Goal: Answer question/provide support: Share knowledge or assist other users

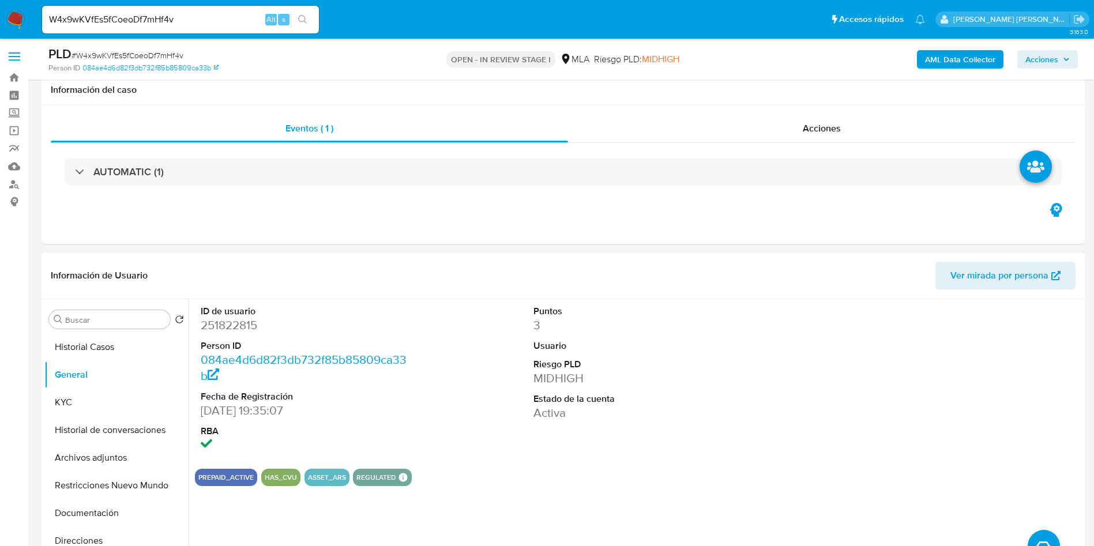
select select "10"
click at [72, 389] on button "KYC" at bounding box center [116, 403] width 144 height 28
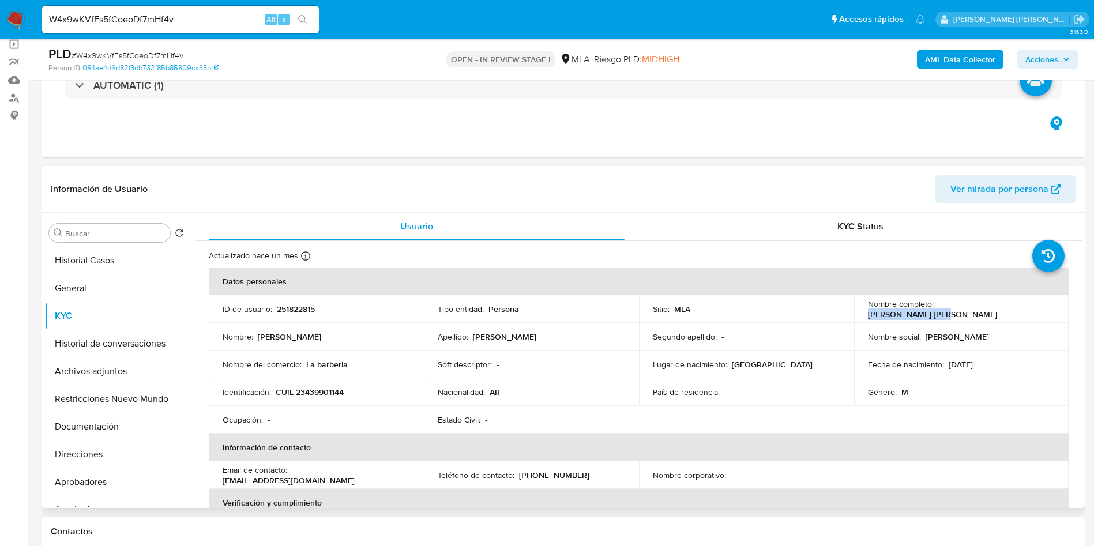
drag, startPoint x: 934, startPoint y: 307, endPoint x: 1010, endPoint y: 307, distance: 76.1
click at [1010, 307] on div "Nombre completo : Franco Leonel Rios" at bounding box center [961, 309] width 187 height 21
copy p "Franco Leonel Rios"
drag, startPoint x: 275, startPoint y: 392, endPoint x: 379, endPoint y: 392, distance: 103.8
click at [379, 392] on div "Identificación : CUIL 23439901144" at bounding box center [316, 392] width 187 height 10
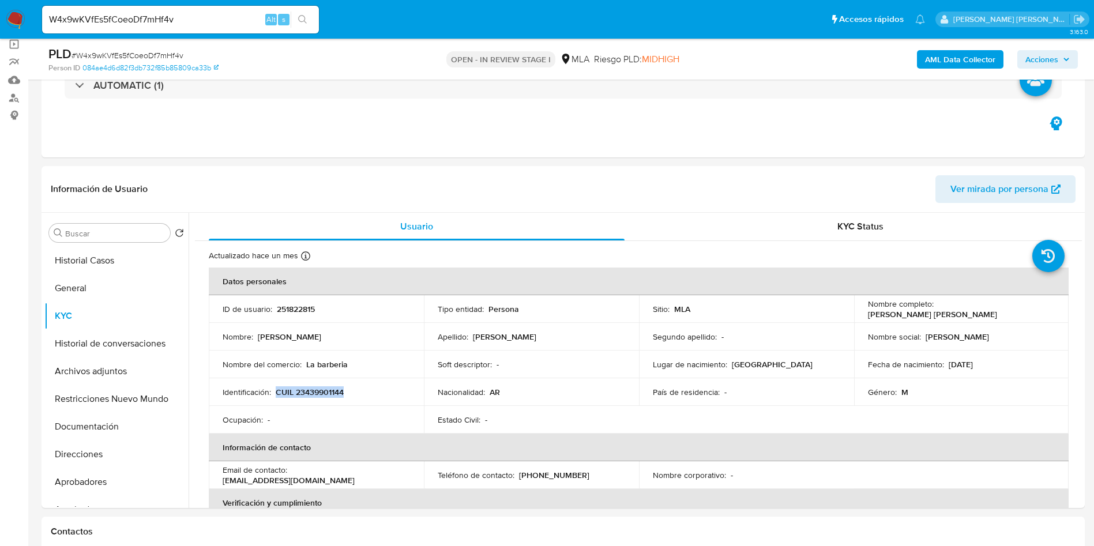
copy p "CUIL 23439901144"
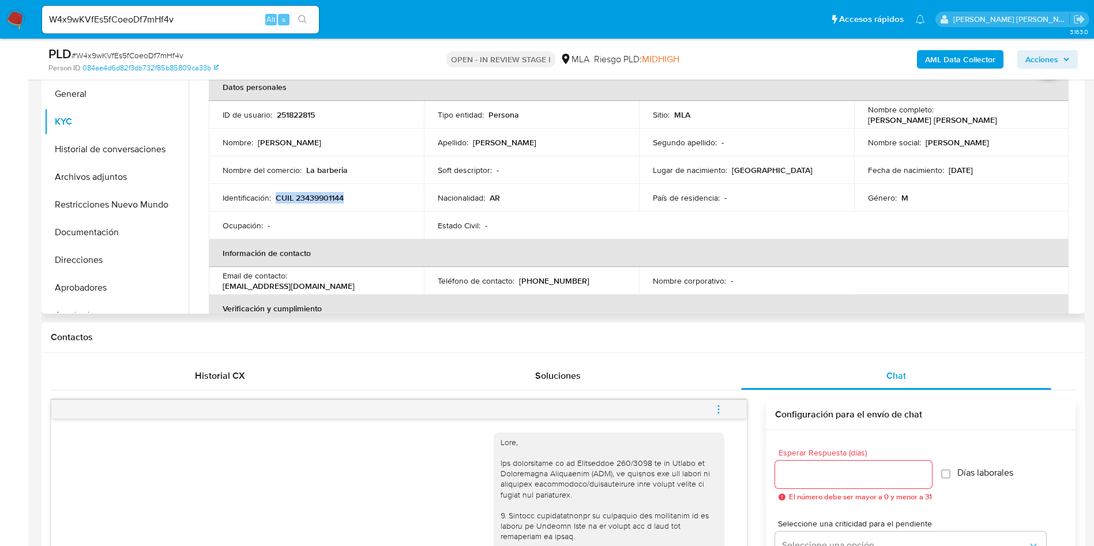
scroll to position [173, 0]
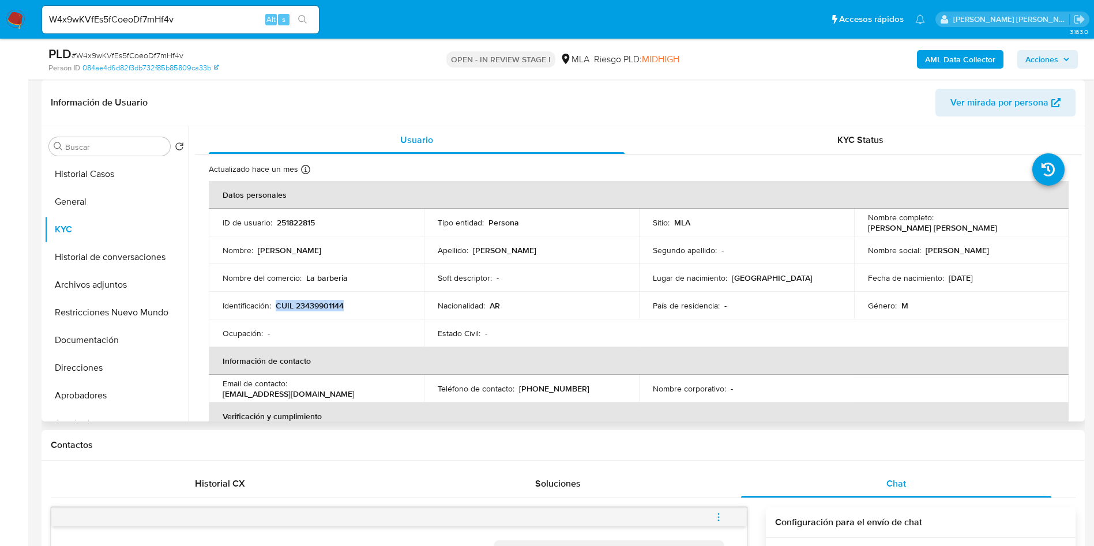
click at [333, 307] on p "CUIL 23439901144" at bounding box center [310, 305] width 68 height 10
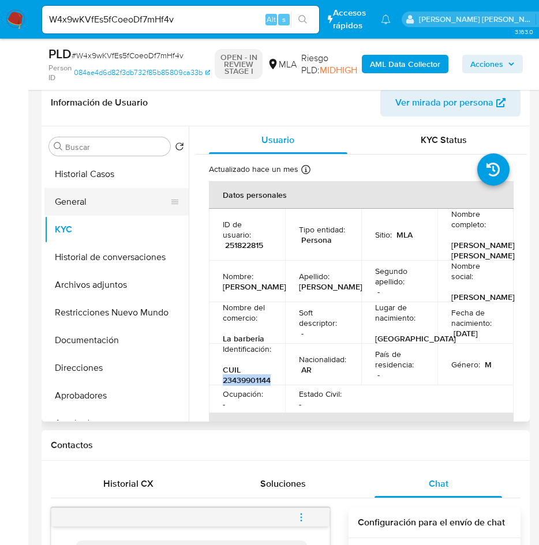
click at [75, 193] on button "General" at bounding box center [111, 202] width 135 height 28
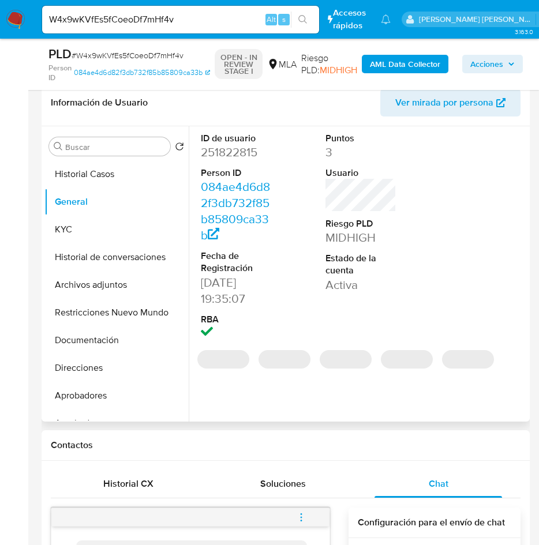
click at [232, 149] on dd "251822815" at bounding box center [237, 152] width 72 height 16
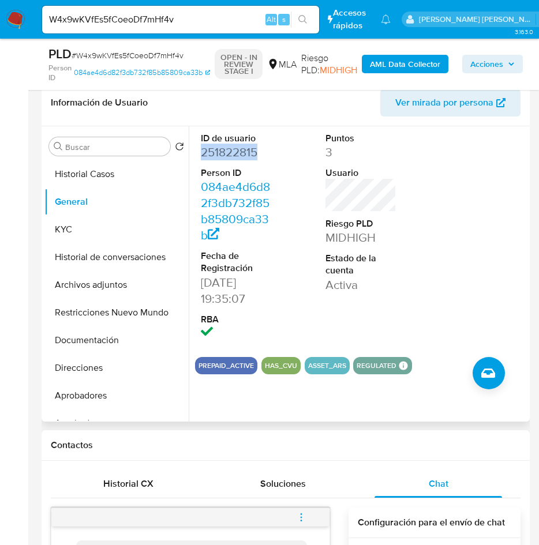
copy dd "251822815"
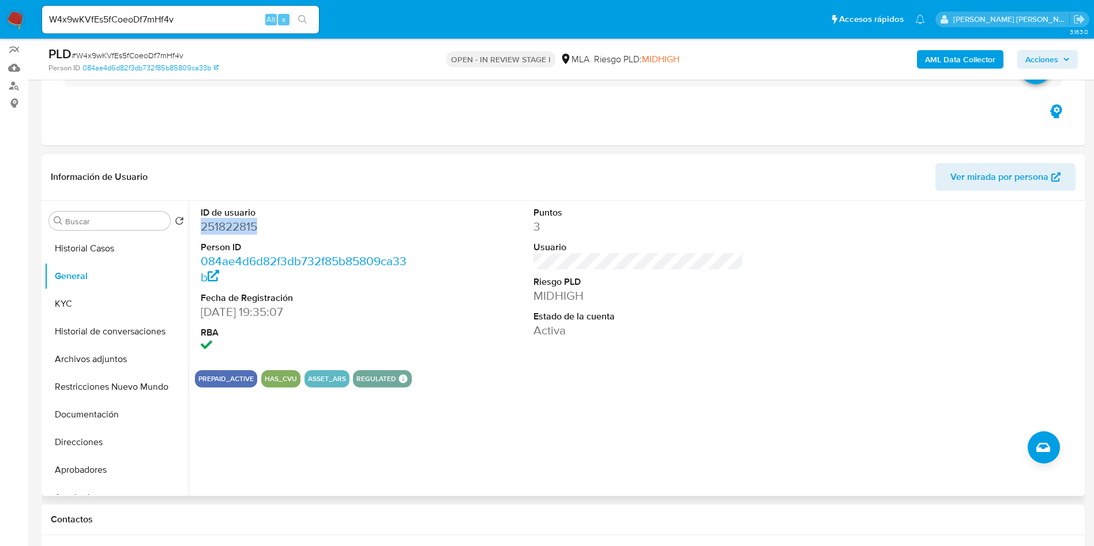
scroll to position [86, 0]
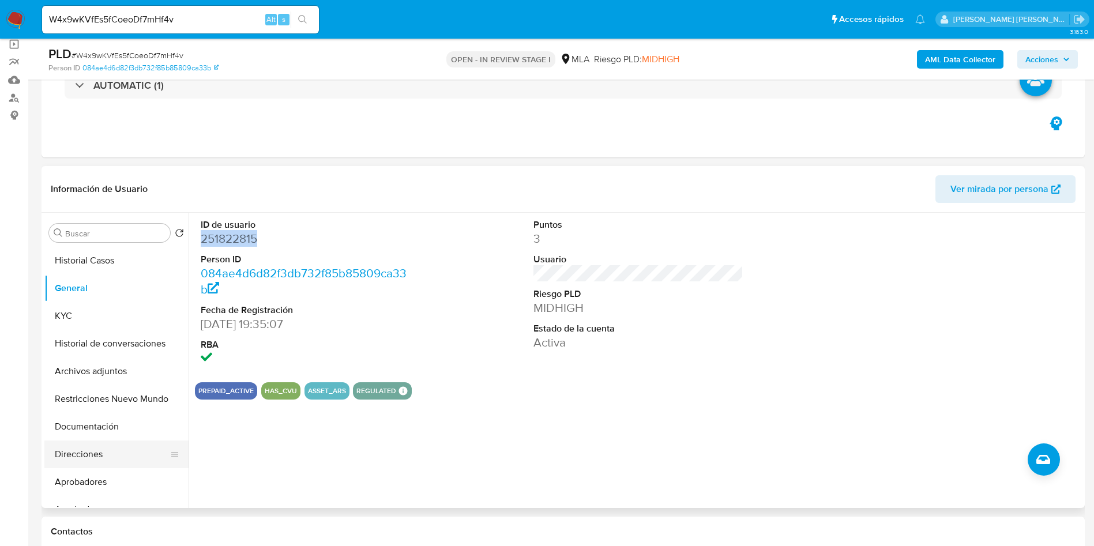
click at [81, 447] on button "Direcciones" at bounding box center [111, 455] width 135 height 28
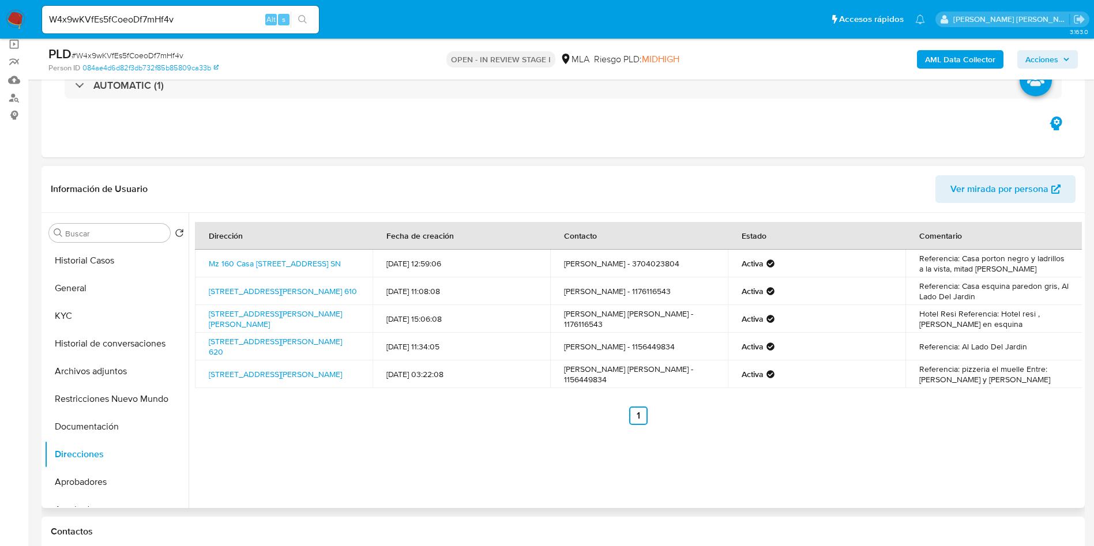
click at [44, 322] on div "Buscar Volver al orden por defecto Historial Casos General KYC Historial de con…" at bounding box center [563, 360] width 1043 height 295
click at [79, 314] on button "KYC" at bounding box center [111, 316] width 135 height 28
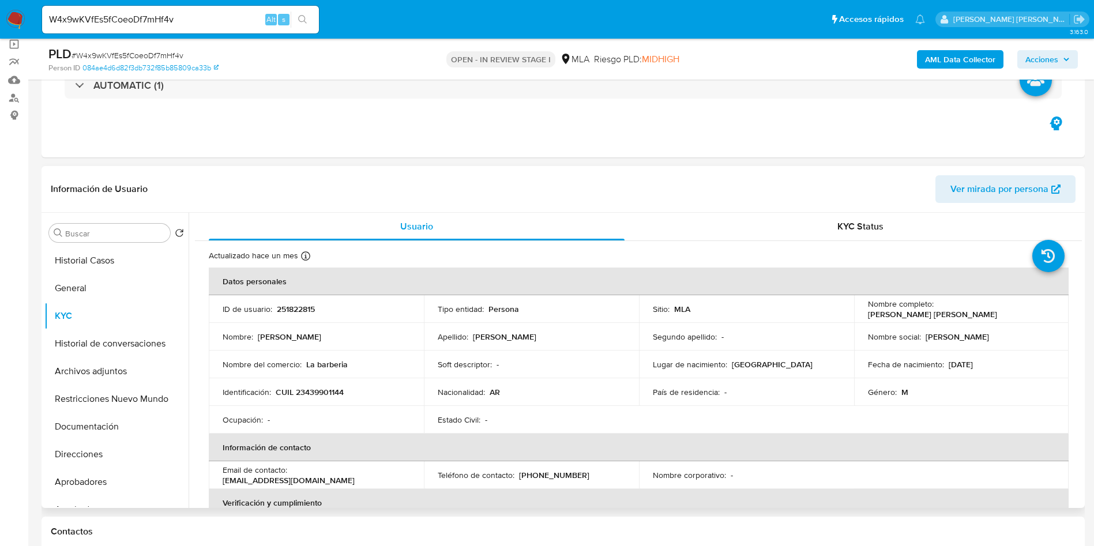
click at [332, 392] on p "CUIL 23439901144" at bounding box center [310, 392] width 68 height 10
copy p "23439901144"
drag, startPoint x: 934, startPoint y: 309, endPoint x: 1021, endPoint y: 309, distance: 87.1
click at [1021, 309] on div "Nombre completo : Franco Leonel Rios" at bounding box center [961, 309] width 187 height 21
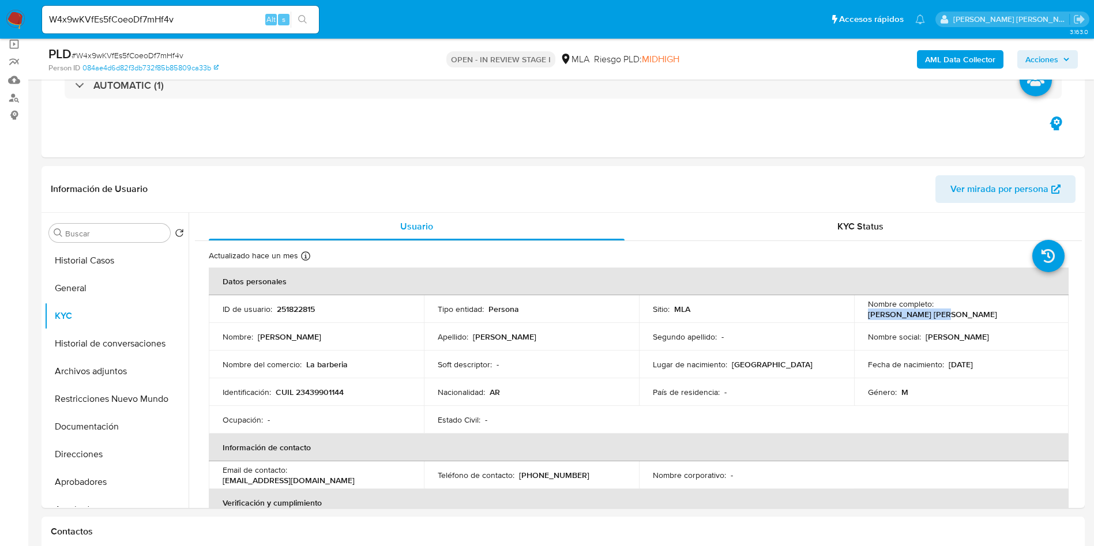
copy p "Franco Leonel Rios"
click at [110, 449] on button "Direcciones" at bounding box center [111, 455] width 135 height 28
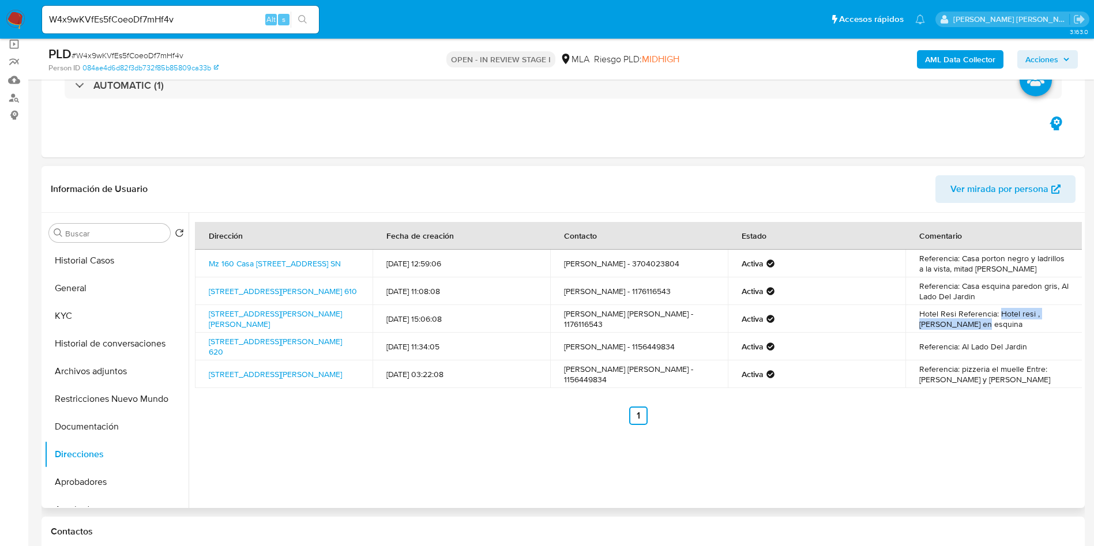
drag, startPoint x: 994, startPoint y: 316, endPoint x: 1032, endPoint y: 327, distance: 39.6
click at [1032, 327] on td "Hotel Resi Referencia: Hotel resi , justo en esquina" at bounding box center [994, 319] width 178 height 28
click at [962, 353] on td "Referencia: Al Lado Del Jardin" at bounding box center [994, 347] width 178 height 28
drag, startPoint x: 965, startPoint y: 344, endPoint x: 1018, endPoint y: 352, distance: 53.6
click at [1018, 352] on td "Referencia: Al Lado Del Jardin" at bounding box center [994, 347] width 178 height 28
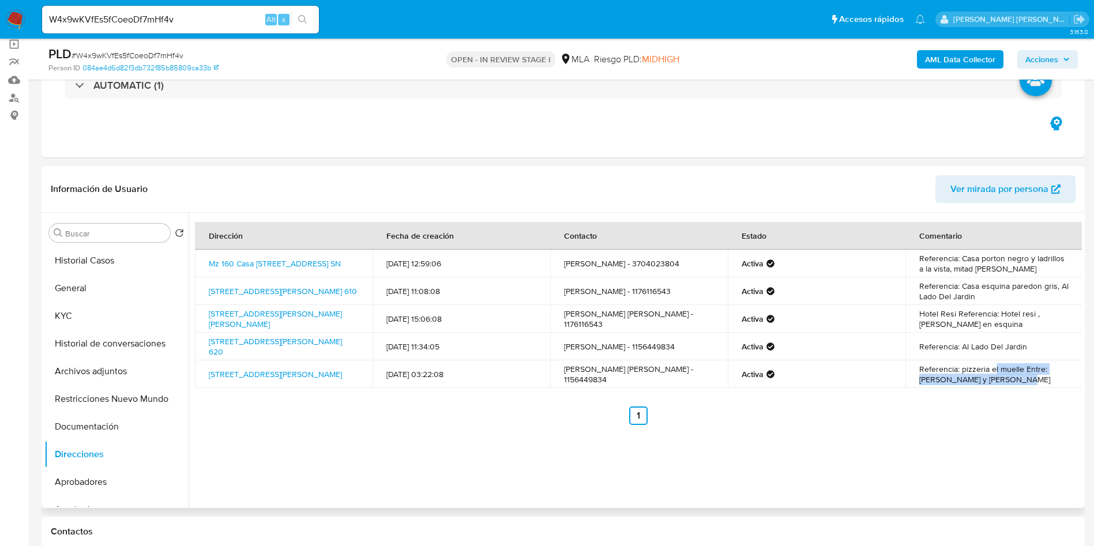
drag, startPoint x: 990, startPoint y: 374, endPoint x: 1012, endPoint y: 376, distance: 22.0
click at [1012, 376] on td "Referencia: pizzeria el muelle Entre: antonio b.acosta y pedro de mendoza" at bounding box center [994, 374] width 178 height 28
click at [120, 339] on button "Historial de conversaciones" at bounding box center [111, 344] width 135 height 28
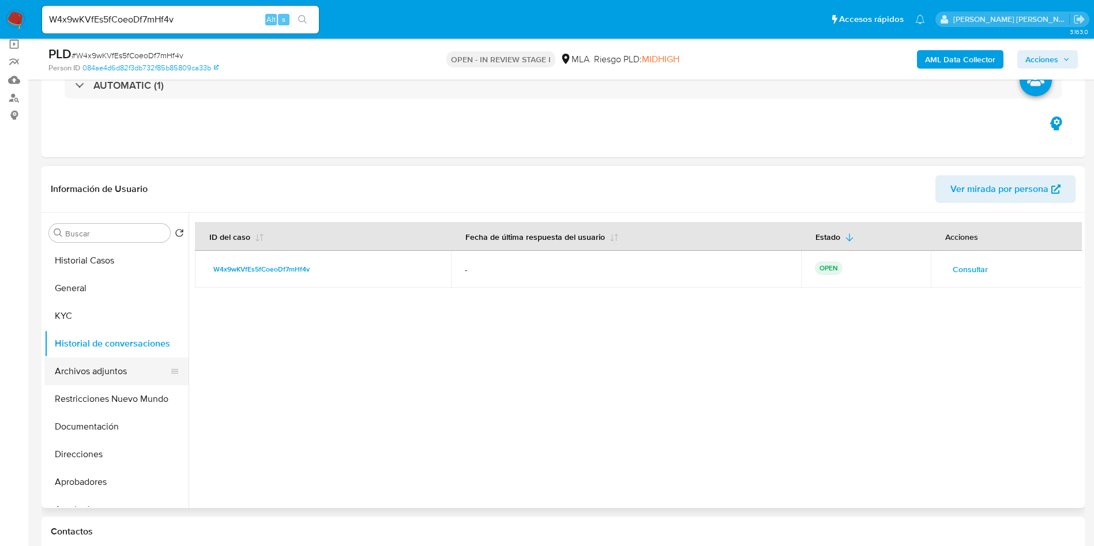
click at [97, 371] on button "Archivos adjuntos" at bounding box center [111, 372] width 135 height 28
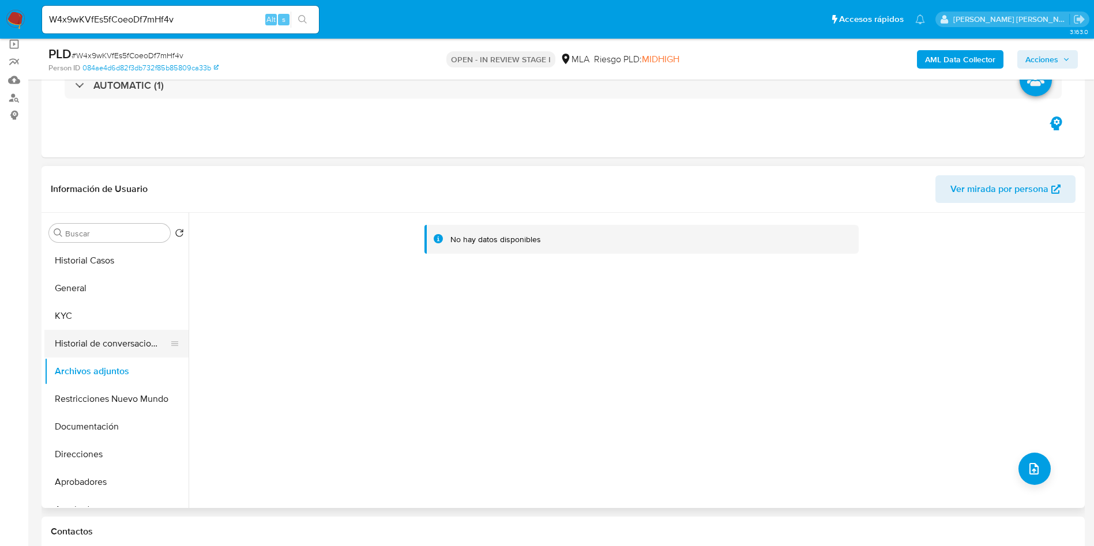
click at [103, 333] on button "Historial de conversaciones" at bounding box center [111, 344] width 135 height 28
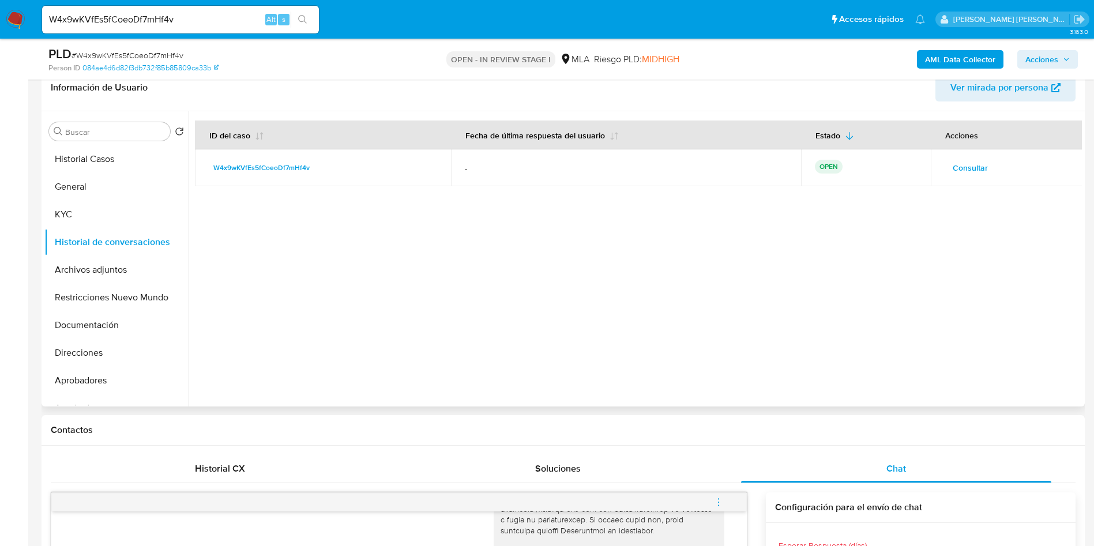
scroll to position [173, 0]
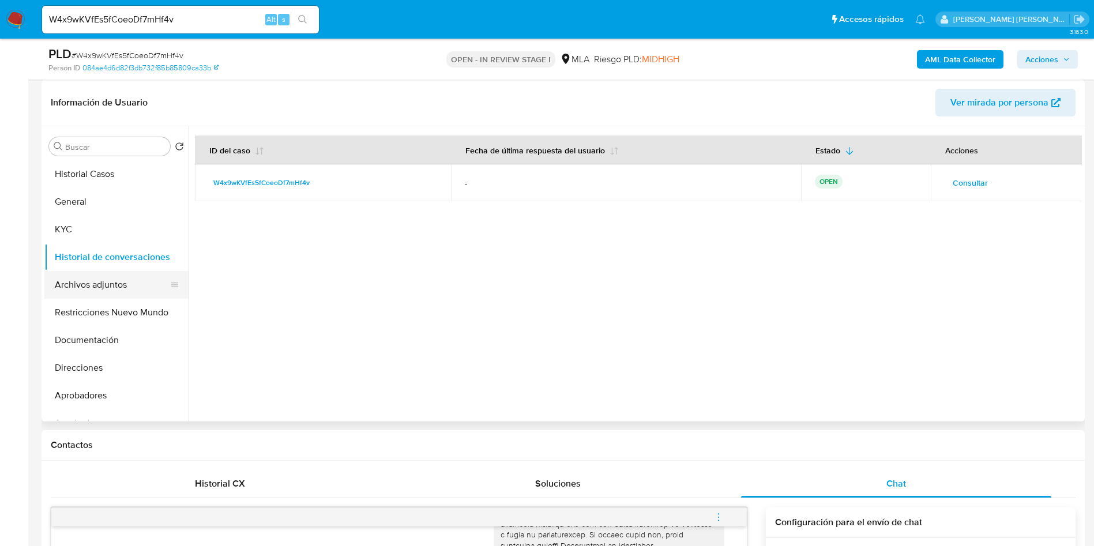
click at [133, 278] on button "Archivos adjuntos" at bounding box center [111, 285] width 135 height 28
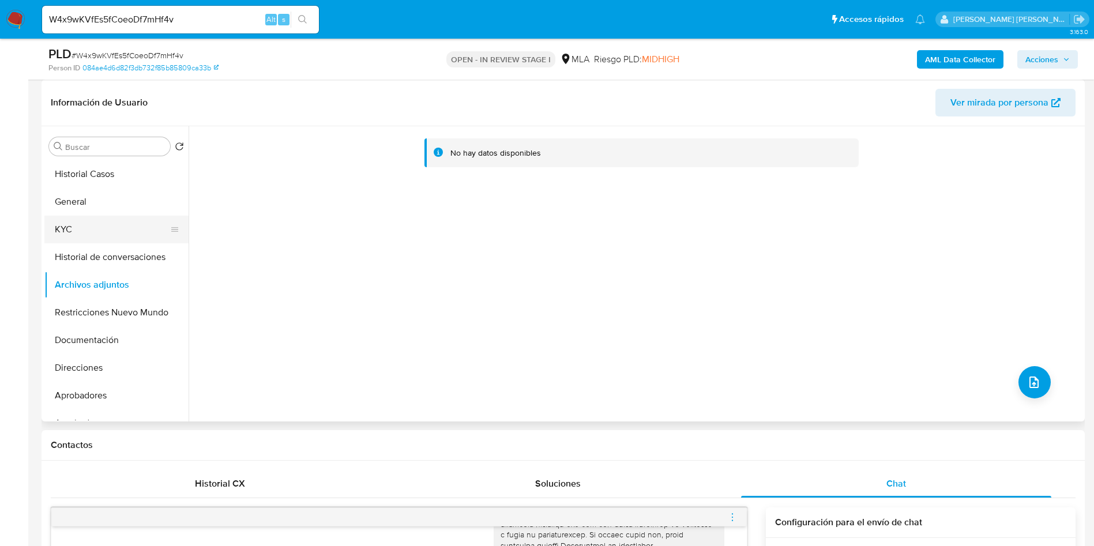
click at [77, 220] on button "KYC" at bounding box center [111, 230] width 135 height 28
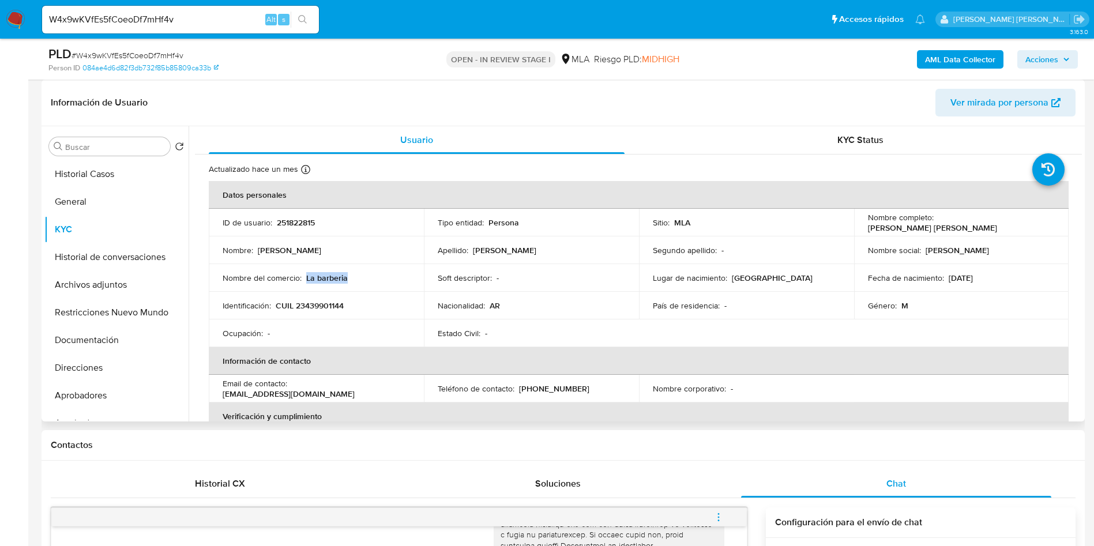
drag, startPoint x: 306, startPoint y: 276, endPoint x: 356, endPoint y: 280, distance: 50.9
click at [356, 280] on div "Nombre del comercio : La barberia" at bounding box center [316, 278] width 187 height 10
copy p "La barberia"
drag, startPoint x: 518, startPoint y: 388, endPoint x: 596, endPoint y: 387, distance: 78.4
click at [596, 388] on div "Teléfono de contacto : (11) 56449834" at bounding box center [531, 388] width 187 height 10
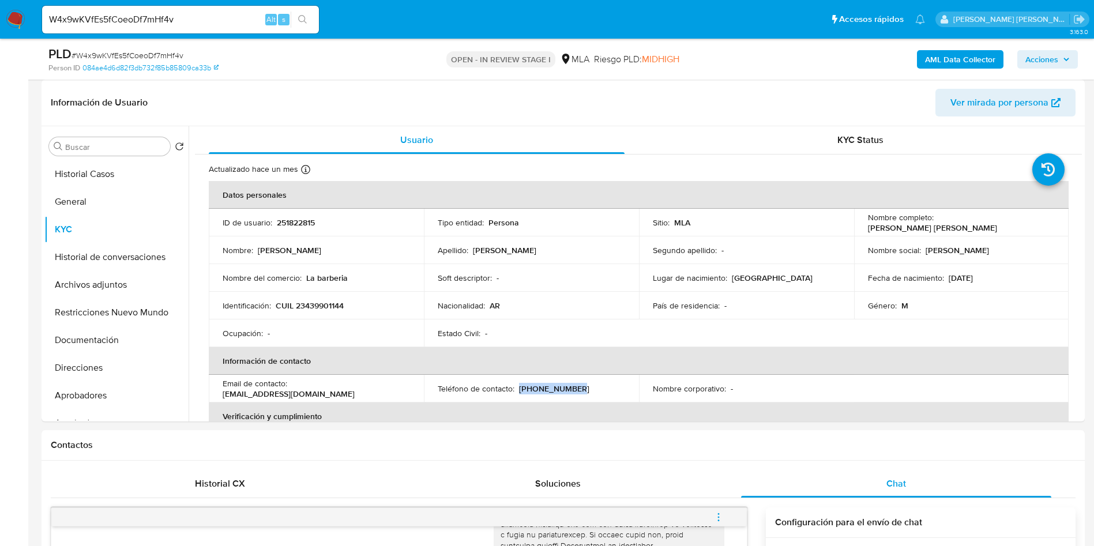
copy p "(11) 56449834"
drag, startPoint x: 292, startPoint y: 388, endPoint x: 386, endPoint y: 385, distance: 94.6
click at [386, 385] on div "Email de contacto : francorios727@gmail.com" at bounding box center [316, 388] width 187 height 21
copy p "francorios727@gmail.com"
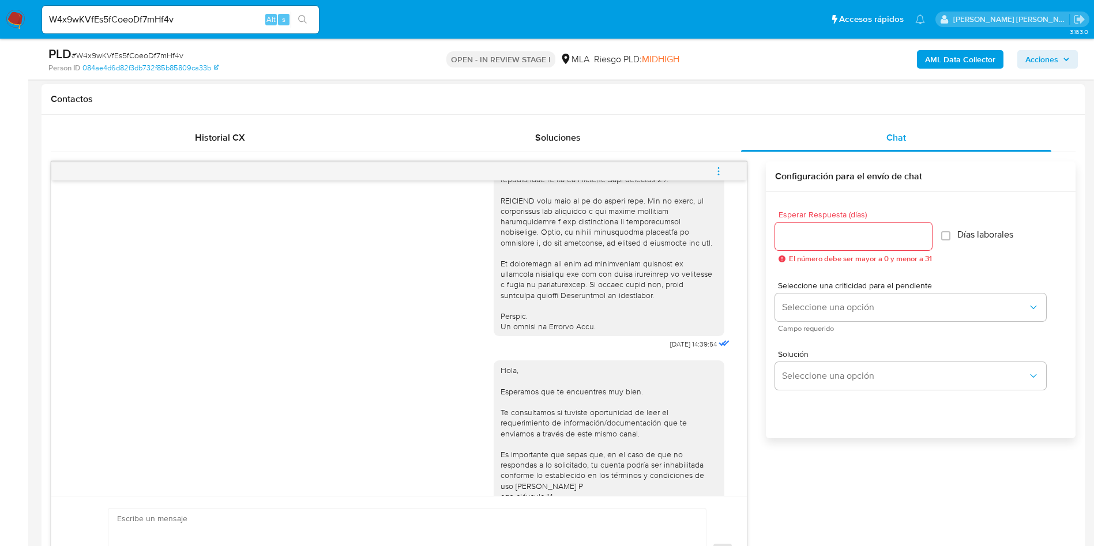
scroll to position [467, 0]
drag, startPoint x: 639, startPoint y: 360, endPoint x: 678, endPoint y: 363, distance: 38.7
click at [678, 351] on div "17/09/2025 14:39:54" at bounding box center [613, 34] width 239 height 631
copy span "17/09/2025"
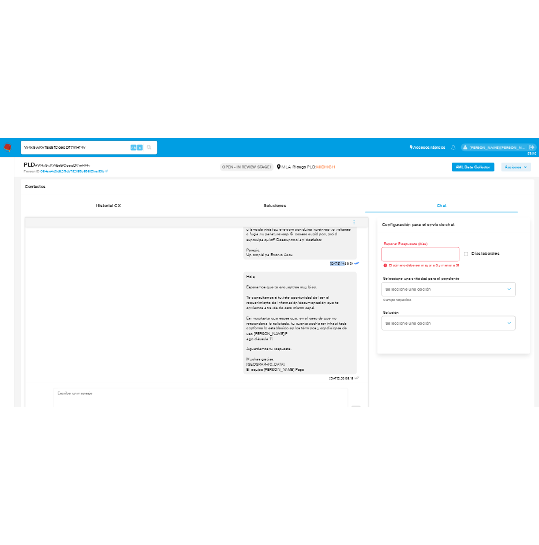
scroll to position [592, 0]
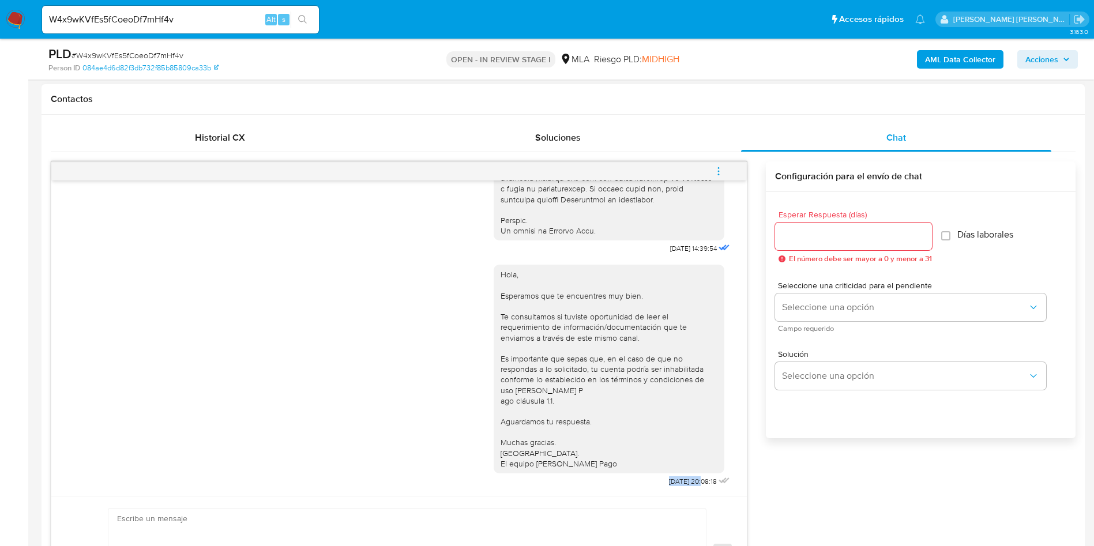
drag, startPoint x: 640, startPoint y: 478, endPoint x: 676, endPoint y: 484, distance: 36.8
click at [676, 484] on div "Hola, Esperamos que te encuentres muy bien. Te consultamos si tuviste oportunid…" at bounding box center [613, 373] width 239 height 233
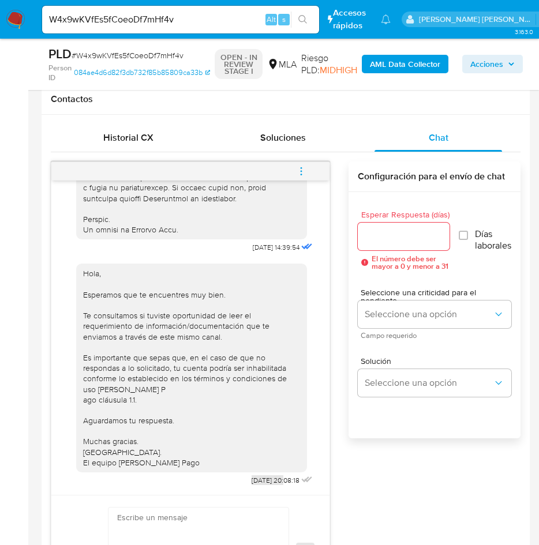
scroll to position [744, 0]
click at [297, 171] on icon "menu-action" at bounding box center [301, 171] width 10 height 10
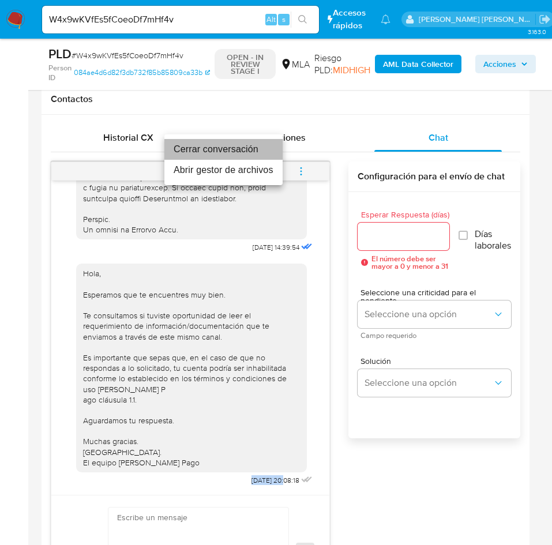
click at [237, 149] on li "Cerrar conversación" at bounding box center [223, 149] width 118 height 21
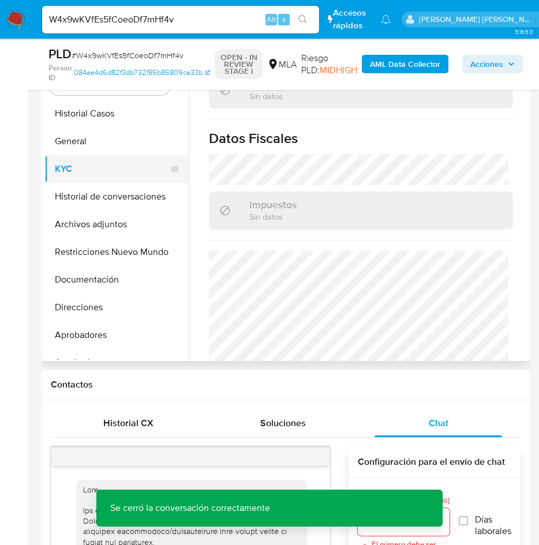
scroll to position [86, 0]
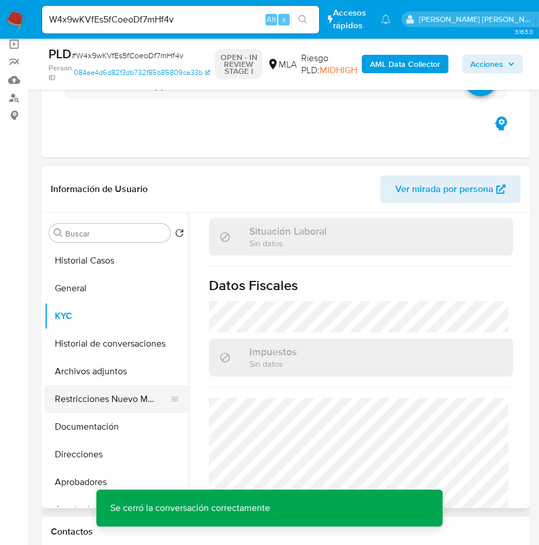
click at [87, 385] on button "Restricciones Nuevo Mundo" at bounding box center [111, 399] width 135 height 28
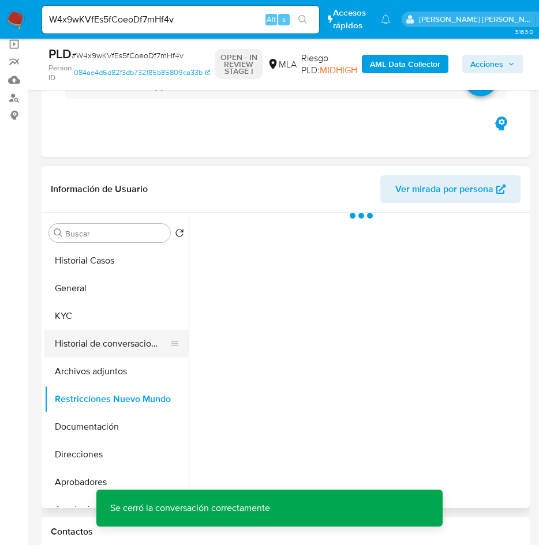
scroll to position [0, 0]
click at [100, 368] on button "Archivos adjuntos" at bounding box center [111, 372] width 135 height 28
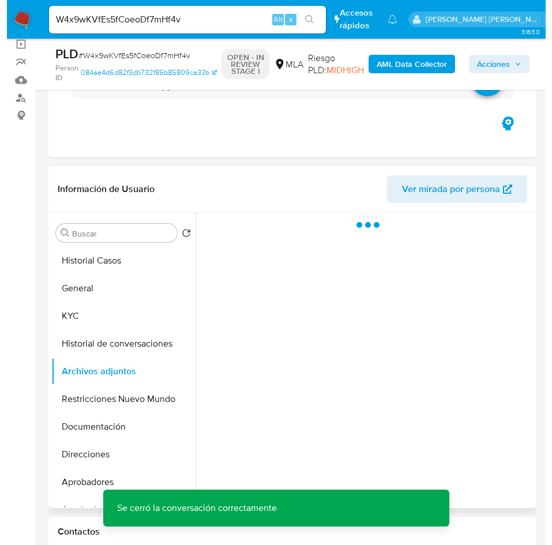
scroll to position [173, 0]
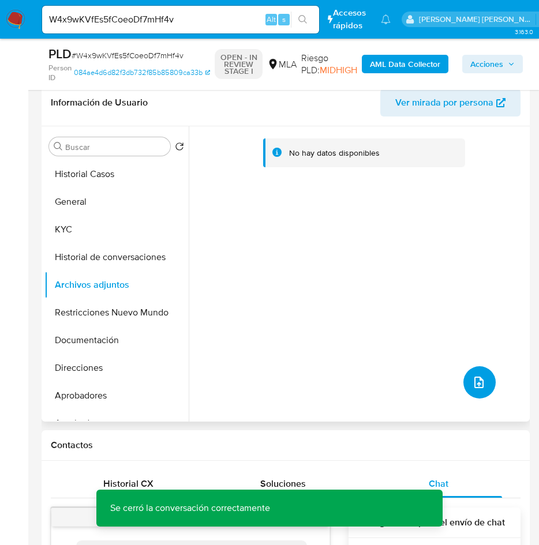
click at [476, 375] on icon "upload-file" at bounding box center [479, 382] width 14 height 14
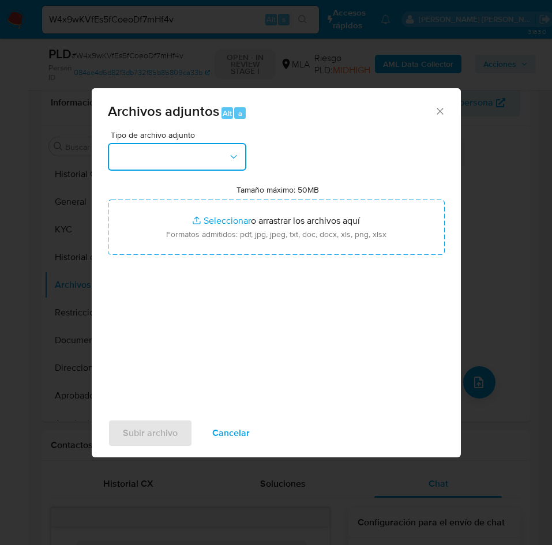
click at [182, 155] on button "button" at bounding box center [177, 157] width 138 height 28
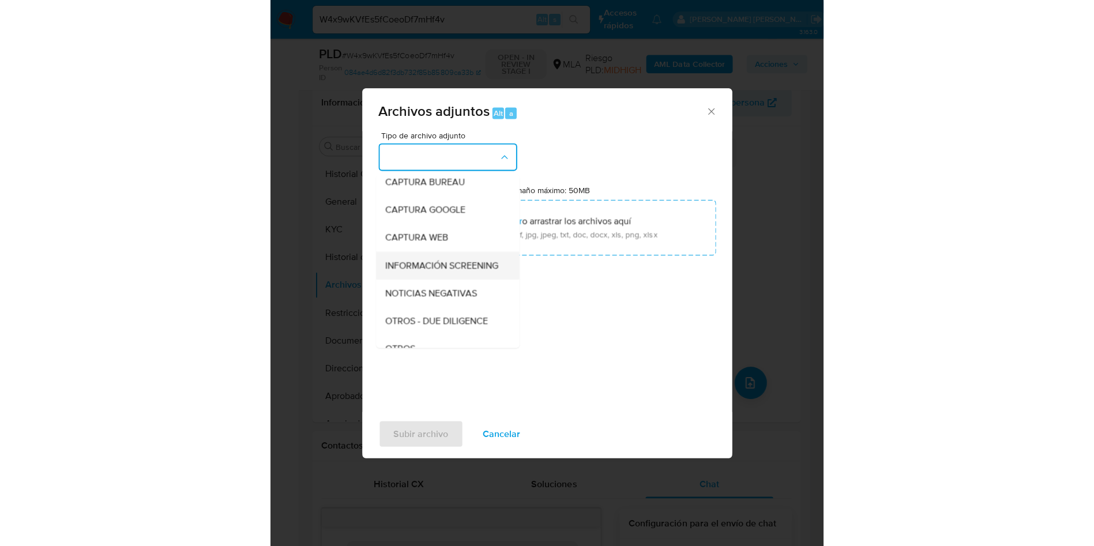
scroll to position [86, 0]
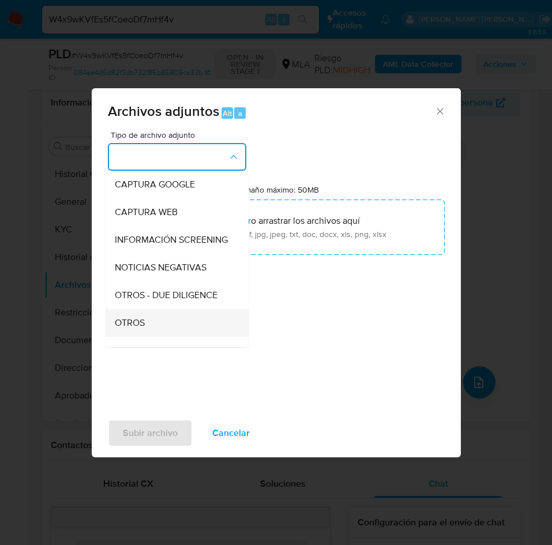
click at [136, 329] on span "OTROS" at bounding box center [130, 323] width 30 height 12
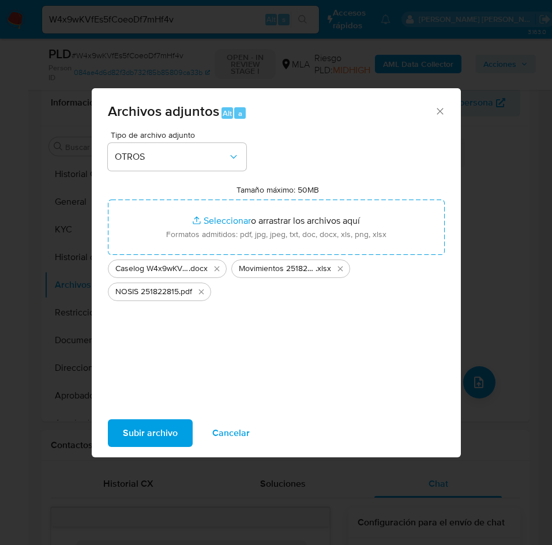
click at [160, 429] on span "Subir archivo" at bounding box center [150, 432] width 55 height 25
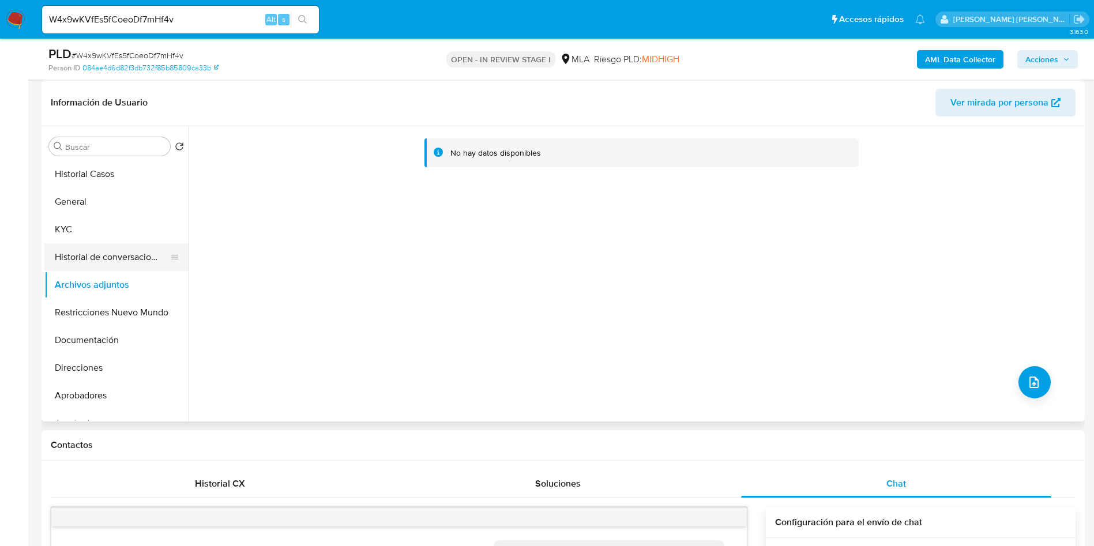
click at [124, 266] on button "Historial de conversaciones" at bounding box center [111, 257] width 135 height 28
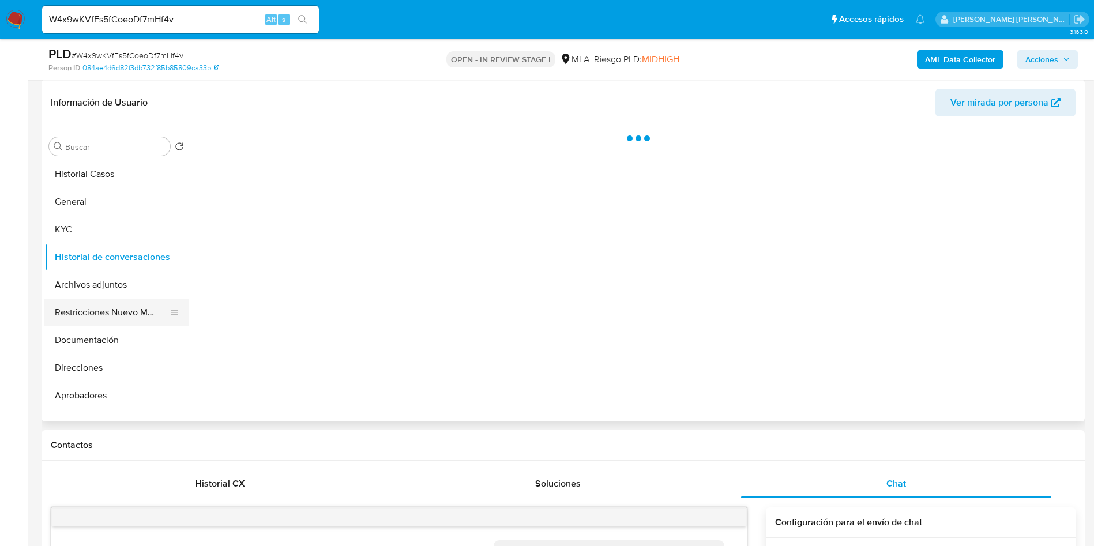
click at [107, 299] on button "Restricciones Nuevo Mundo" at bounding box center [111, 313] width 135 height 28
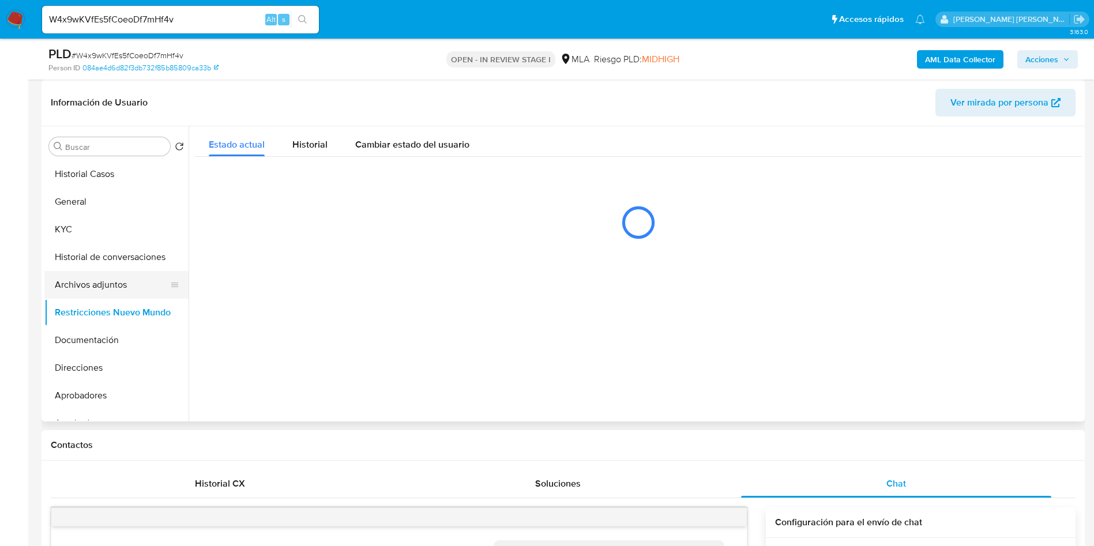
click at [106, 290] on button "Archivos adjuntos" at bounding box center [111, 285] width 135 height 28
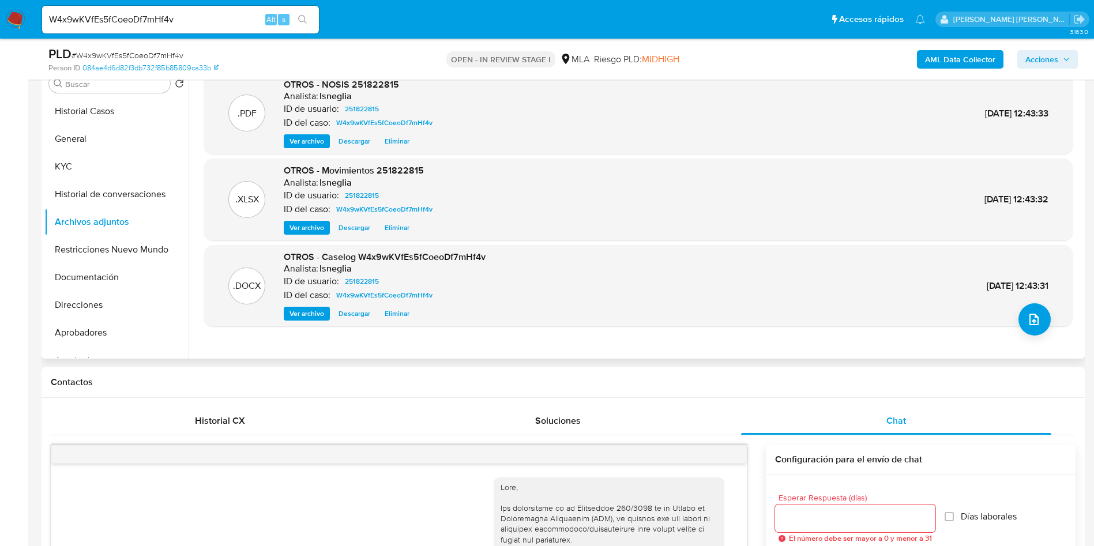
scroll to position [259, 0]
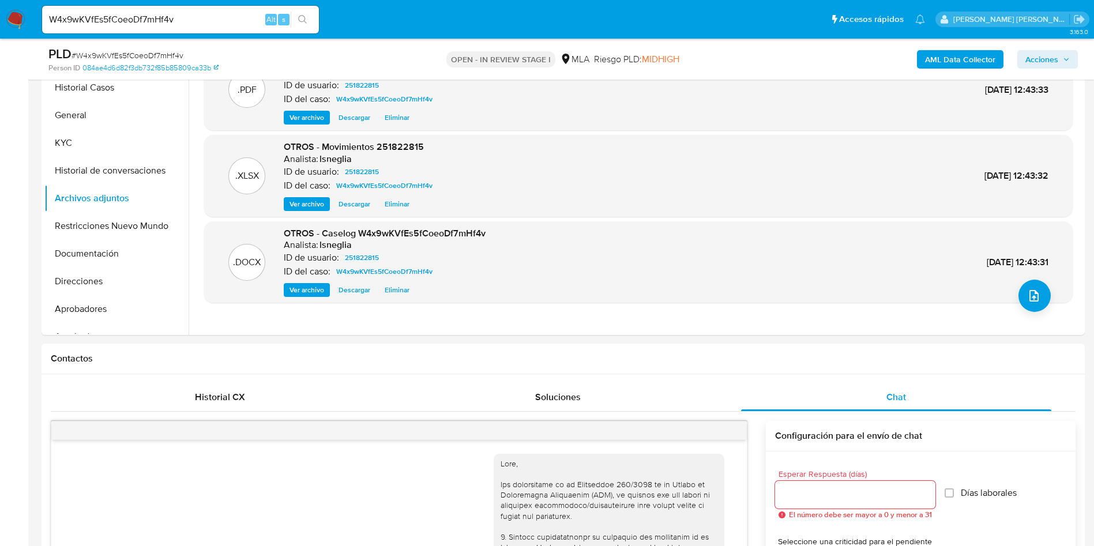
click at [957, 59] on b "AML Data Collector" at bounding box center [960, 59] width 70 height 18
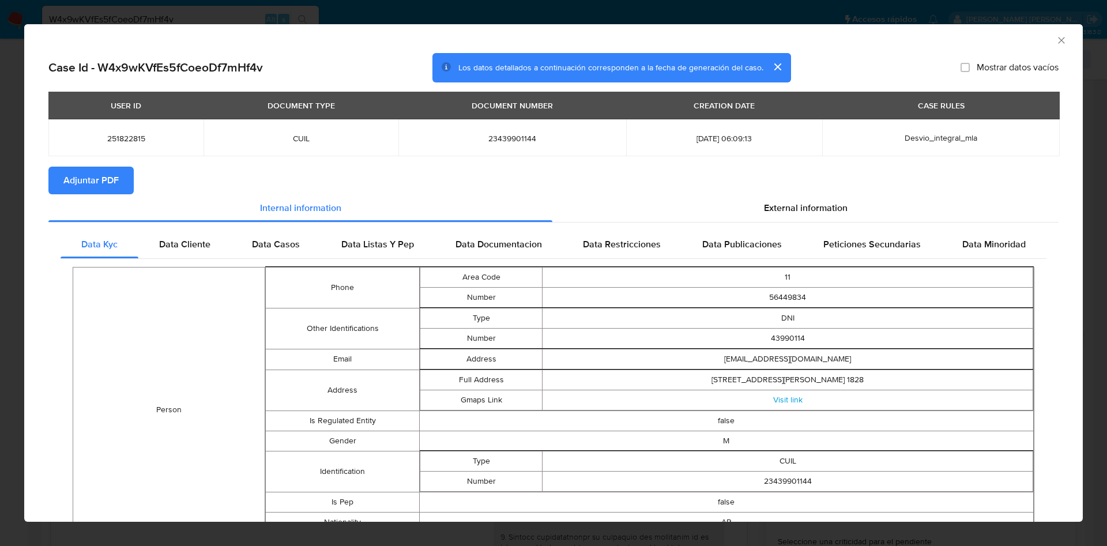
click at [67, 180] on span "Adjuntar PDF" at bounding box center [90, 180] width 55 height 25
click at [190, 235] on div "Data Cliente" at bounding box center [184, 246] width 93 height 28
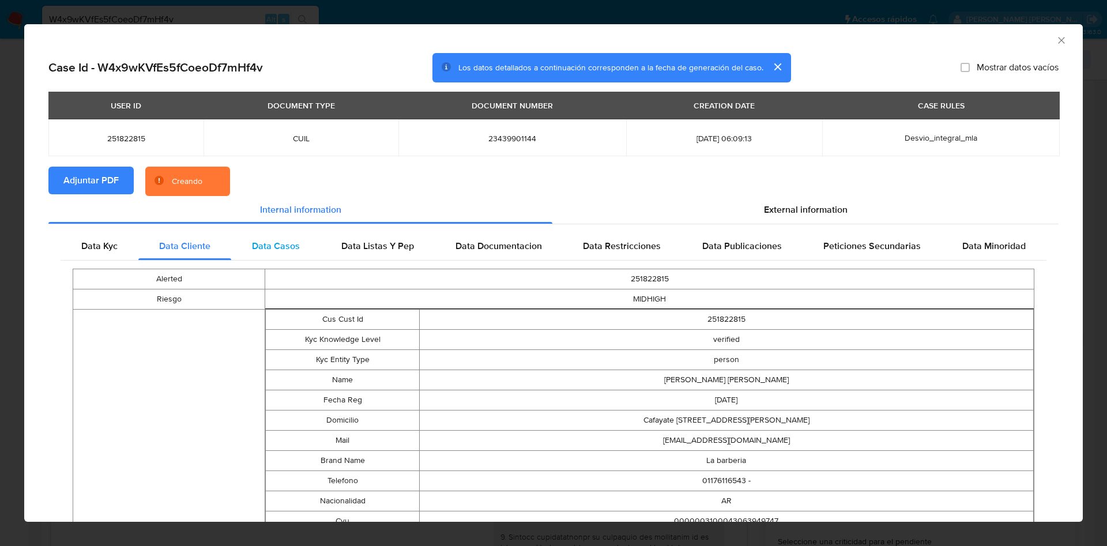
click at [266, 244] on span "Data Casos" at bounding box center [276, 245] width 48 height 13
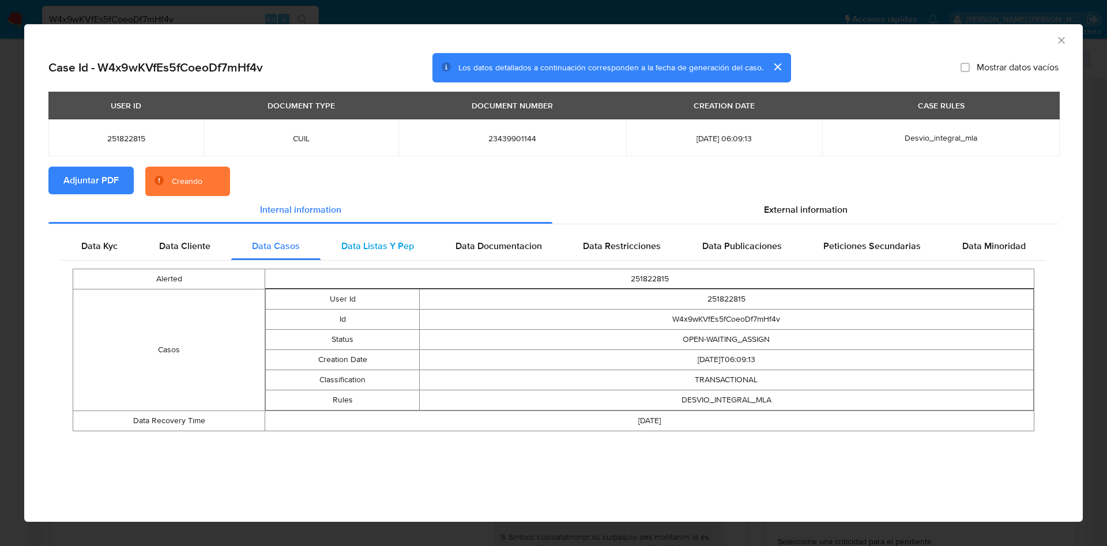
click at [370, 244] on span "Data Listas Y Pep" at bounding box center [377, 245] width 73 height 13
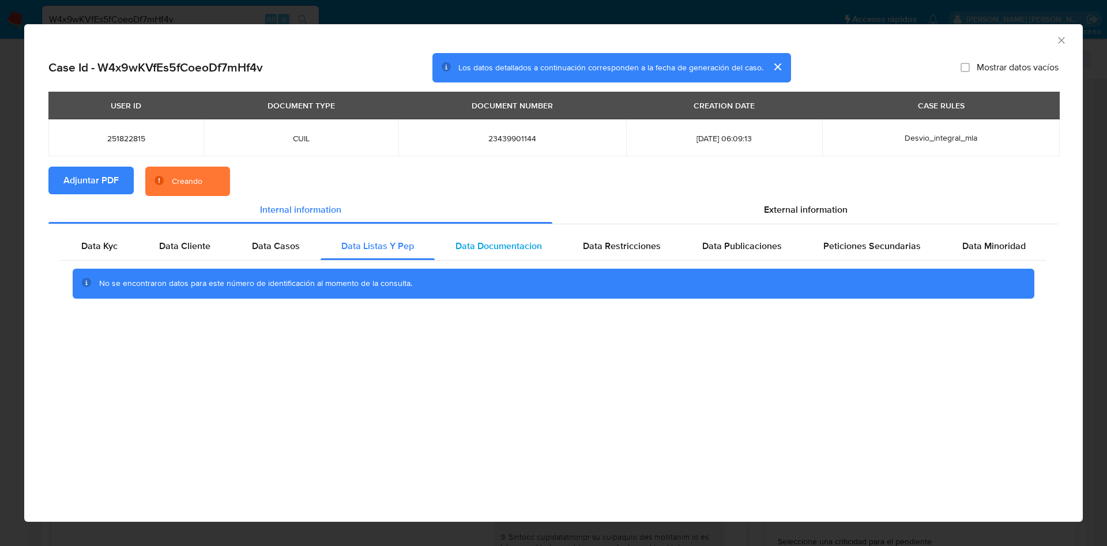
click at [462, 251] on span "Data Documentacion" at bounding box center [499, 245] width 86 height 13
click at [611, 251] on span "Data Restricciones" at bounding box center [622, 245] width 78 height 13
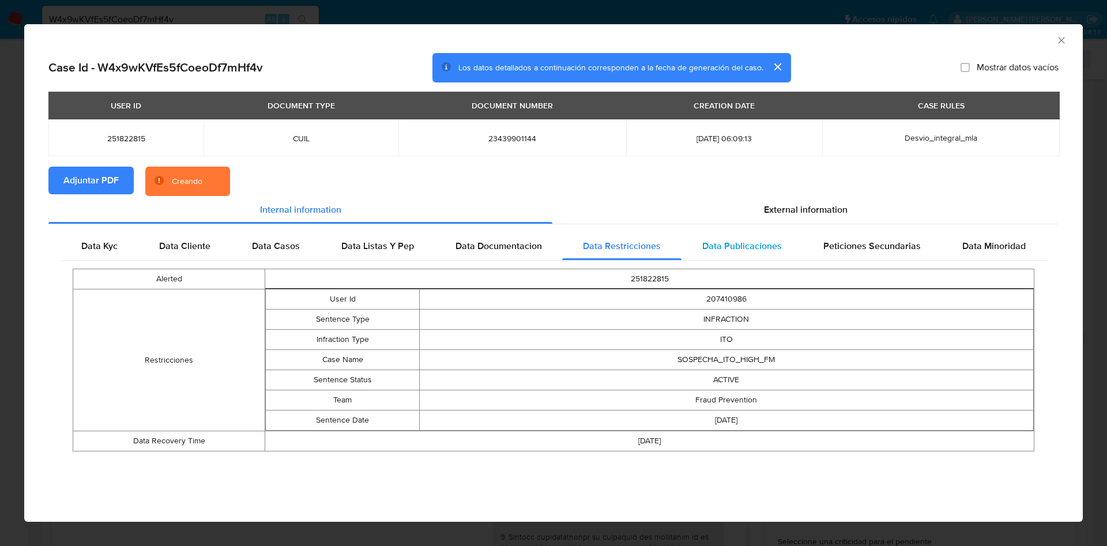
click at [764, 250] on span "Data Publicaciones" at bounding box center [742, 245] width 80 height 13
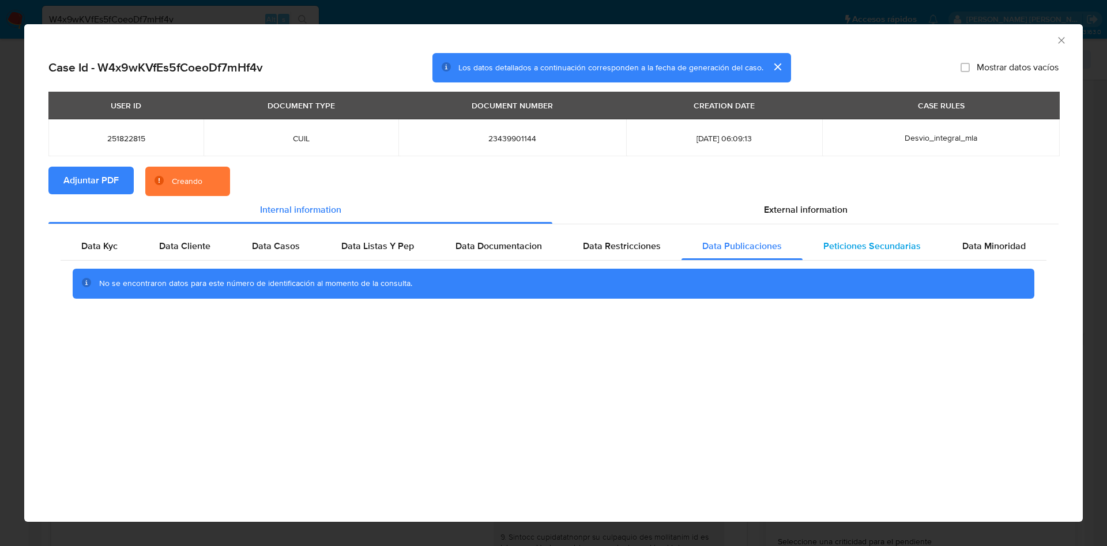
click at [883, 252] on span "Peticiones Secundarias" at bounding box center [871, 245] width 97 height 13
click at [1012, 250] on span "Data Minoridad" at bounding box center [993, 245] width 63 height 13
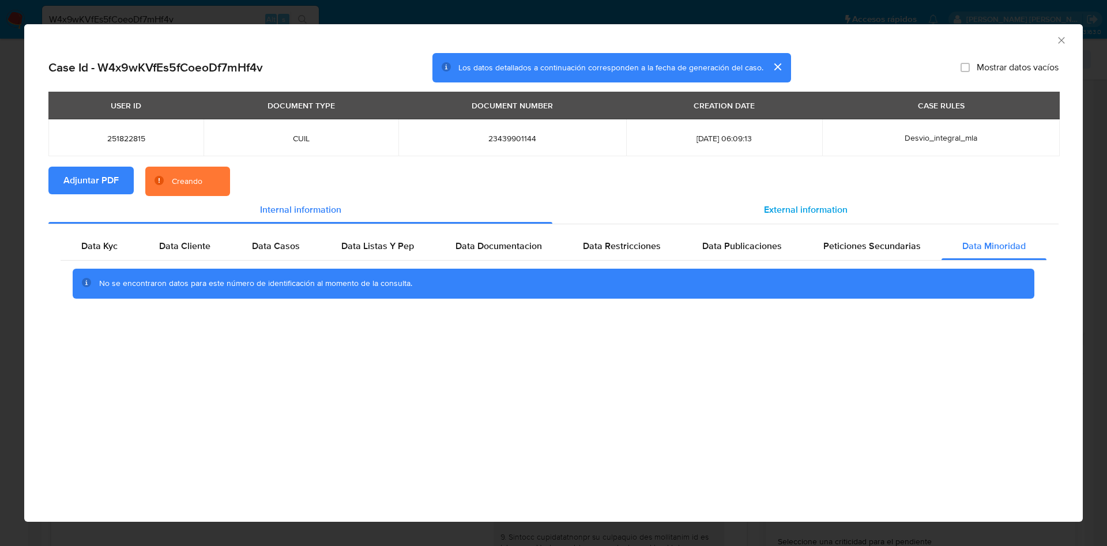
click at [810, 209] on span "External information" at bounding box center [806, 209] width 84 height 13
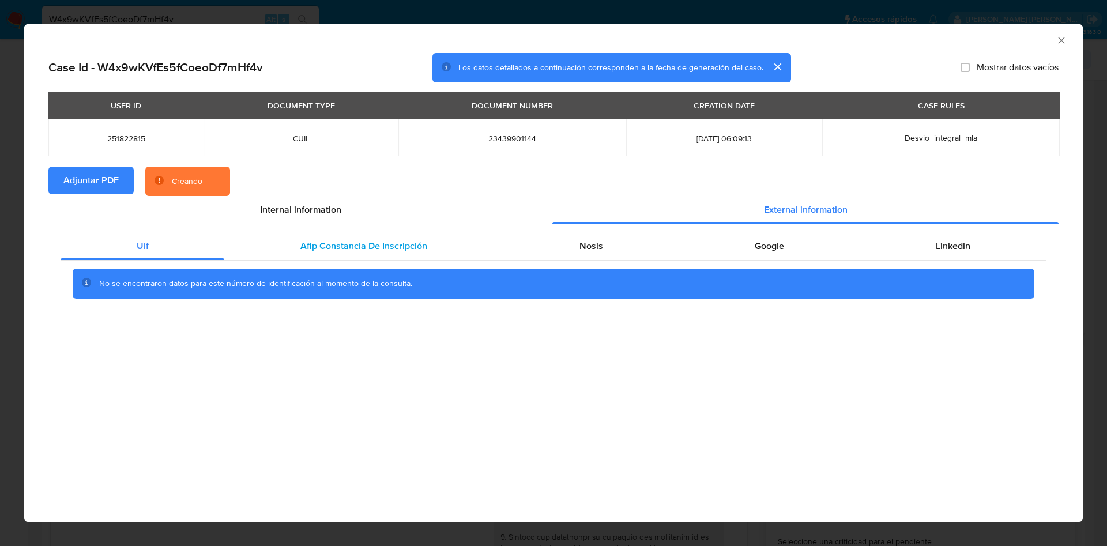
click at [314, 246] on span "Afip Constancia De Inscripción" at bounding box center [363, 245] width 127 height 13
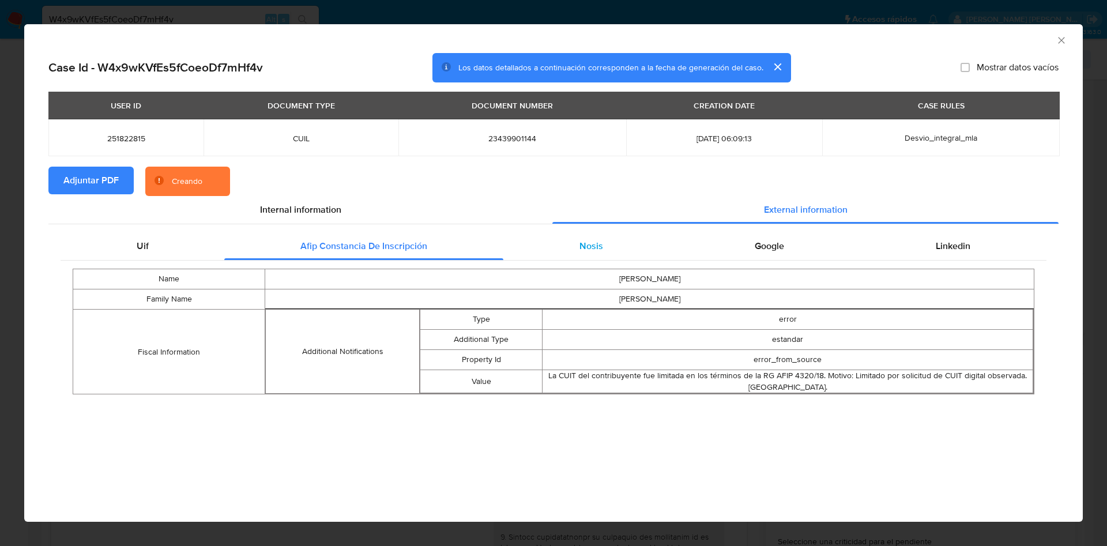
click at [561, 252] on div "Nosis" at bounding box center [590, 246] width 175 height 28
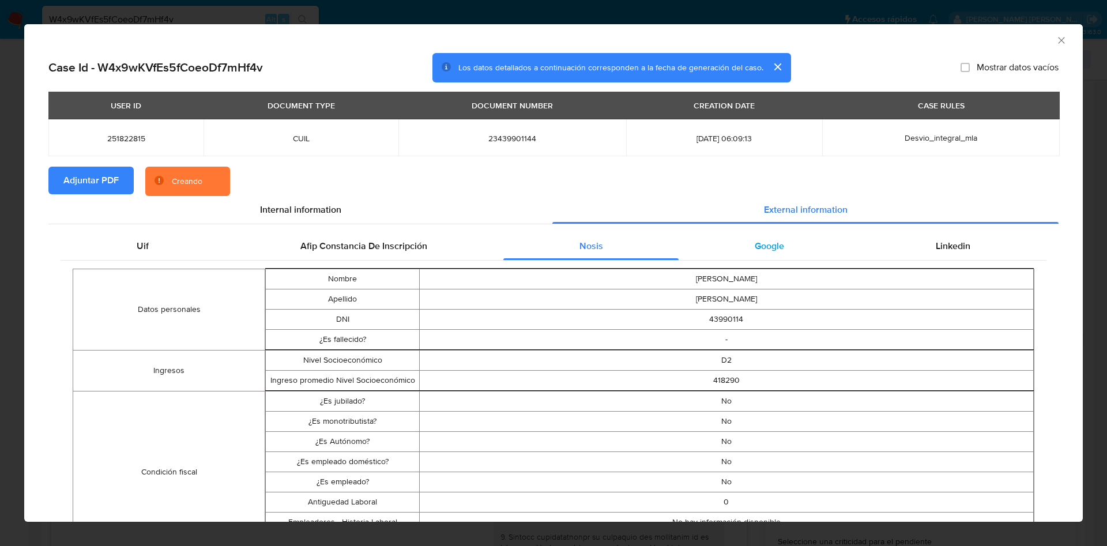
click at [766, 251] on span "Google" at bounding box center [769, 245] width 29 height 13
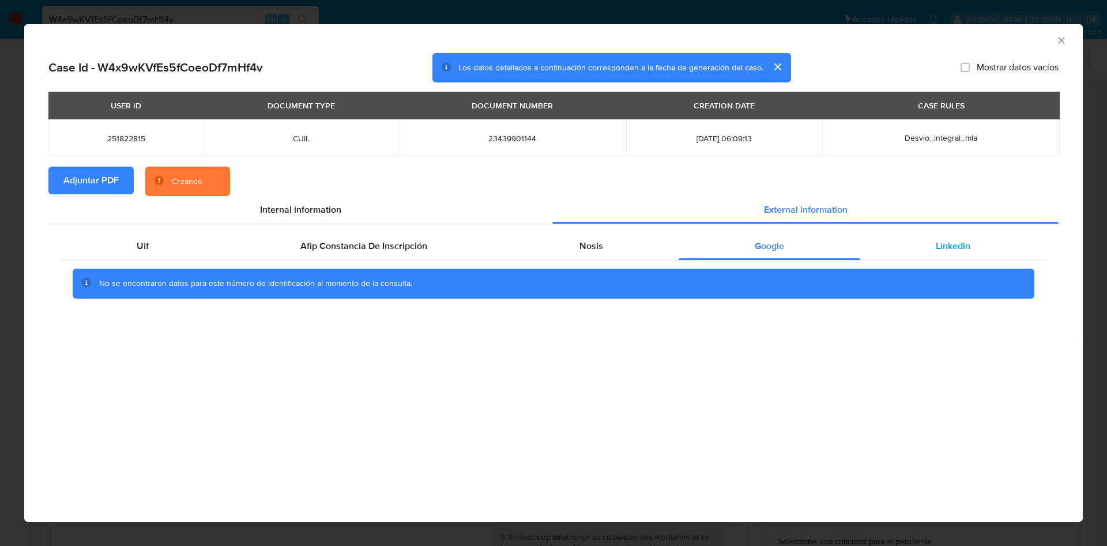
click at [943, 253] on div "Linkedin" at bounding box center [953, 246] width 186 height 28
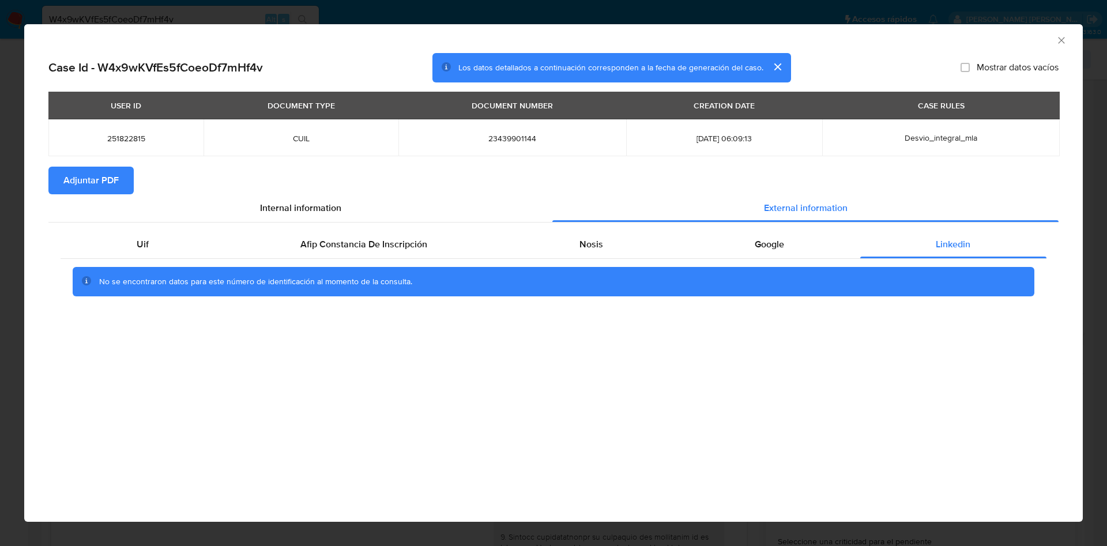
click at [1059, 38] on icon "Cerrar ventana" at bounding box center [1062, 41] width 12 height 12
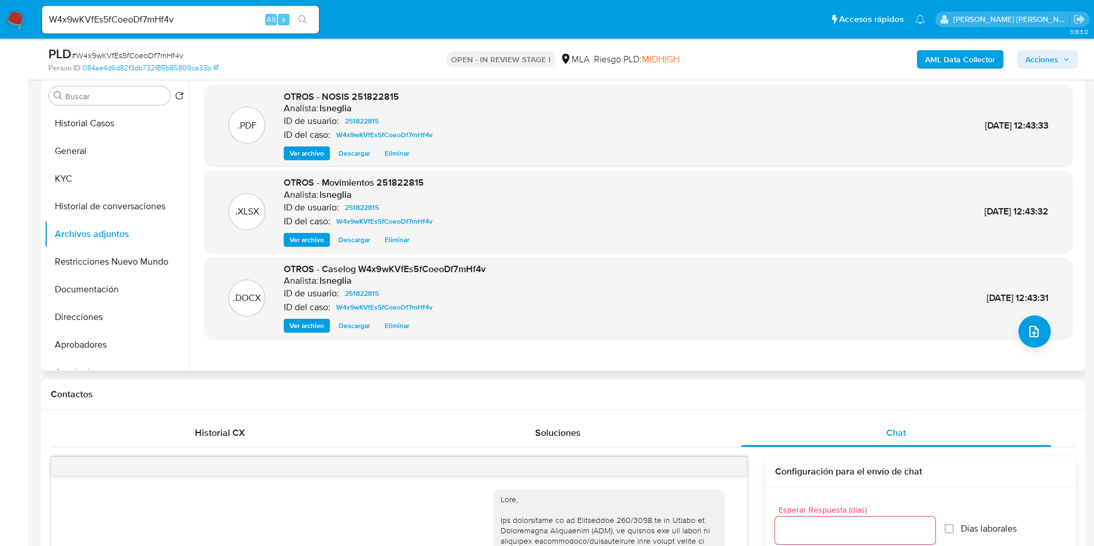
scroll to position [173, 0]
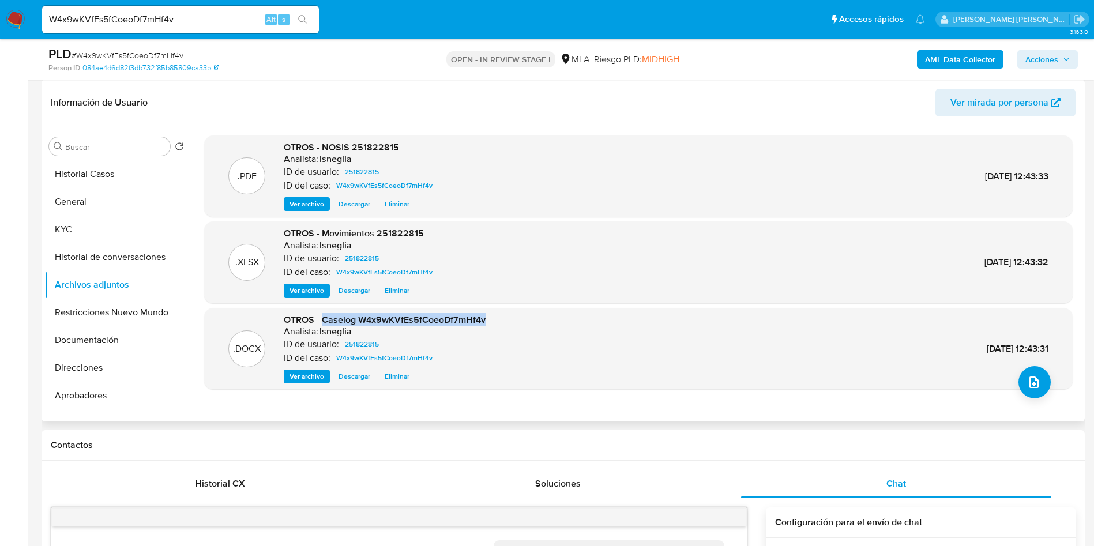
drag, startPoint x: 323, startPoint y: 320, endPoint x: 490, endPoint y: 321, distance: 167.2
click at [490, 321] on div ".DOCX OTROS - Caselog W4x9wKVfEs5fCoeoDf7mHf4v Analista: lsneglia ID de usuario…" at bounding box center [638, 349] width 857 height 70
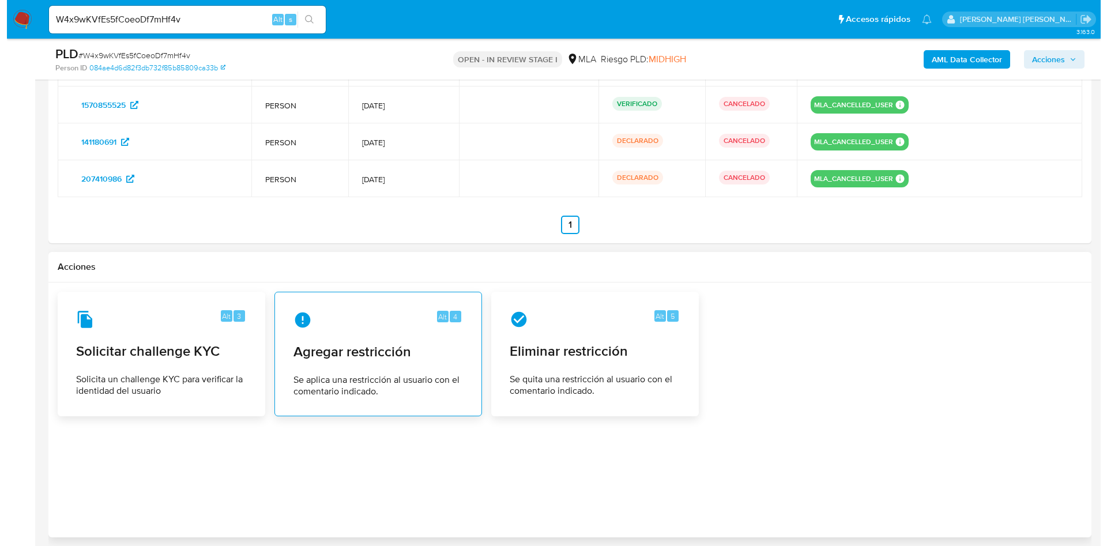
scroll to position [1875, 0]
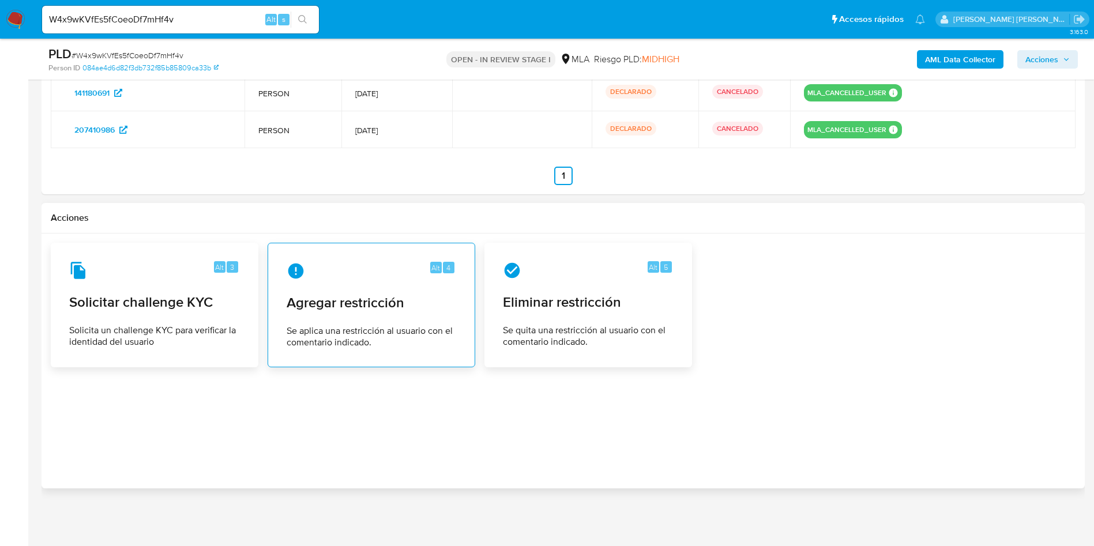
click at [390, 307] on span "Agregar restricción" at bounding box center [372, 302] width 170 height 17
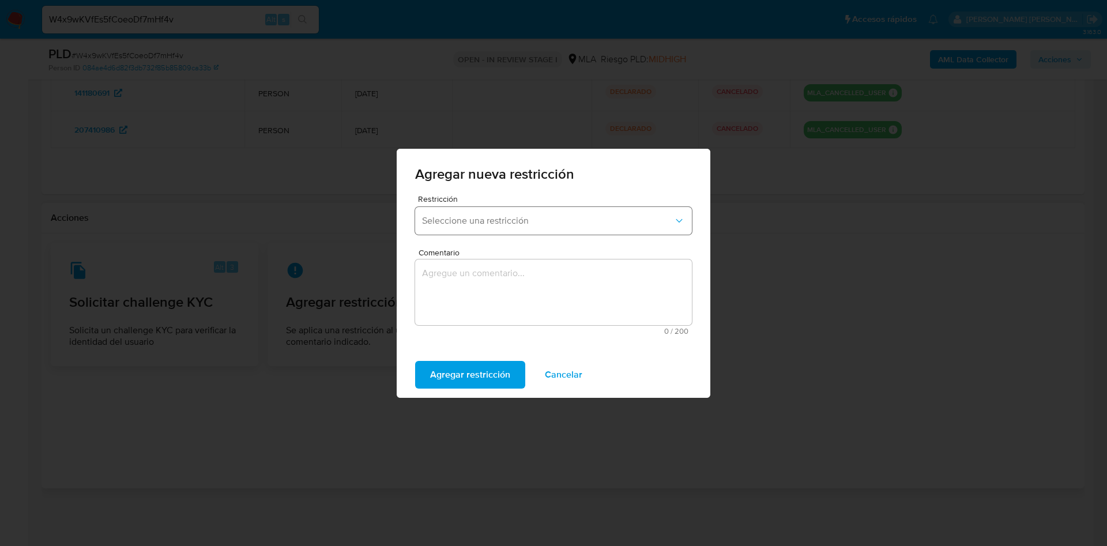
click at [488, 218] on span "Seleccione una restricción" at bounding box center [547, 221] width 251 height 12
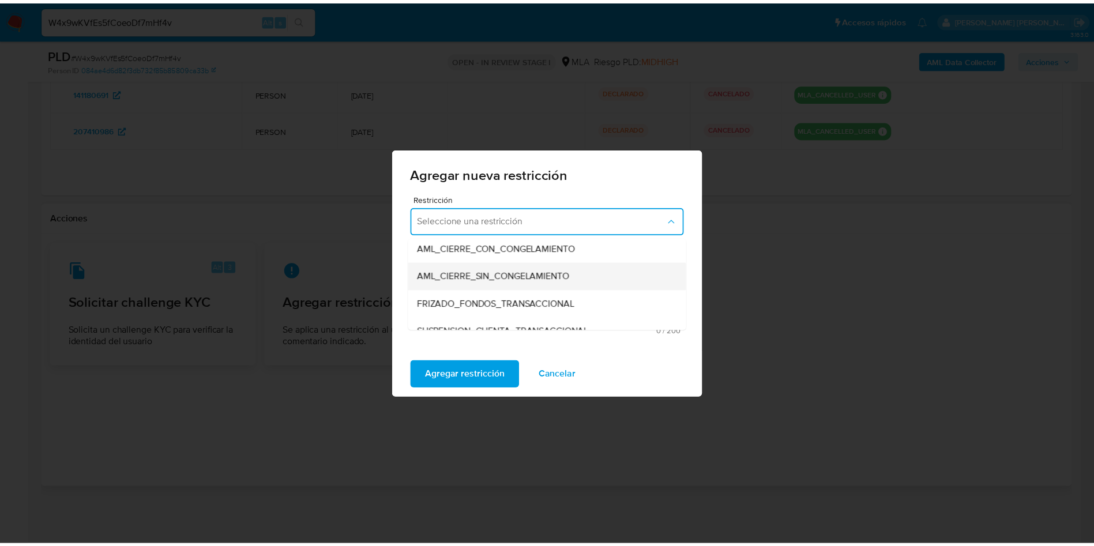
scroll to position [173, 0]
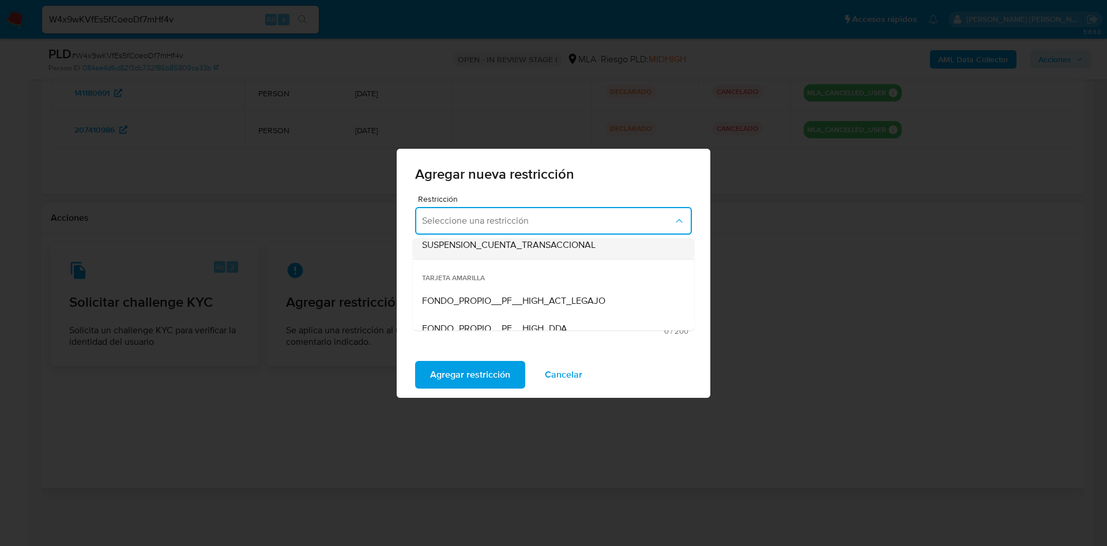
click at [551, 245] on span "SUSPENSION_CUENTA_TRANSACCIONAL" at bounding box center [509, 245] width 174 height 12
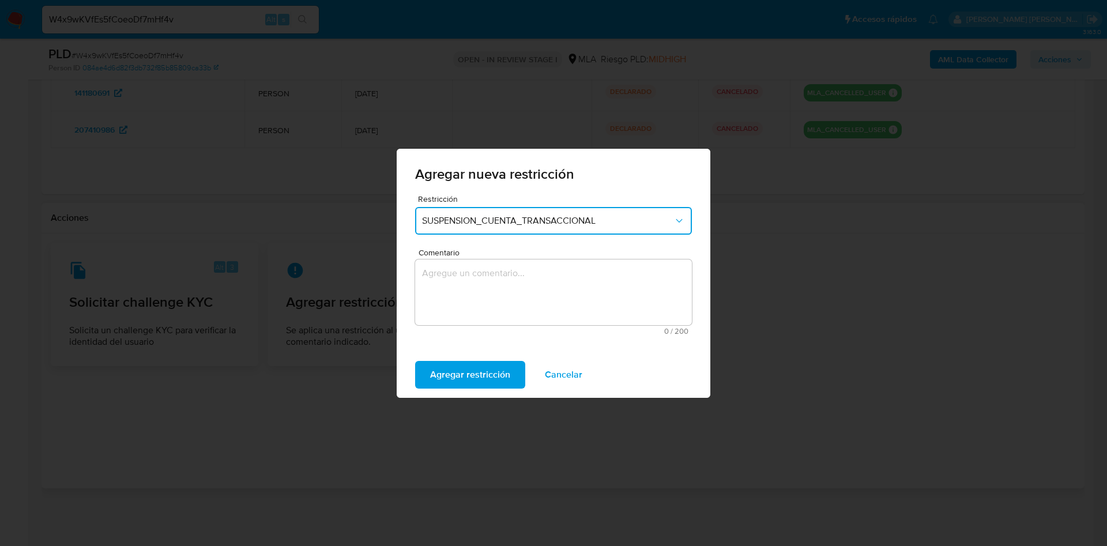
click at [512, 286] on textarea "Comentario" at bounding box center [553, 292] width 277 height 66
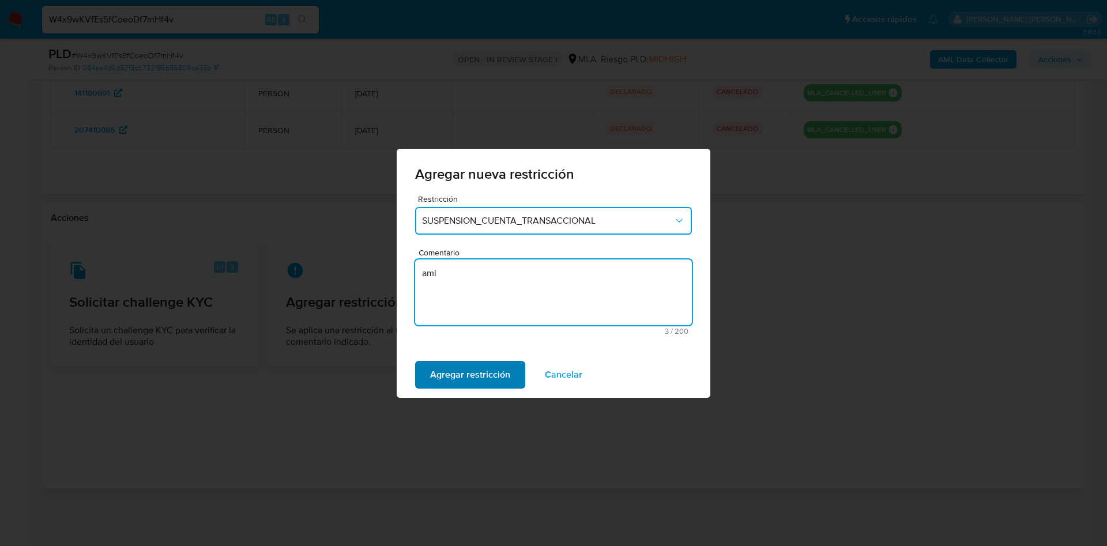
type textarea "aml"
click at [488, 372] on span "Agregar restricción" at bounding box center [470, 374] width 80 height 25
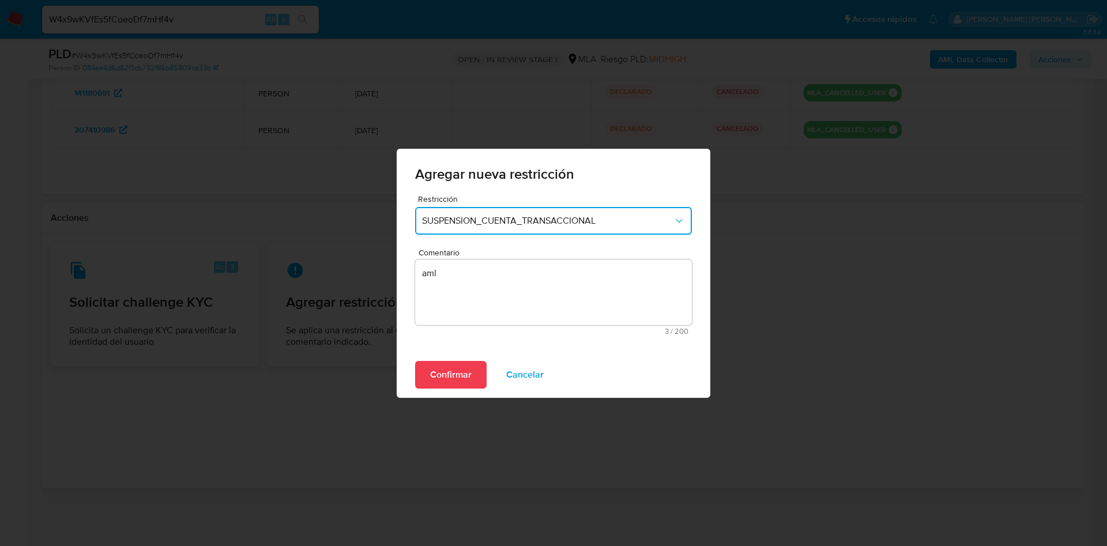
drag, startPoint x: 467, startPoint y: 376, endPoint x: 477, endPoint y: 368, distance: 12.7
click at [467, 376] on span "Confirmar" at bounding box center [451, 374] width 42 height 25
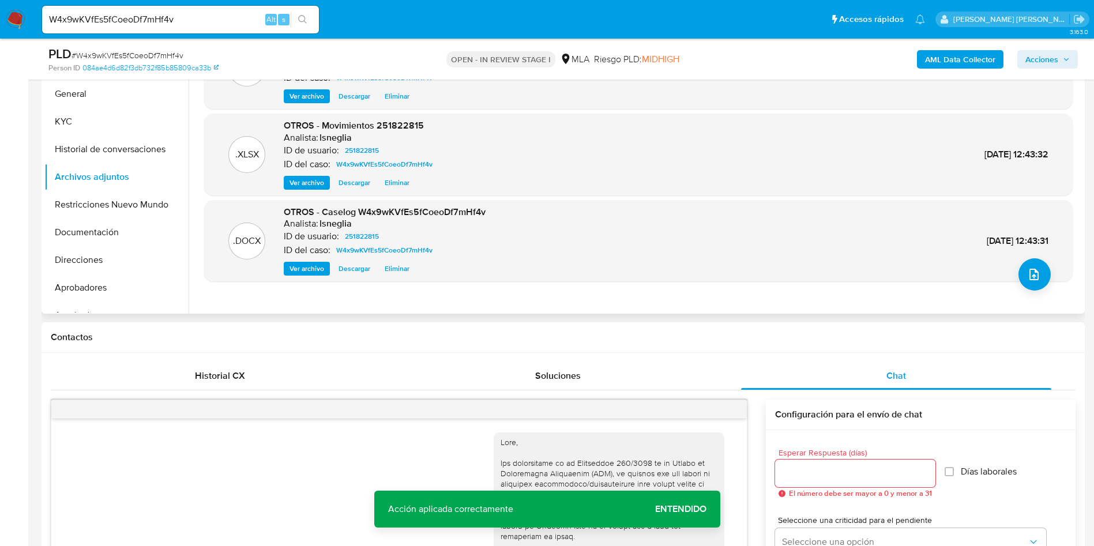
scroll to position [232, 0]
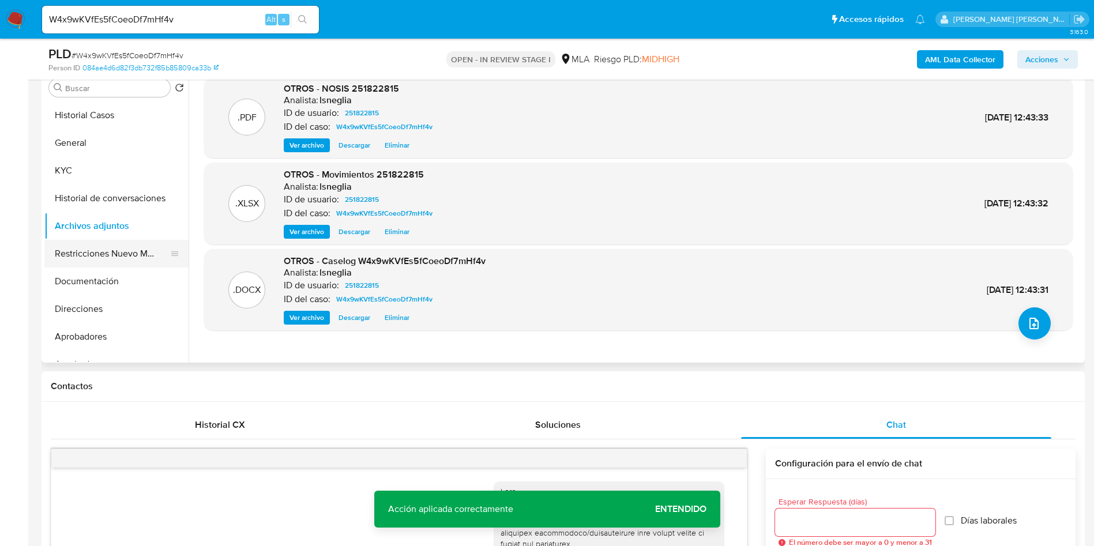
click at [82, 244] on button "Restricciones Nuevo Mundo" at bounding box center [111, 254] width 135 height 28
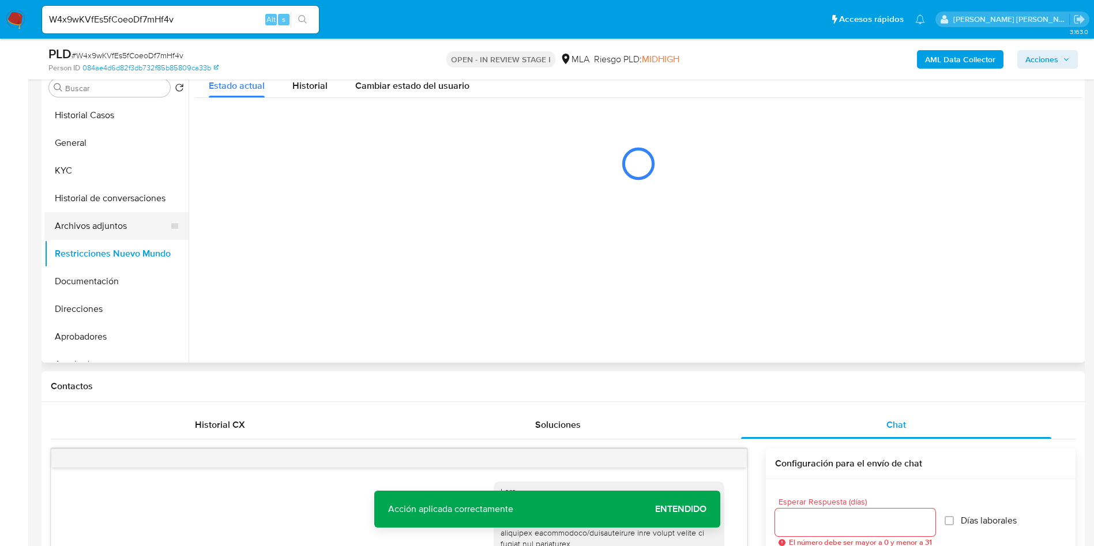
click at [87, 225] on button "Archivos adjuntos" at bounding box center [111, 226] width 135 height 28
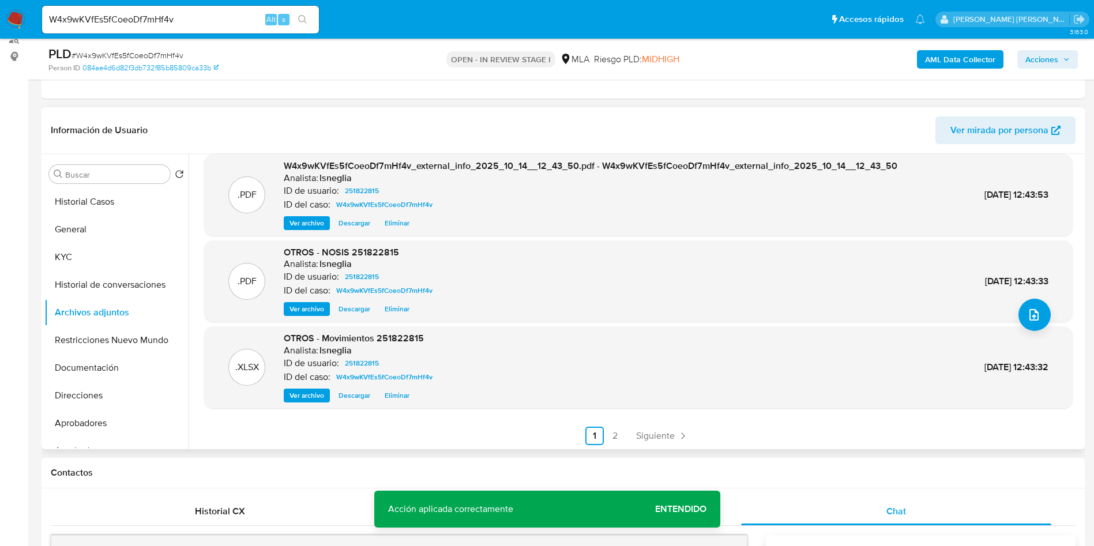
scroll to position [97, 0]
click at [615, 432] on link "2" at bounding box center [615, 434] width 18 height 18
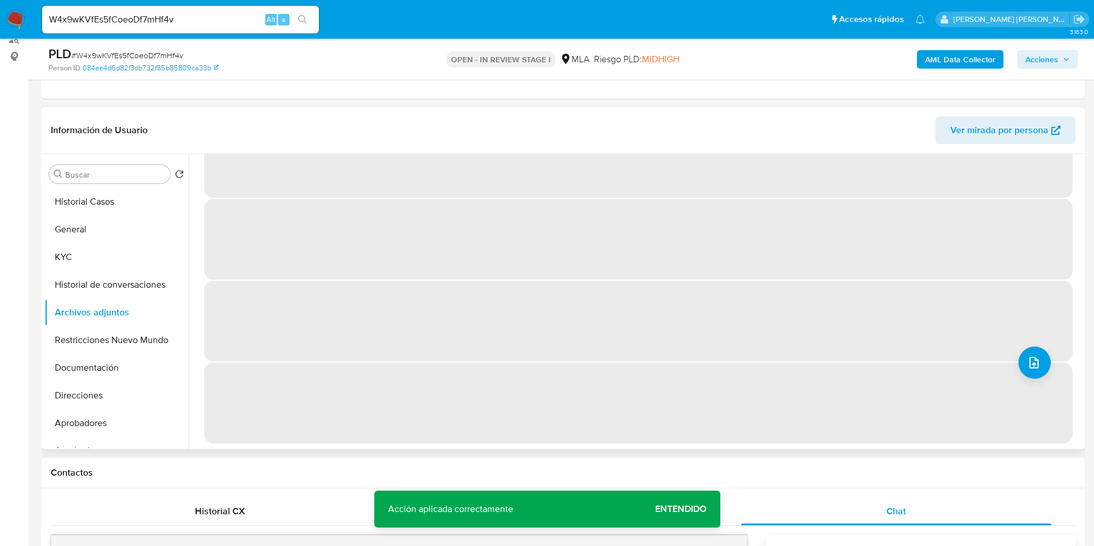
scroll to position [0, 0]
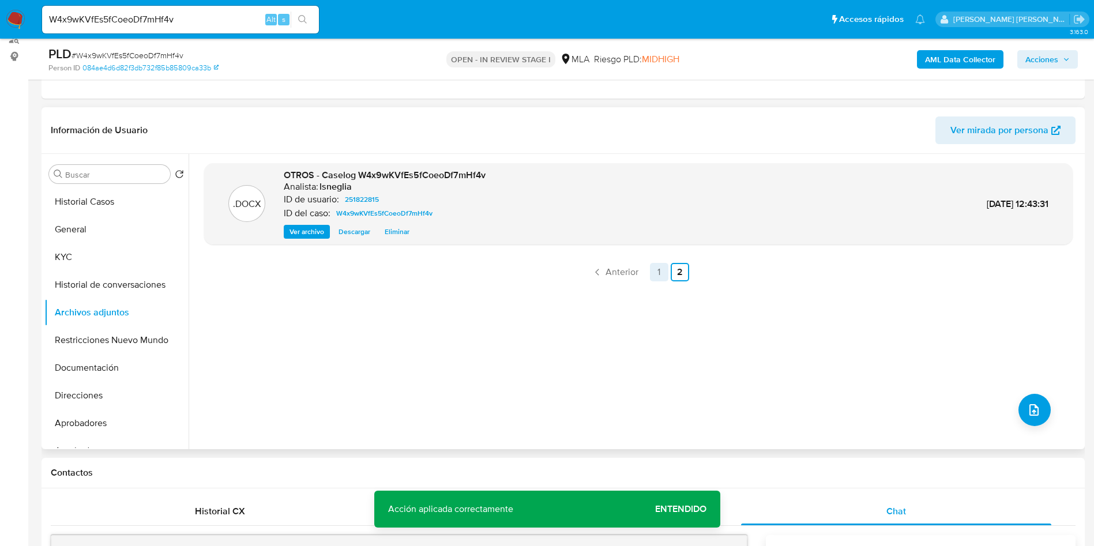
click at [656, 272] on link "1" at bounding box center [659, 272] width 18 height 18
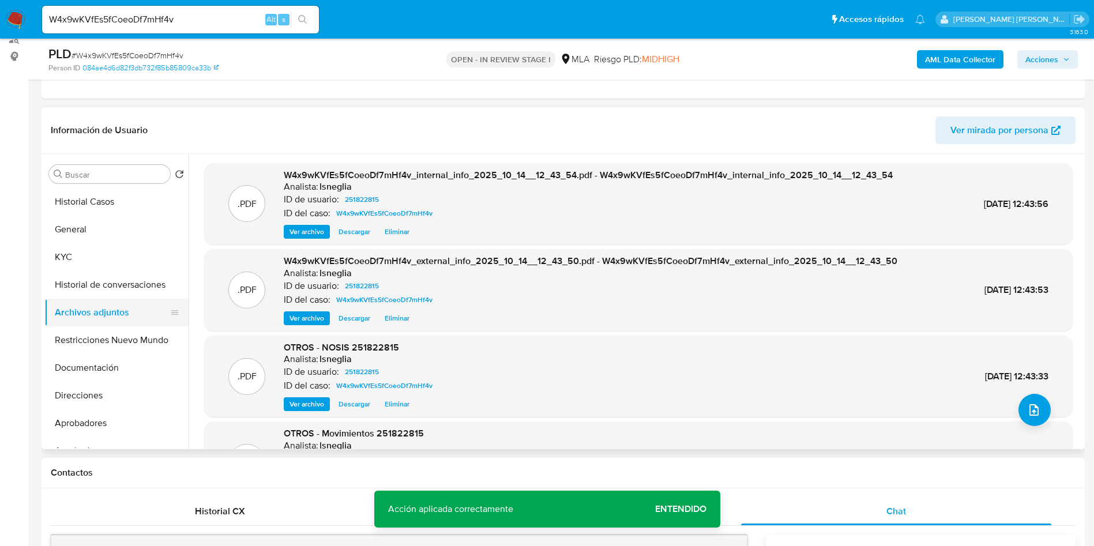
click at [65, 299] on button "Archivos adjuntos" at bounding box center [111, 313] width 135 height 28
click at [73, 287] on button "Historial de conversaciones" at bounding box center [111, 285] width 135 height 28
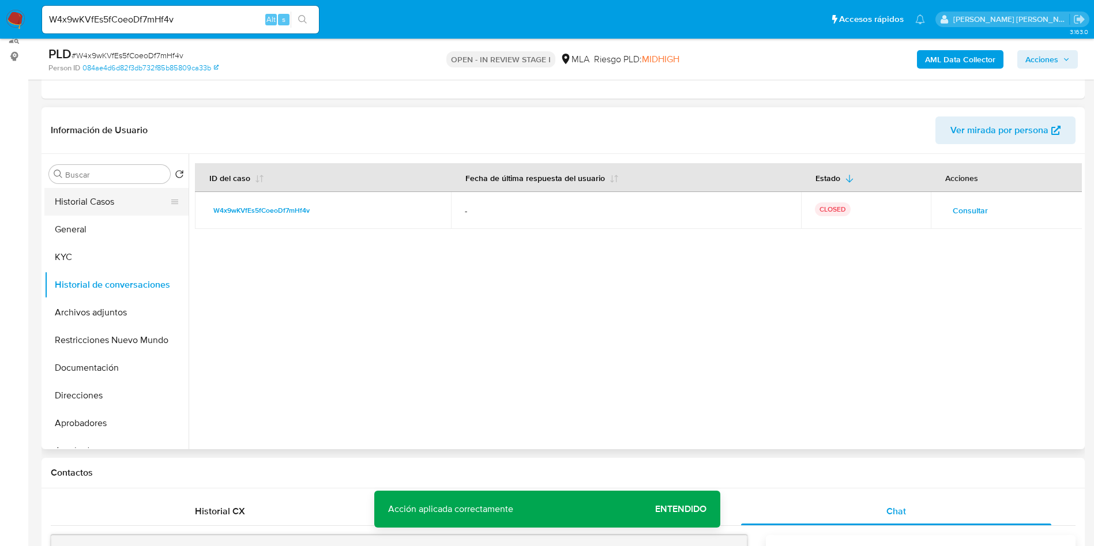
click at [86, 199] on button "Historial Casos" at bounding box center [111, 202] width 135 height 28
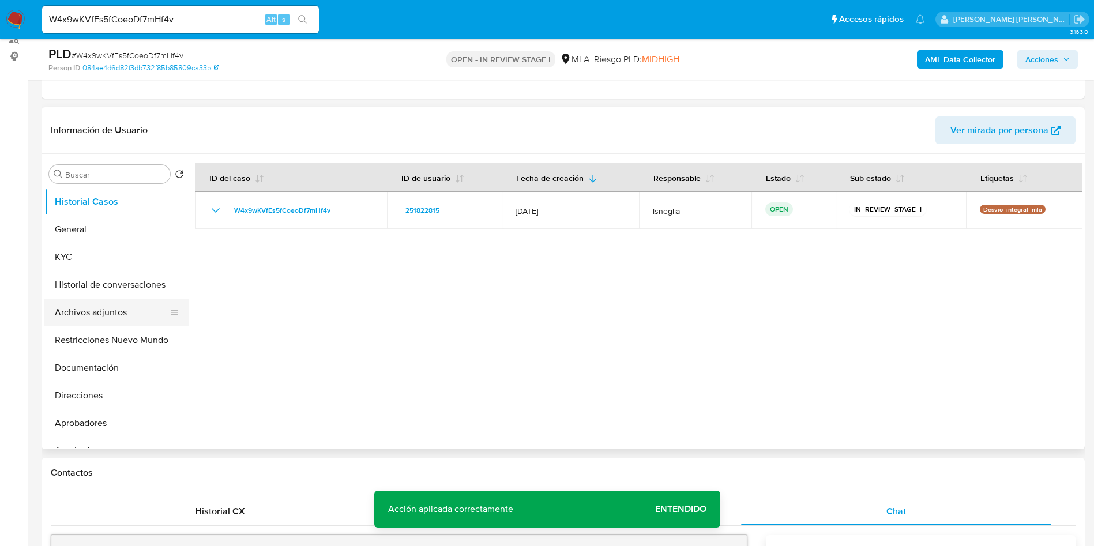
click at [78, 315] on button "Archivos adjuntos" at bounding box center [111, 313] width 135 height 28
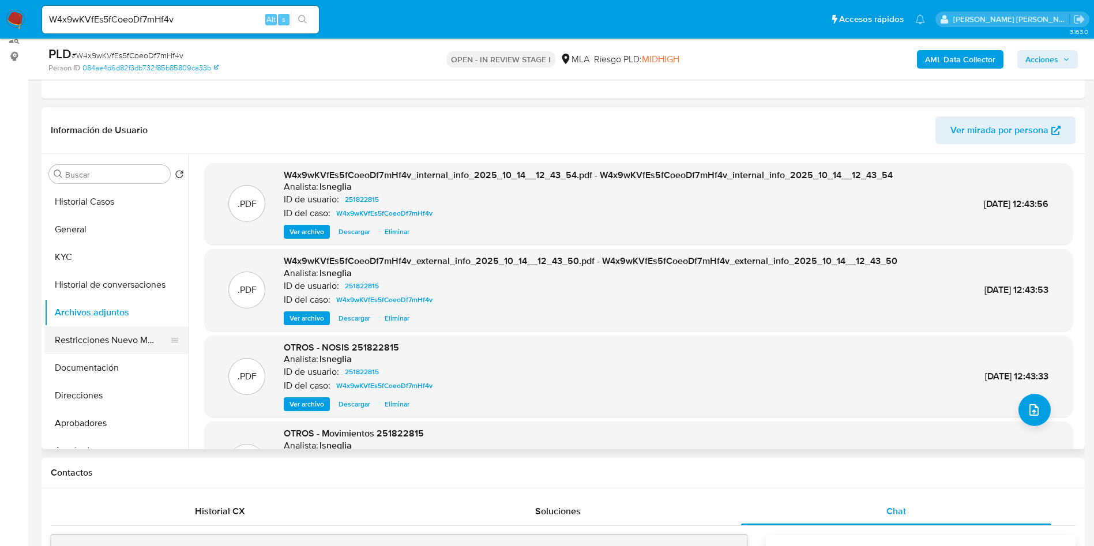
click at [86, 339] on button "Restricciones Nuevo Mundo" at bounding box center [111, 340] width 135 height 28
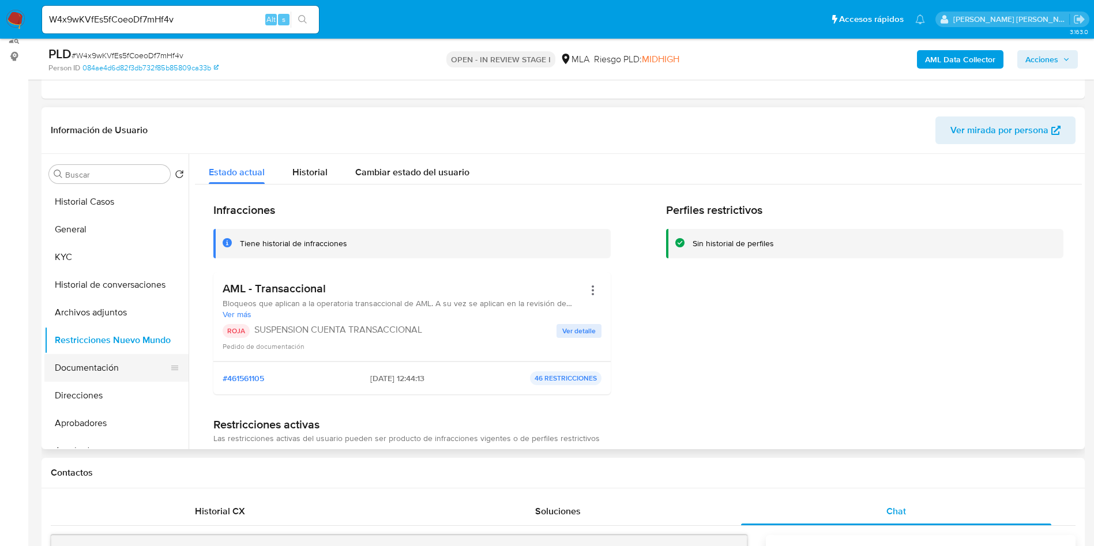
click at [111, 375] on button "Documentación" at bounding box center [111, 368] width 135 height 28
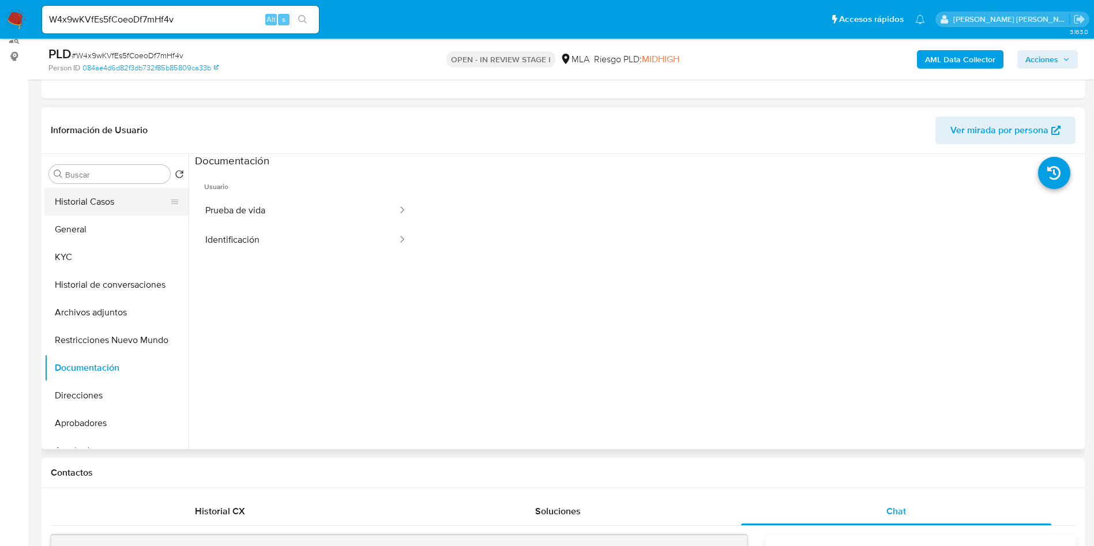
click at [107, 202] on button "Historial Casos" at bounding box center [111, 202] width 135 height 28
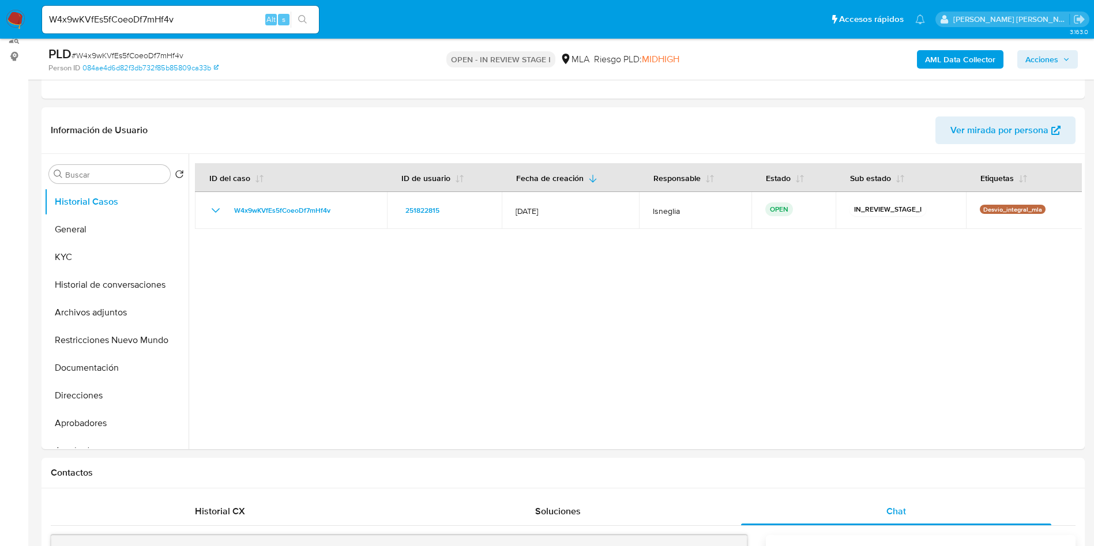
click at [1055, 58] on span "Acciones" at bounding box center [1041, 59] width 33 height 18
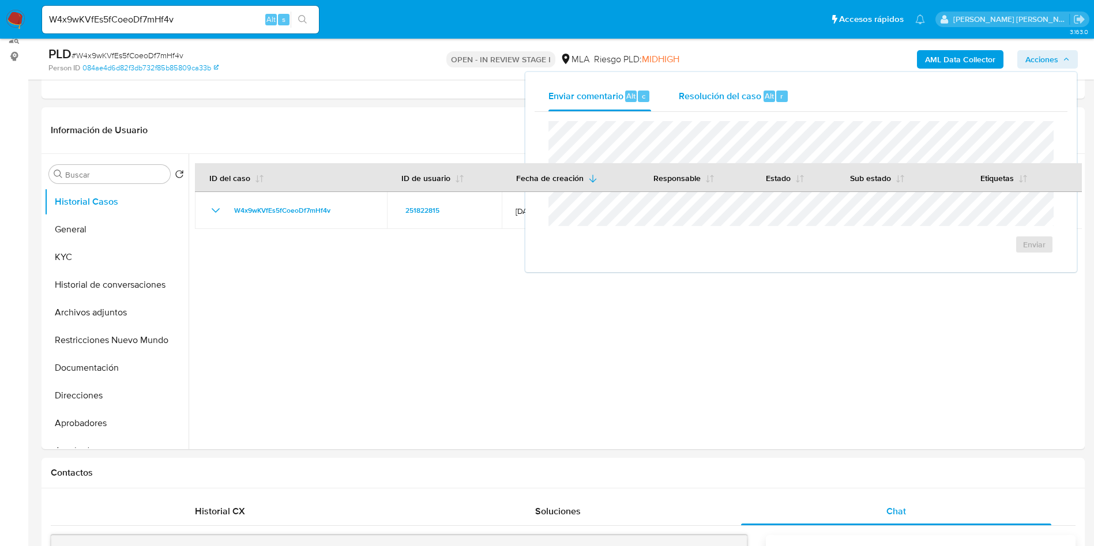
click at [735, 103] on div "Resolución del caso Alt r" at bounding box center [734, 96] width 110 height 30
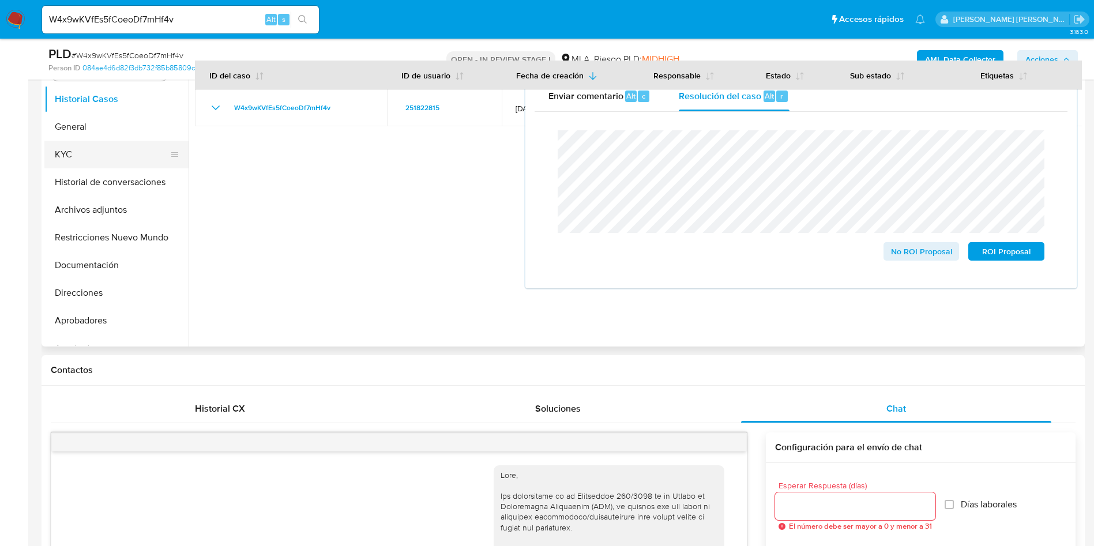
scroll to position [232, 0]
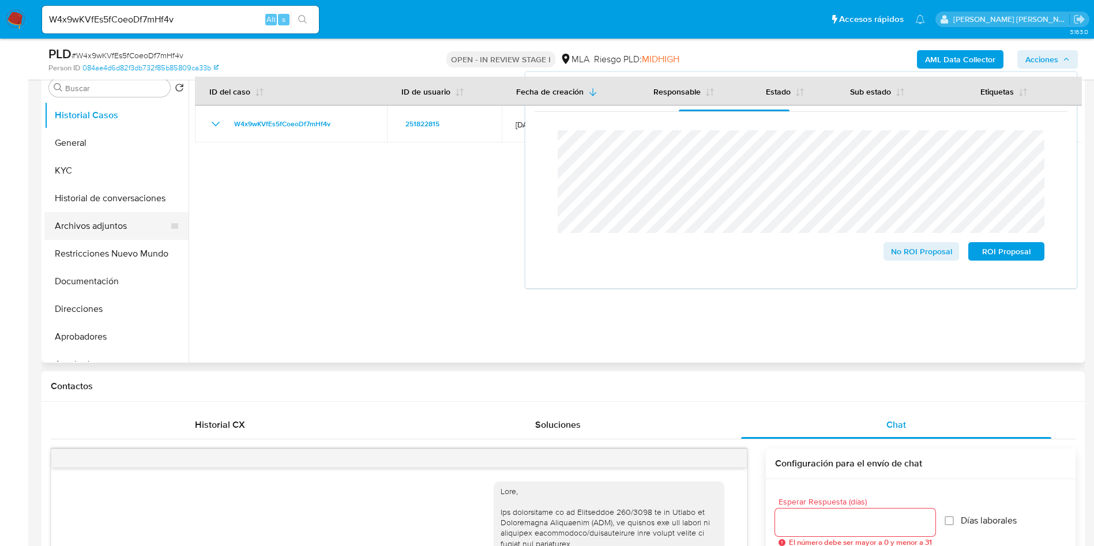
click at [89, 217] on button "Archivos adjuntos" at bounding box center [111, 226] width 135 height 28
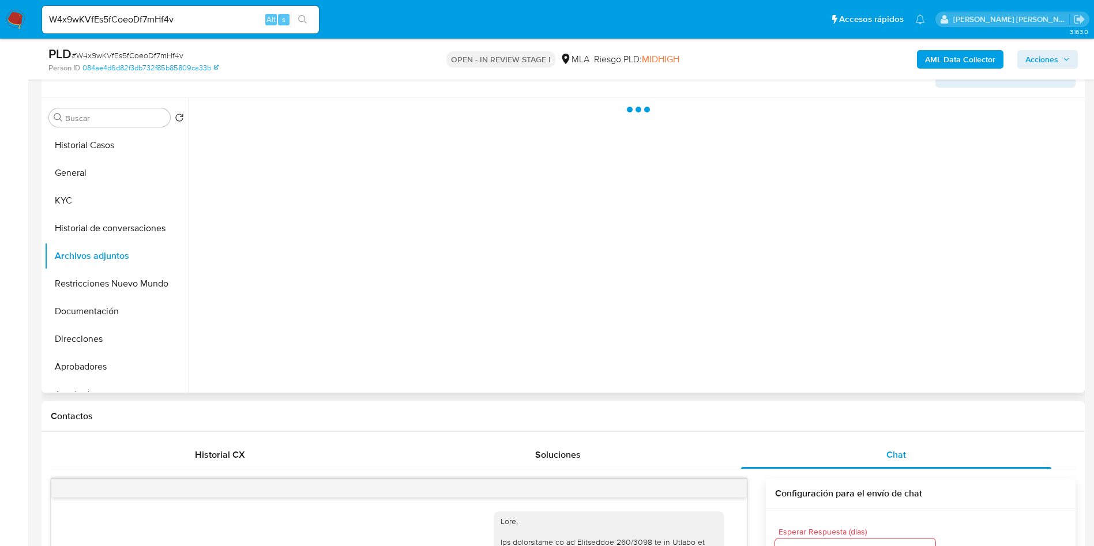
scroll to position [59, 0]
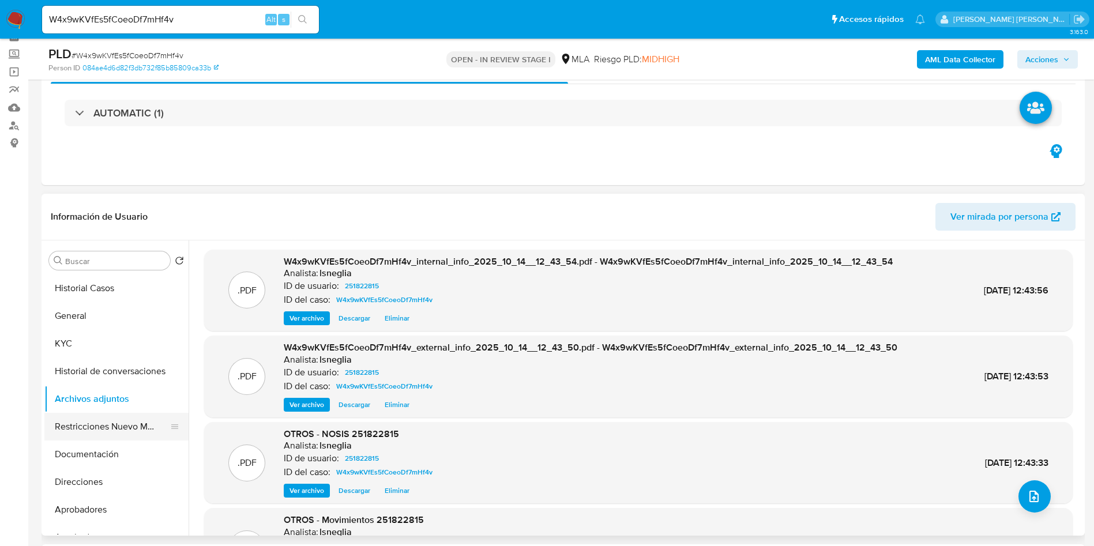
click at [116, 419] on button "Restricciones Nuevo Mundo" at bounding box center [111, 427] width 135 height 28
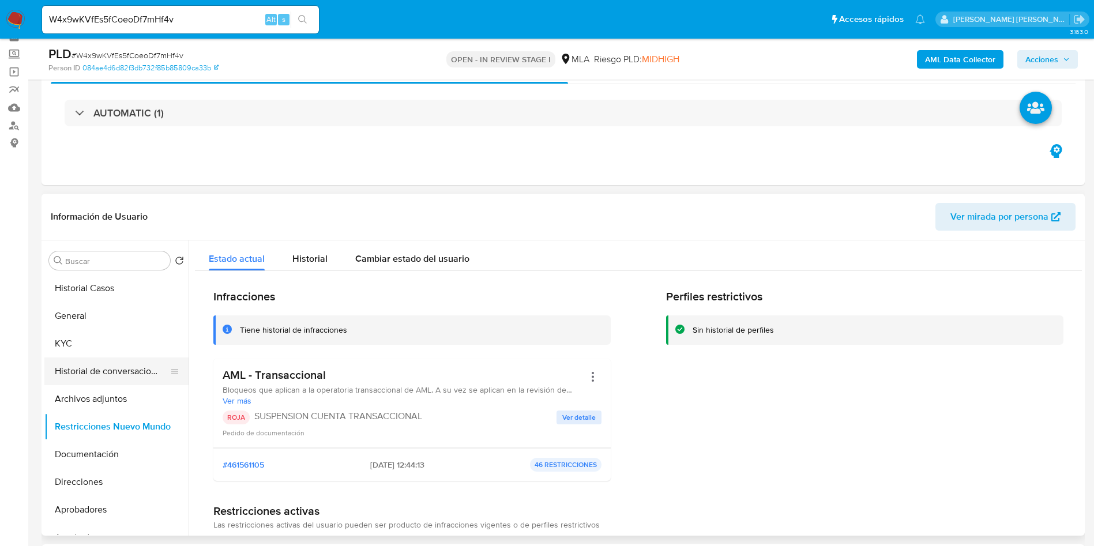
click at [110, 367] on button "Historial de conversaciones" at bounding box center [111, 372] width 135 height 28
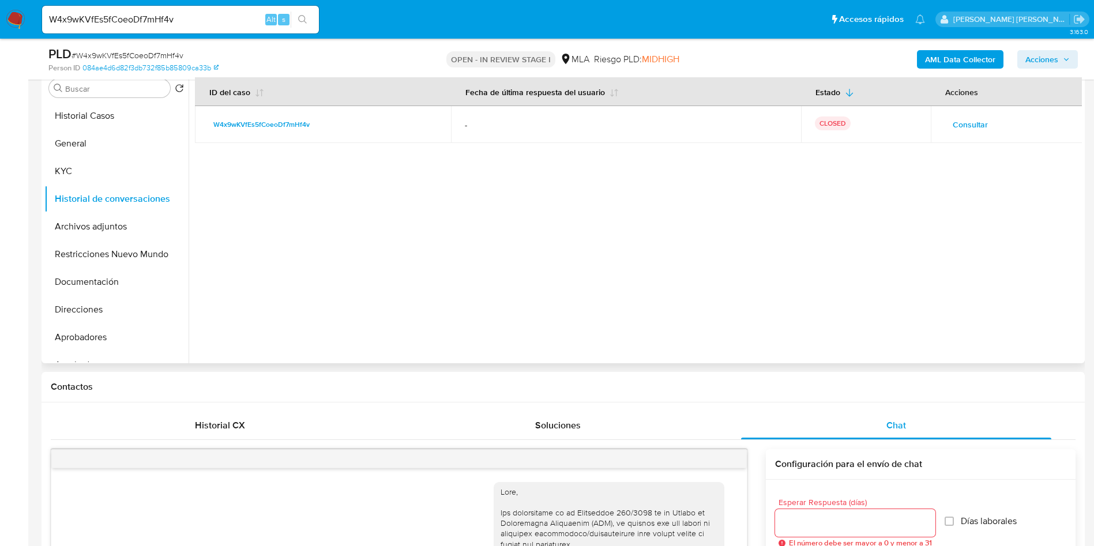
scroll to position [232, 0]
click at [111, 307] on button "Direcciones" at bounding box center [111, 309] width 135 height 28
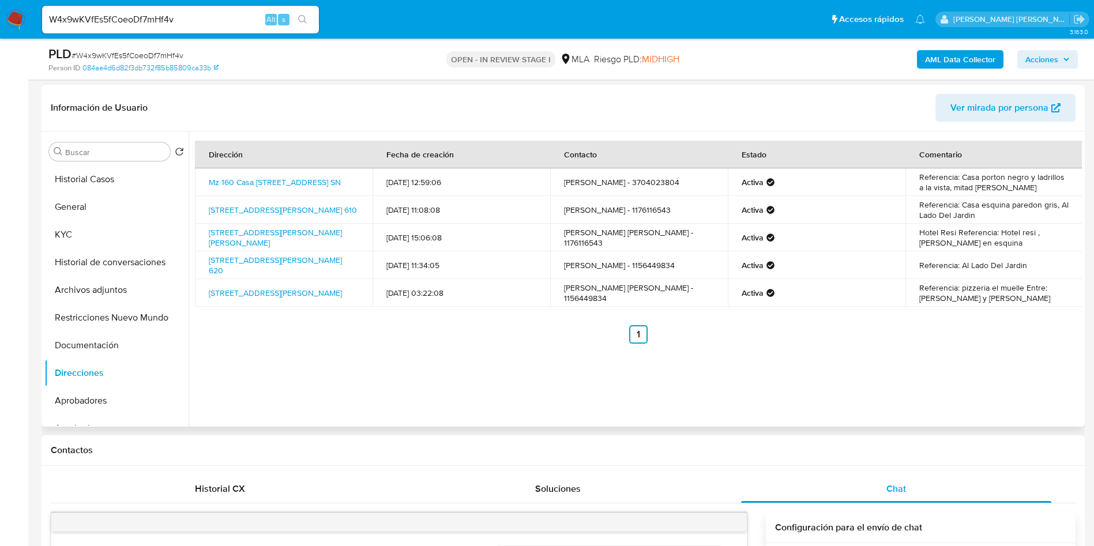
scroll to position [145, 0]
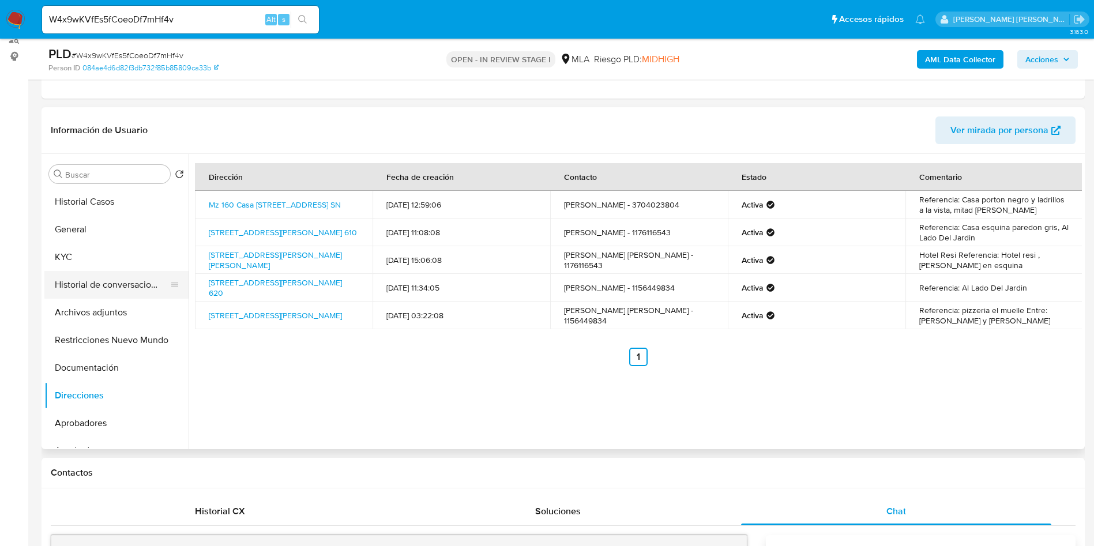
click at [111, 279] on button "Historial de conversaciones" at bounding box center [111, 285] width 135 height 28
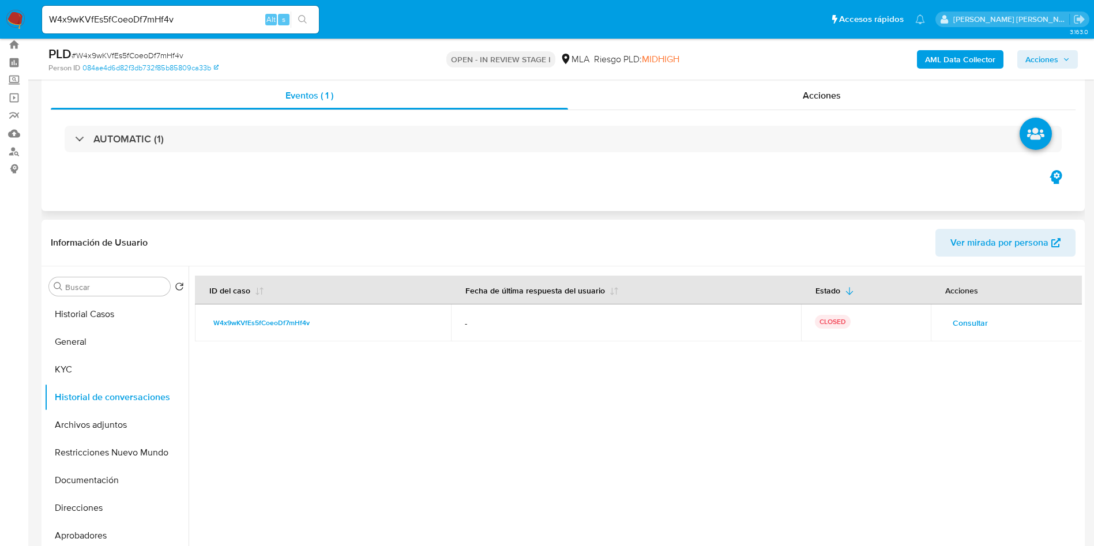
scroll to position [0, 0]
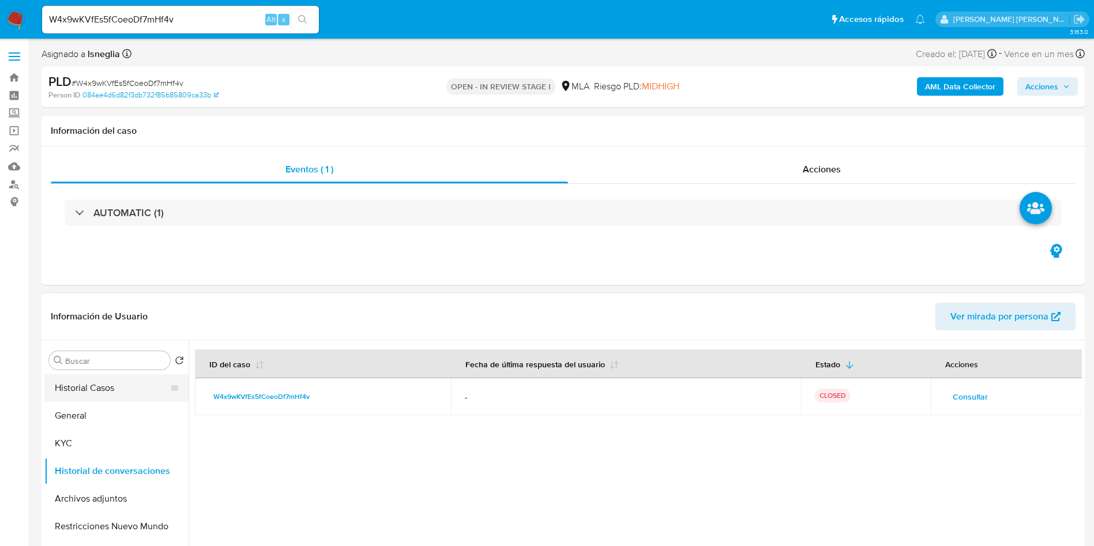
click at [95, 394] on button "Historial Casos" at bounding box center [111, 388] width 135 height 28
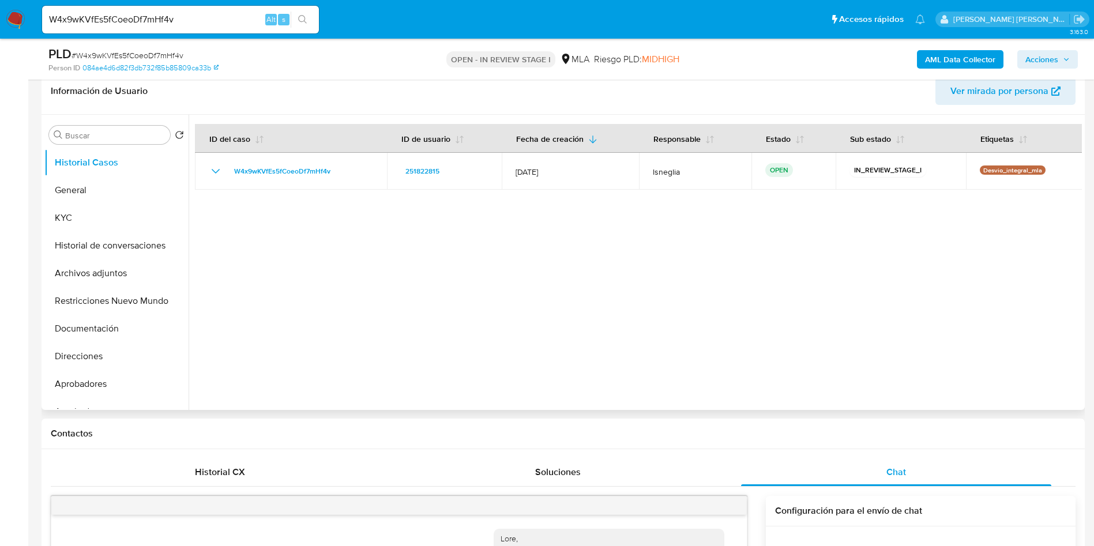
scroll to position [86, 0]
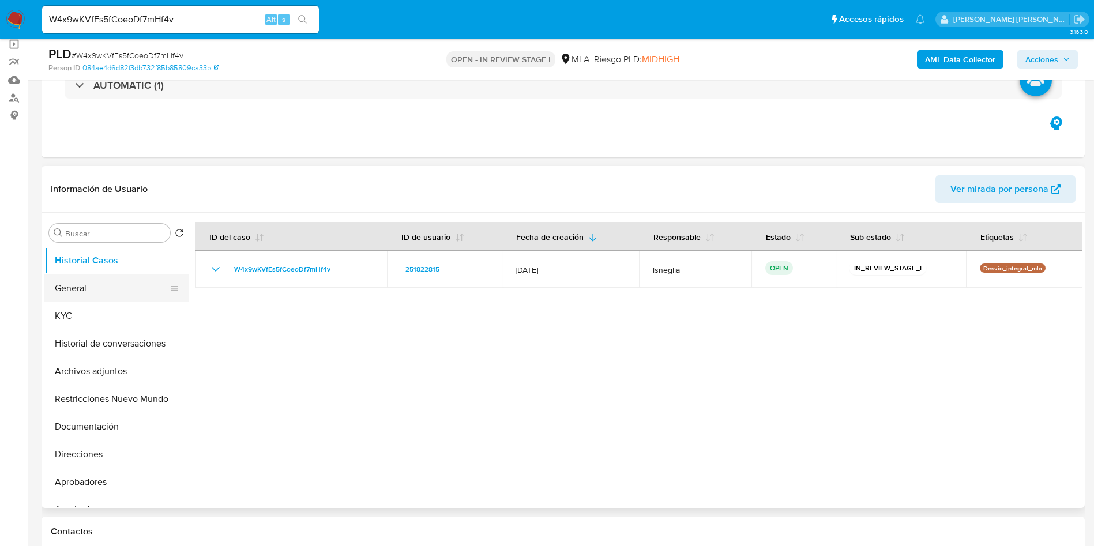
click at [85, 296] on button "General" at bounding box center [111, 288] width 135 height 28
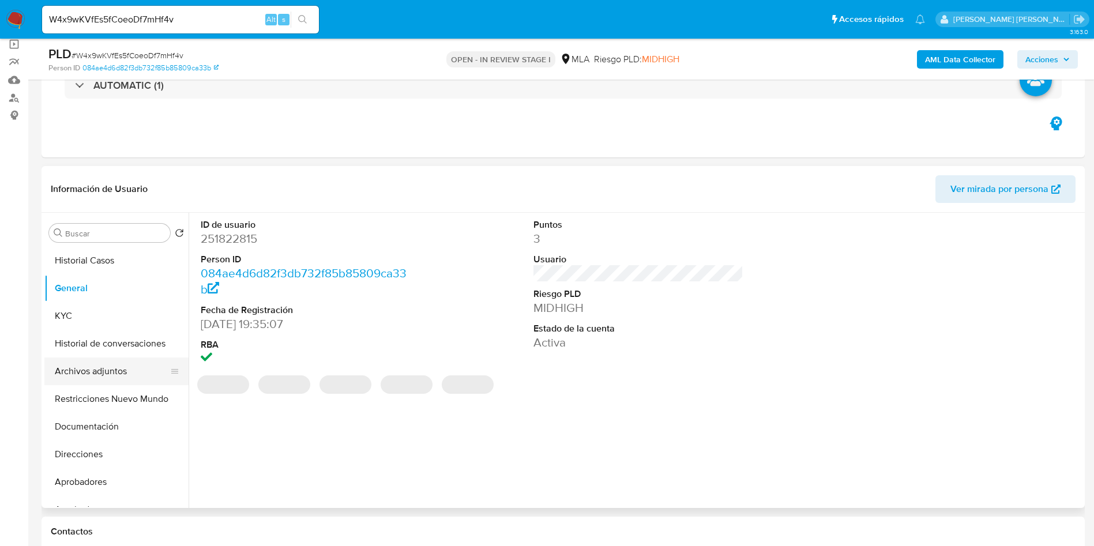
click at [115, 370] on button "Archivos adjuntos" at bounding box center [111, 372] width 135 height 28
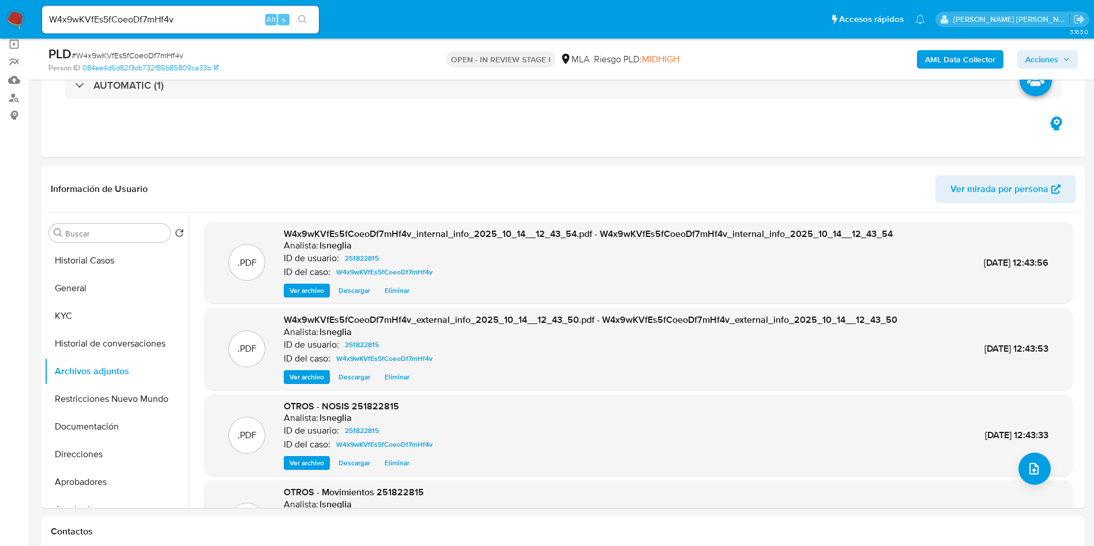
click at [1055, 57] on span "Acciones" at bounding box center [1041, 59] width 33 height 18
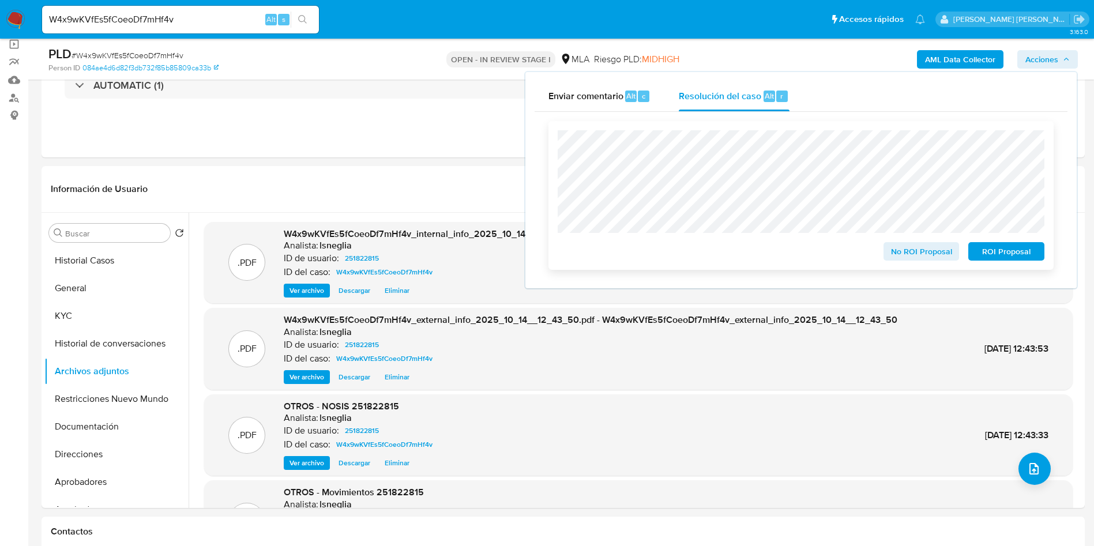
click at [998, 255] on span "ROI Proposal" at bounding box center [1006, 251] width 60 height 16
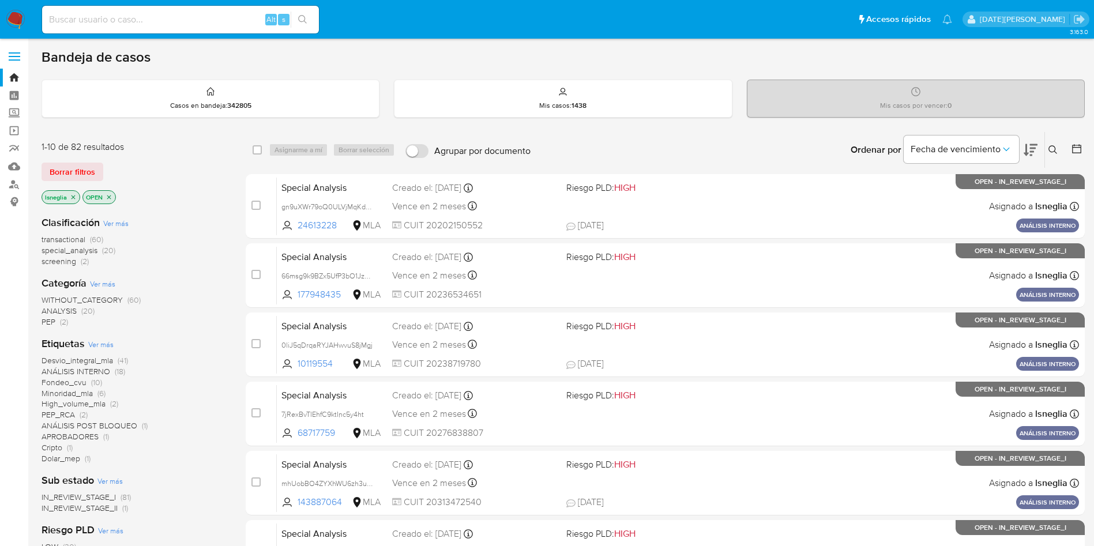
click at [72, 197] on icon "close-filter" at bounding box center [73, 197] width 7 height 7
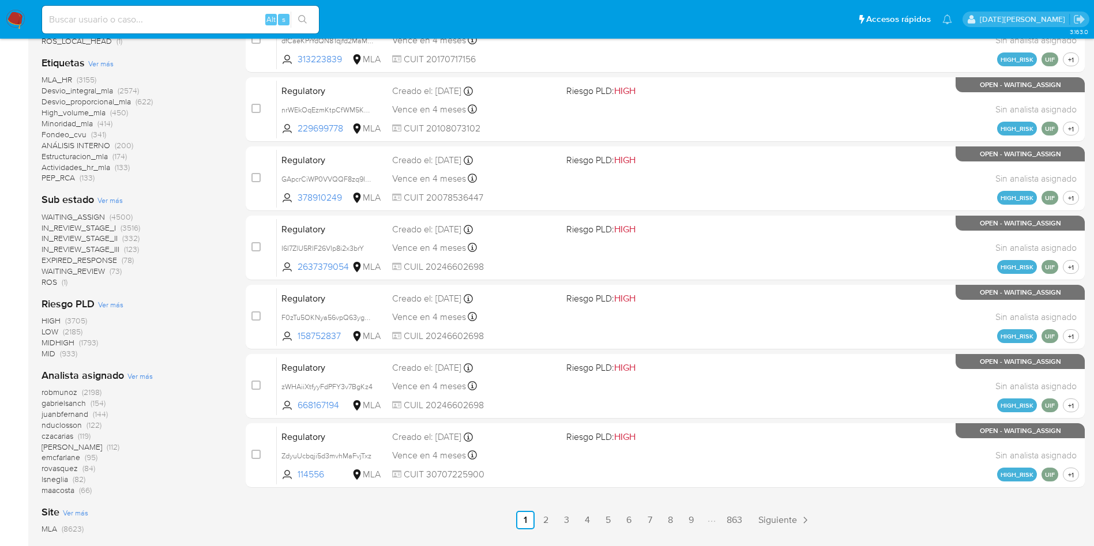
scroll to position [467, 0]
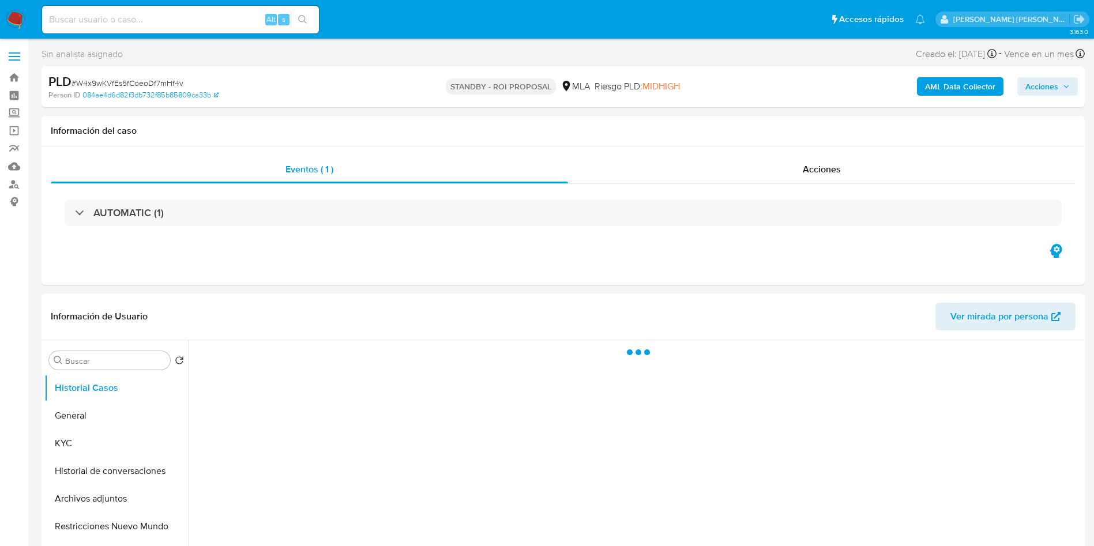
select select "10"
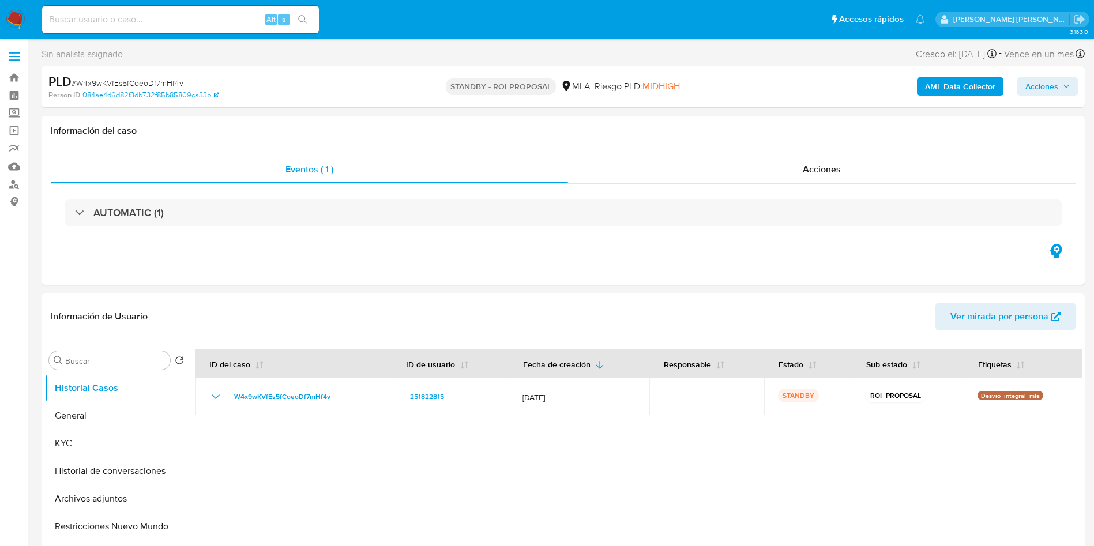
click at [172, 10] on div "Alt s" at bounding box center [180, 20] width 277 height 28
click at [167, 18] on input at bounding box center [180, 19] width 277 height 15
paste input "Nus0XVmxxiTqRh78LevNl7DJ"
type input "Nus0XVmxxiTqRh78LevNl7DJ"
click at [302, 21] on icon "search-icon" at bounding box center [302, 19] width 9 height 9
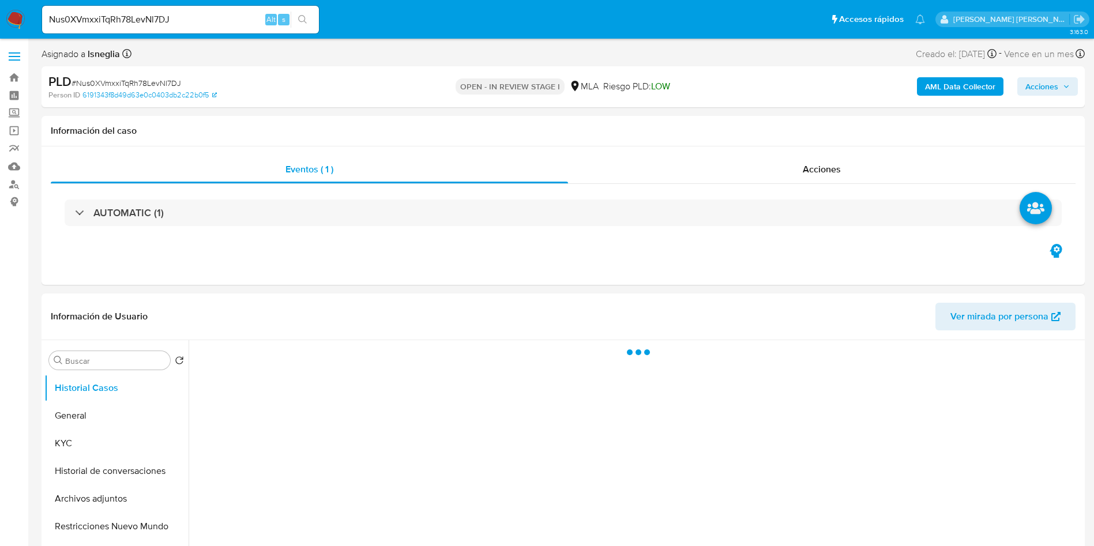
select select "10"
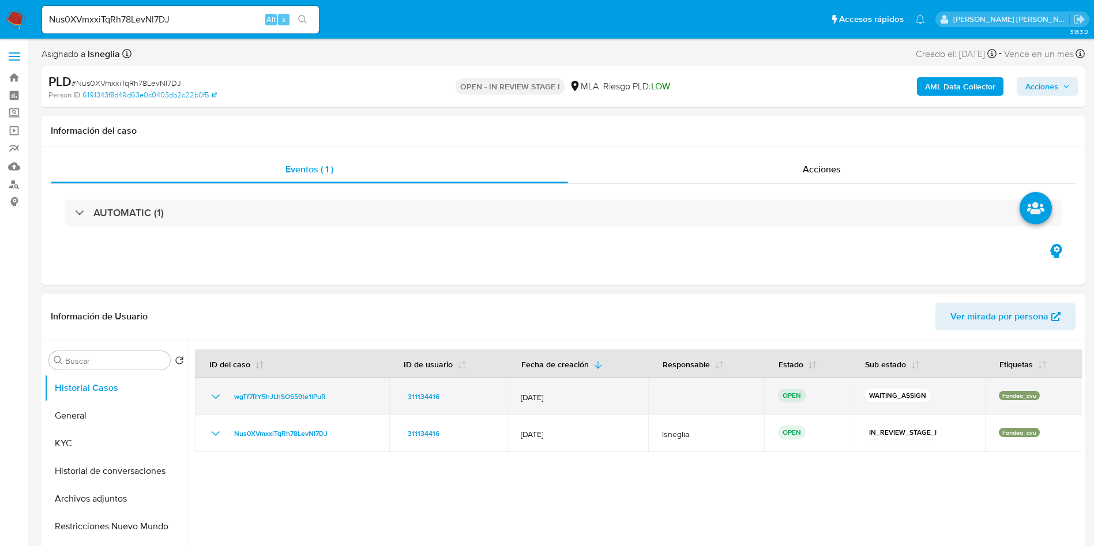
drag, startPoint x: 228, startPoint y: 394, endPoint x: 332, endPoint y: 397, distance: 103.3
click at [332, 397] on div "wgTf7RY5hJLhSOS59te1lPuR" at bounding box center [292, 397] width 167 height 14
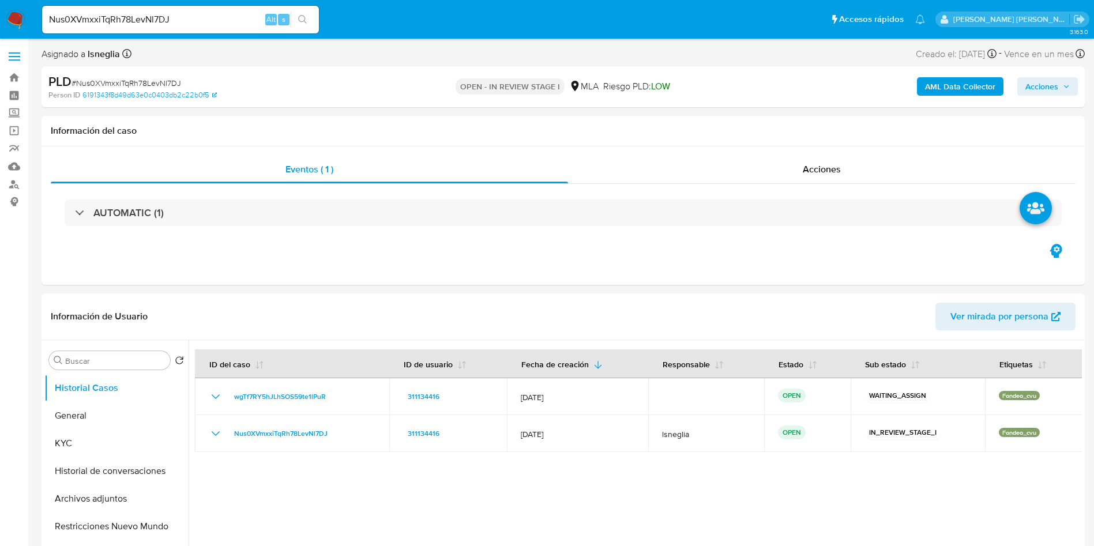
click at [16, 17] on img at bounding box center [16, 20] width 20 height 20
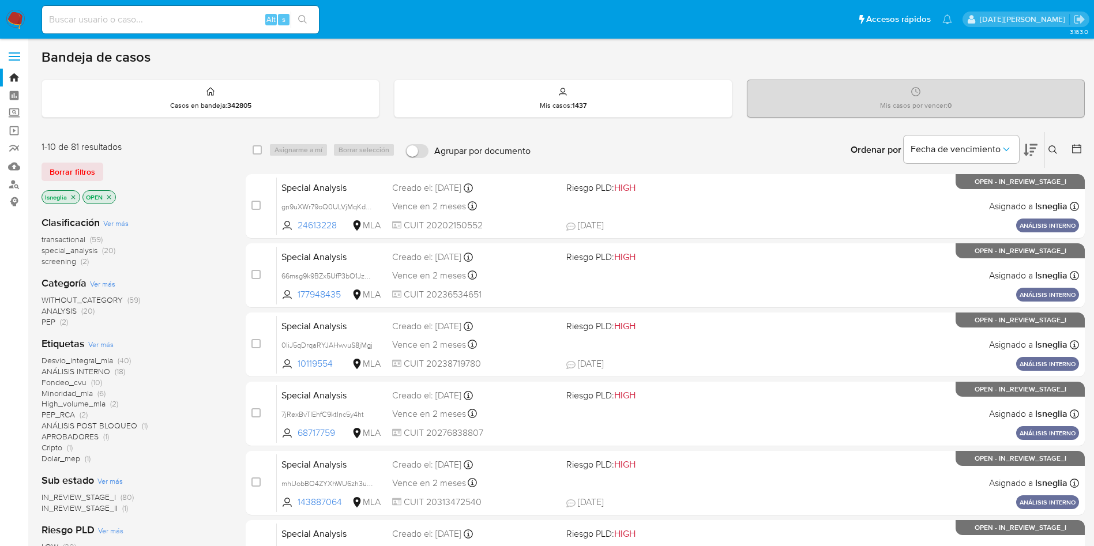
click at [1054, 145] on icon at bounding box center [1052, 149] width 9 height 9
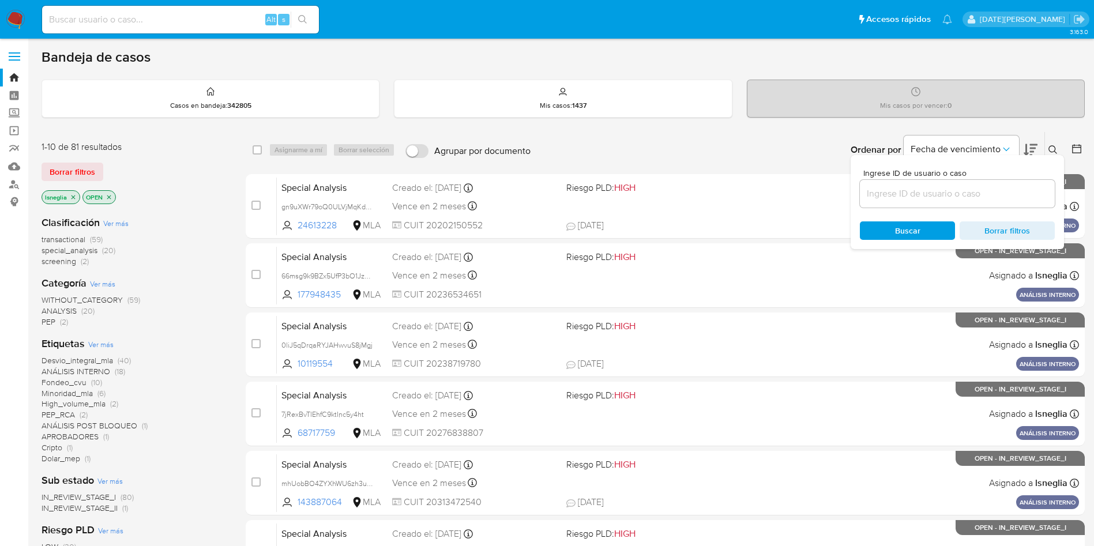
click at [883, 197] on input at bounding box center [957, 193] width 195 height 15
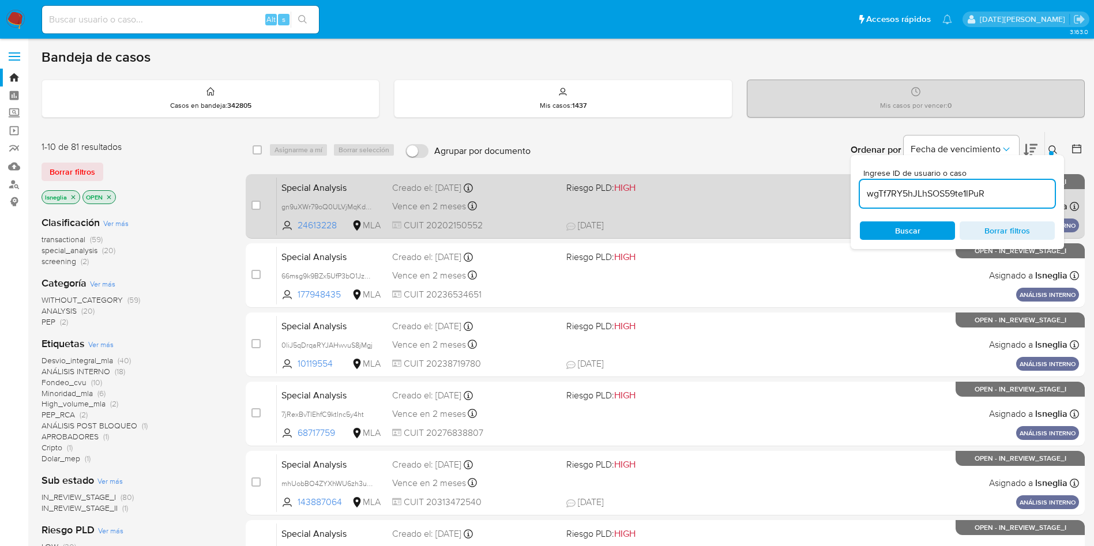
type input "wgTf7RY5hJLhSOS59te1lPuR"
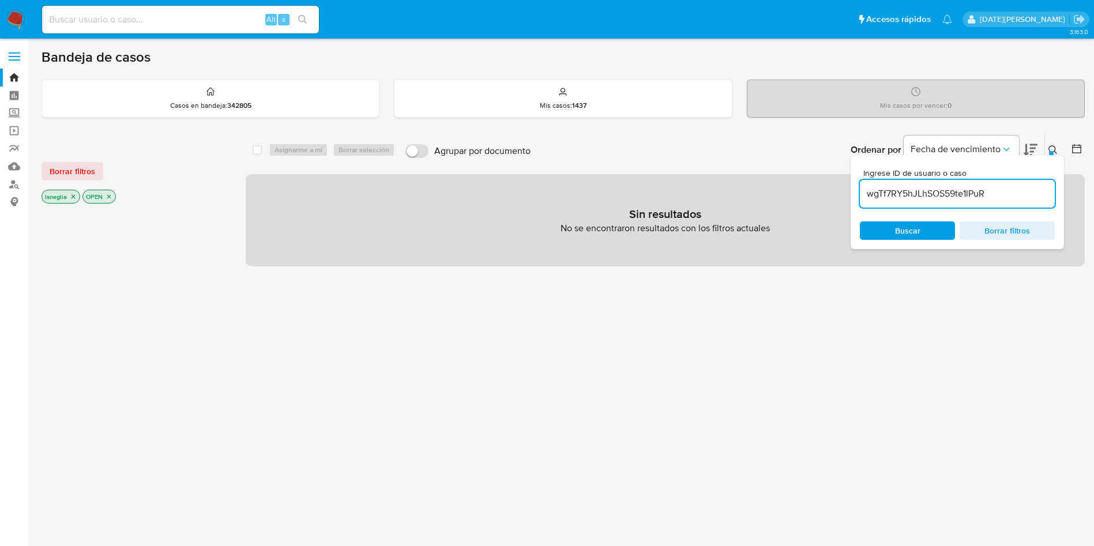
click at [73, 193] on icon "close-filter" at bounding box center [73, 196] width 7 height 7
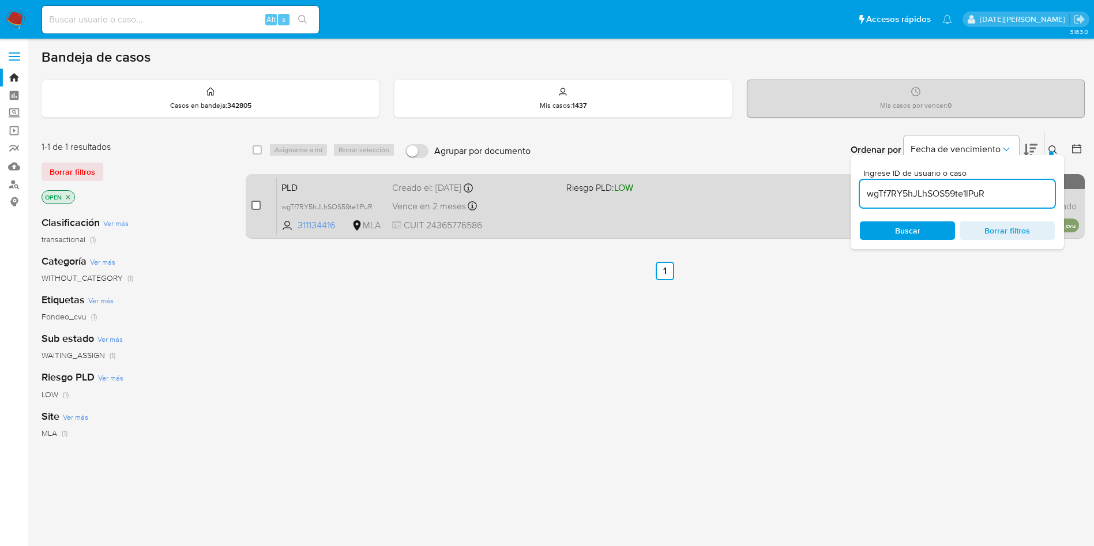
click at [255, 205] on input "checkbox" at bounding box center [255, 205] width 9 height 9
checkbox input "true"
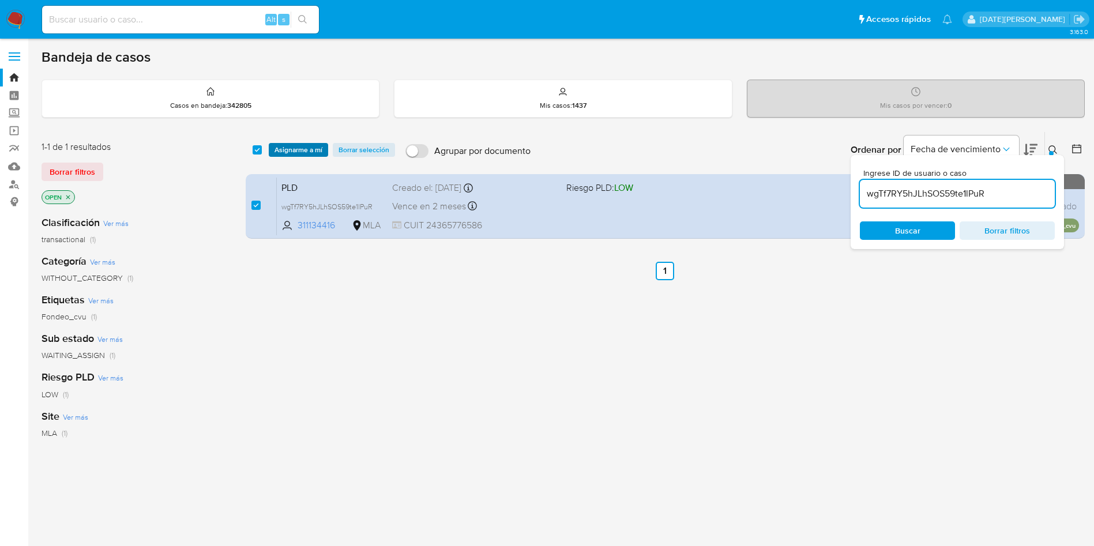
click at [288, 151] on span "Asignarme a mí" at bounding box center [298, 150] width 48 height 12
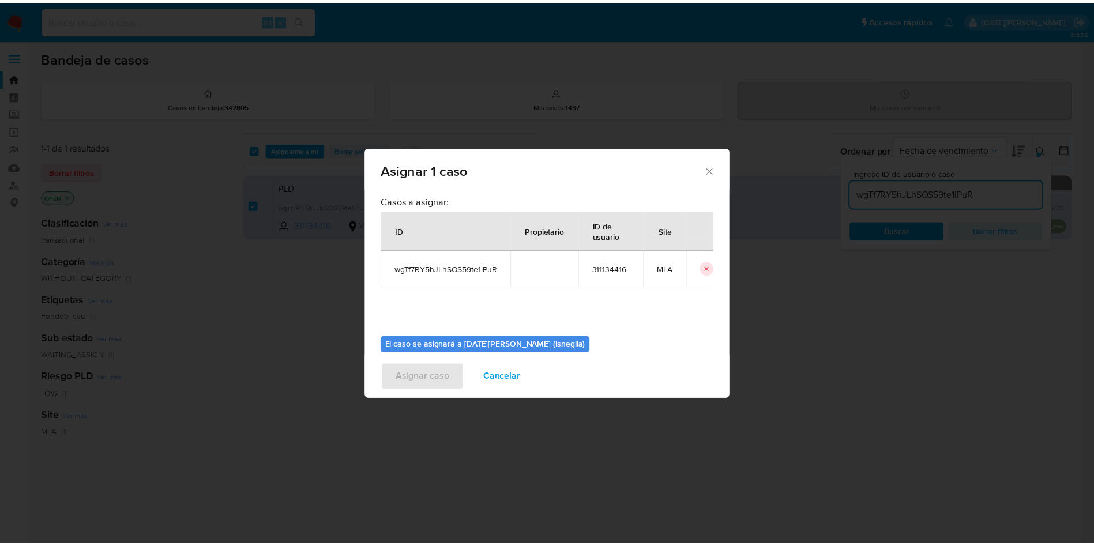
scroll to position [60, 0]
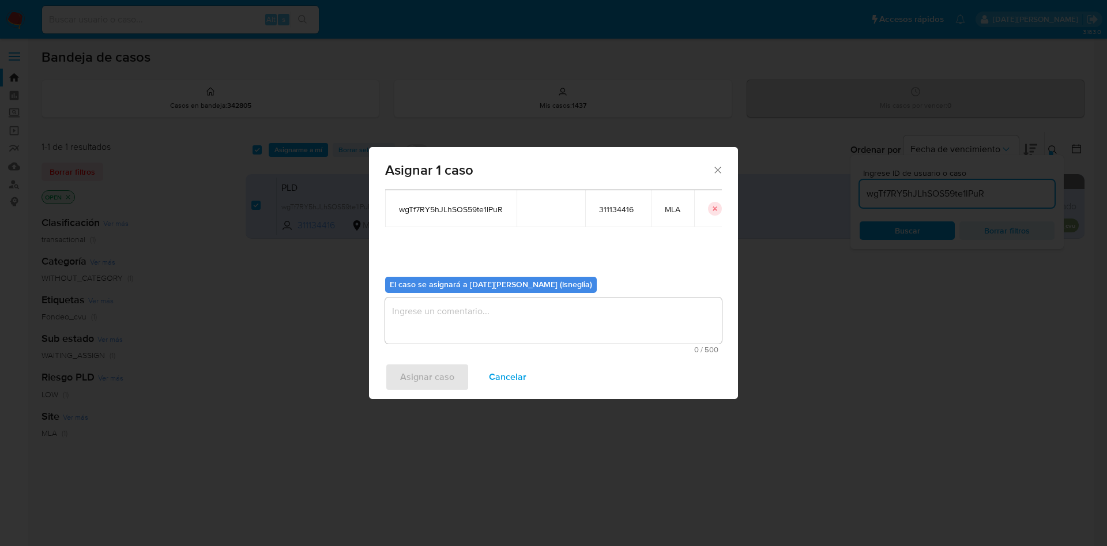
click at [434, 323] on textarea "assign-modal" at bounding box center [553, 321] width 337 height 46
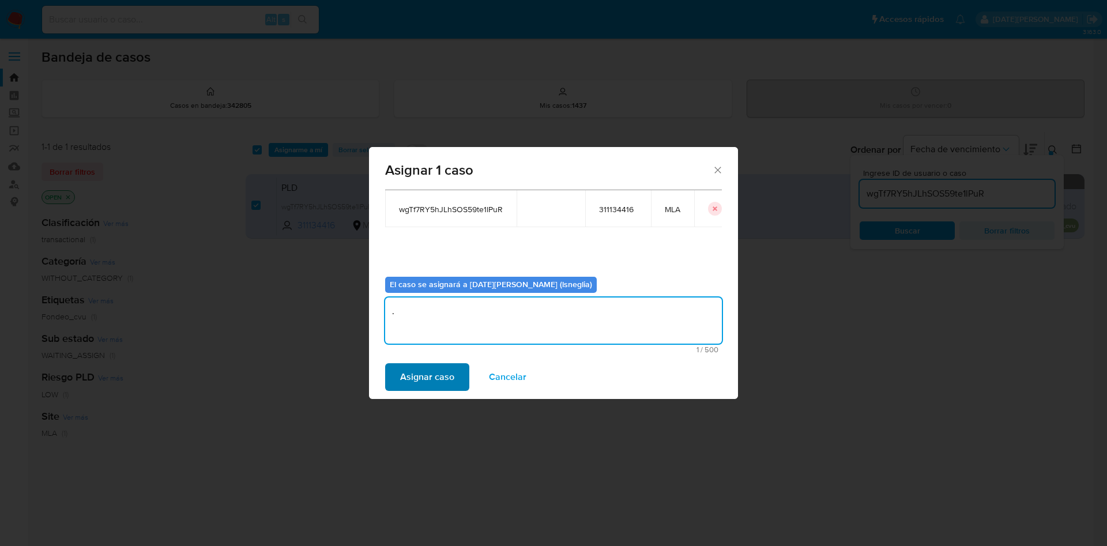
type textarea "."
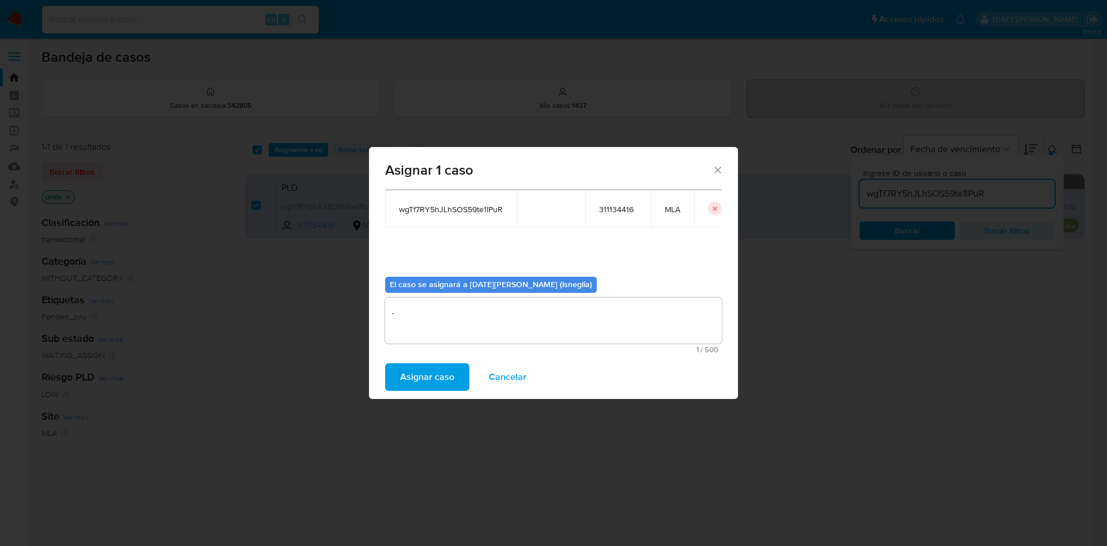
click at [429, 366] on span "Asignar caso" at bounding box center [427, 376] width 54 height 25
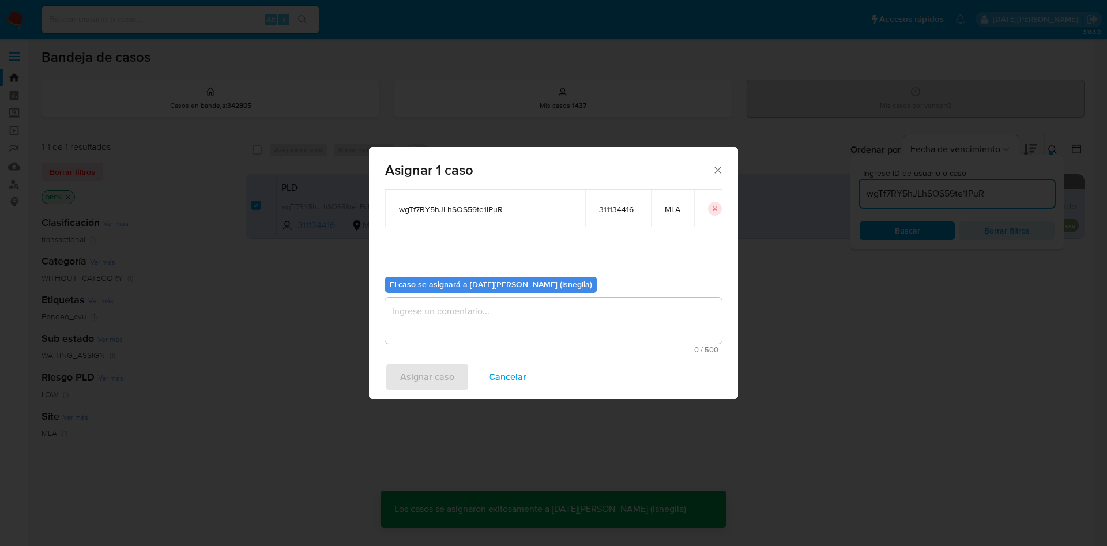
checkbox input "false"
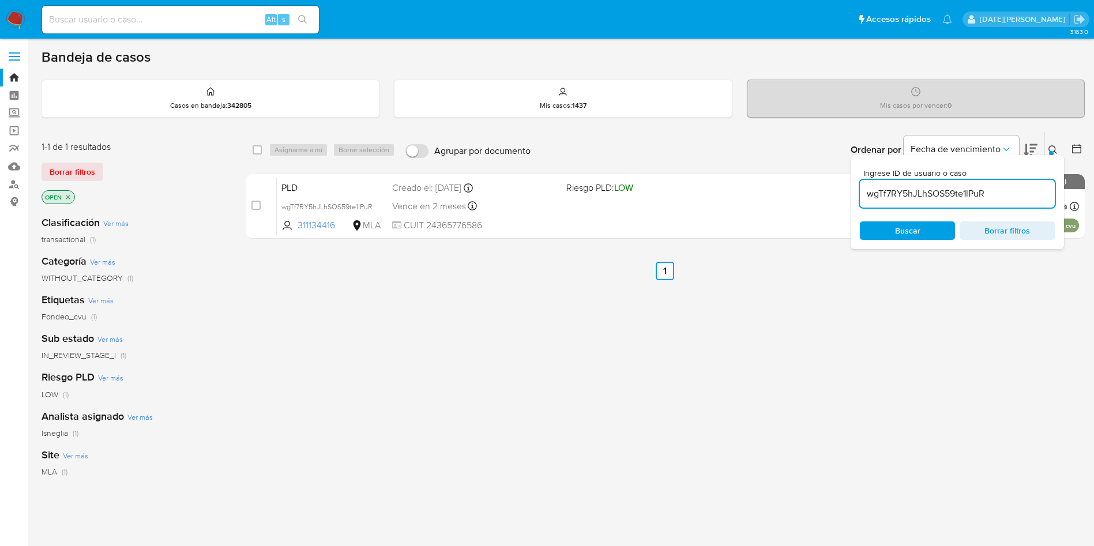
click at [1057, 148] on icon at bounding box center [1052, 149] width 9 height 9
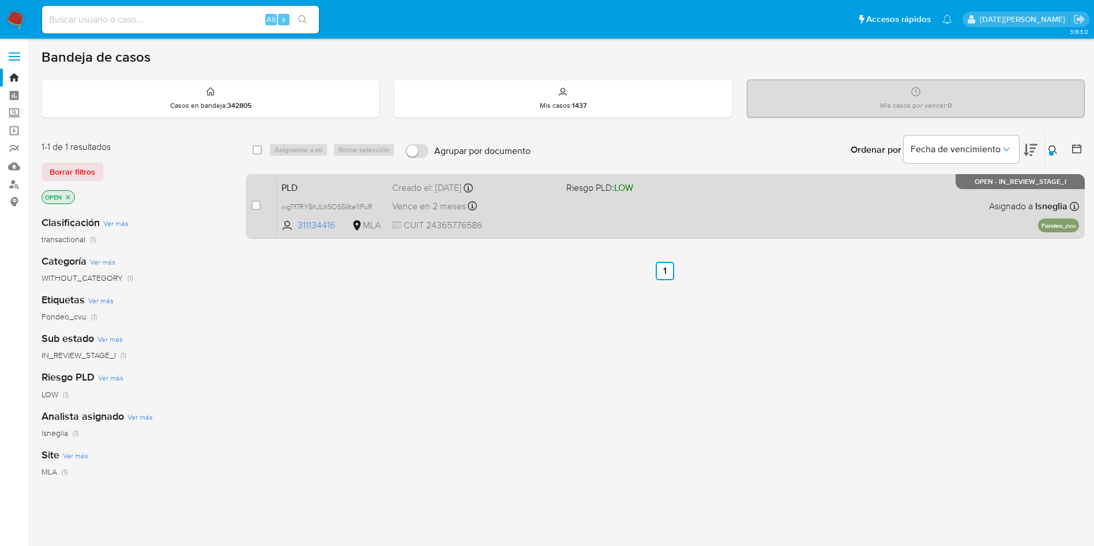
click at [326, 186] on span "PLD" at bounding box center [331, 186] width 101 height 15
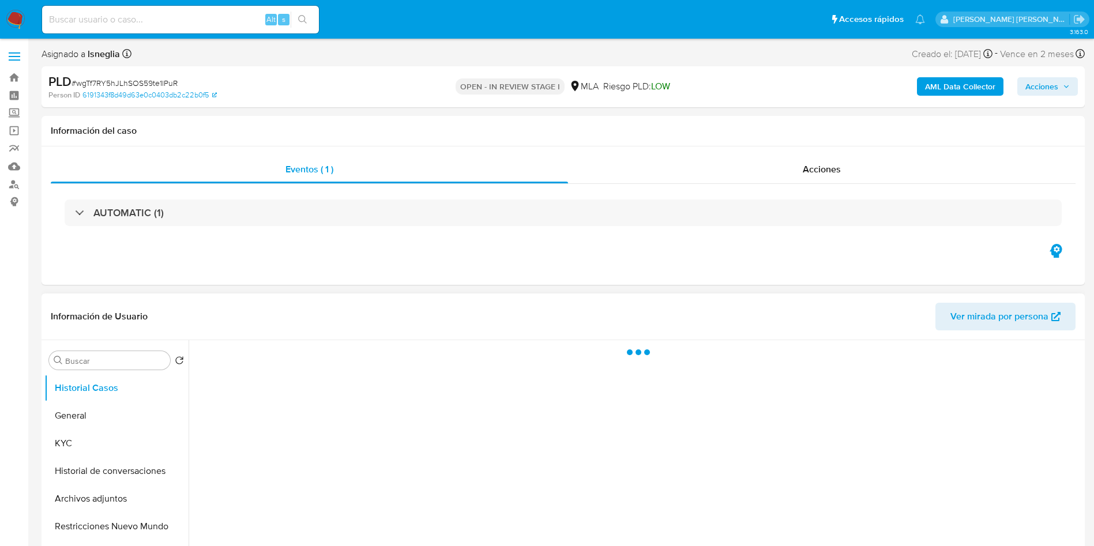
select select "10"
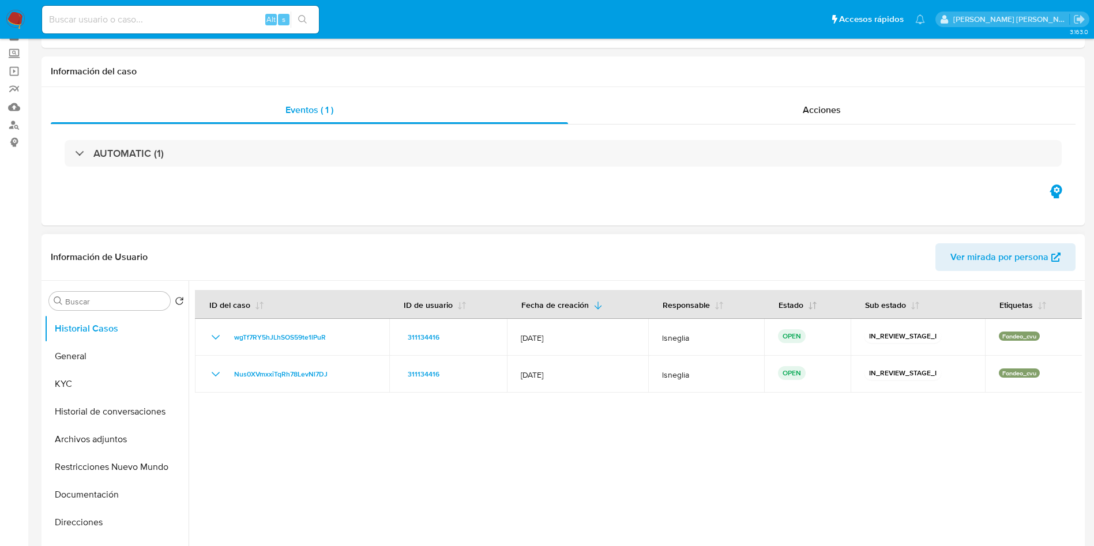
scroll to position [86, 0]
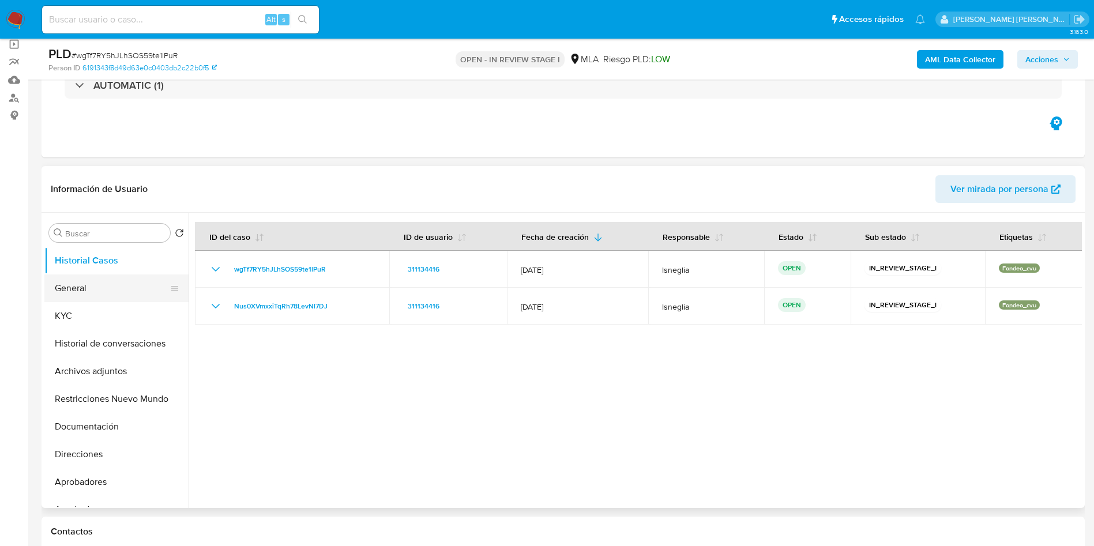
click at [64, 291] on button "General" at bounding box center [111, 288] width 135 height 28
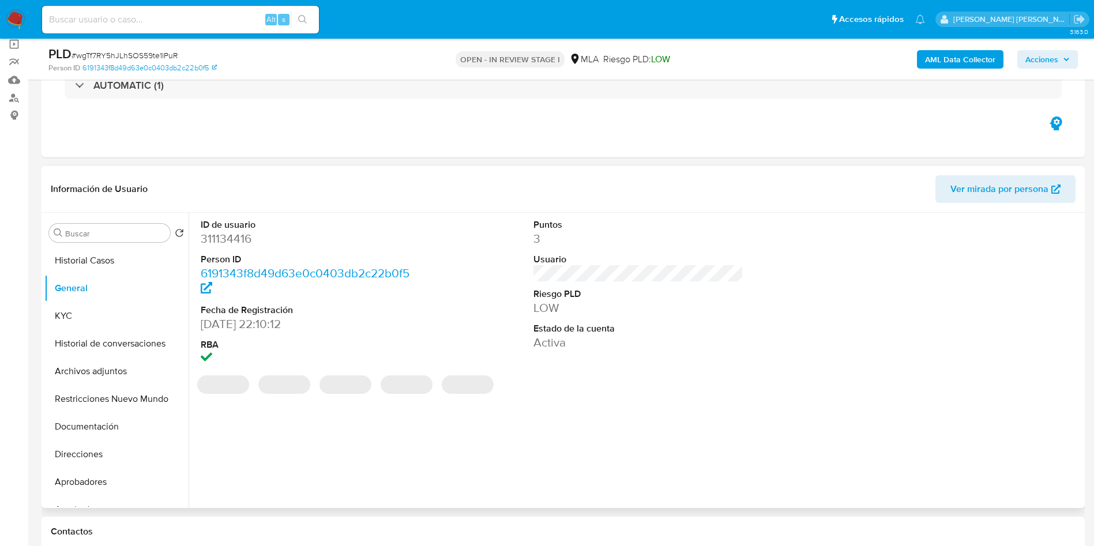
click at [243, 245] on dd "311134416" at bounding box center [306, 239] width 210 height 16
copy dd "311134416"
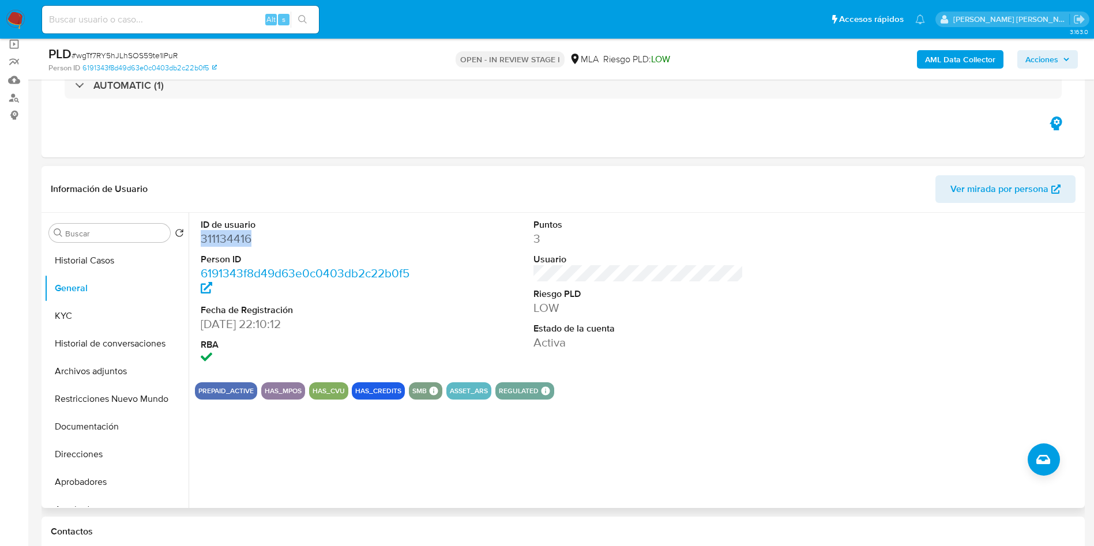
click at [234, 235] on dd "311134416" at bounding box center [306, 239] width 210 height 16
click at [99, 317] on button "KYC" at bounding box center [111, 316] width 135 height 28
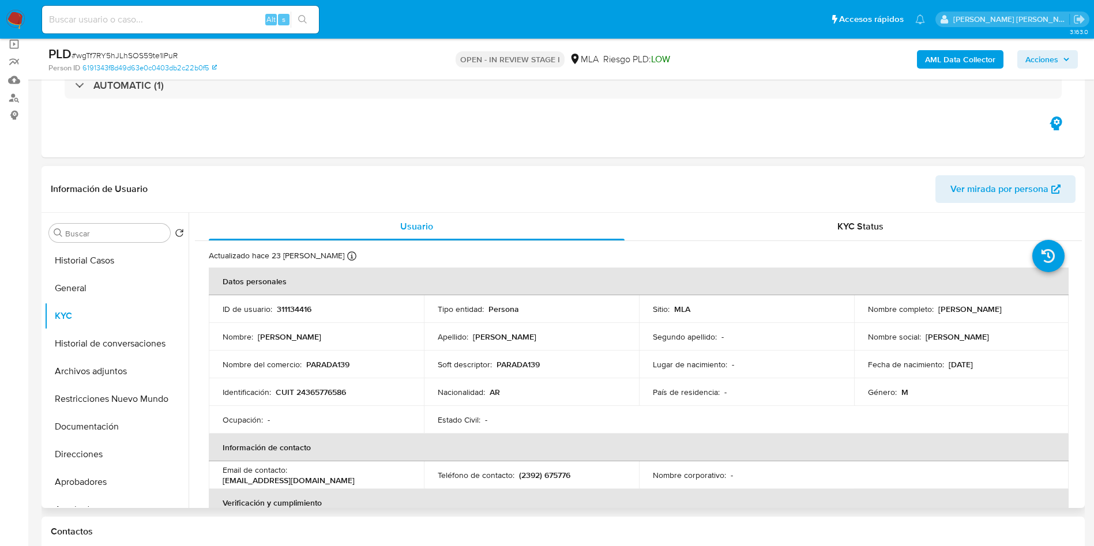
drag, startPoint x: 864, startPoint y: 314, endPoint x: 1009, endPoint y: 314, distance: 145.3
click at [1009, 314] on div "Nombre completo : [PERSON_NAME]" at bounding box center [961, 309] width 187 height 10
copy p "[PERSON_NAME]"
drag, startPoint x: 276, startPoint y: 390, endPoint x: 353, endPoint y: 387, distance: 77.9
click at [353, 387] on div "Identificación : CUIT 24365776586" at bounding box center [316, 392] width 187 height 10
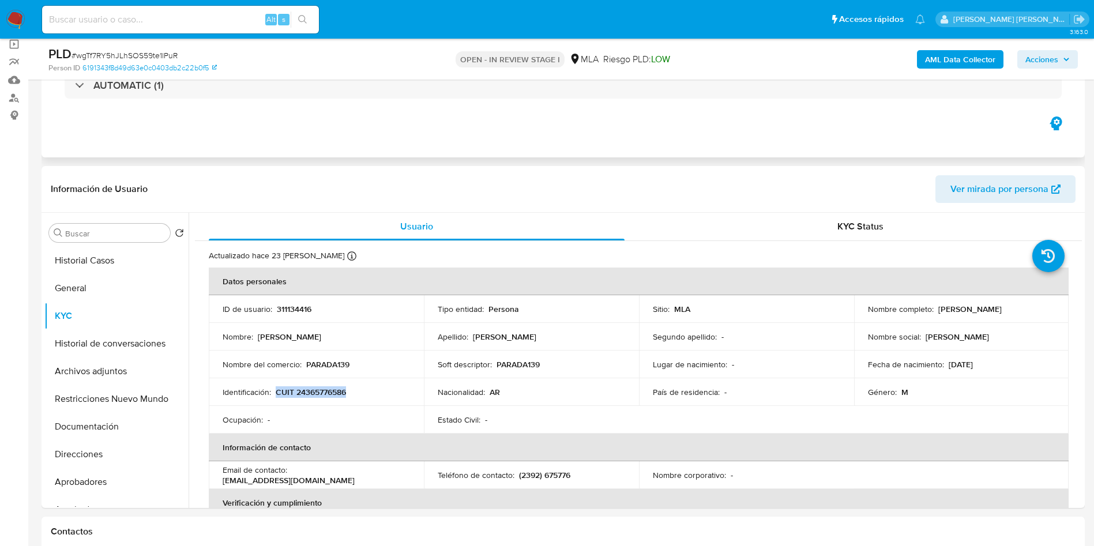
copy p "CUIT 24365776586"
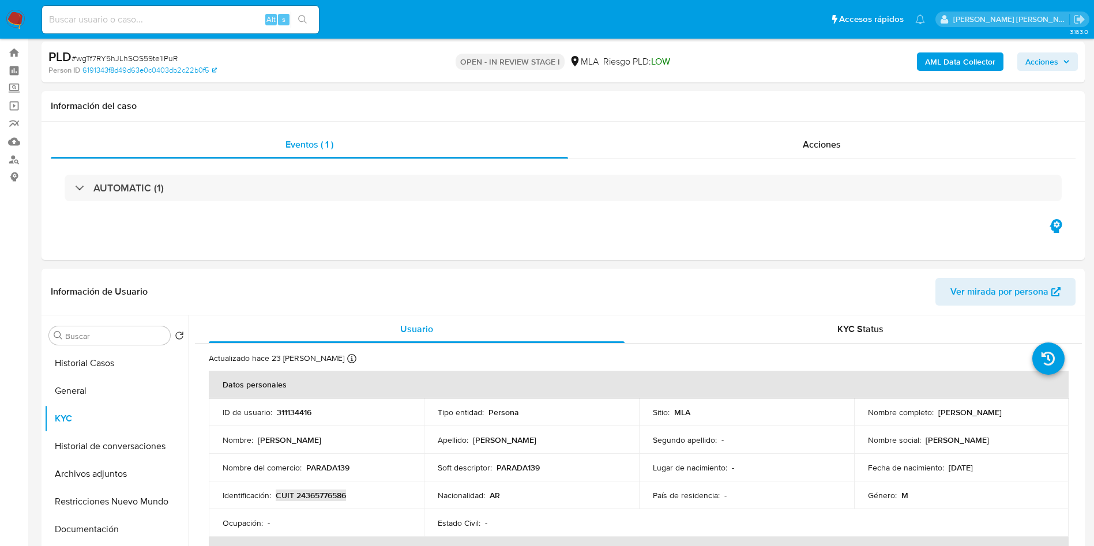
scroll to position [0, 0]
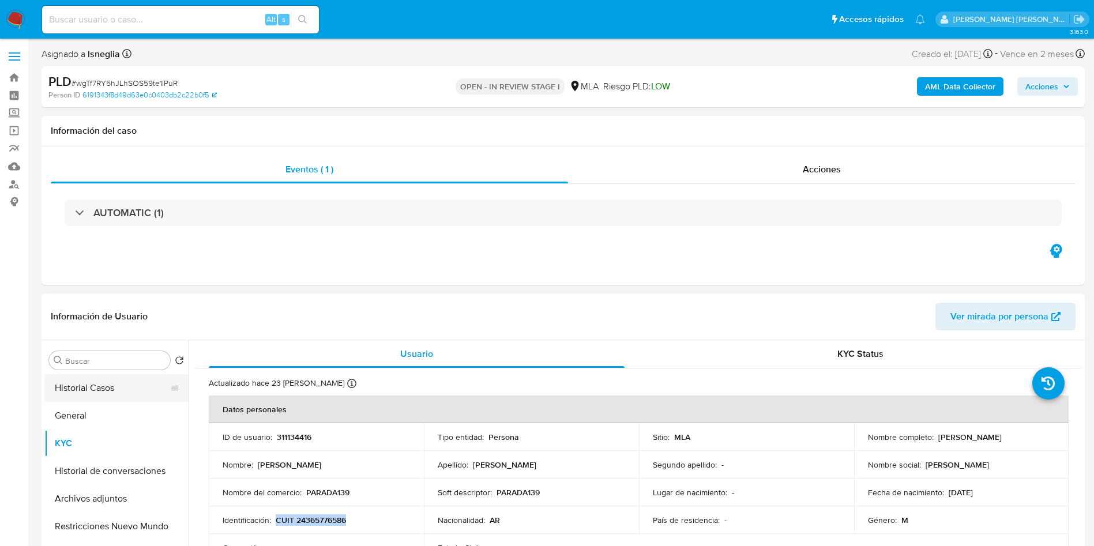
click at [85, 389] on button "Historial Casos" at bounding box center [111, 388] width 135 height 28
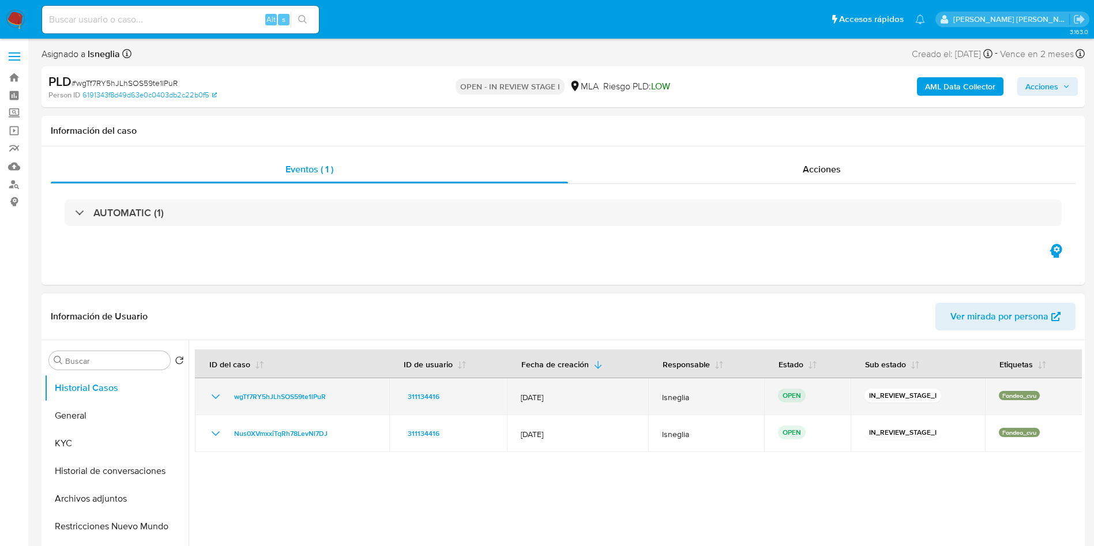
drag, startPoint x: 228, startPoint y: 396, endPoint x: 340, endPoint y: 398, distance: 111.9
click at [340, 398] on div "wgTf7RY5hJLhSOS59te1lPuR" at bounding box center [292, 397] width 167 height 14
drag, startPoint x: 514, startPoint y: 397, endPoint x: 571, endPoint y: 389, distance: 57.7
click at [571, 389] on td "12/Oct/2025" at bounding box center [577, 396] width 141 height 37
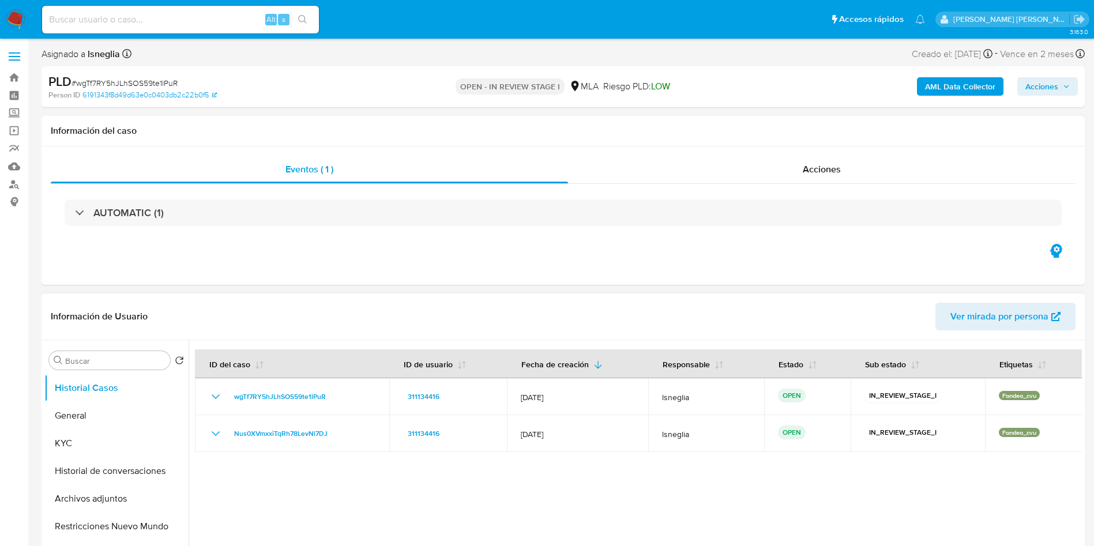
scroll to position [86, 0]
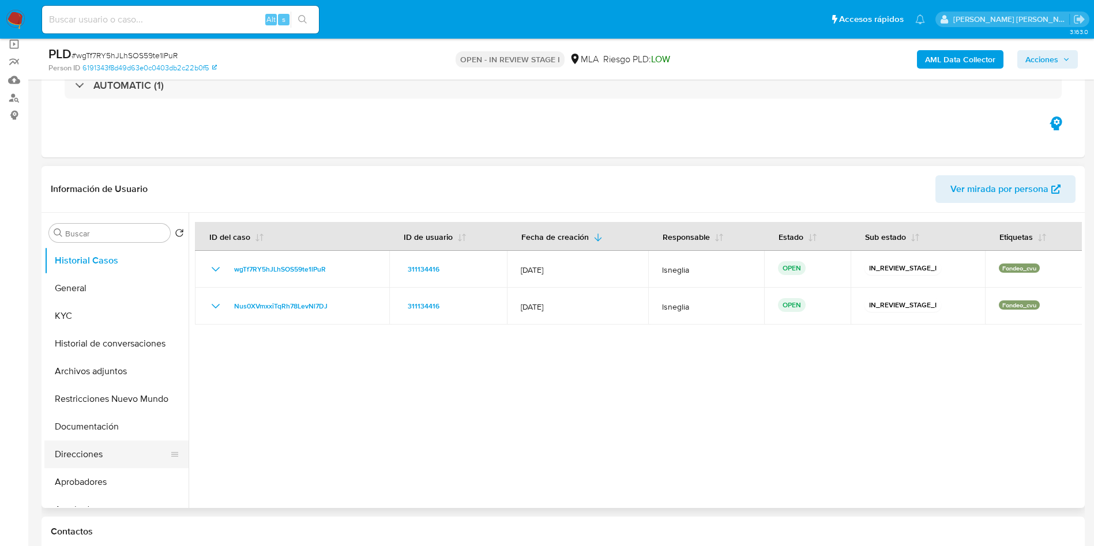
click at [95, 455] on button "Direcciones" at bounding box center [111, 455] width 135 height 28
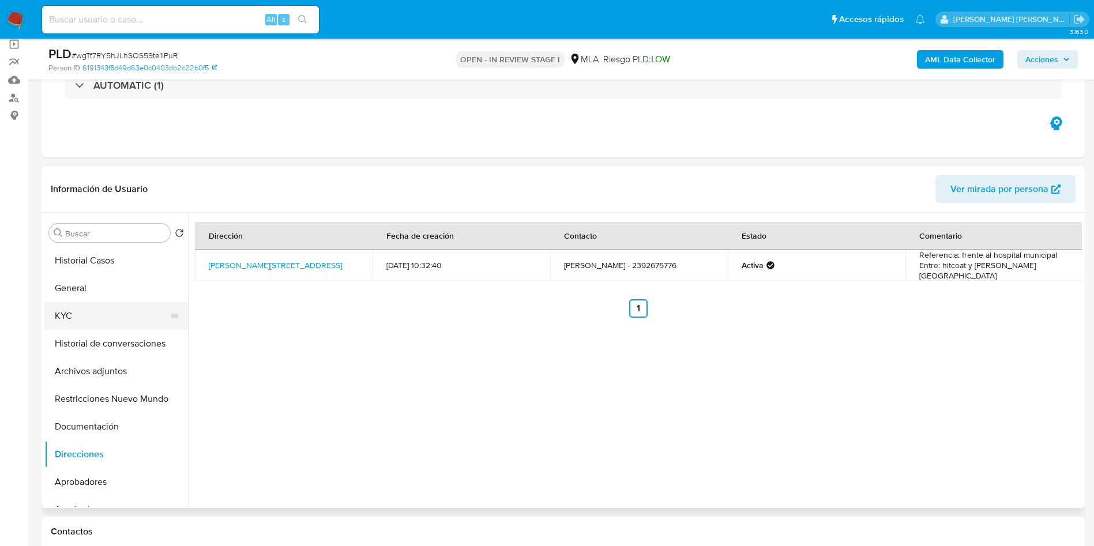
click at [96, 310] on button "KYC" at bounding box center [111, 316] width 135 height 28
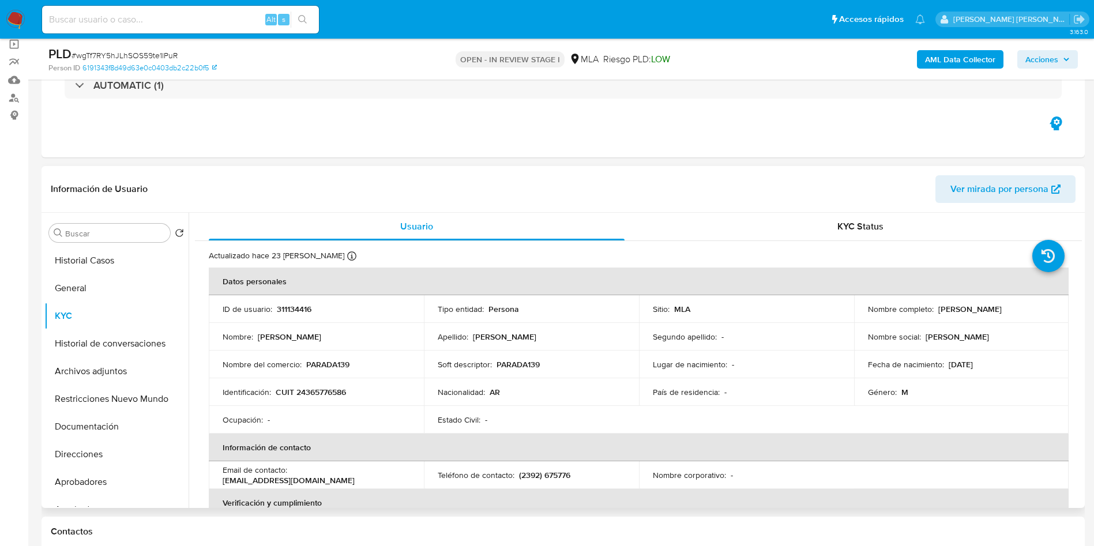
click at [549, 475] on p "(2392) 675776" at bounding box center [544, 475] width 51 height 10
copy p "675776"
drag, startPoint x: 293, startPoint y: 475, endPoint x: 385, endPoint y: 474, distance: 91.7
click at [385, 474] on div "Email de contacto : fede13918@gmail.com" at bounding box center [316, 475] width 187 height 21
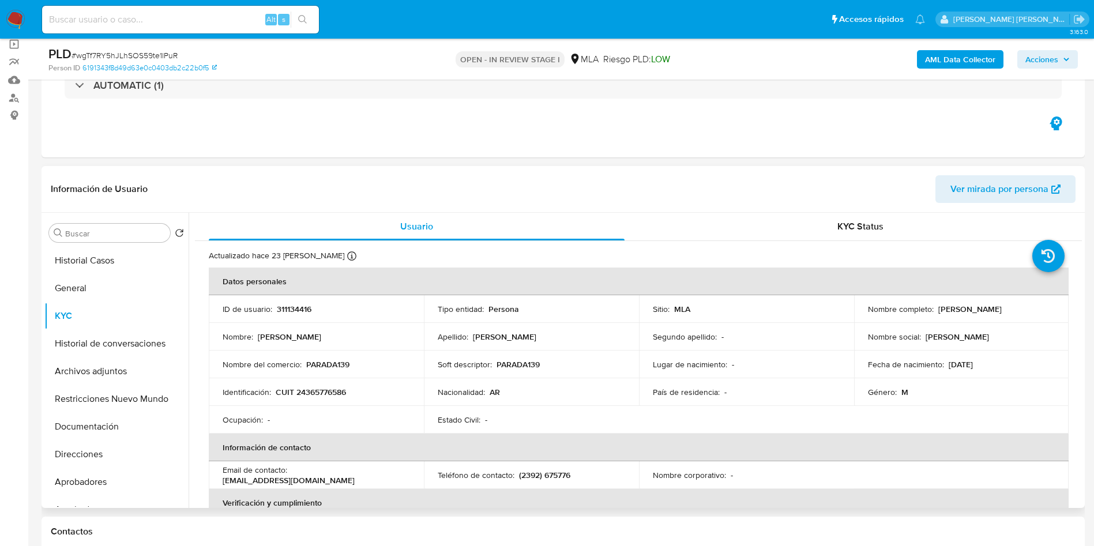
click at [377, 473] on div "Email de contacto : fede13918@gmail.com" at bounding box center [316, 475] width 187 height 21
drag, startPoint x: 289, startPoint y: 477, endPoint x: 398, endPoint y: 473, distance: 109.0
click at [398, 473] on div "Email de contacto : fede13918@gmail.com" at bounding box center [316, 475] width 187 height 21
copy div "[EMAIL_ADDRESS][DOMAIN_NAME]"
click at [111, 456] on button "Direcciones" at bounding box center [111, 455] width 135 height 28
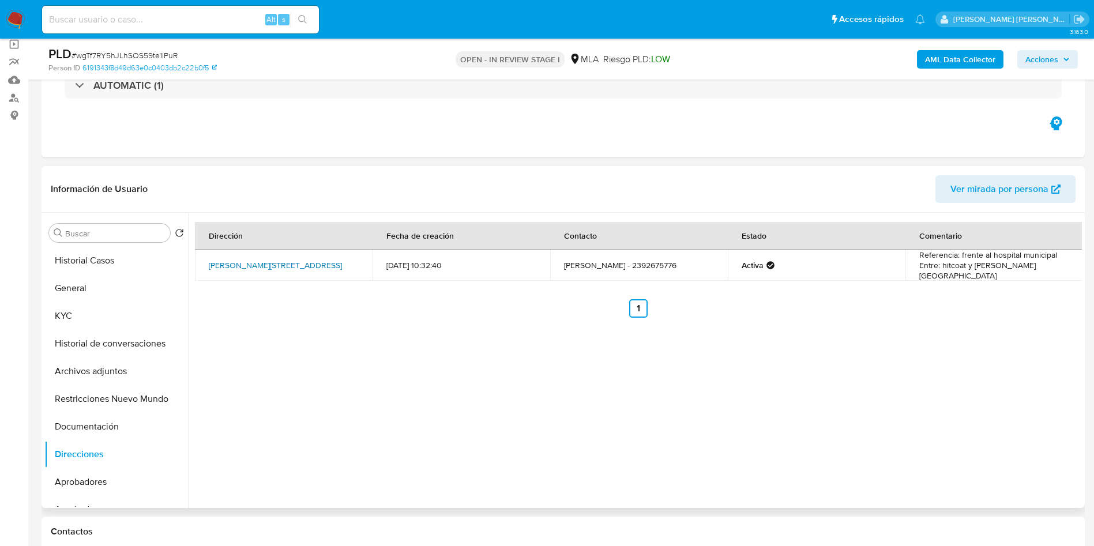
click at [254, 263] on link "J. Avesillas 200, Rivadavia, Buenos Aires, 6237, Argentina 200" at bounding box center [275, 265] width 133 height 12
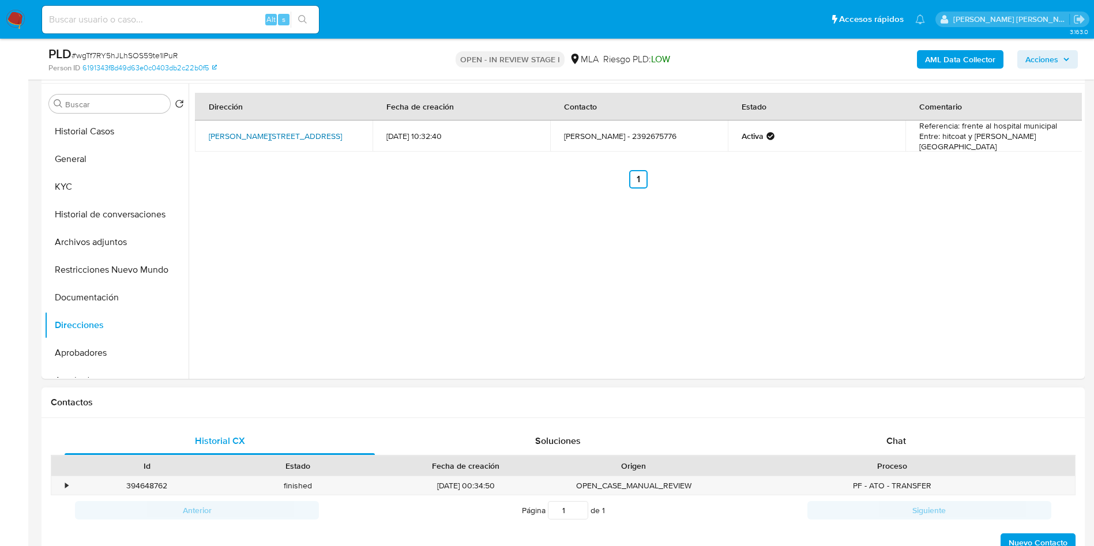
scroll to position [346, 0]
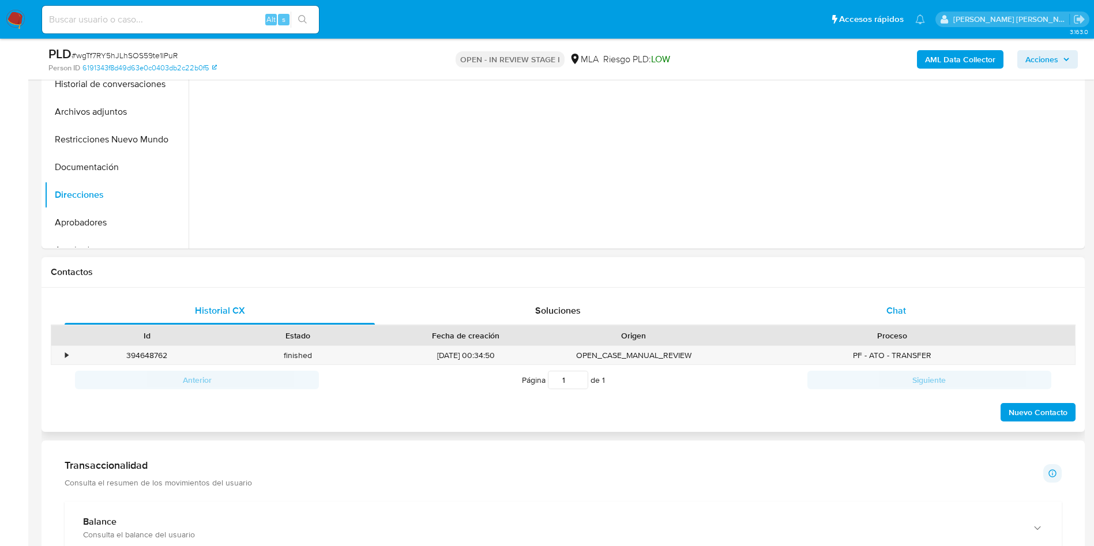
click at [924, 304] on div "Chat" at bounding box center [896, 311] width 310 height 28
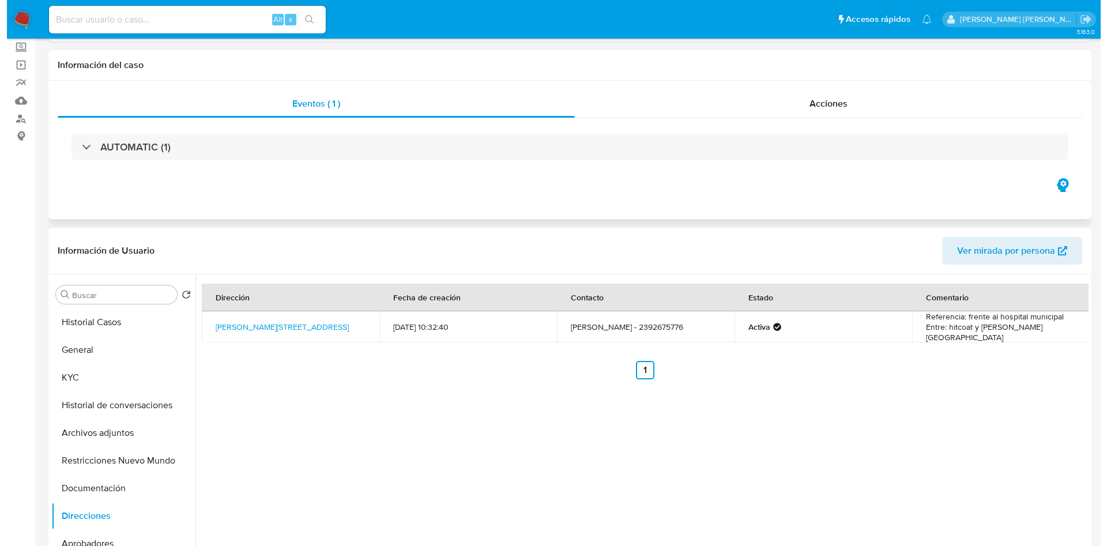
scroll to position [0, 0]
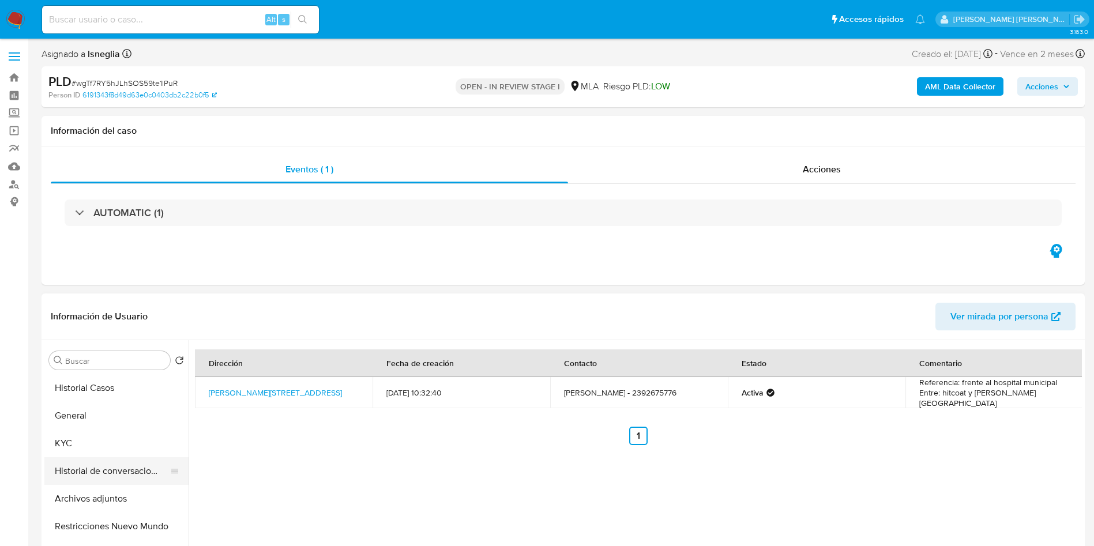
click at [120, 470] on button "Historial de conversaciones" at bounding box center [111, 471] width 135 height 28
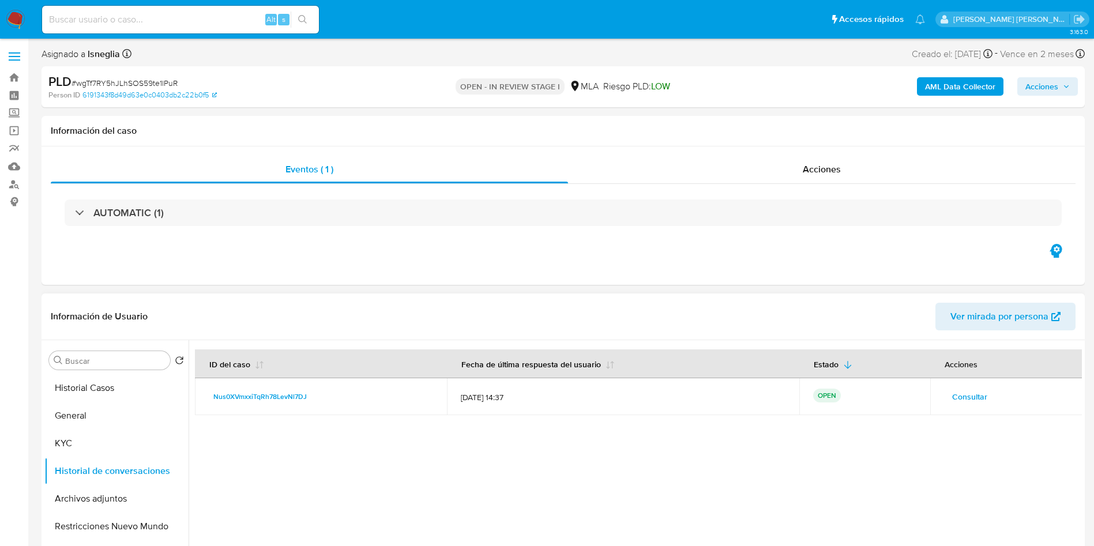
click at [966, 399] on span "Consultar" at bounding box center [969, 397] width 35 height 16
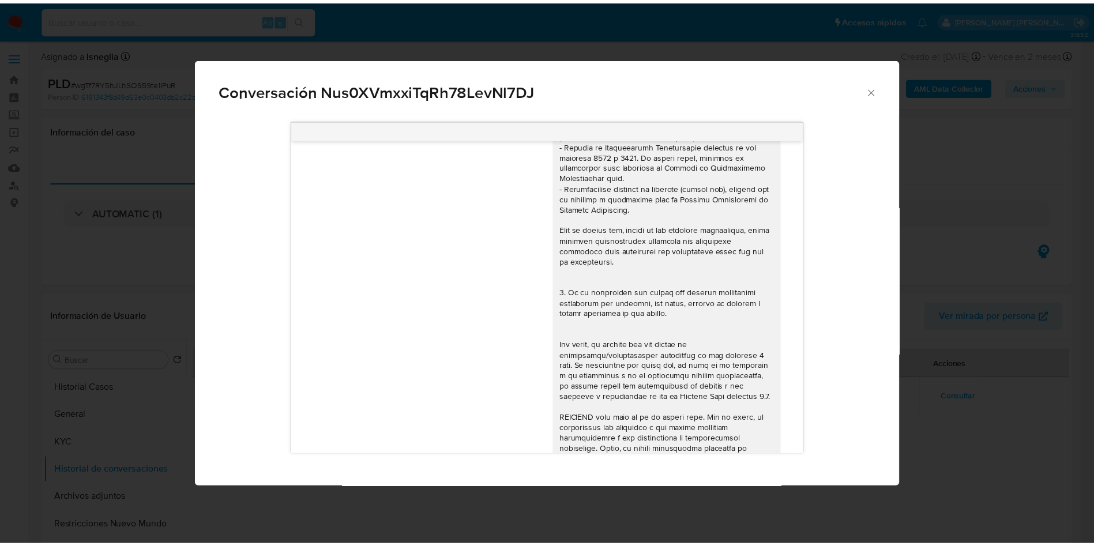
scroll to position [413, 0]
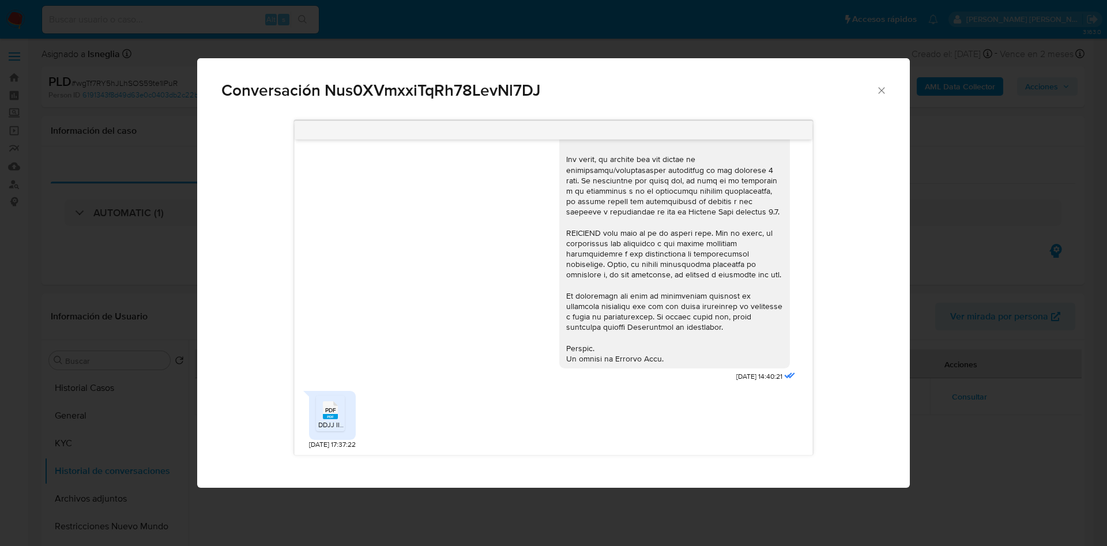
click at [322, 415] on div "PDF PDF" at bounding box center [330, 409] width 24 height 22
click at [878, 85] on div "Conversación Nus0XVmxxiTqRh78LevNl7DJ" at bounding box center [553, 85] width 713 height 55
click at [886, 89] on icon "Cerrar" at bounding box center [882, 91] width 12 height 12
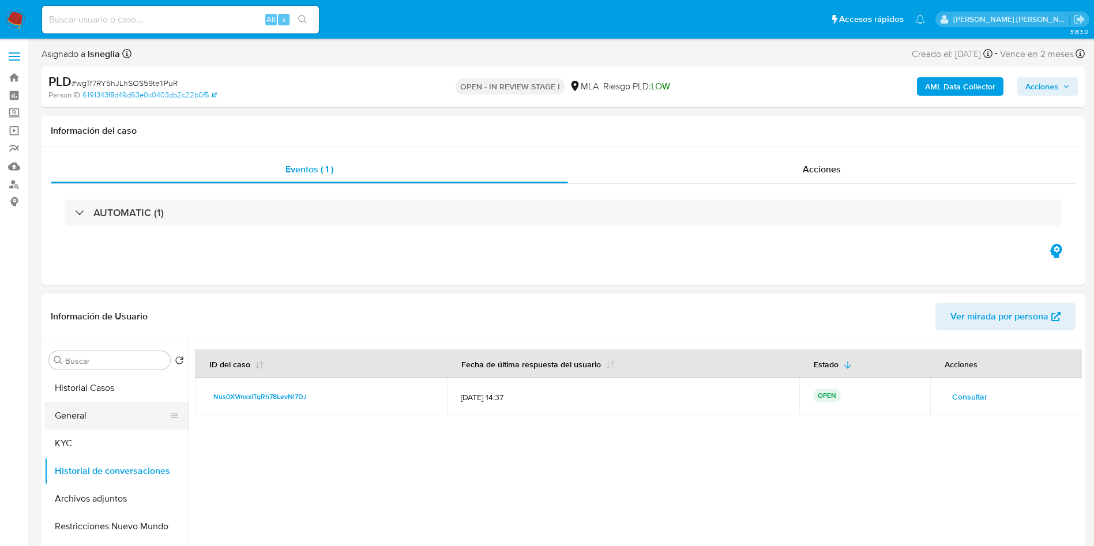
click at [98, 419] on button "General" at bounding box center [111, 416] width 135 height 28
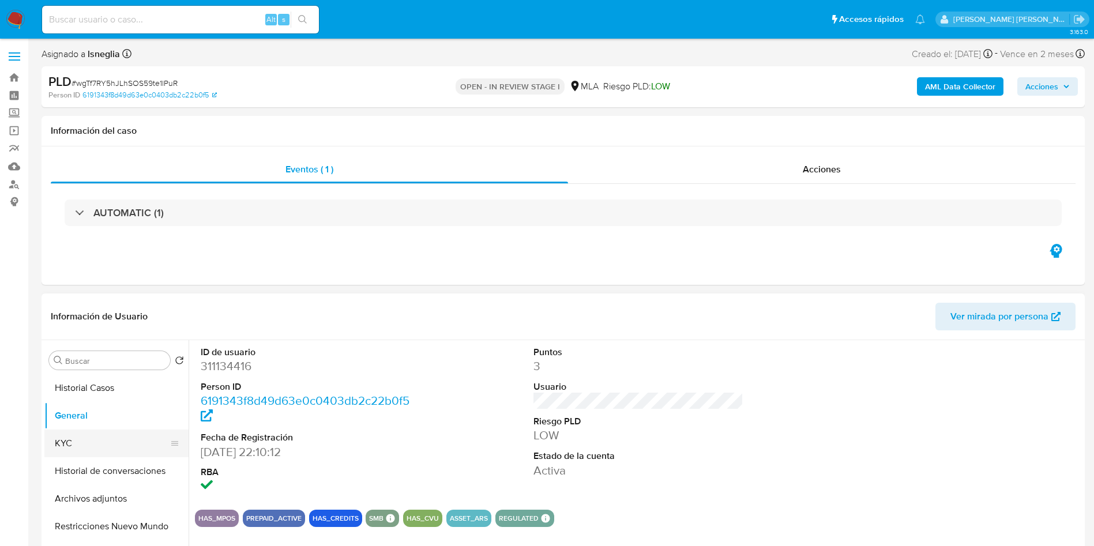
click at [73, 450] on button "KYC" at bounding box center [111, 444] width 135 height 28
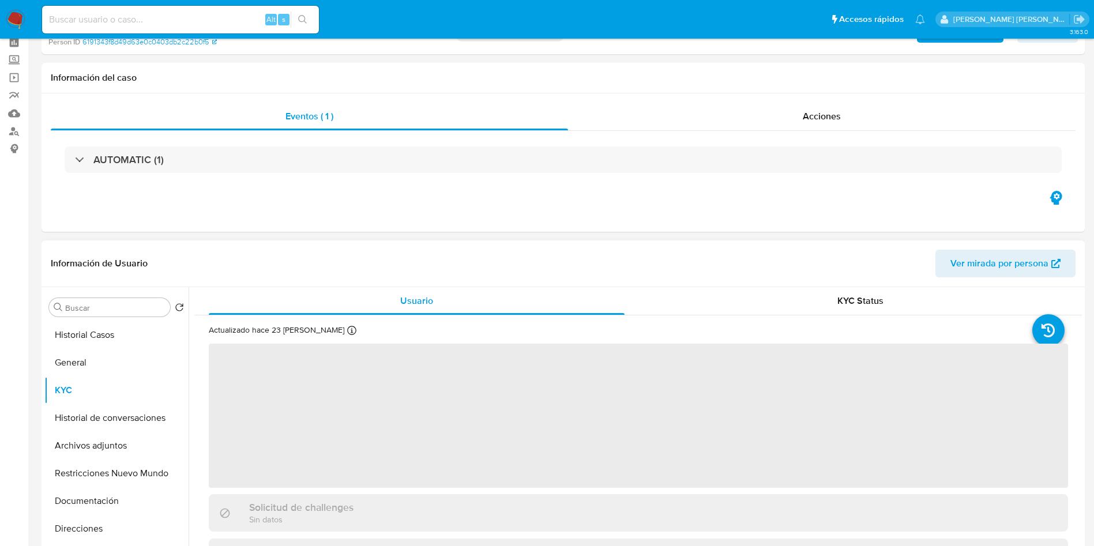
scroll to position [86, 0]
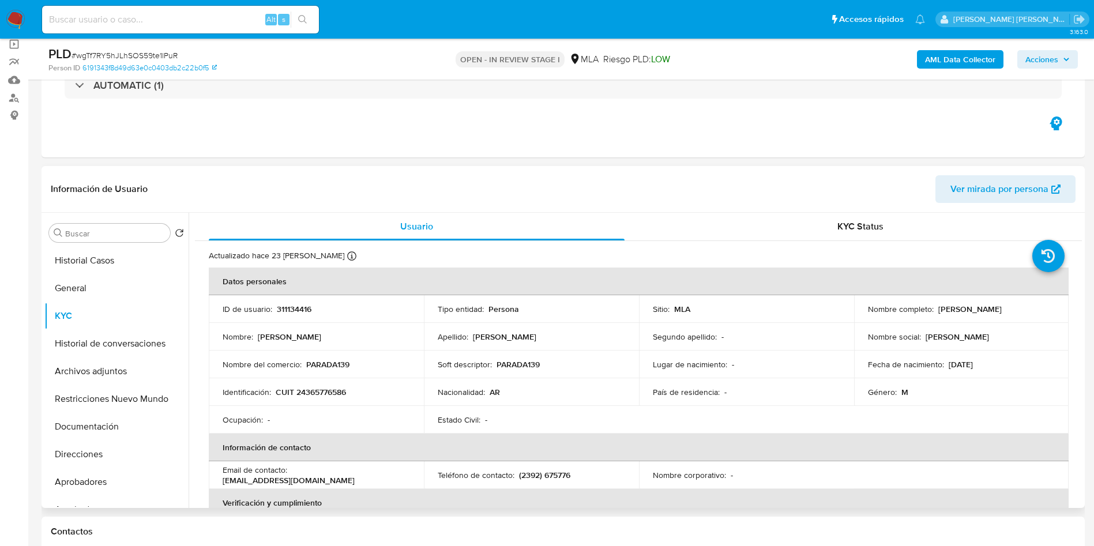
click at [337, 393] on p "CUIT 24365776586" at bounding box center [311, 392] width 70 height 10
copy p "24365776586"
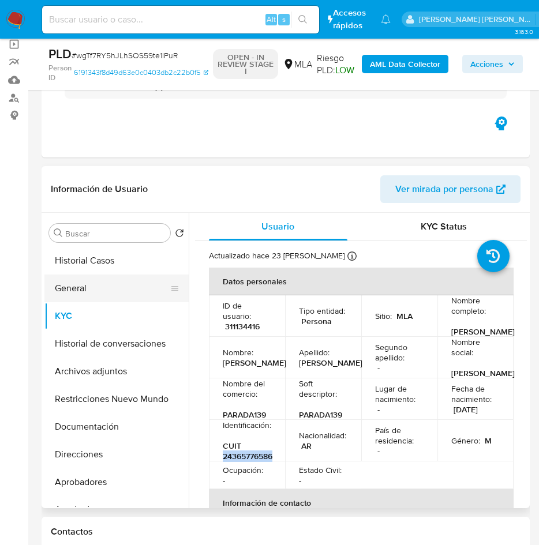
click at [49, 284] on button "General" at bounding box center [111, 288] width 135 height 28
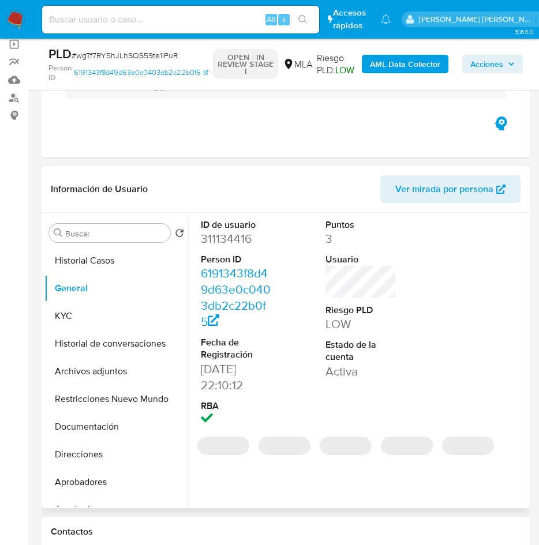
click at [222, 235] on dd "311134416" at bounding box center [237, 239] width 72 height 16
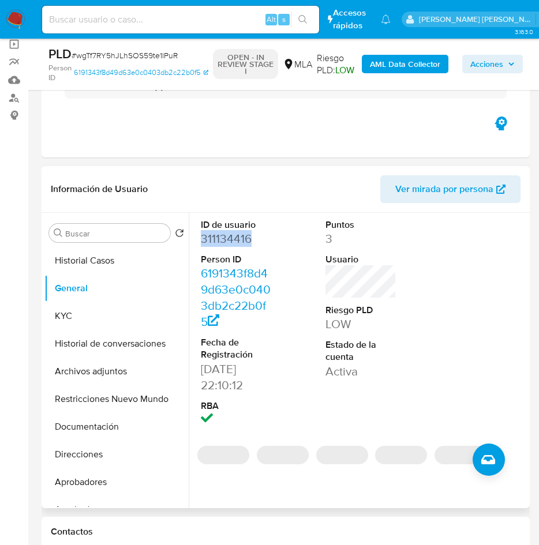
copy dd "311134416"
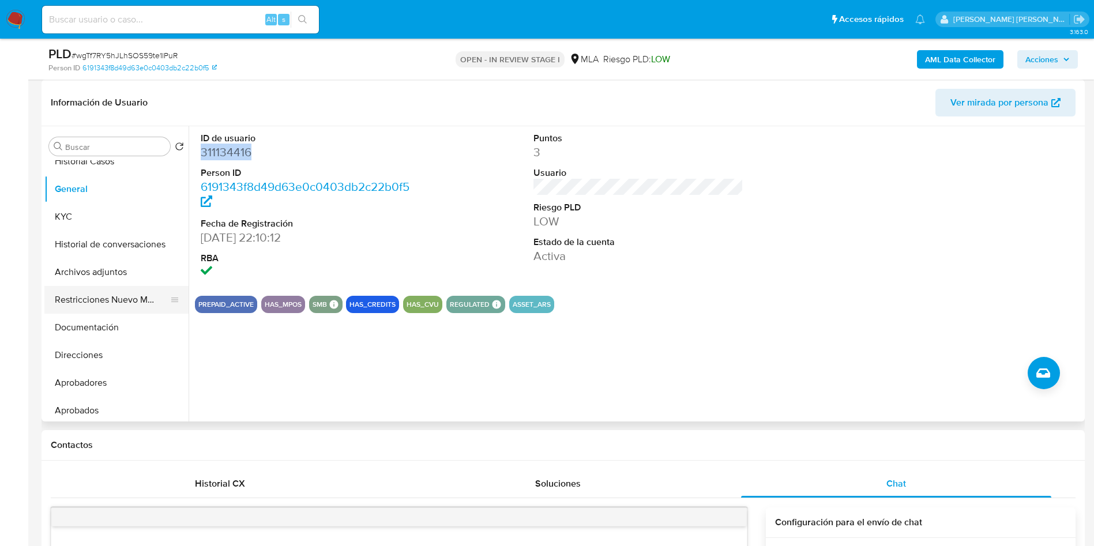
scroll to position [0, 0]
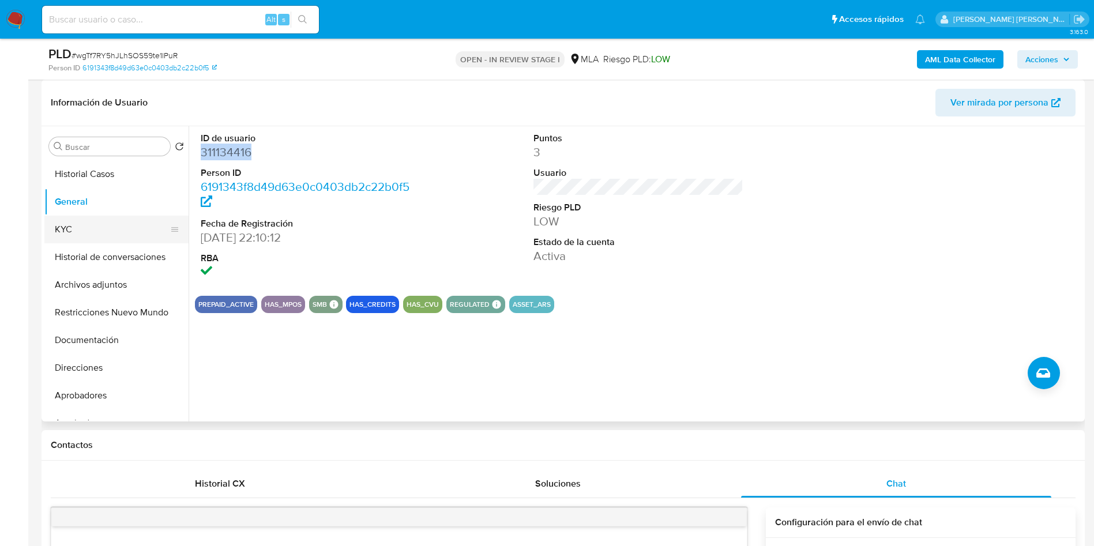
click at [96, 231] on button "KYC" at bounding box center [111, 230] width 135 height 28
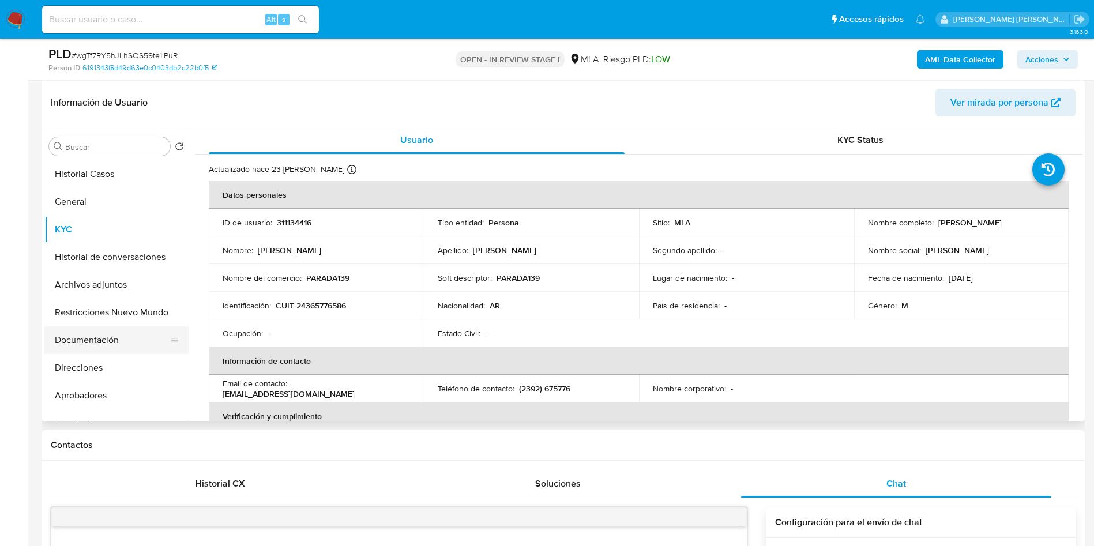
click at [107, 339] on button "Documentación" at bounding box center [111, 340] width 135 height 28
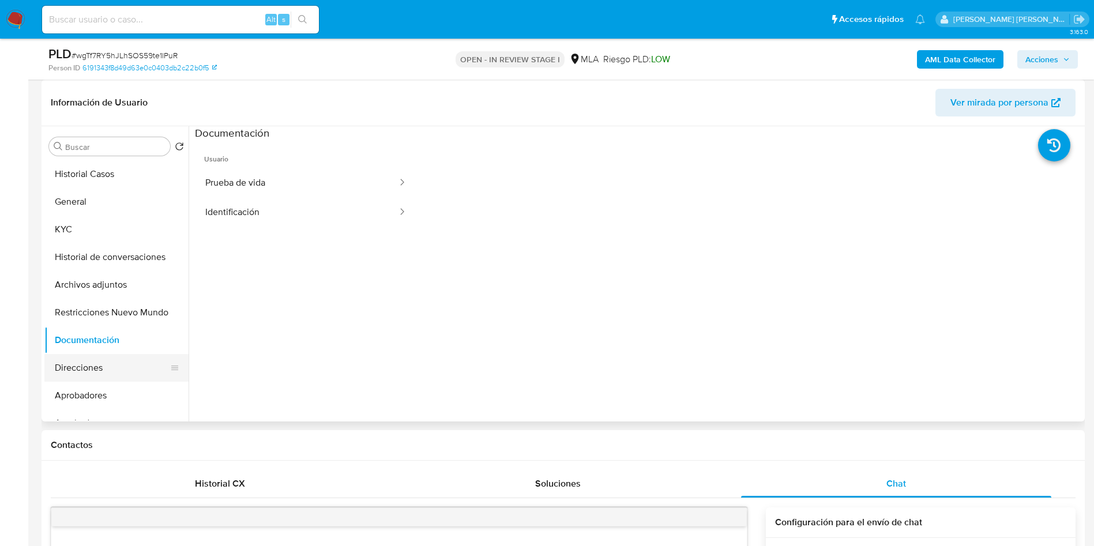
click at [90, 373] on button "Direcciones" at bounding box center [111, 368] width 135 height 28
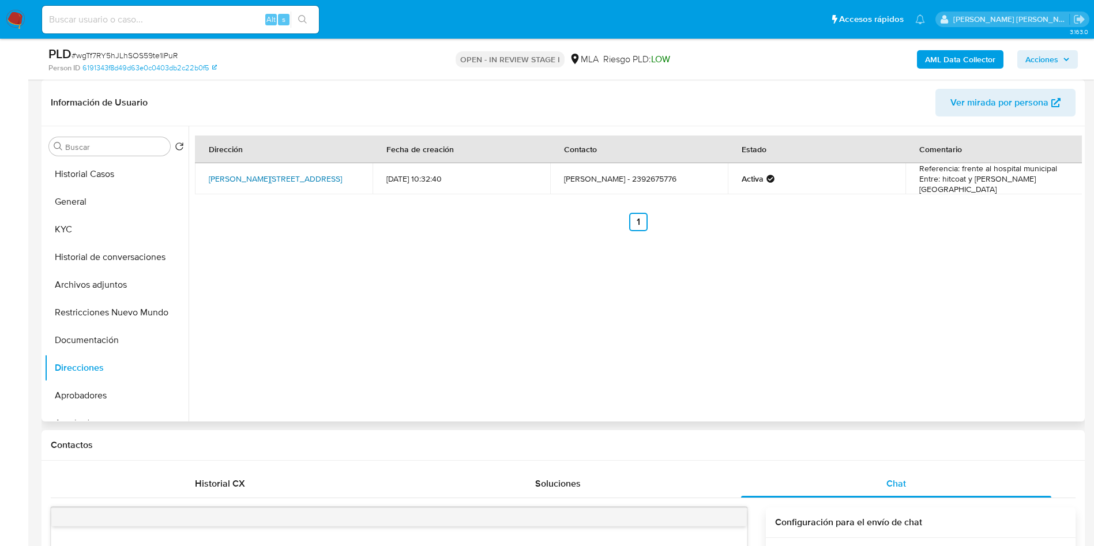
click at [244, 176] on link "J. Avesillas 200, Rivadavia, Buenos Aires, 6237, Argentina 200" at bounding box center [275, 179] width 133 height 12
click at [82, 337] on button "Documentación" at bounding box center [111, 340] width 135 height 28
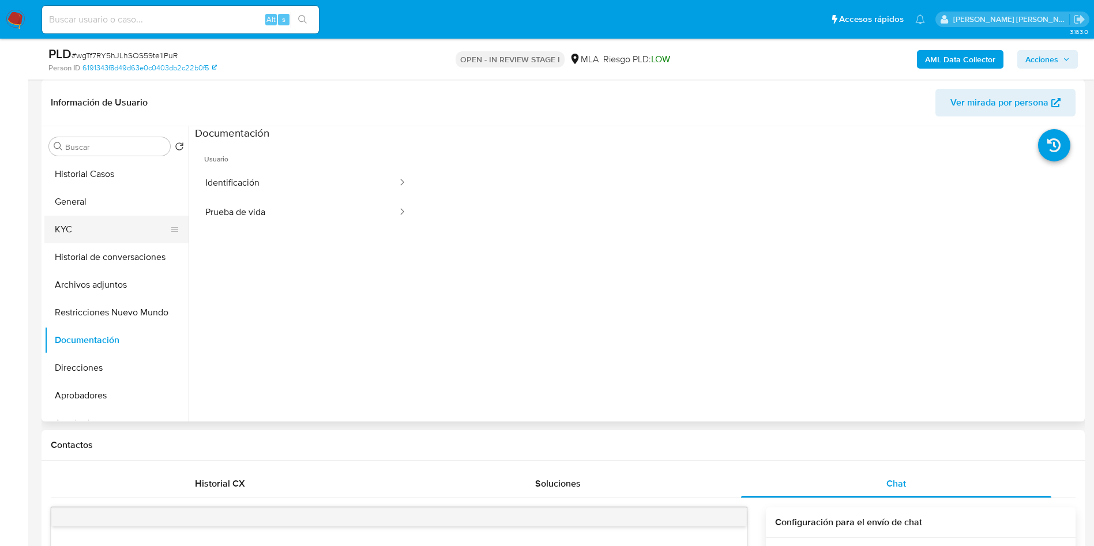
click at [70, 227] on button "KYC" at bounding box center [111, 230] width 135 height 28
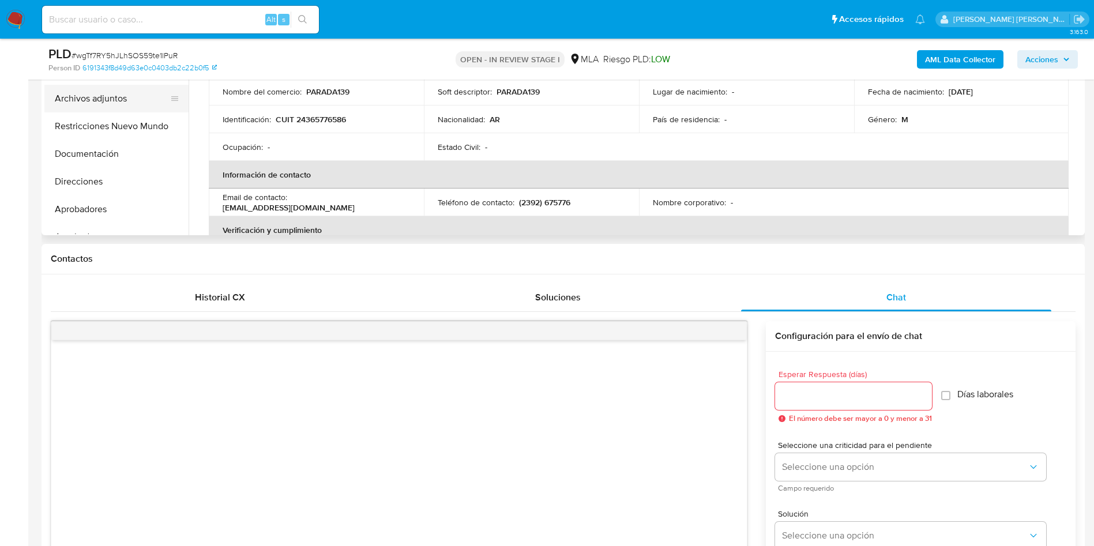
scroll to position [259, 0]
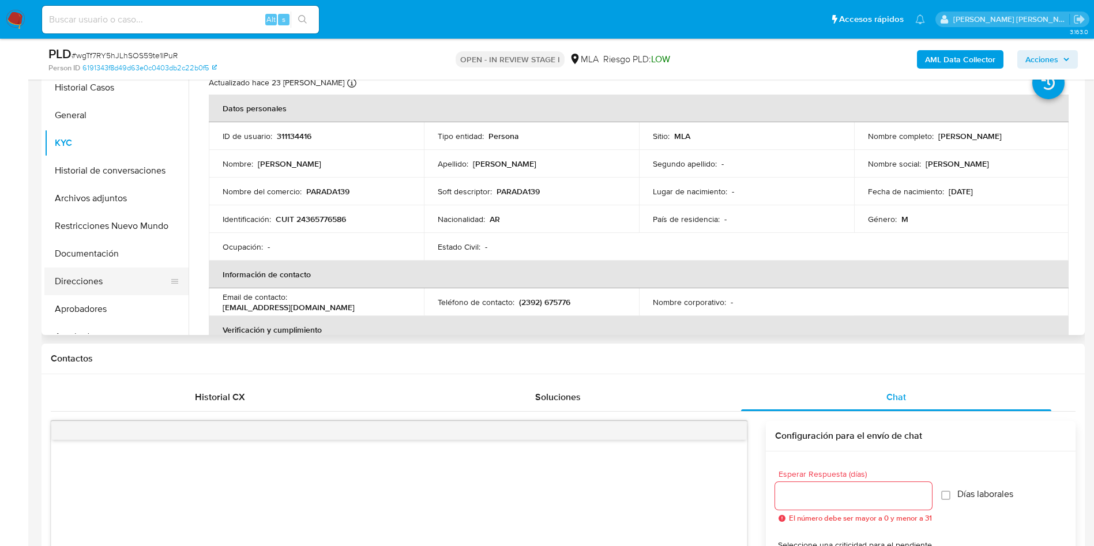
click at [93, 281] on button "Direcciones" at bounding box center [111, 282] width 135 height 28
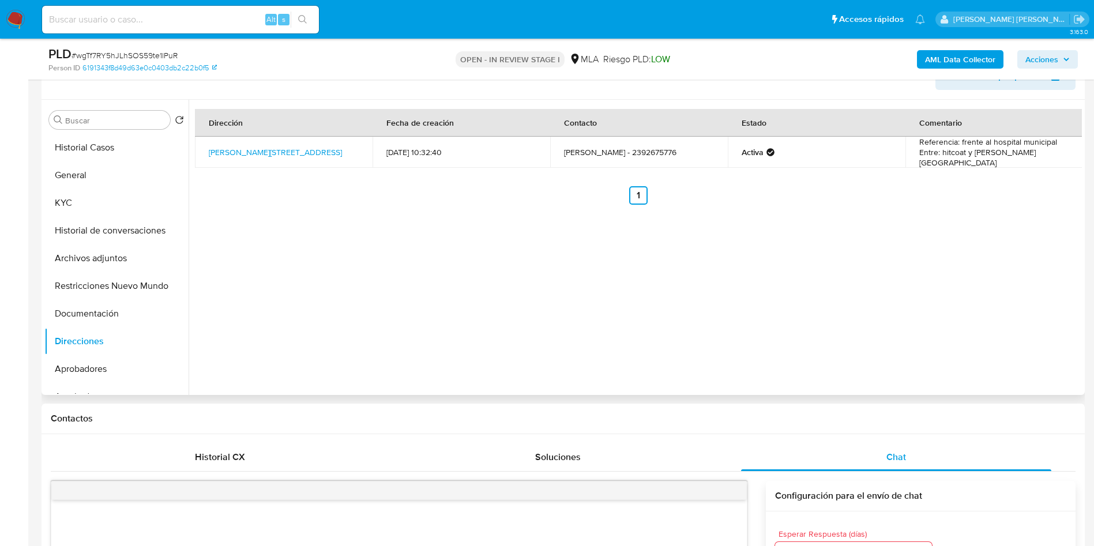
scroll to position [173, 0]
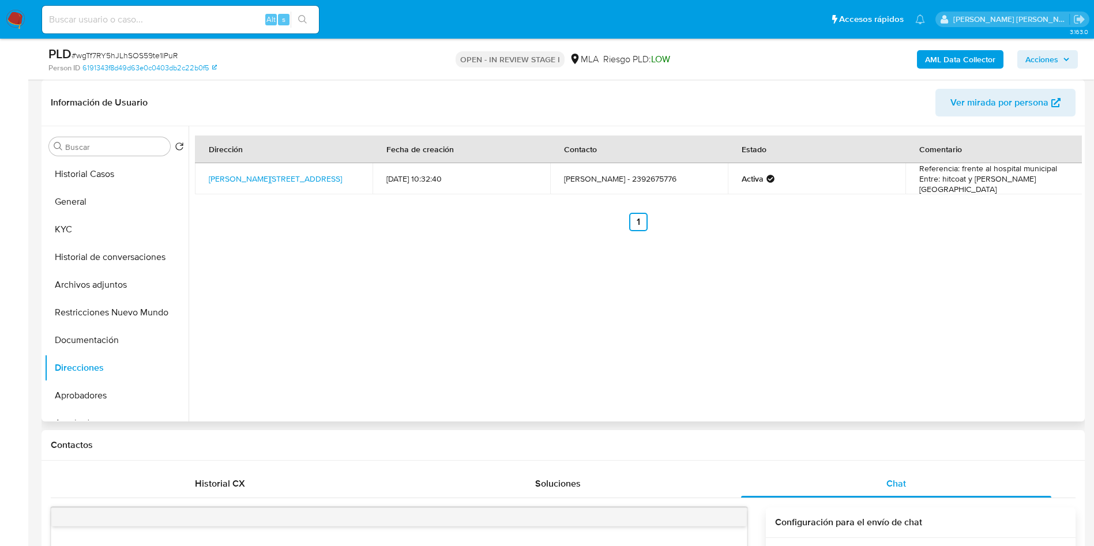
drag, startPoint x: 287, startPoint y: 185, endPoint x: 208, endPoint y: 175, distance: 80.3
click at [207, 175] on td "J. Avesillas 200, Rivadavia, Buenos Aires, 6237, Argentina 200" at bounding box center [284, 178] width 178 height 31
copy link "J. Avesillas 200, Rivadavia, Buenos Aires, 6237, Argentina 200"
click at [125, 257] on button "Historial de conversaciones" at bounding box center [111, 257] width 135 height 28
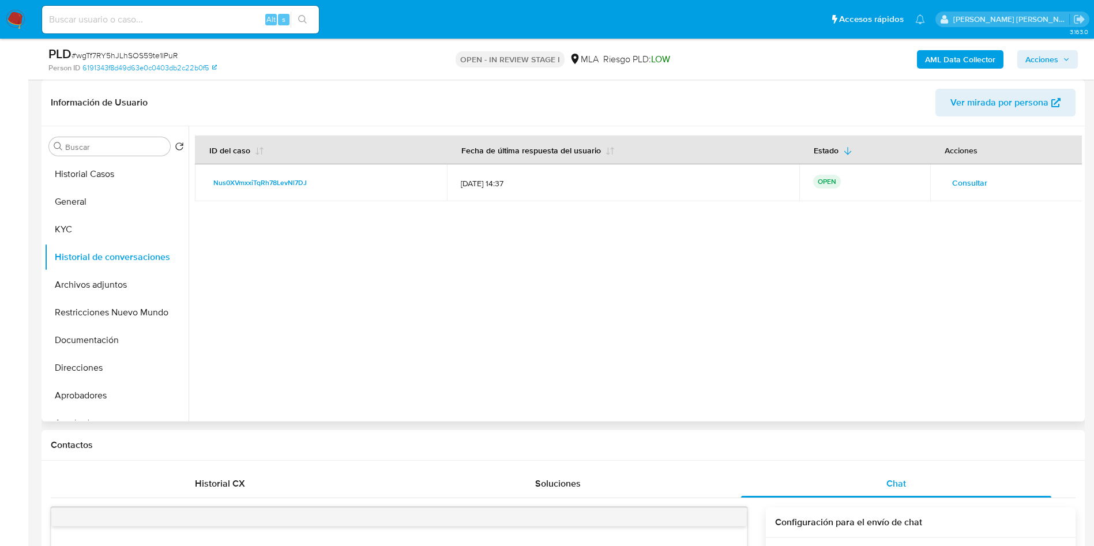
click at [977, 186] on span "Consultar" at bounding box center [969, 183] width 35 height 16
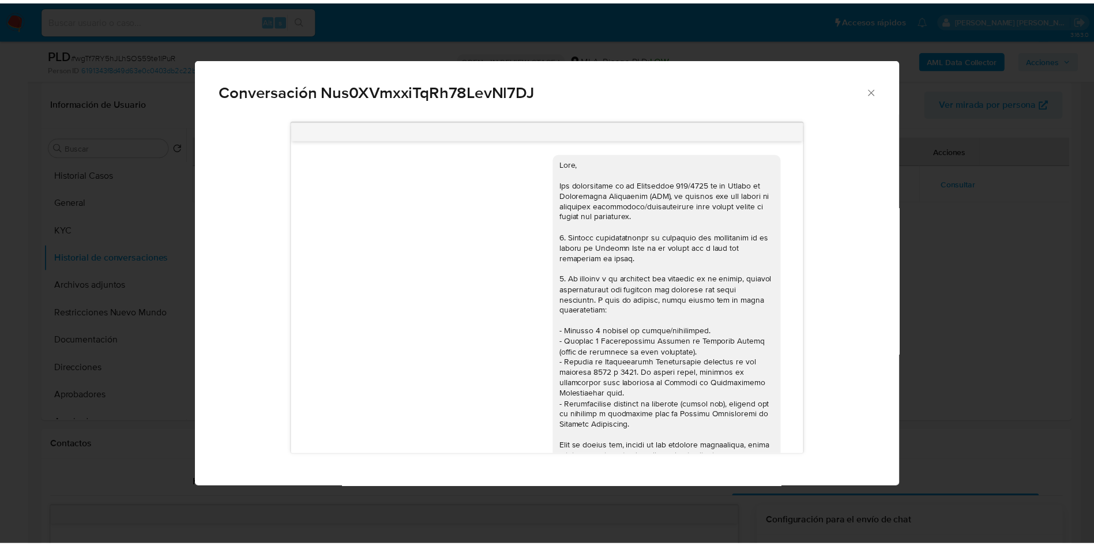
scroll to position [413, 0]
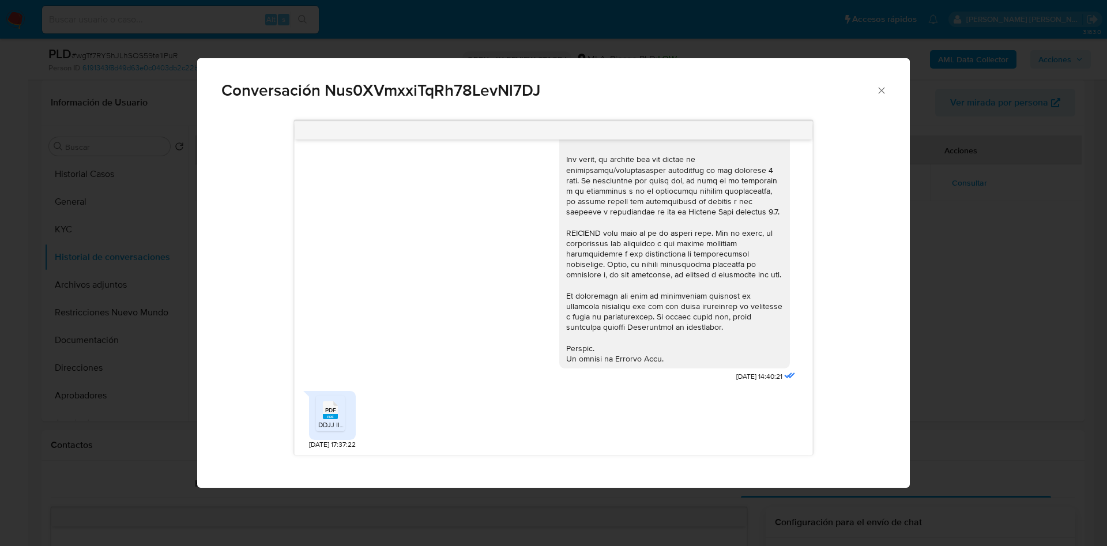
click at [877, 92] on icon "Cerrar" at bounding box center [882, 91] width 12 height 12
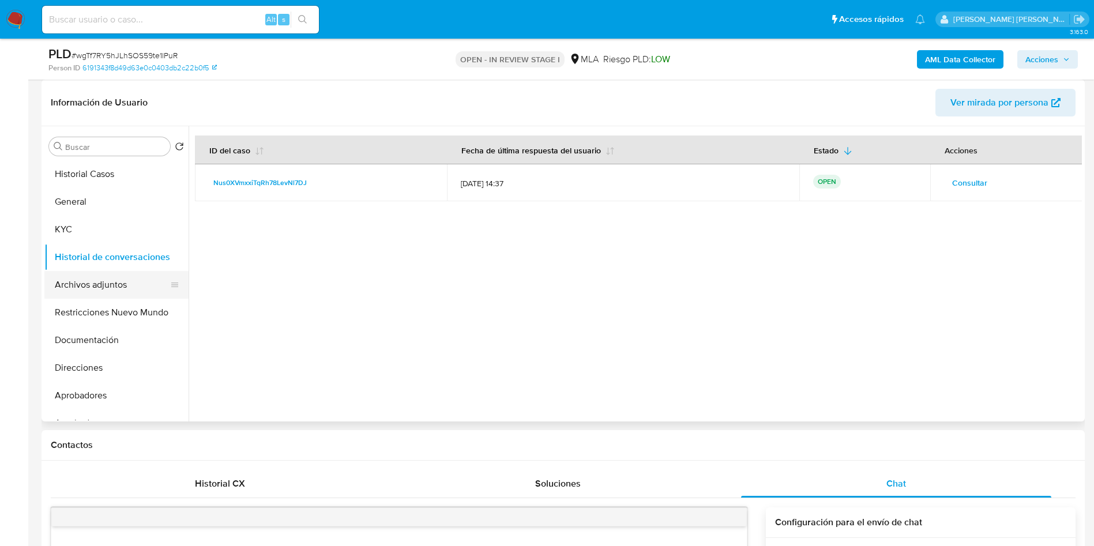
click at [99, 278] on button "Archivos adjuntos" at bounding box center [111, 285] width 135 height 28
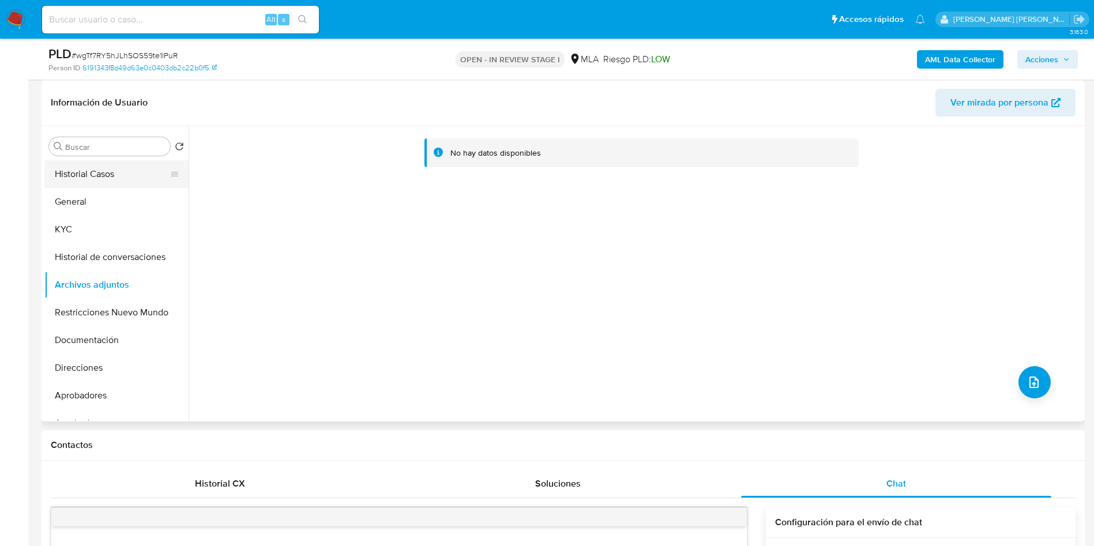
click at [88, 167] on button "Historial Casos" at bounding box center [111, 174] width 135 height 28
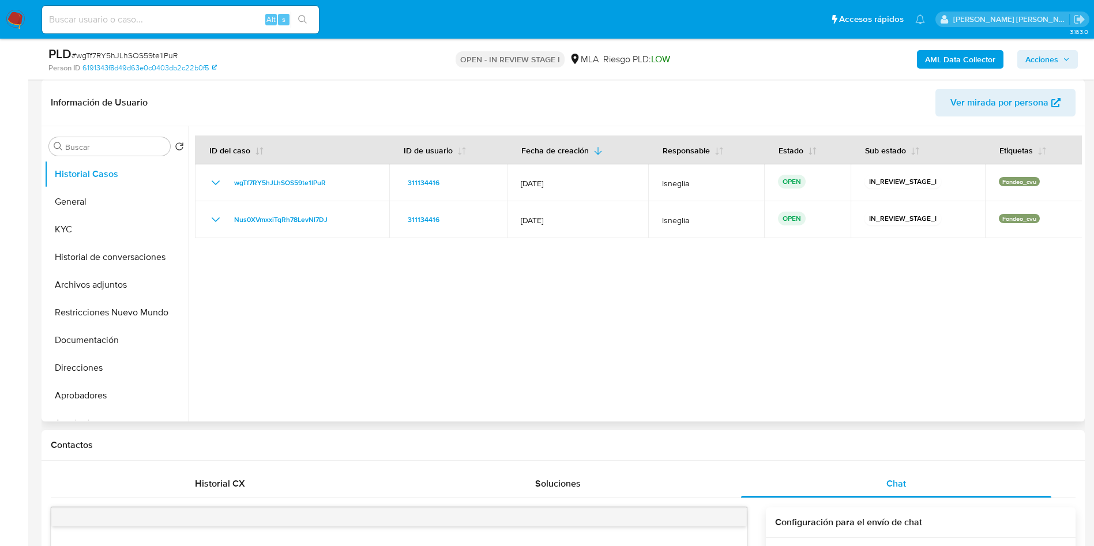
click at [1020, 98] on span "Ver mirada por persona" at bounding box center [999, 103] width 98 height 28
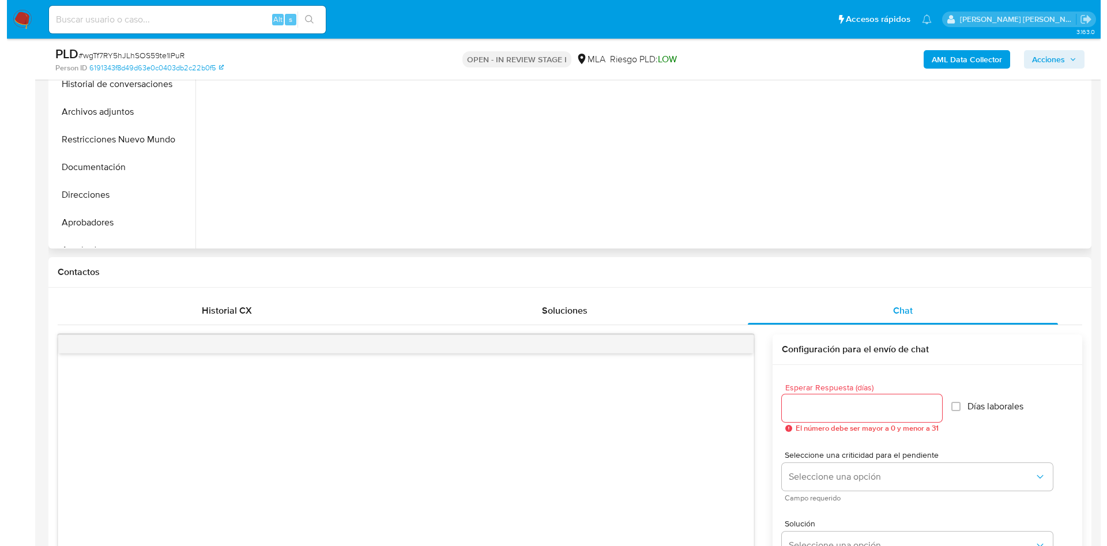
scroll to position [86, 0]
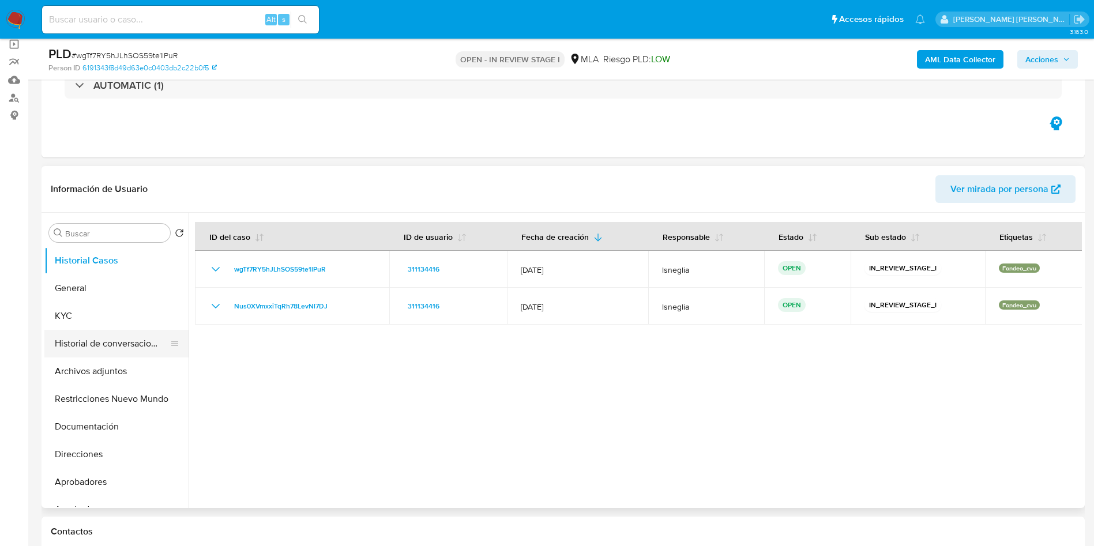
click at [113, 337] on button "Historial de conversaciones" at bounding box center [111, 344] width 135 height 28
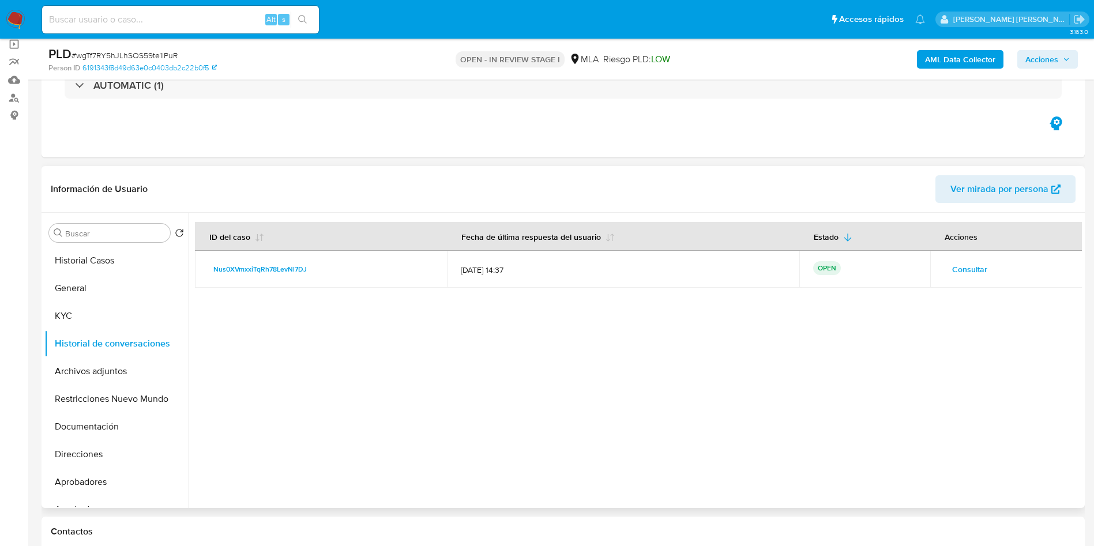
click at [968, 268] on span "Consultar" at bounding box center [969, 269] width 35 height 16
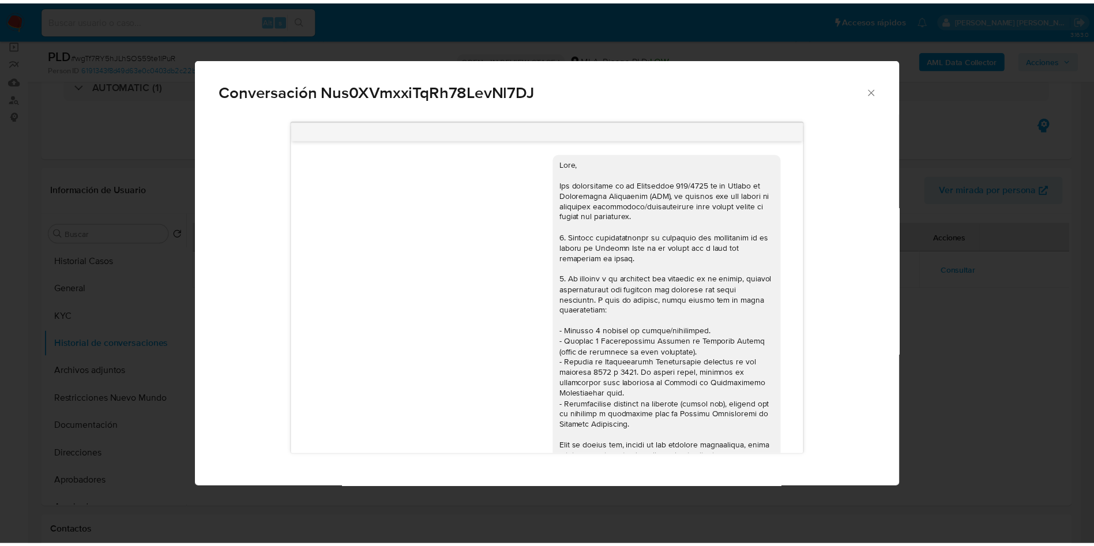
scroll to position [413, 0]
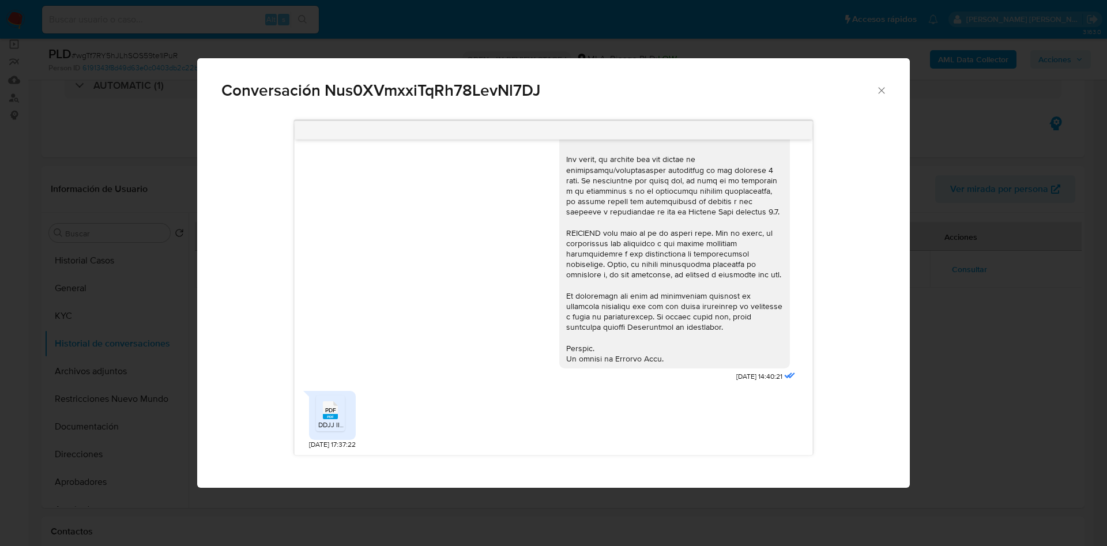
click at [885, 87] on div "Conversación Nus0XVmxxiTqRh78LevNl7DJ" at bounding box center [553, 85] width 713 height 55
click at [876, 88] on icon "Cerrar" at bounding box center [882, 91] width 12 height 12
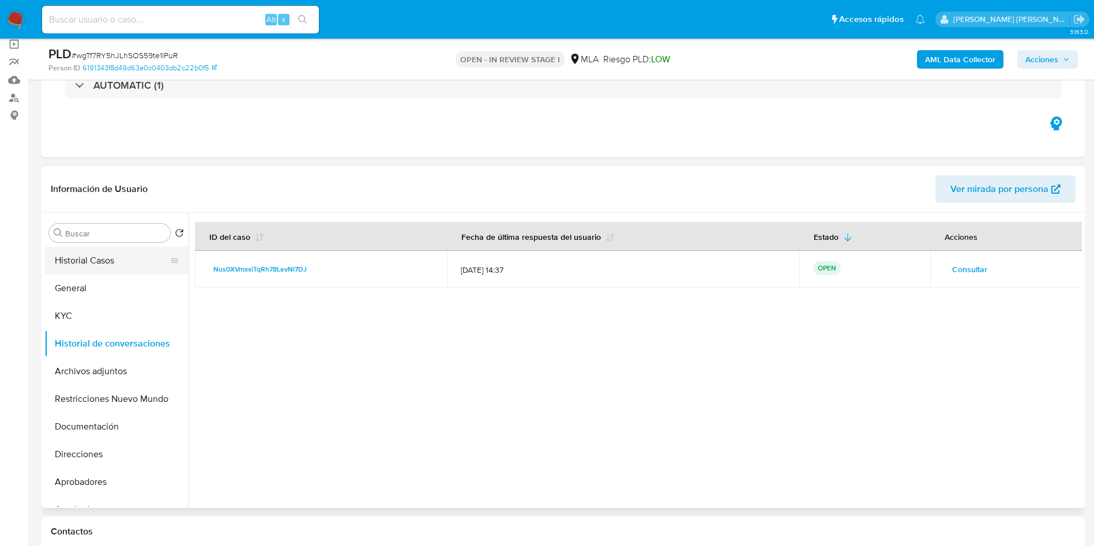
click at [110, 262] on button "Historial Casos" at bounding box center [111, 261] width 135 height 28
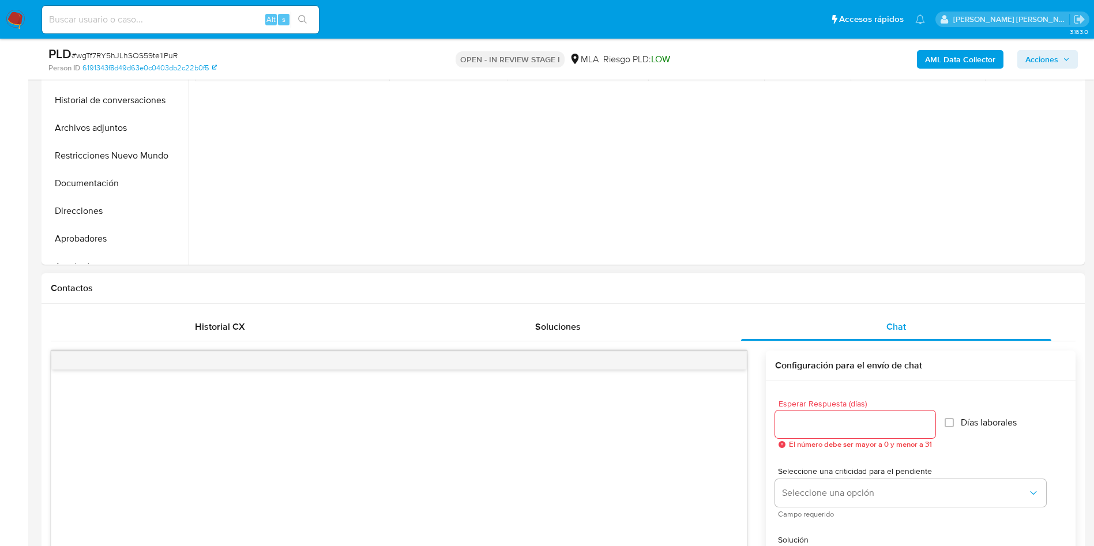
scroll to position [86, 0]
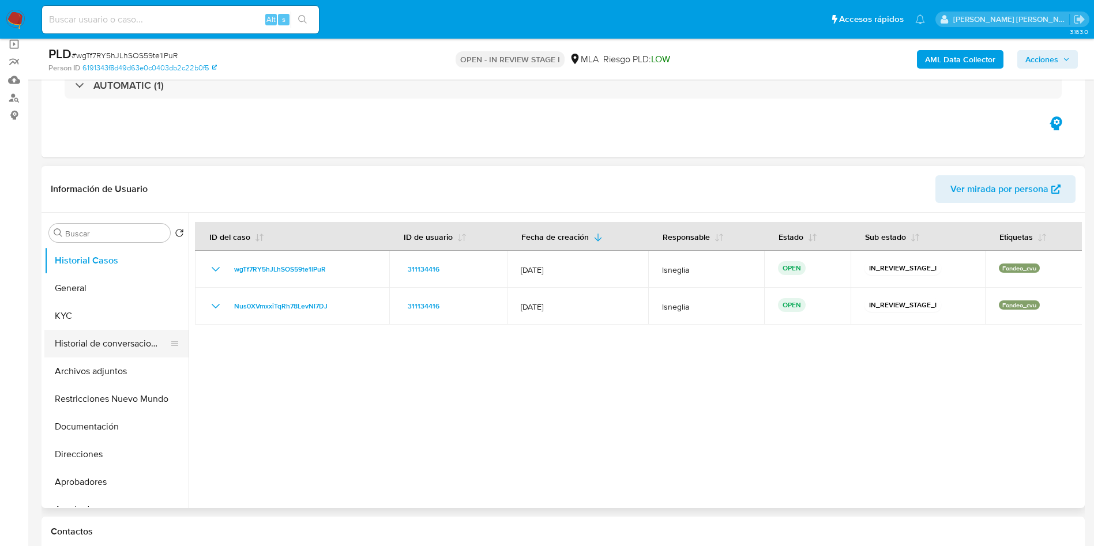
click at [116, 348] on button "Historial de conversaciones" at bounding box center [111, 344] width 135 height 28
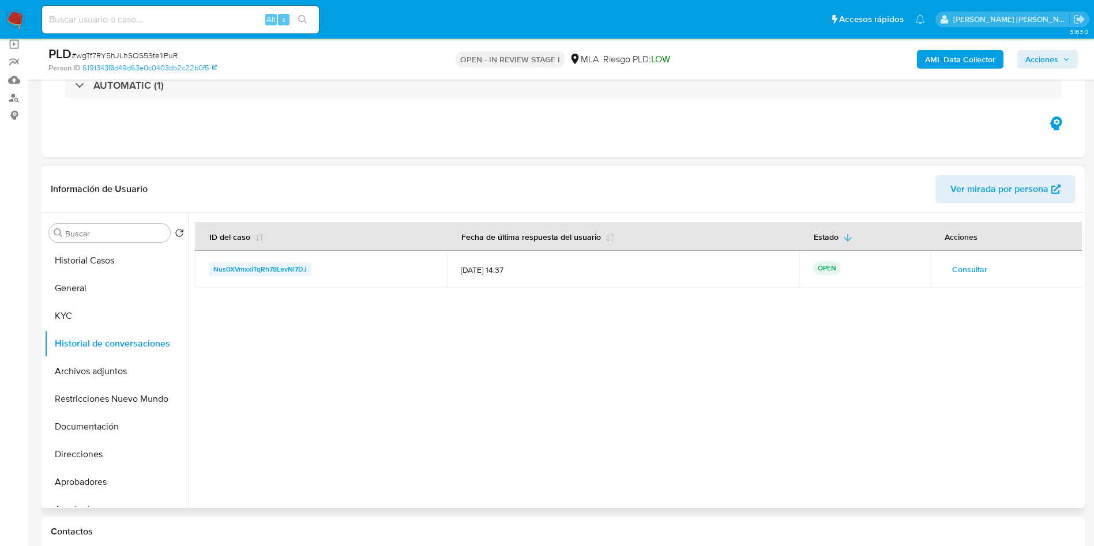
click at [290, 269] on span "Nus0XVmxxiTqRh78LevNl7DJ" at bounding box center [259, 269] width 93 height 14
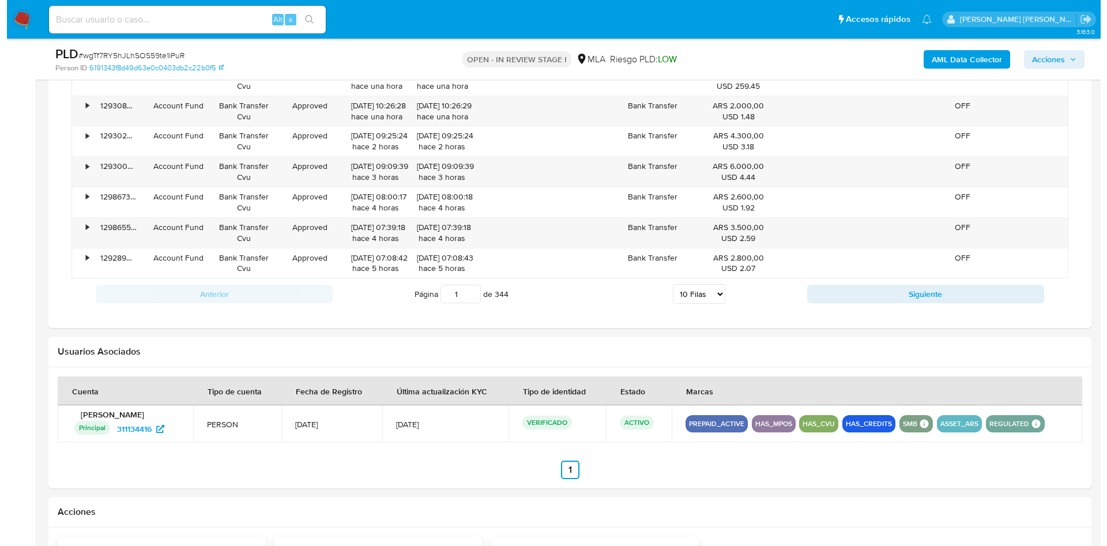
scroll to position [1765, 0]
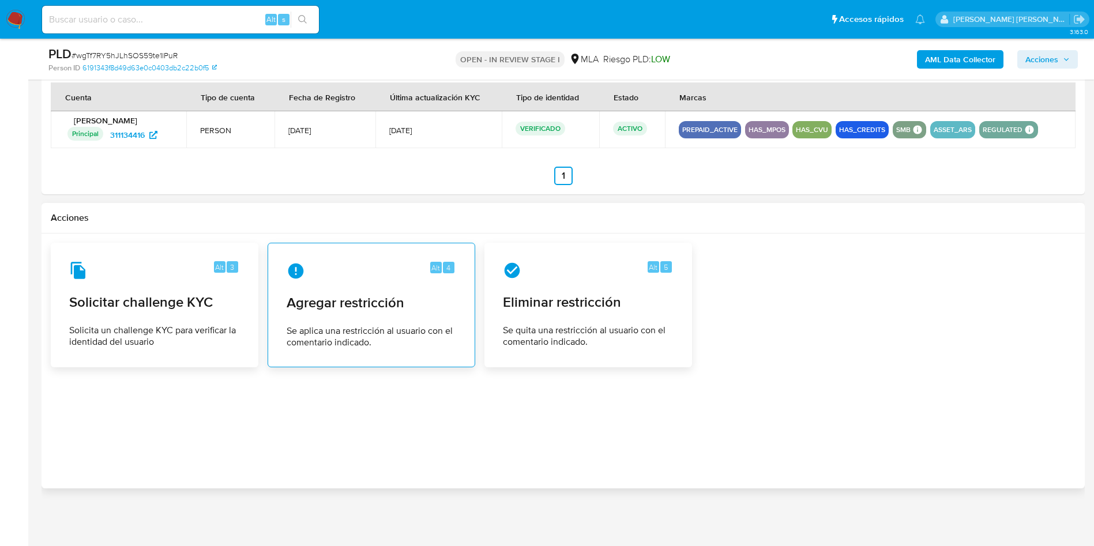
click at [389, 347] on span "Se aplica una restricción al usuario con el comentario indicado." at bounding box center [372, 336] width 170 height 23
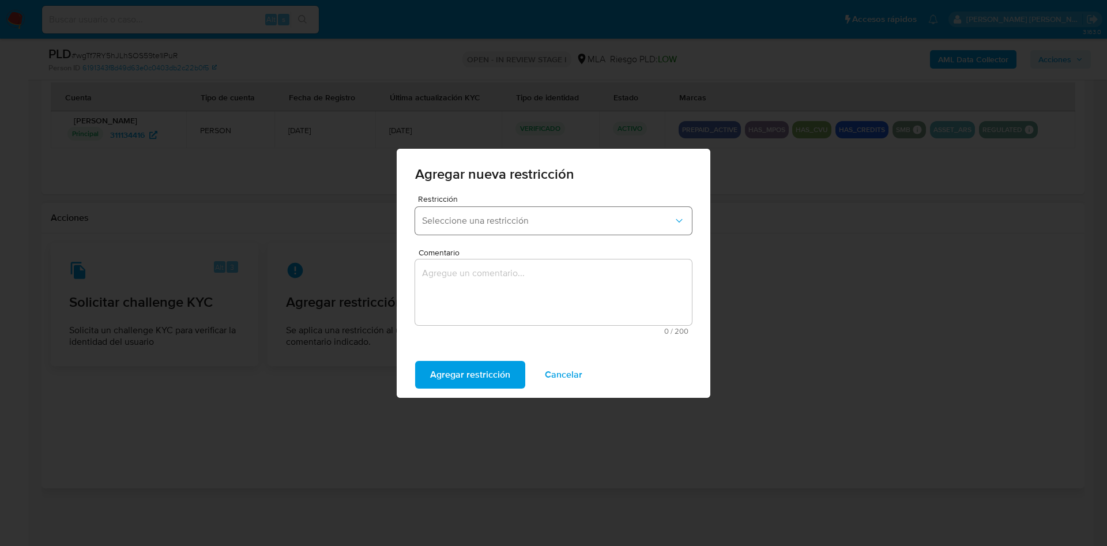
click at [515, 216] on span "Seleccione una restricción" at bounding box center [547, 221] width 251 height 12
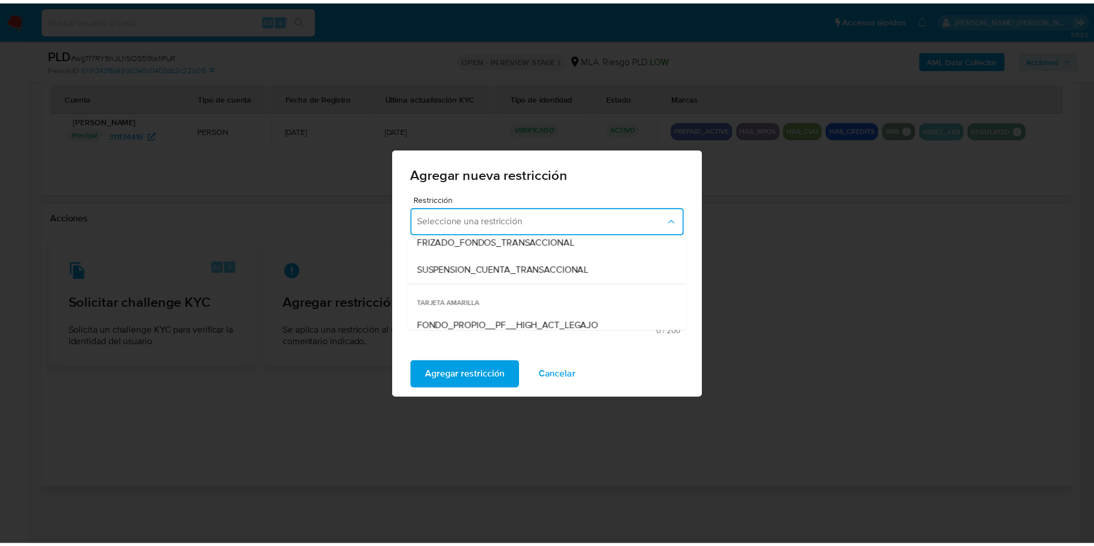
scroll to position [173, 0]
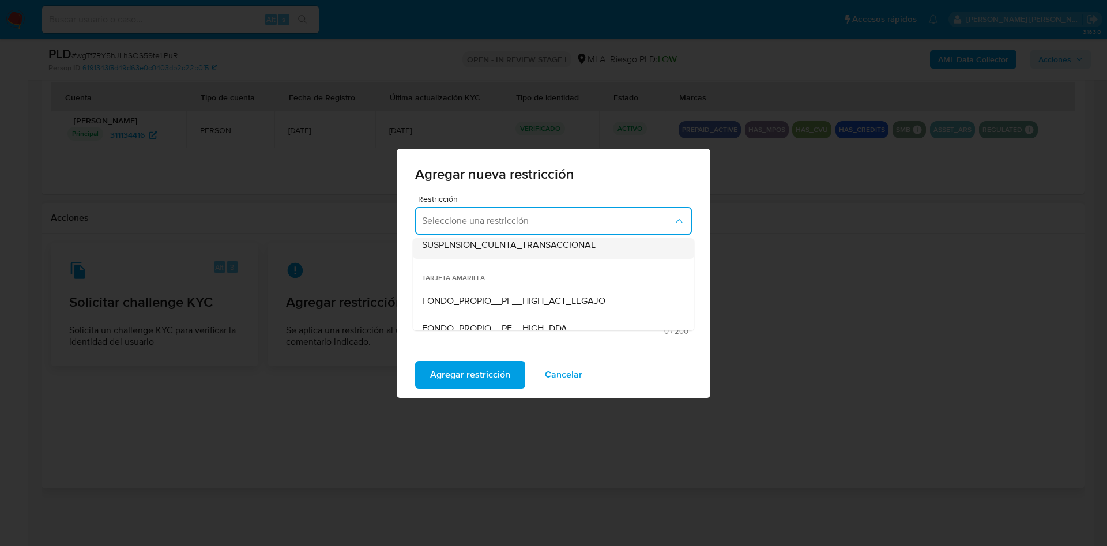
click at [559, 250] on span "SUSPENSION_CUENTA_TRANSACCIONAL" at bounding box center [509, 245] width 174 height 12
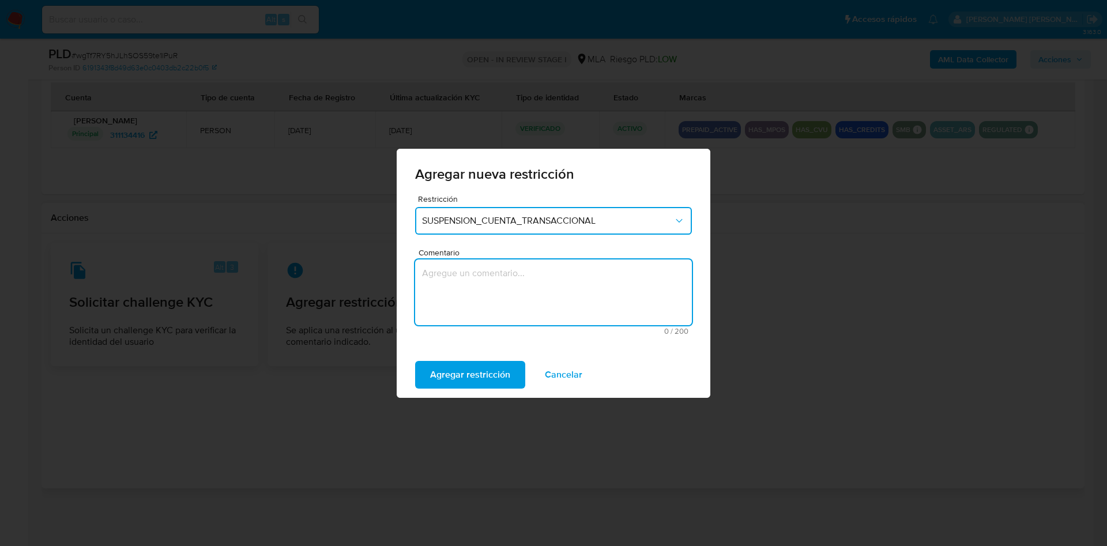
click at [522, 279] on textarea "Comentario" at bounding box center [553, 292] width 277 height 66
type textarea "aml"
click at [448, 371] on span "Agregar restricción" at bounding box center [470, 374] width 80 height 25
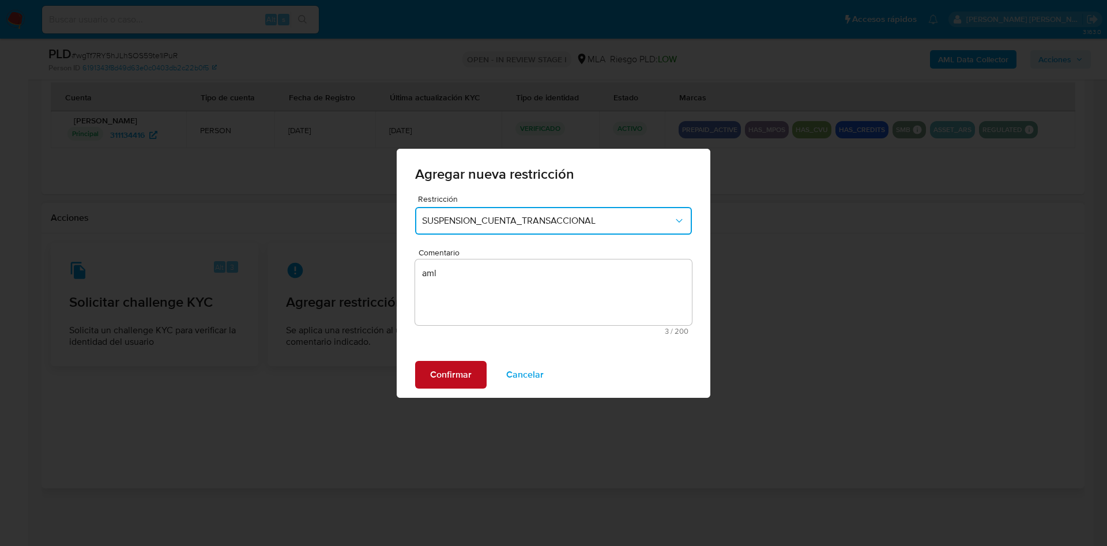
click at [456, 371] on span "Confirmar" at bounding box center [451, 374] width 42 height 25
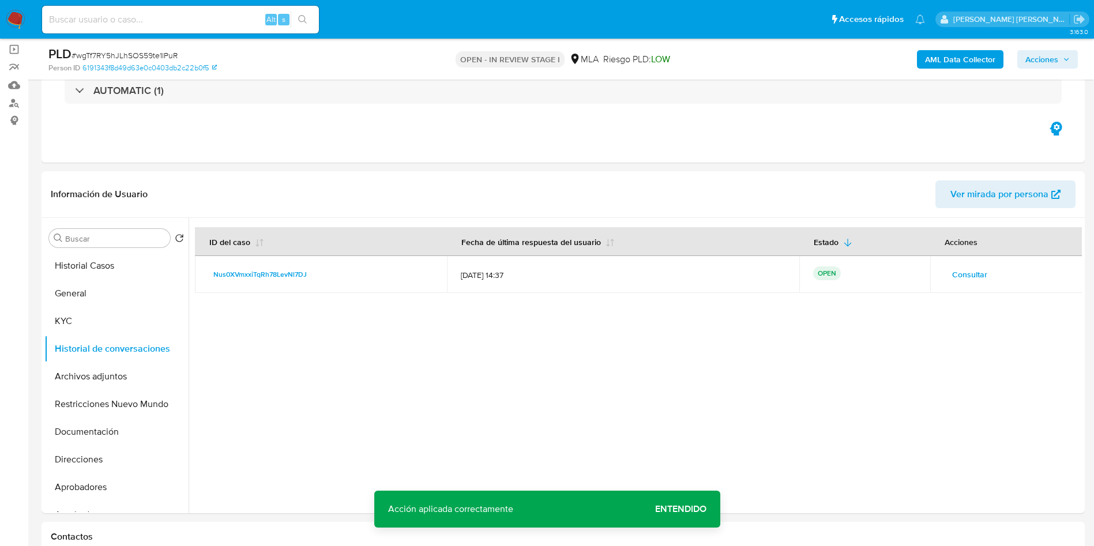
scroll to position [0, 0]
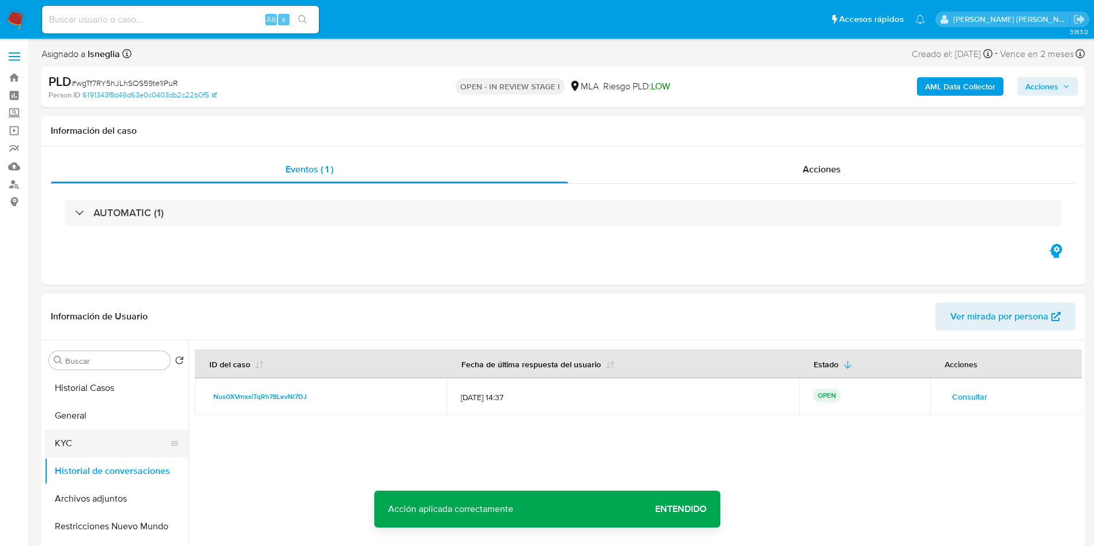
click at [100, 441] on button "KYC" at bounding box center [111, 444] width 135 height 28
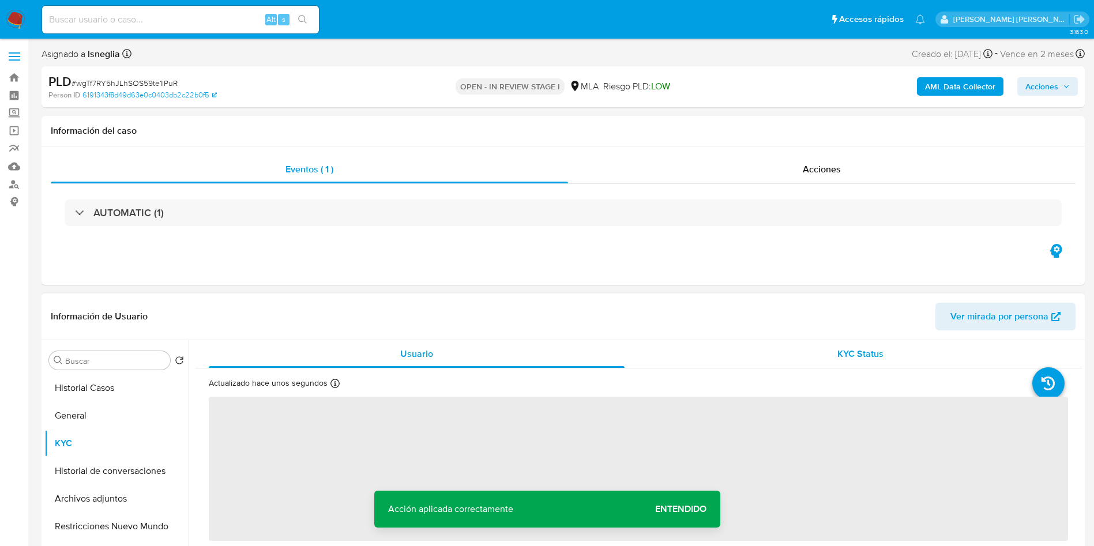
scroll to position [86, 0]
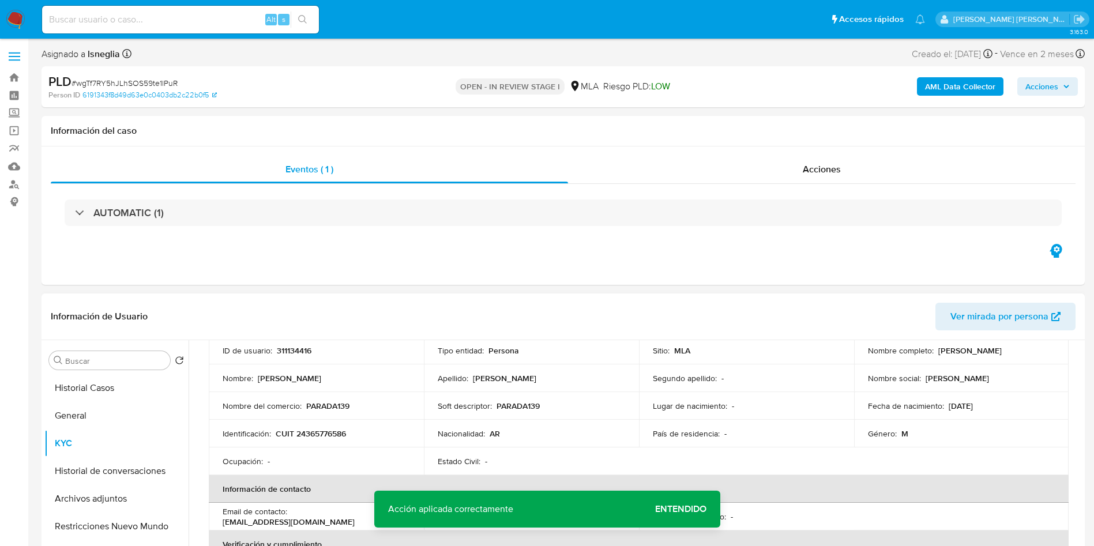
drag, startPoint x: 866, startPoint y: 356, endPoint x: 997, endPoint y: 356, distance: 130.9
click at [997, 356] on div "Nombre completo : Federico Martin Camerini Villarruel" at bounding box center [961, 350] width 187 height 10
copy p "Federico Martin Camerini Villarruel"
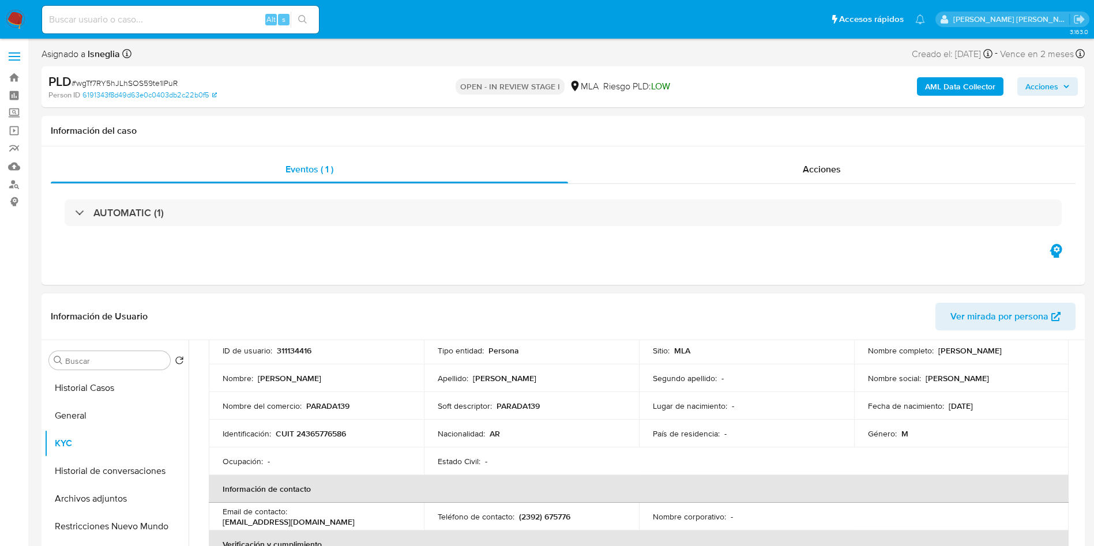
click at [338, 404] on p "PARADA139" at bounding box center [327, 406] width 43 height 10
copy p "PARADA139"
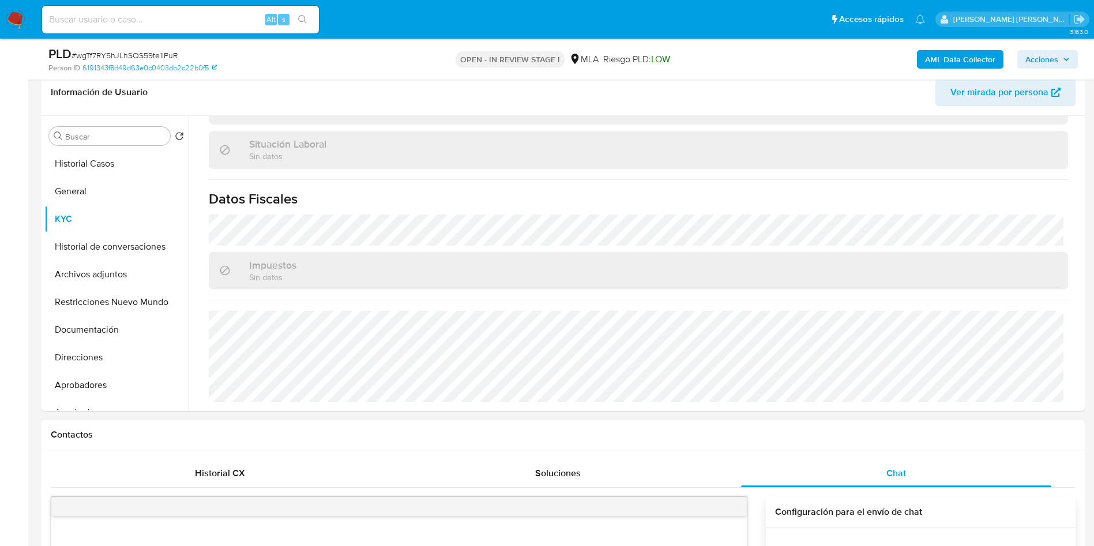
scroll to position [259, 0]
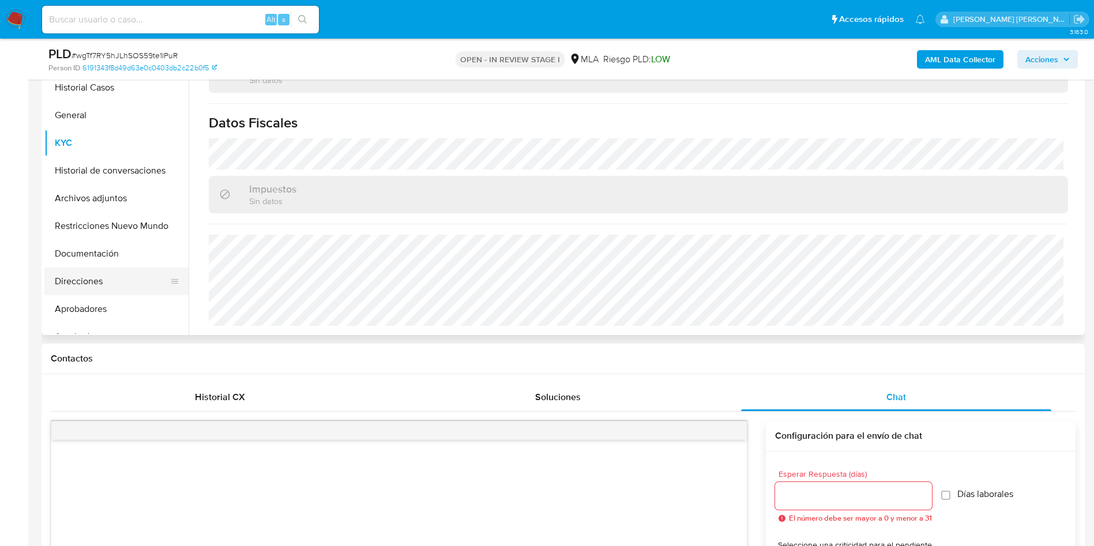
click at [77, 278] on button "Direcciones" at bounding box center [111, 282] width 135 height 28
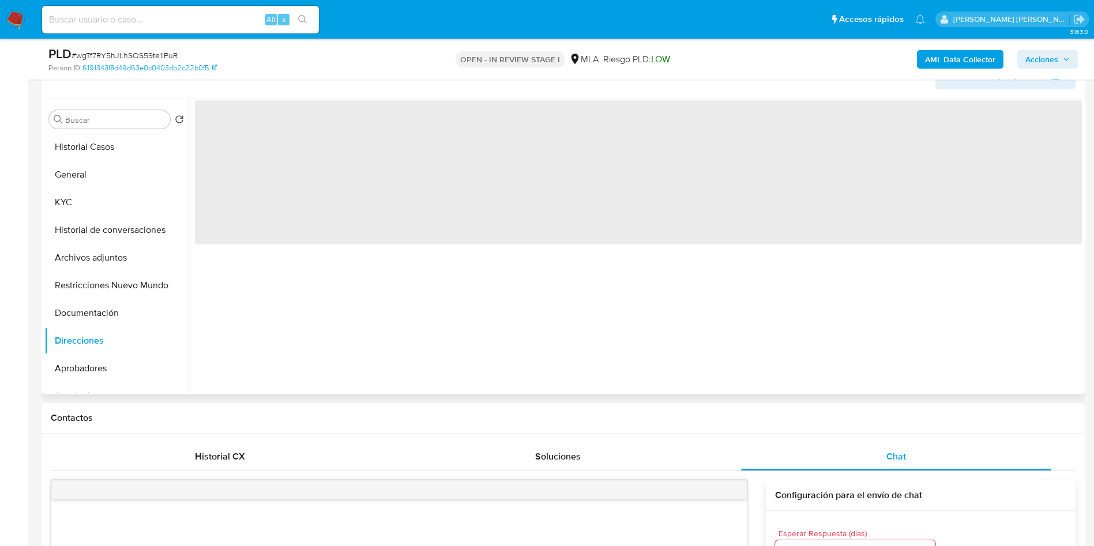
scroll to position [173, 0]
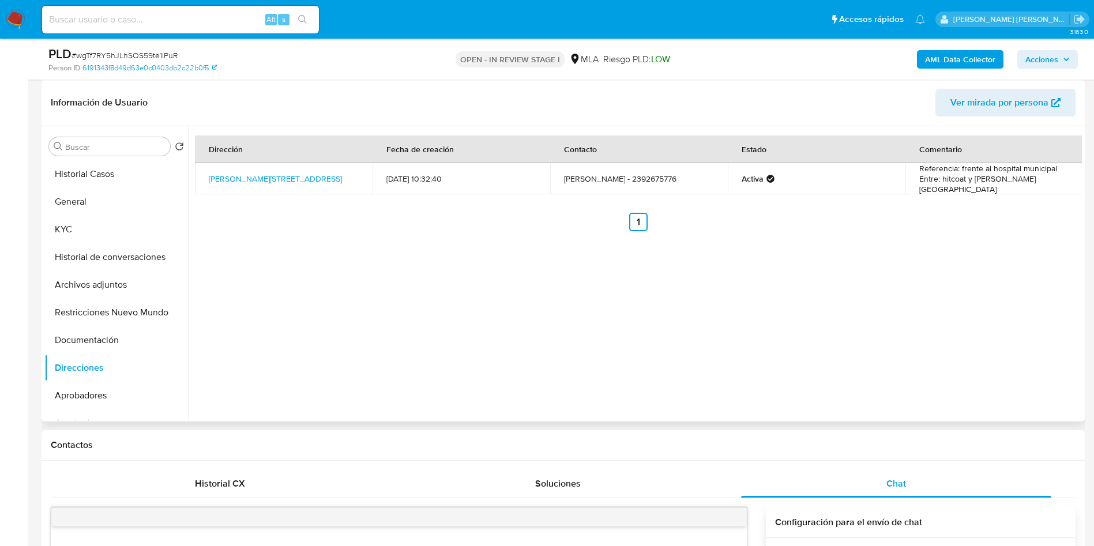
drag, startPoint x: 205, startPoint y: 171, endPoint x: 294, endPoint y: 183, distance: 89.6
click at [294, 183] on td "J. Avesillas 200, Rivadavia, Buenos Aires, 6237, Argentina 200" at bounding box center [284, 178] width 178 height 31
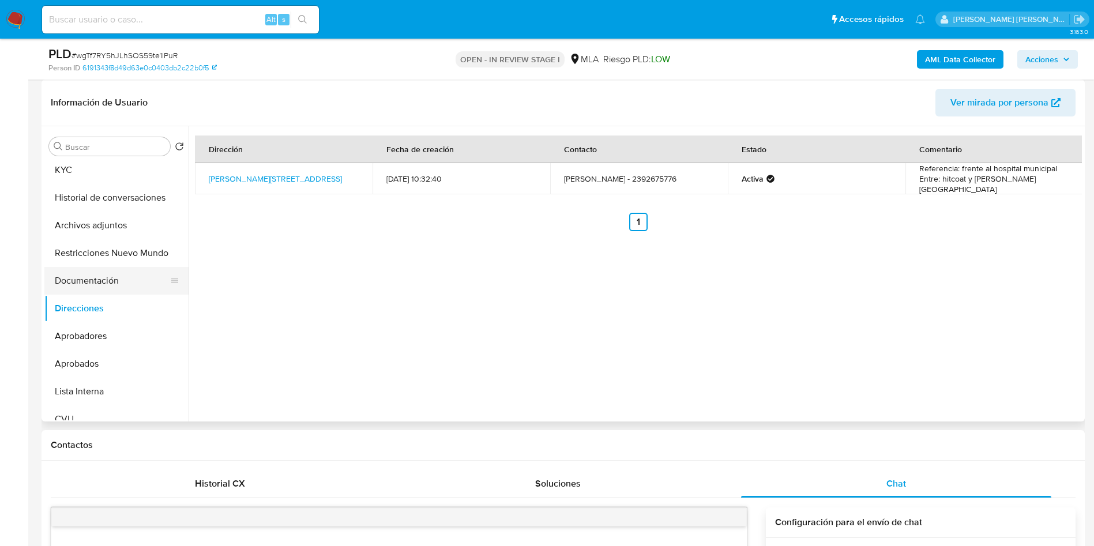
scroll to position [86, 0]
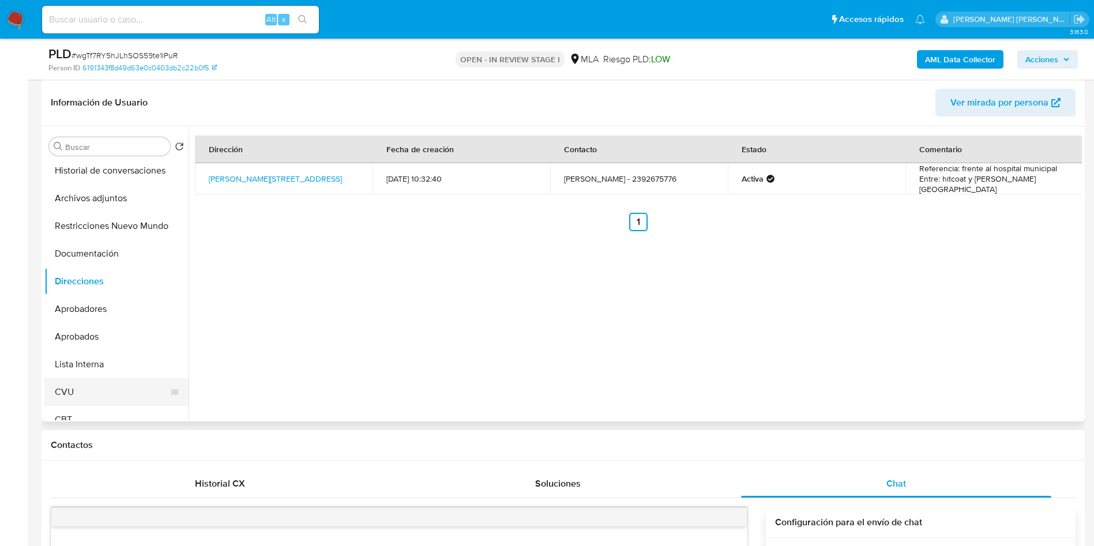
click at [86, 393] on button "CVU" at bounding box center [111, 392] width 135 height 28
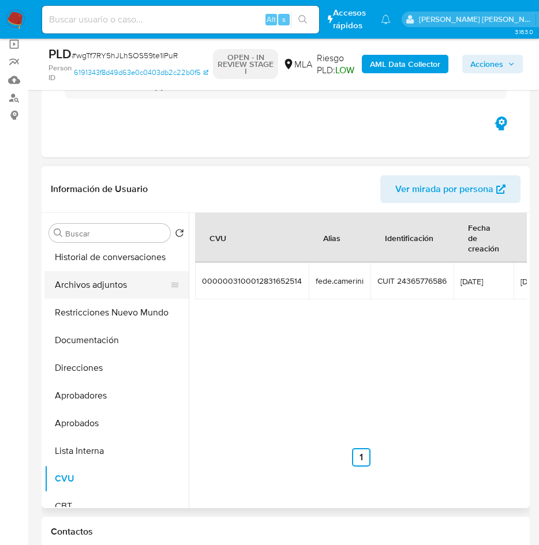
click at [86, 291] on button "Archivos adjuntos" at bounding box center [111, 285] width 135 height 28
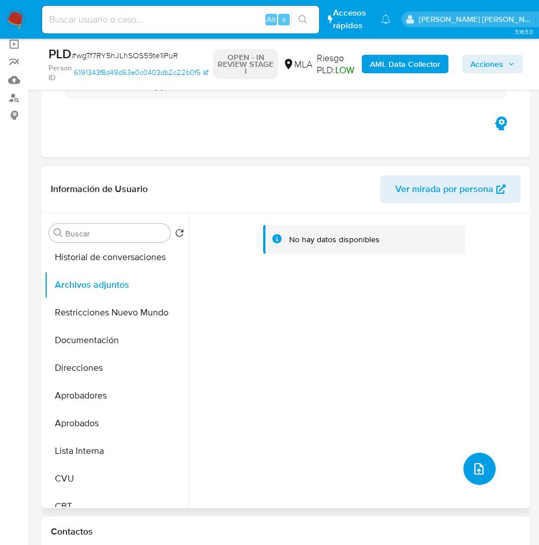
click at [480, 476] on button "upload-file" at bounding box center [479, 469] width 32 height 32
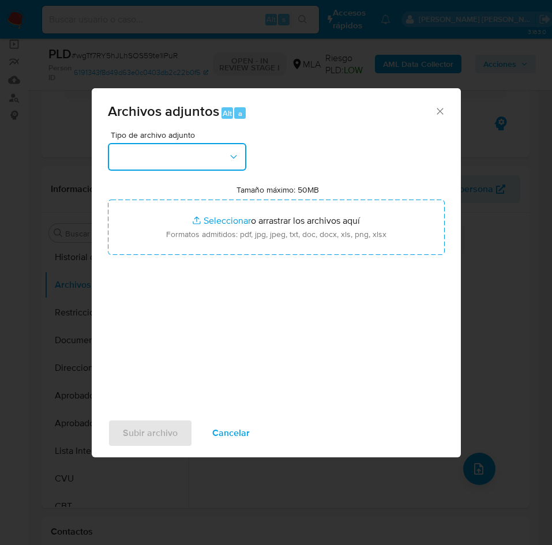
click at [202, 150] on button "button" at bounding box center [177, 157] width 138 height 28
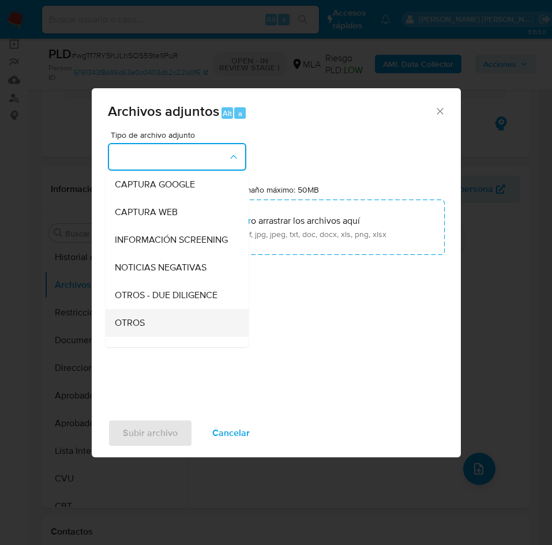
click at [131, 328] on span "OTROS" at bounding box center [130, 323] width 30 height 12
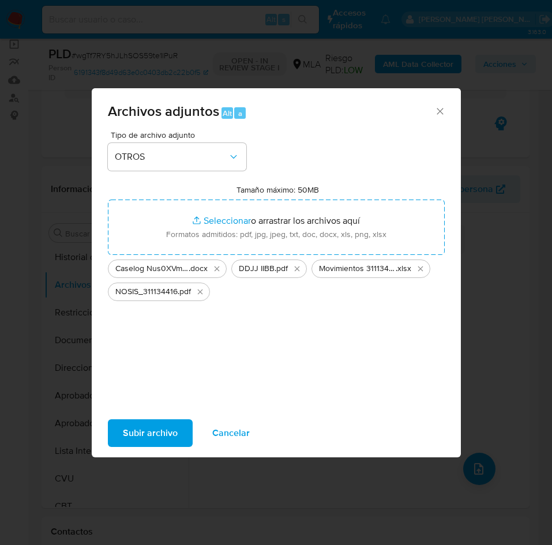
click at [140, 441] on span "Subir archivo" at bounding box center [150, 432] width 55 height 25
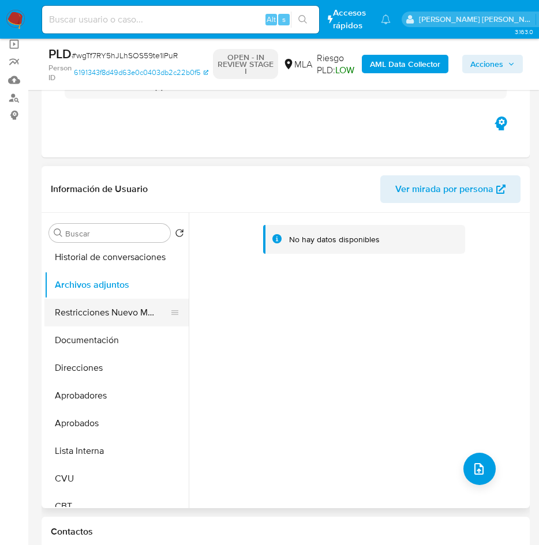
click at [112, 307] on button "Restricciones Nuevo Mundo" at bounding box center [111, 313] width 135 height 28
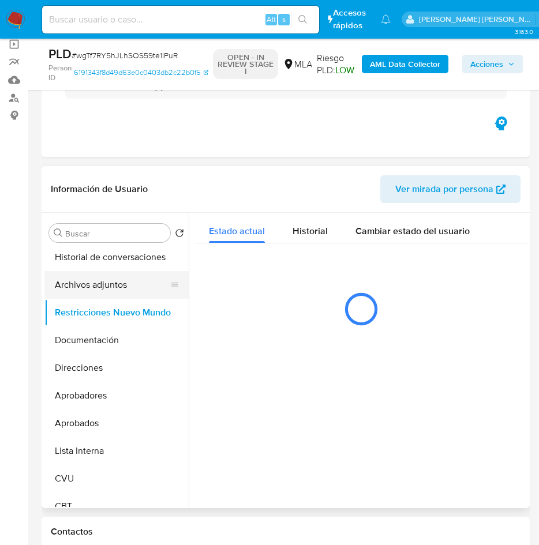
click at [104, 284] on button "Archivos adjuntos" at bounding box center [111, 285] width 135 height 28
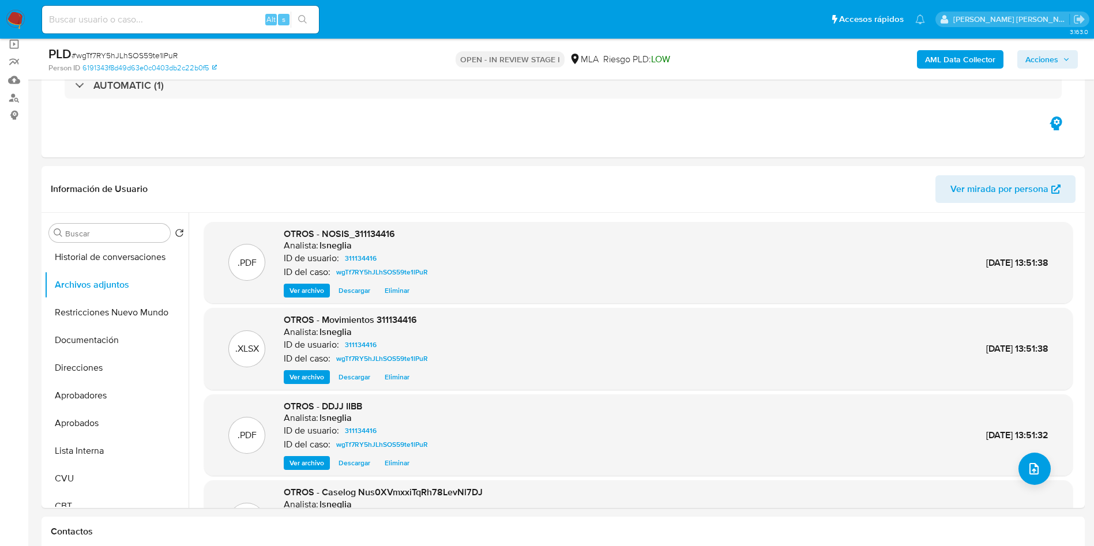
click at [978, 57] on b "AML Data Collector" at bounding box center [960, 59] width 70 height 18
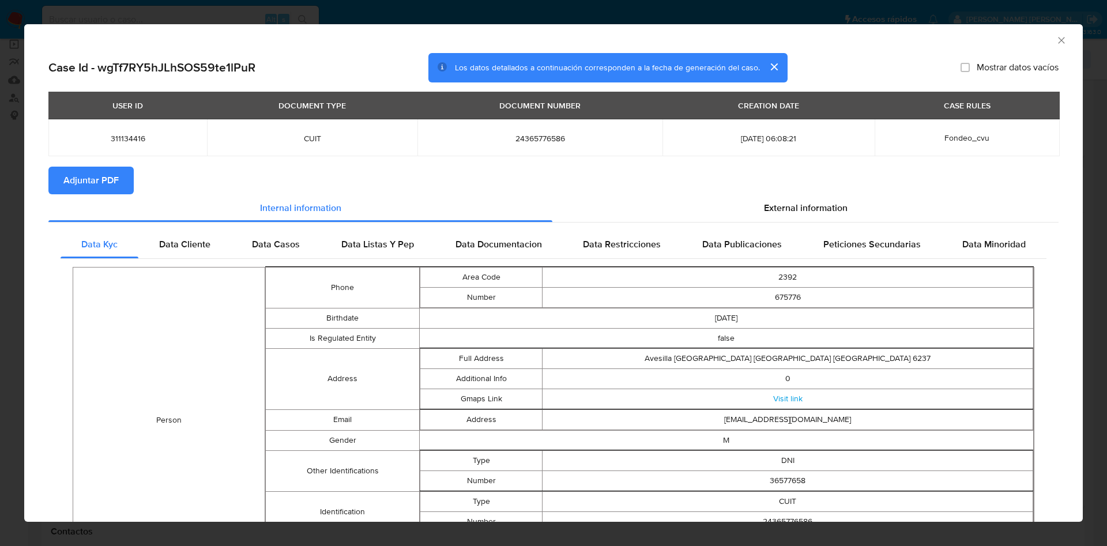
click at [110, 177] on span "Adjuntar PDF" at bounding box center [90, 180] width 55 height 25
click at [183, 244] on span "Data Cliente" at bounding box center [184, 245] width 51 height 13
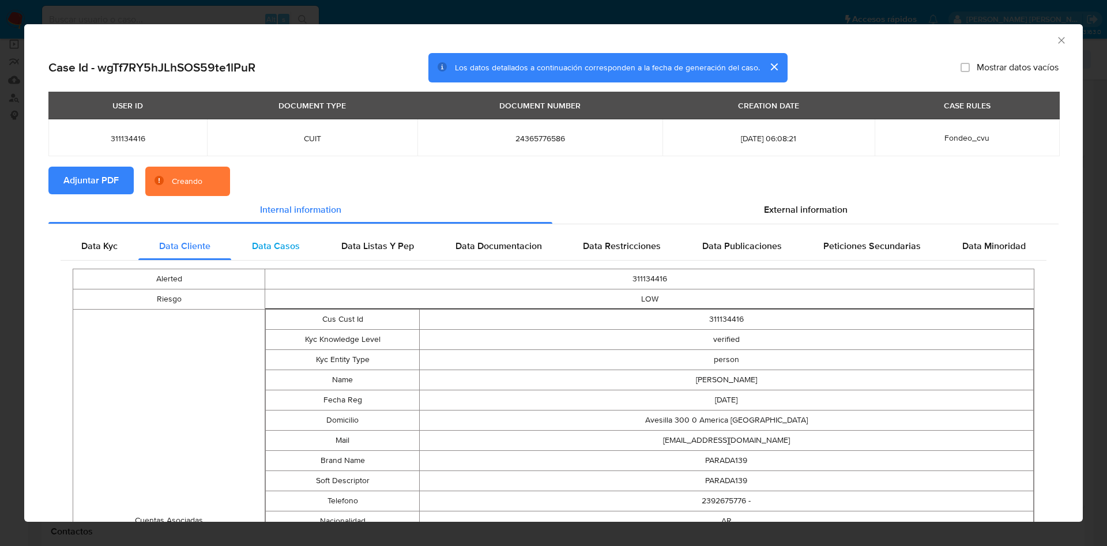
click at [285, 255] on div "Data Casos" at bounding box center [275, 246] width 89 height 28
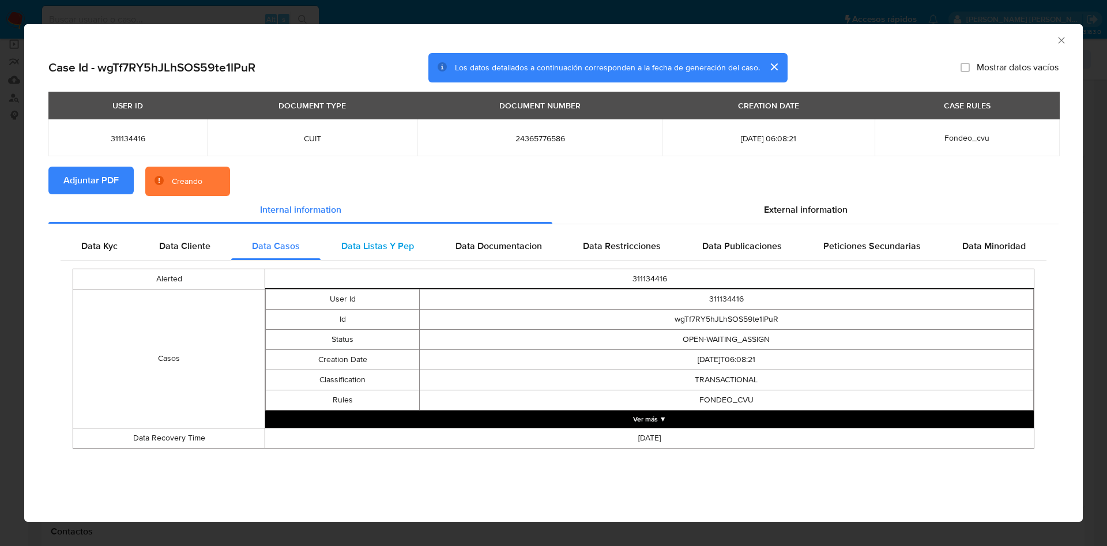
click at [352, 249] on span "Data Listas Y Pep" at bounding box center [377, 245] width 73 height 13
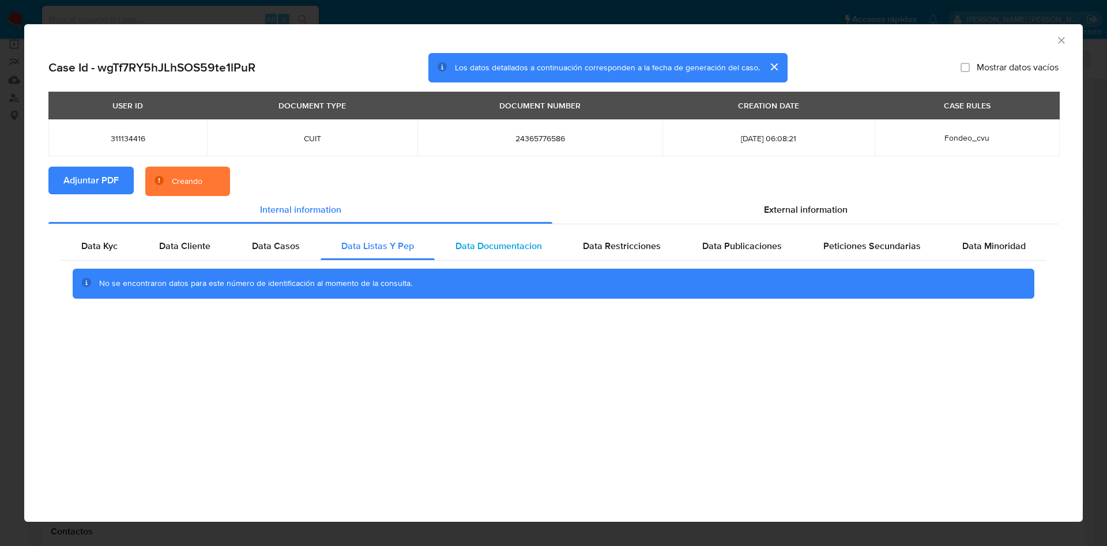
click at [521, 243] on span "Data Documentacion" at bounding box center [499, 245] width 86 height 13
click at [624, 242] on span "Data Restricciones" at bounding box center [622, 245] width 78 height 13
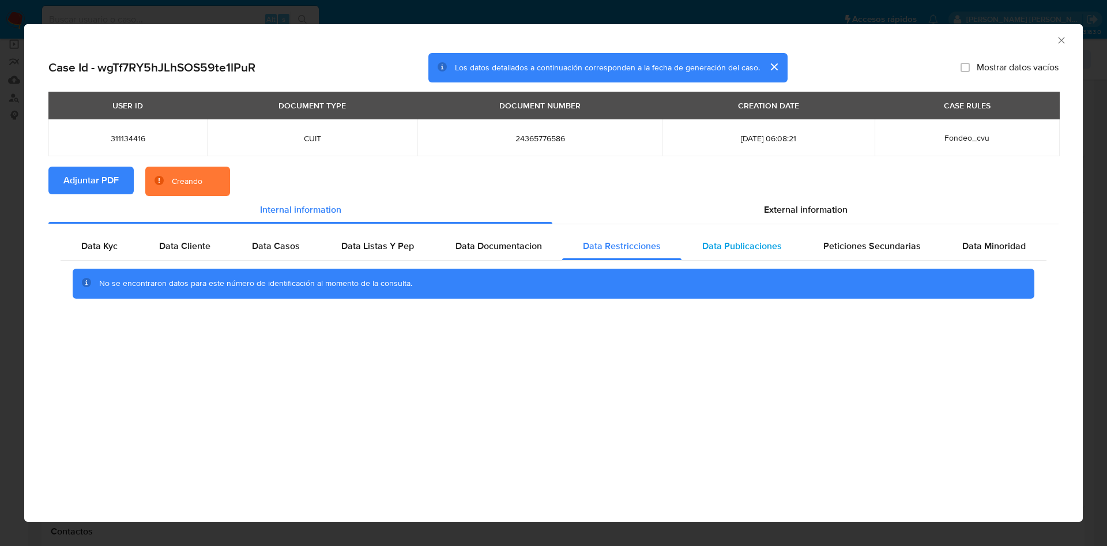
click at [738, 248] on span "Data Publicaciones" at bounding box center [742, 245] width 80 height 13
click at [863, 244] on span "Peticiones Secundarias" at bounding box center [871, 245] width 97 height 13
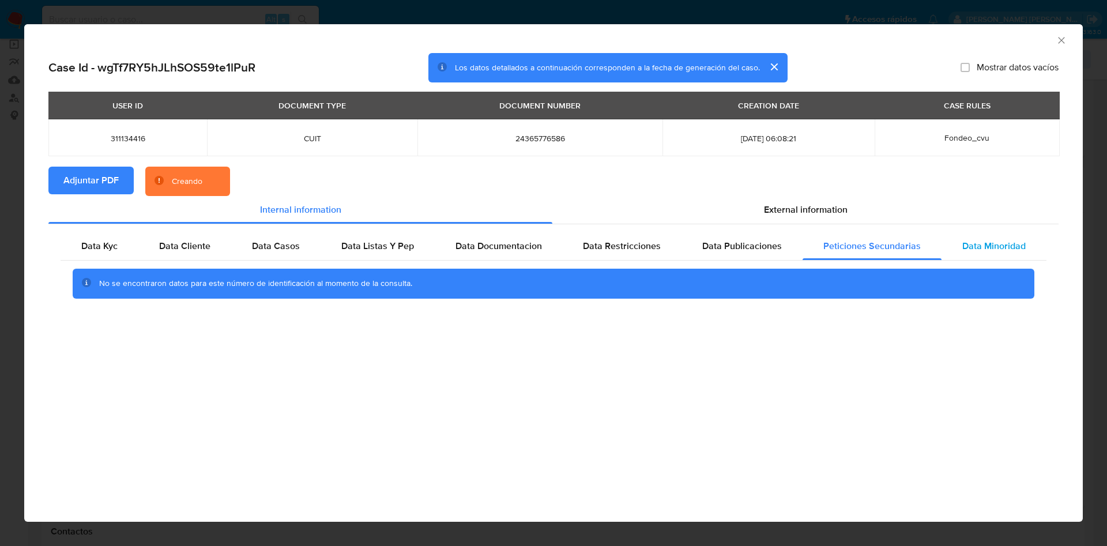
click at [1003, 240] on span "Data Minoridad" at bounding box center [993, 245] width 63 height 13
click at [849, 220] on div "External information" at bounding box center [805, 210] width 506 height 28
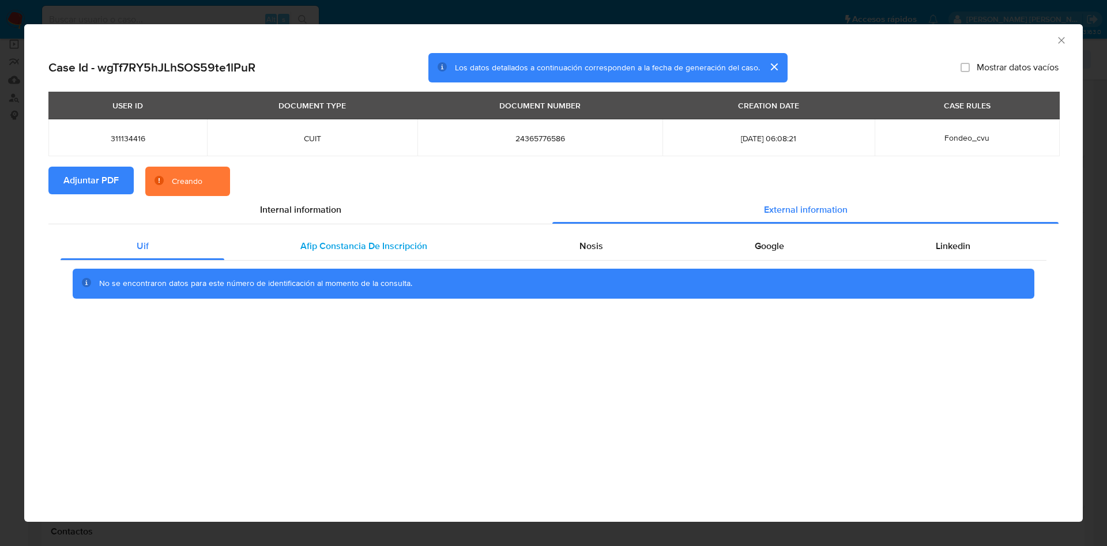
click at [374, 246] on span "Afip Constancia De Inscripción" at bounding box center [363, 245] width 127 height 13
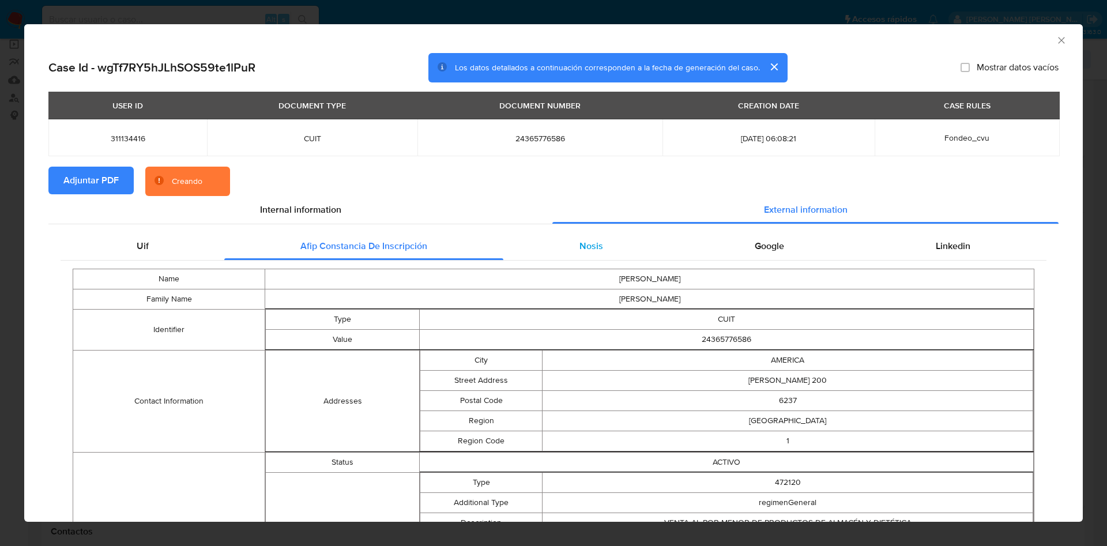
click at [543, 245] on div "Nosis" at bounding box center [590, 246] width 175 height 28
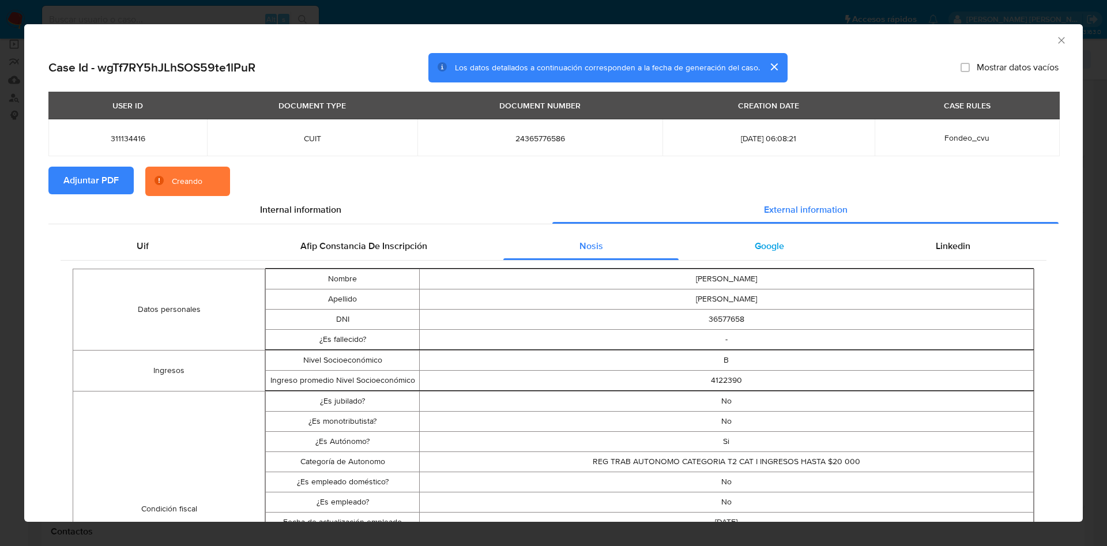
click at [711, 248] on div "Google" at bounding box center [769, 246] width 181 height 28
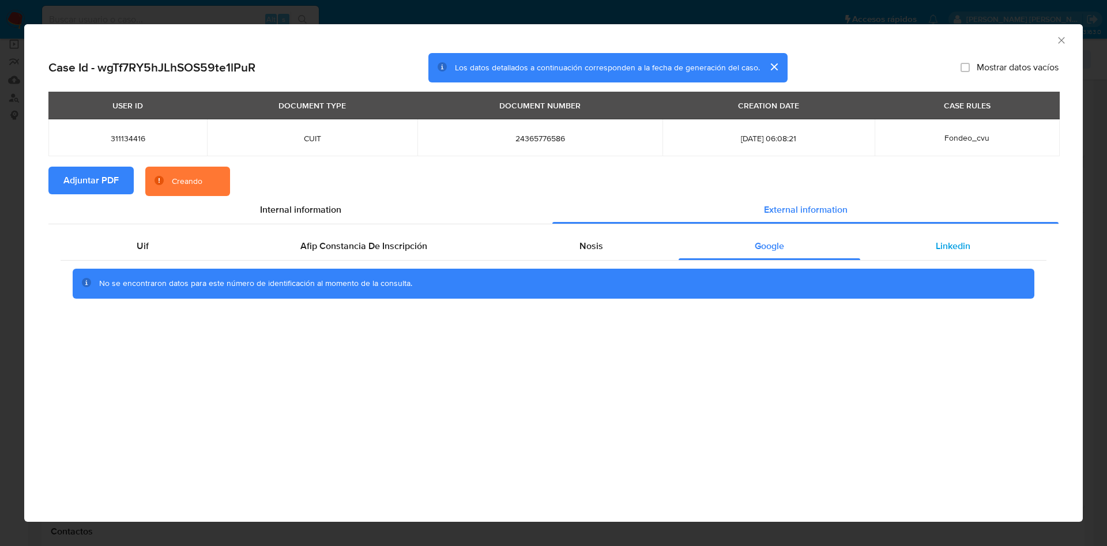
click at [929, 243] on div "Linkedin" at bounding box center [953, 246] width 186 height 28
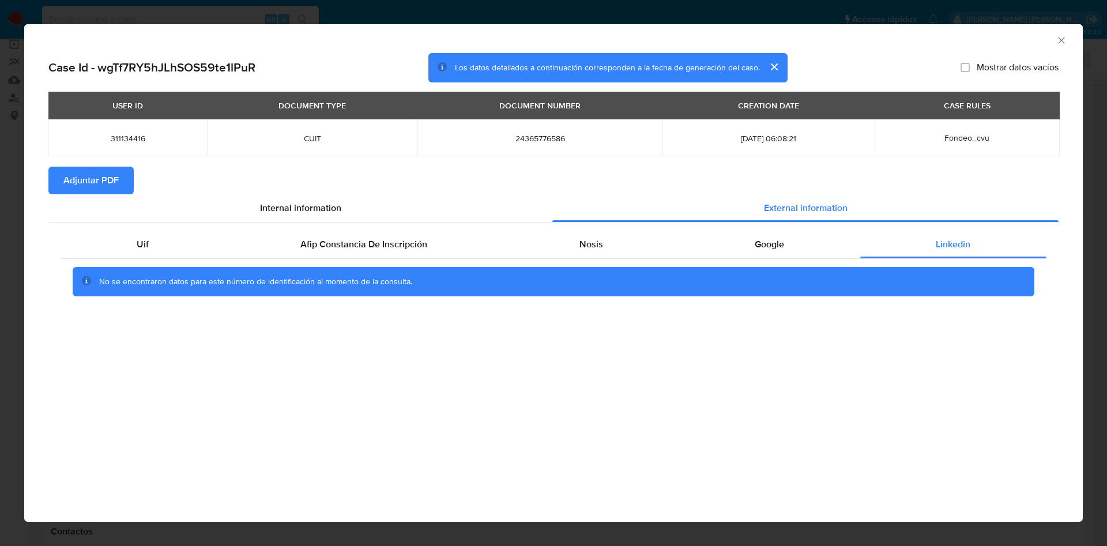
click at [1063, 38] on icon "Cerrar ventana" at bounding box center [1061, 40] width 6 height 6
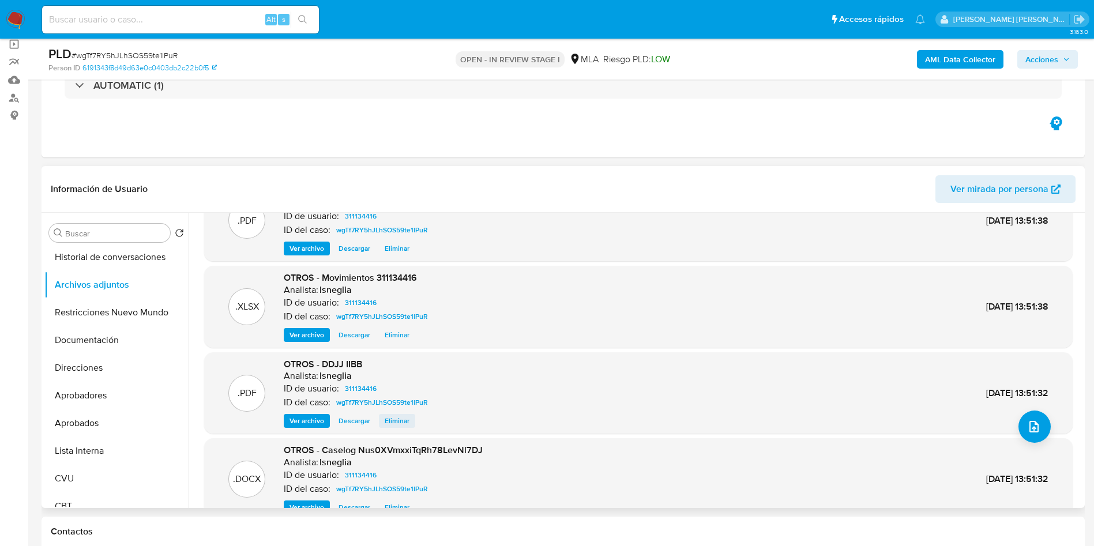
scroll to position [65, 0]
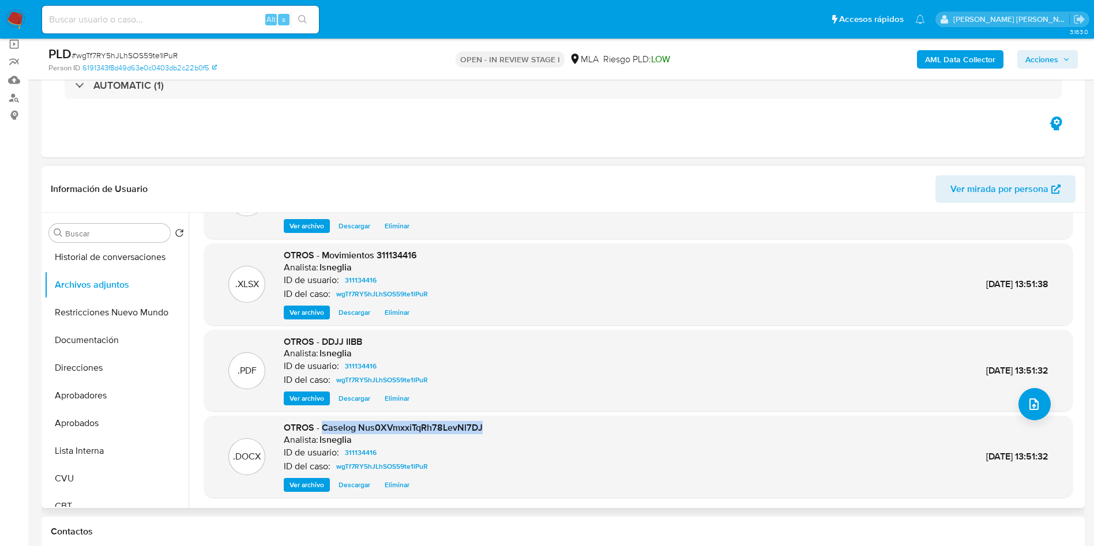
drag, startPoint x: 323, startPoint y: 430, endPoint x: 480, endPoint y: 426, distance: 156.9
click at [480, 426] on span "OTROS - Caselog Nus0XVmxxiTqRh78LevNl7DJ" at bounding box center [383, 427] width 199 height 13
click at [79, 260] on button "Historial de conversaciones" at bounding box center [111, 257] width 135 height 28
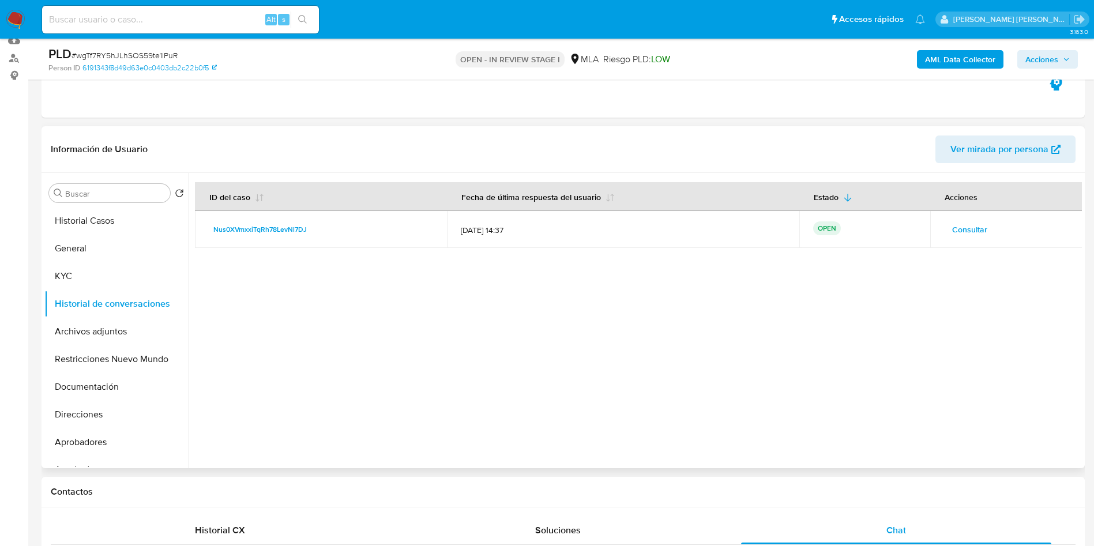
scroll to position [86, 0]
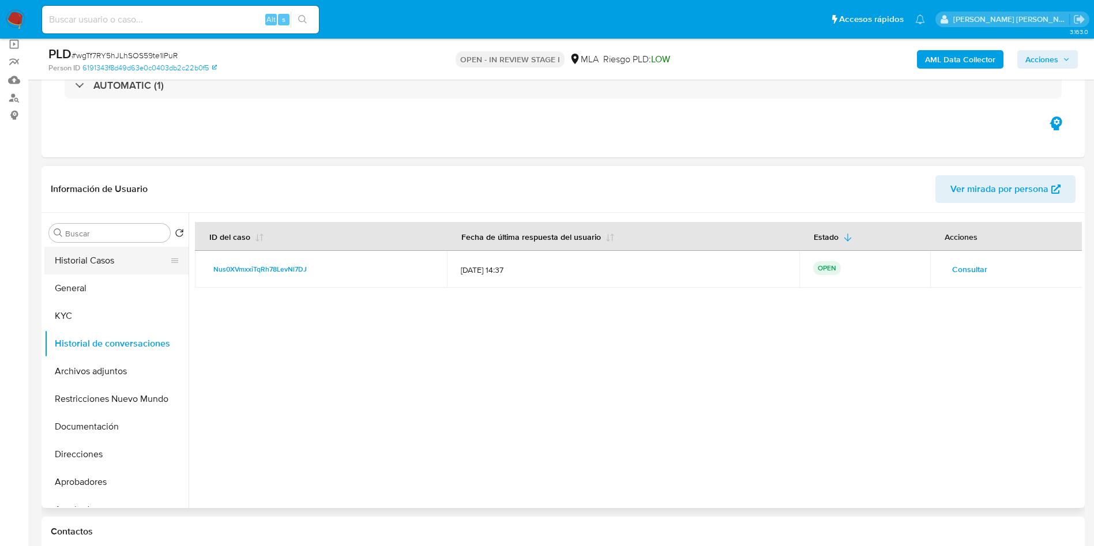
click at [111, 261] on button "Historial Casos" at bounding box center [111, 261] width 135 height 28
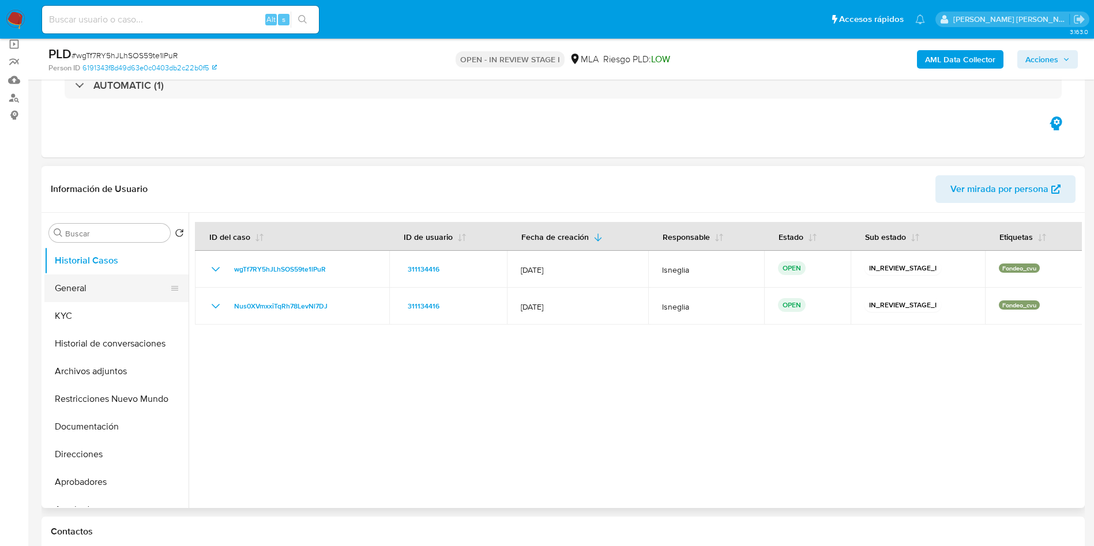
click at [77, 291] on button "General" at bounding box center [111, 288] width 135 height 28
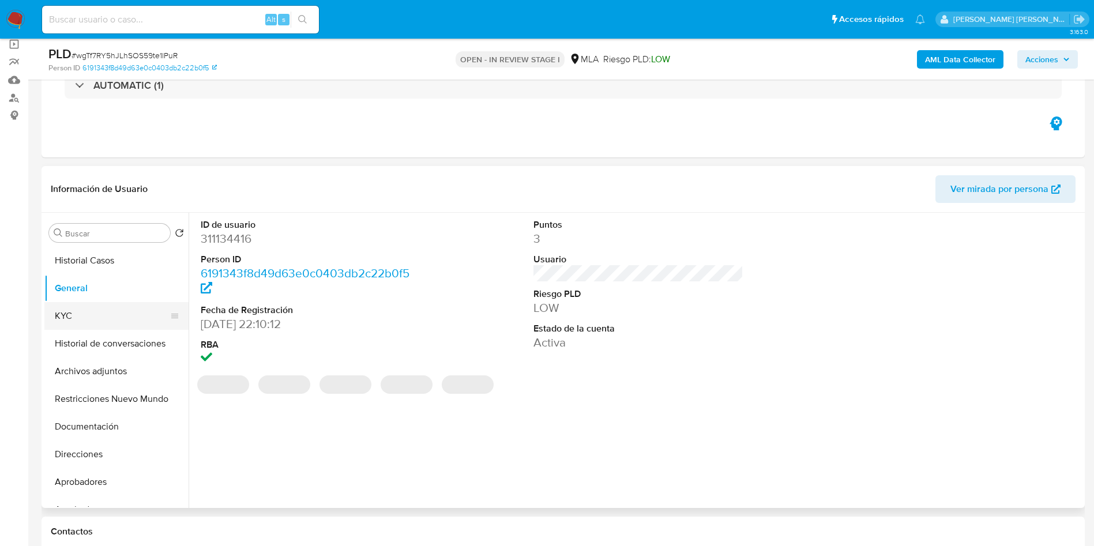
click at [93, 316] on button "KYC" at bounding box center [111, 316] width 135 height 28
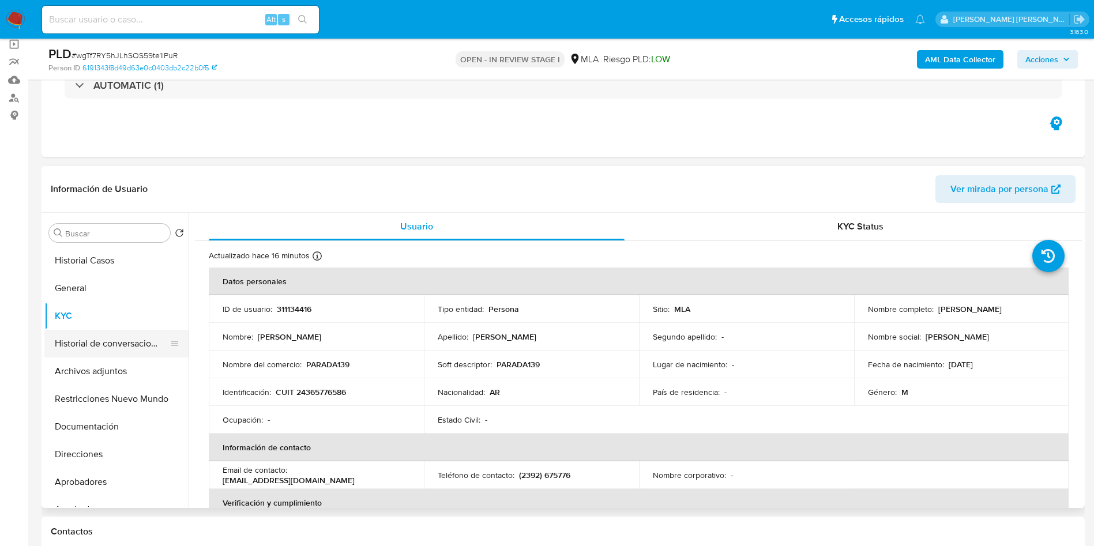
click at [123, 343] on button "Historial de conversaciones" at bounding box center [111, 344] width 135 height 28
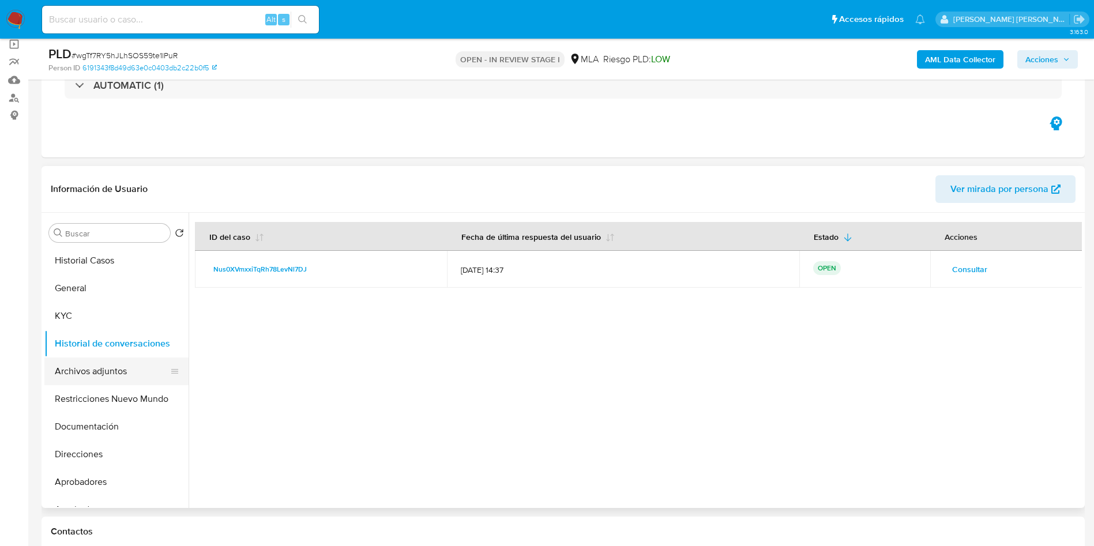
click at [114, 371] on button "Archivos adjuntos" at bounding box center [111, 372] width 135 height 28
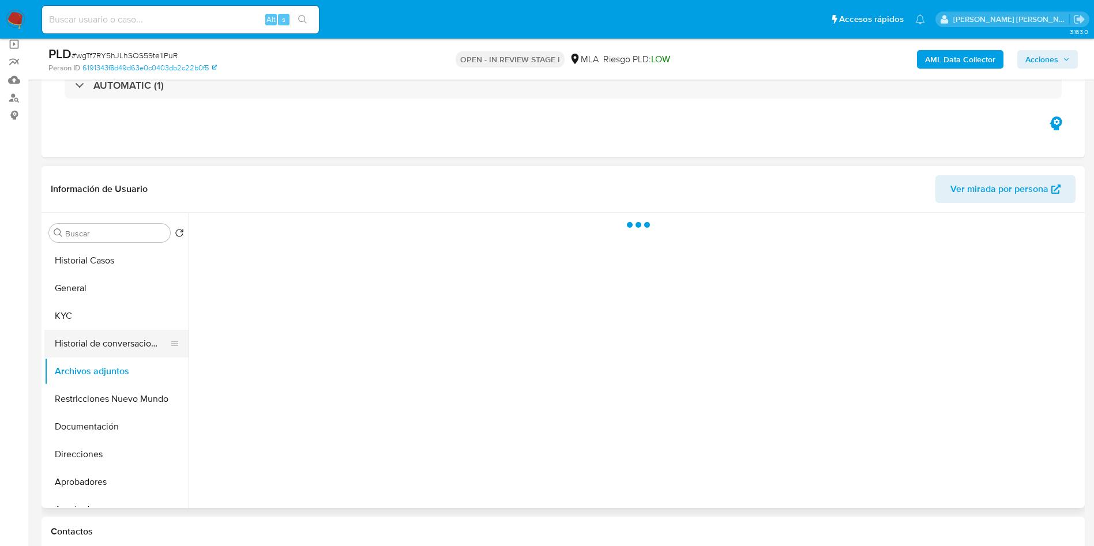
click at [125, 338] on button "Historial de conversaciones" at bounding box center [111, 344] width 135 height 28
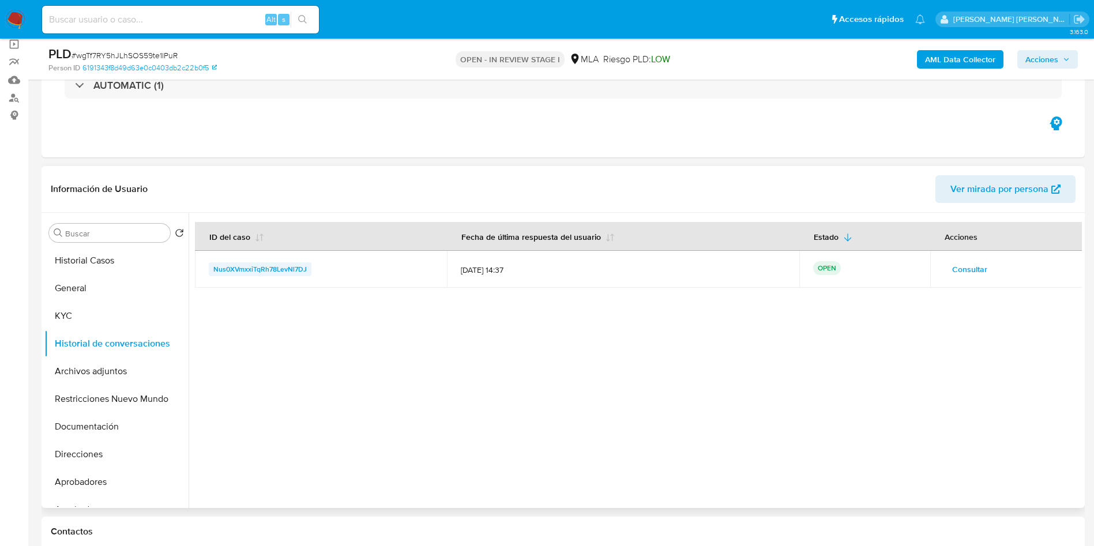
click at [263, 265] on span "Nus0XVmxxiTqRh78LevNl7DJ" at bounding box center [259, 269] width 93 height 14
click at [1052, 57] on span "Acciones" at bounding box center [1041, 59] width 33 height 18
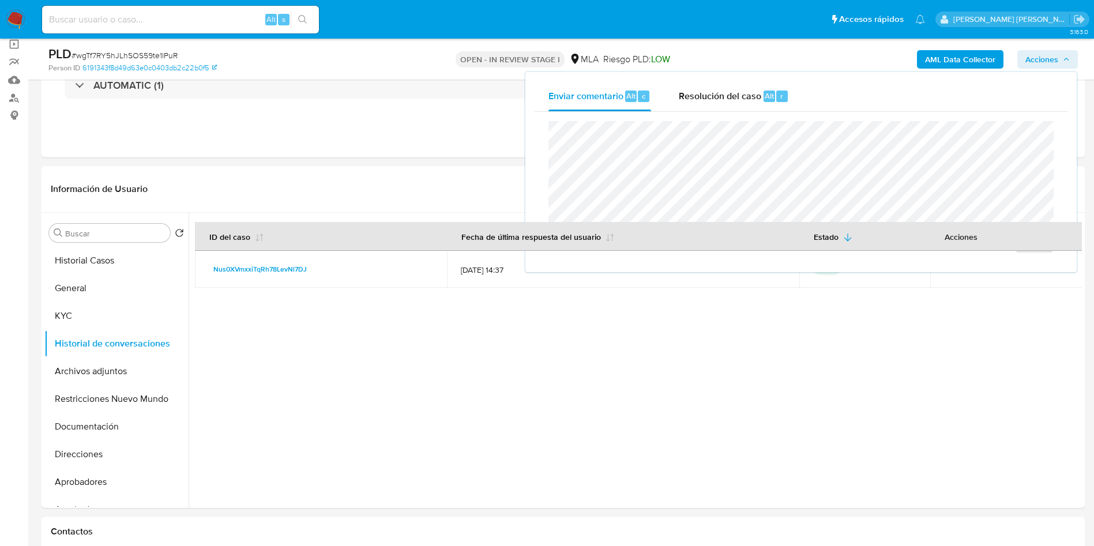
click at [738, 76] on div "Enviar comentario Alt c Resolución del caso Alt r Enviar" at bounding box center [800, 172] width 551 height 200
click at [729, 99] on span "Resolución del caso" at bounding box center [720, 95] width 82 height 13
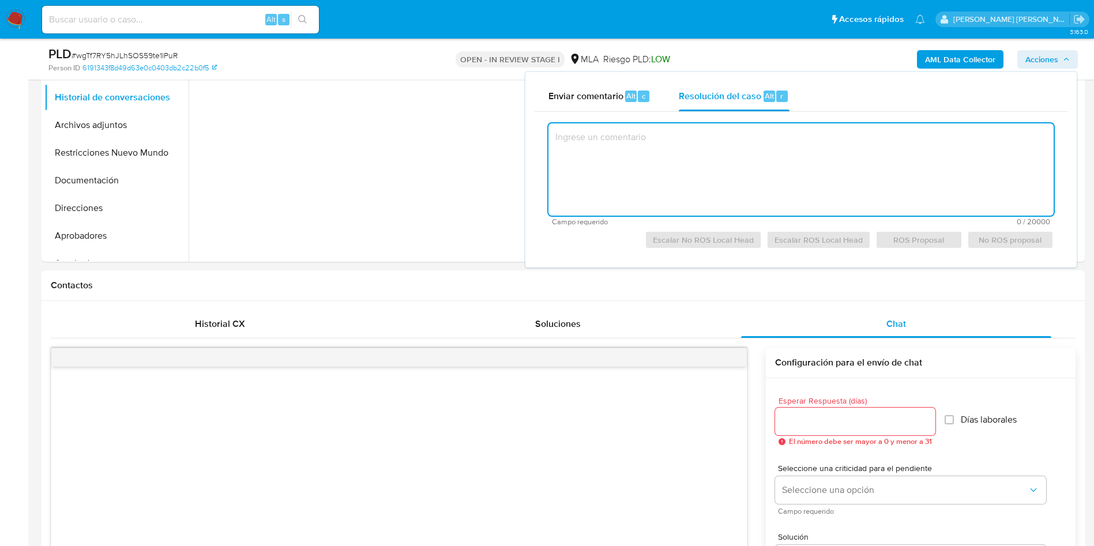
scroll to position [346, 0]
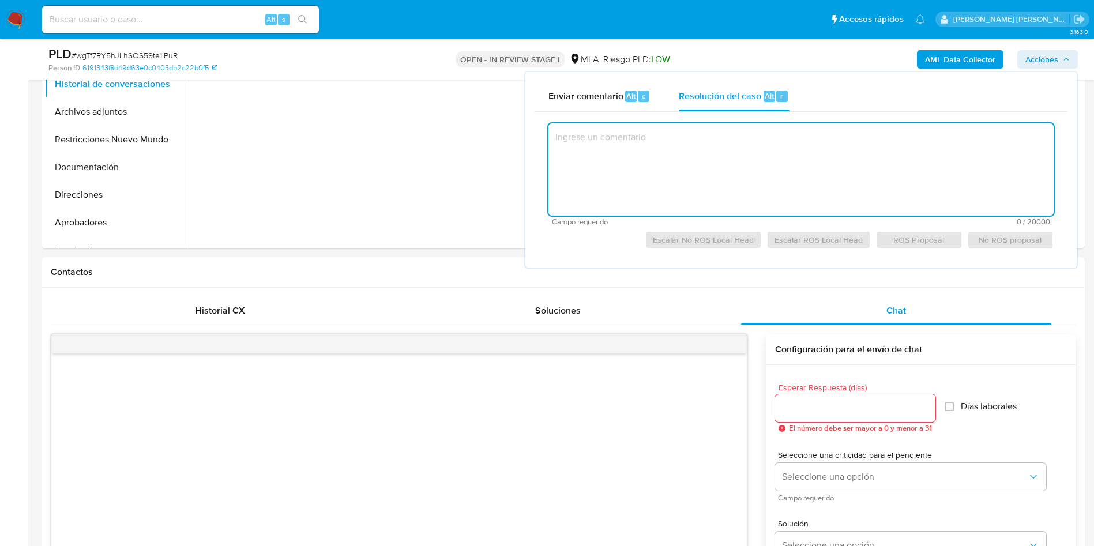
click at [659, 172] on textarea at bounding box center [800, 169] width 505 height 92
paste textarea "Se procede al cierre del caso respecto del análisis realizado en el adjunto "Ca…"
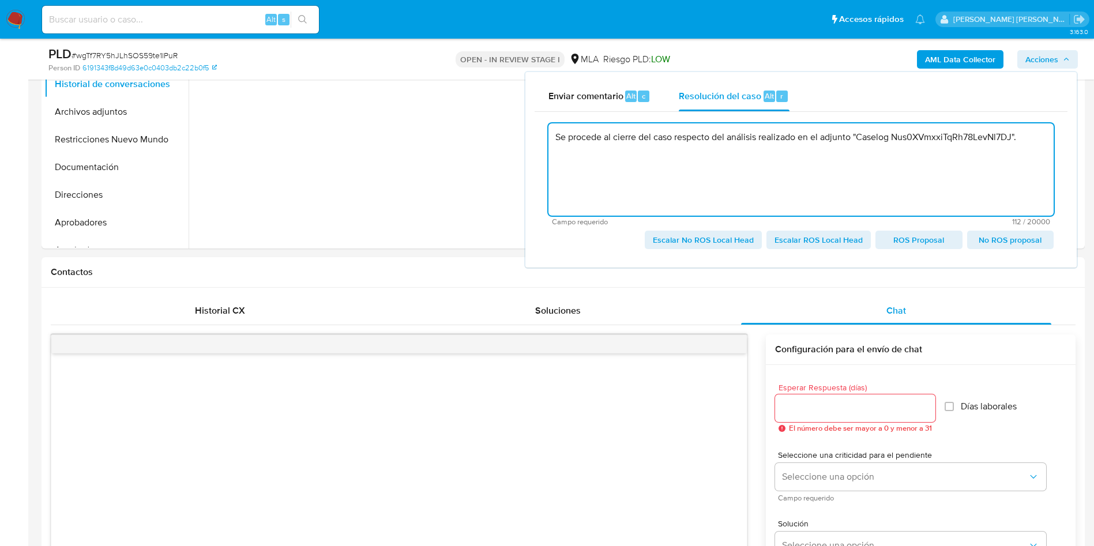
click at [817, 242] on span "Escalar ROS Local Head" at bounding box center [818, 240] width 88 height 16
type textarea "Se procede al cierre del caso respecto del análisis realizado en el adjunto "Ca…"
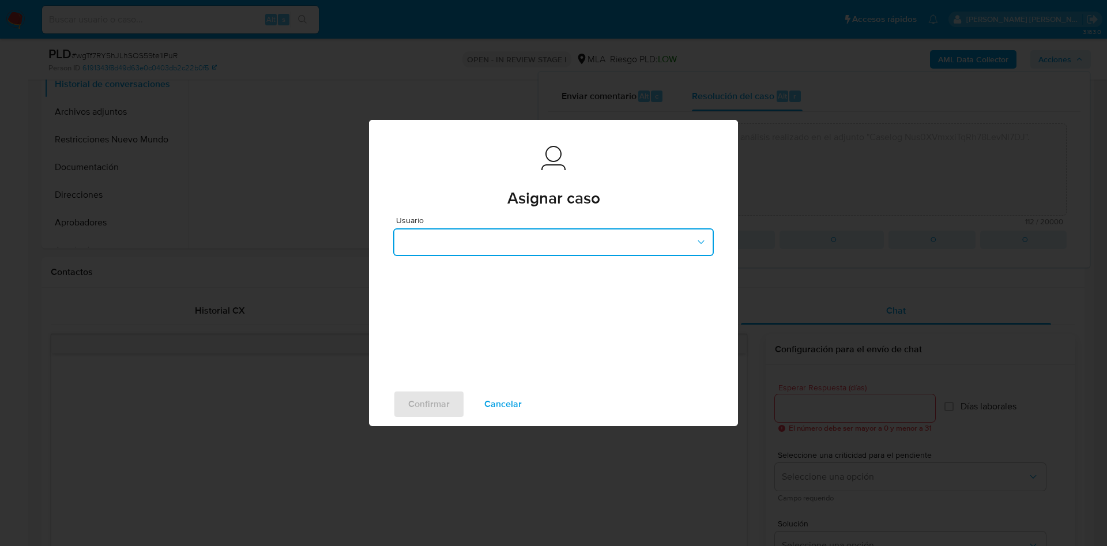
click at [565, 242] on button "button" at bounding box center [553, 242] width 321 height 28
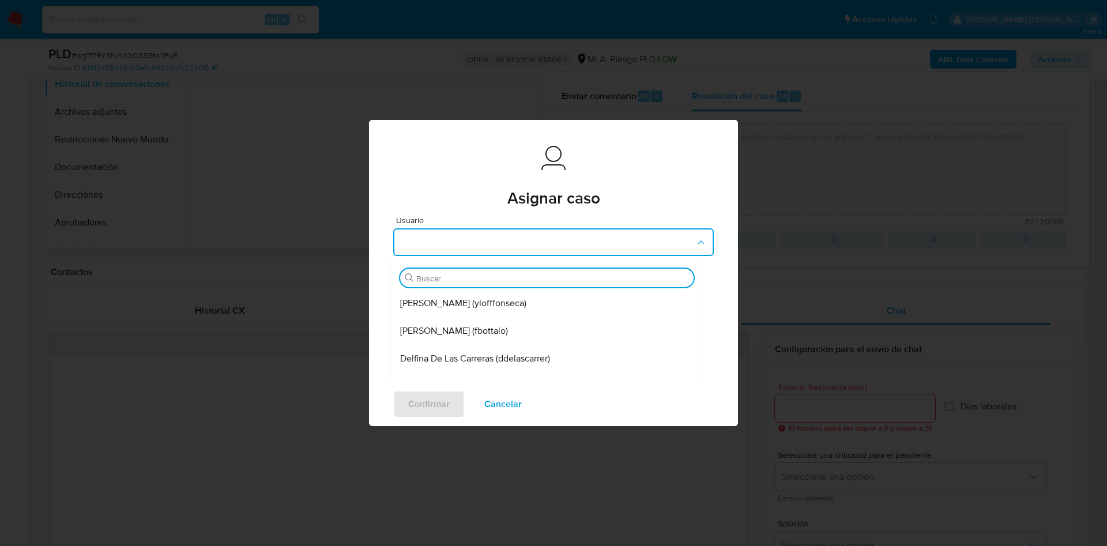
type input "g"
click at [501, 302] on span "Gustavo Andres De Seta (gdeseta)" at bounding box center [454, 304] width 109 height 12
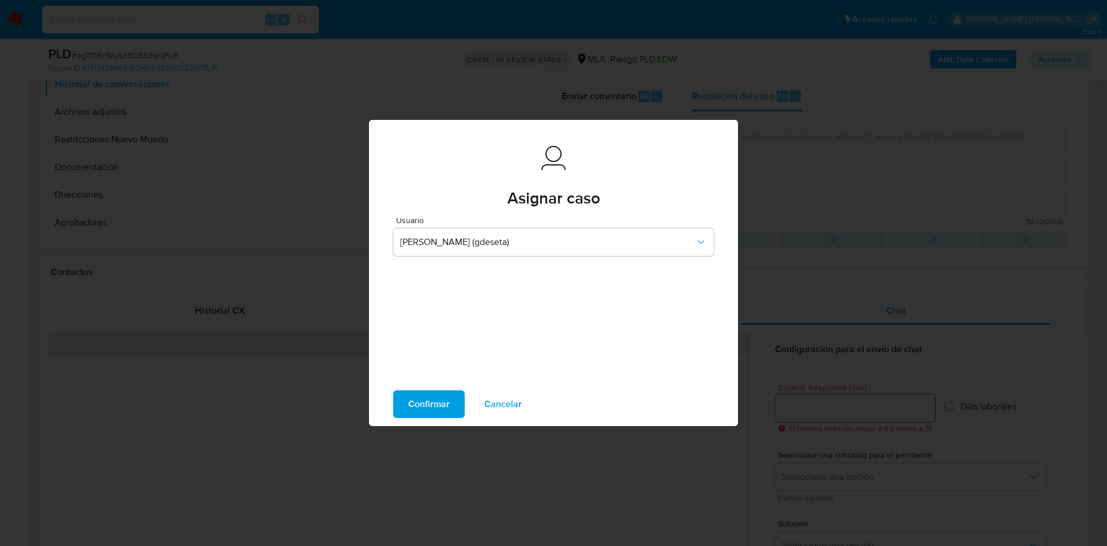
click at [431, 401] on span "Confirmar" at bounding box center [429, 404] width 42 height 25
type textarea "Se procede al cierre del caso respecto del análisis realizado en el adjunto "Ca…"
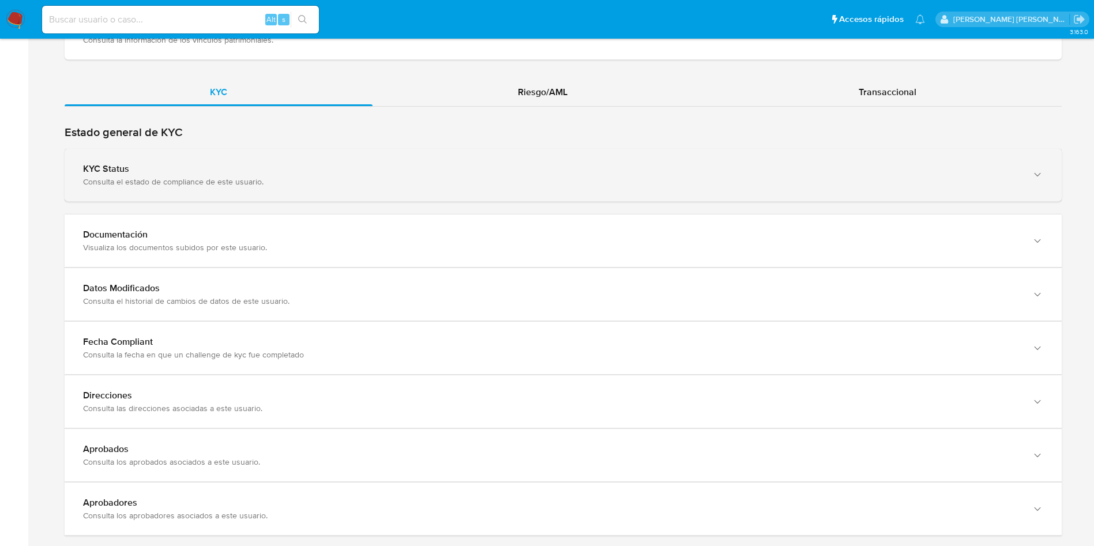
scroll to position [1038, 0]
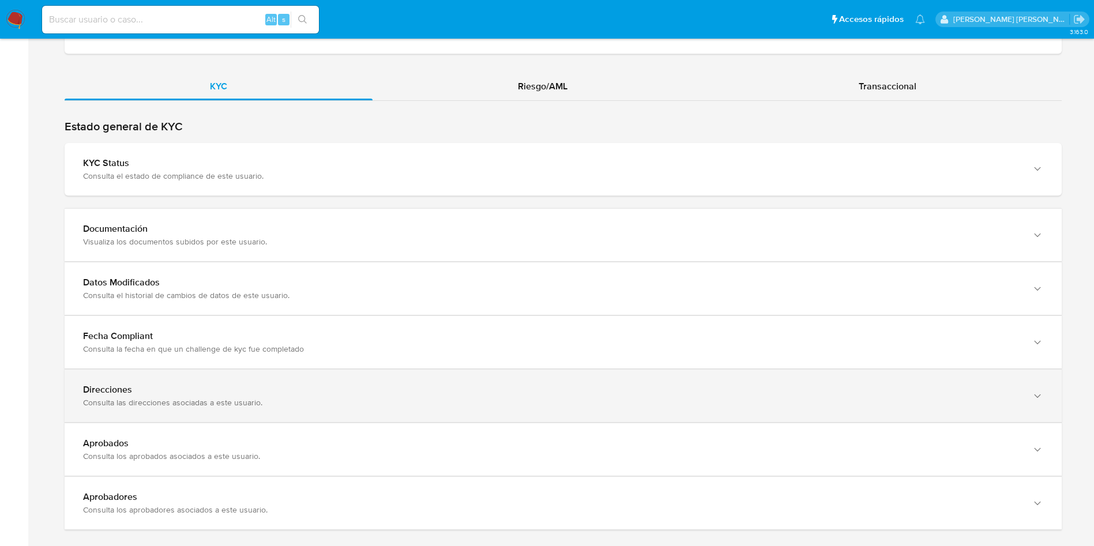
click at [465, 391] on div "Direcciones" at bounding box center [551, 390] width 937 height 12
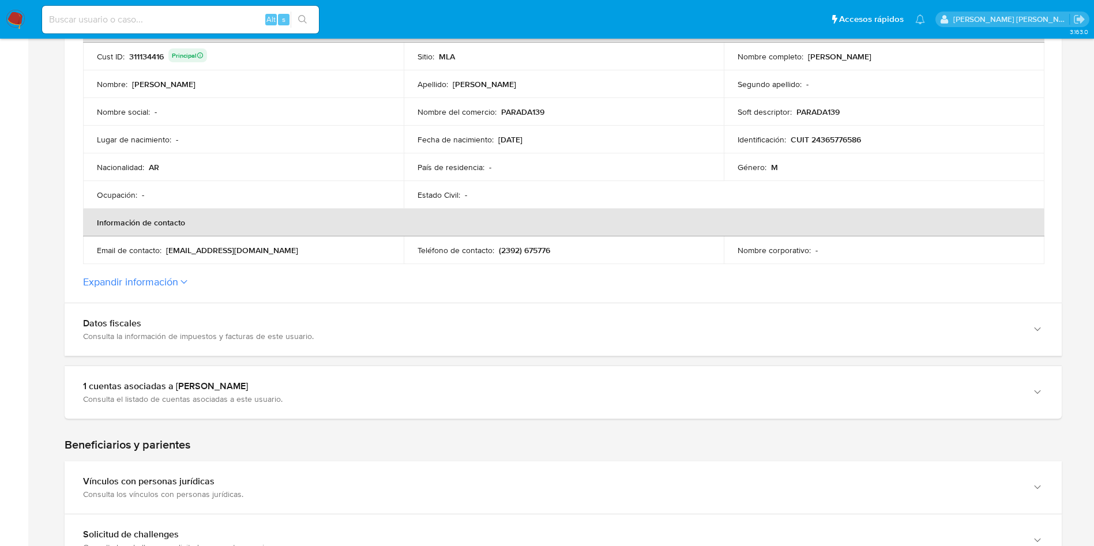
scroll to position [0, 0]
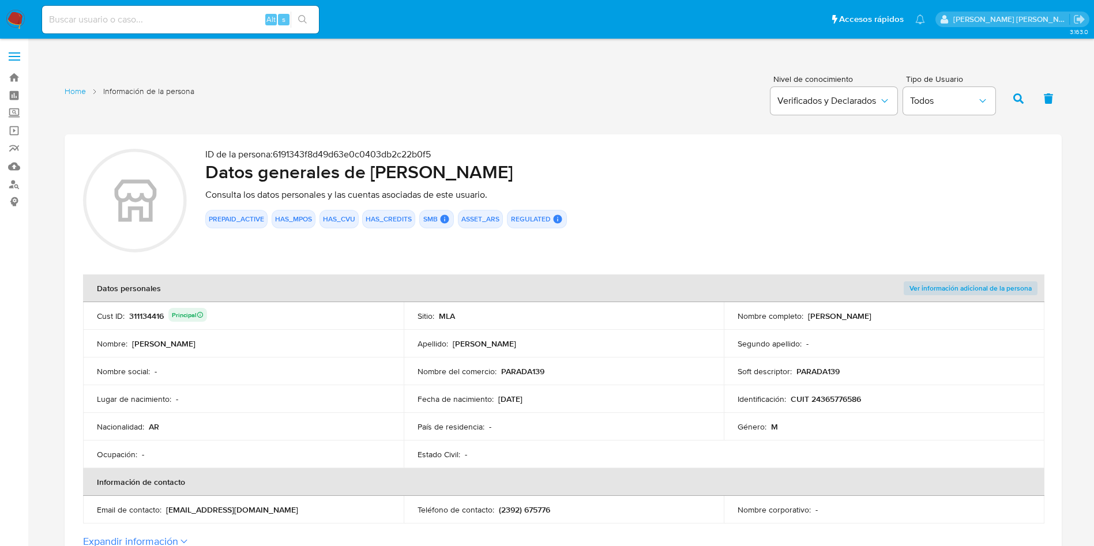
click at [13, 22] on img at bounding box center [16, 20] width 20 height 20
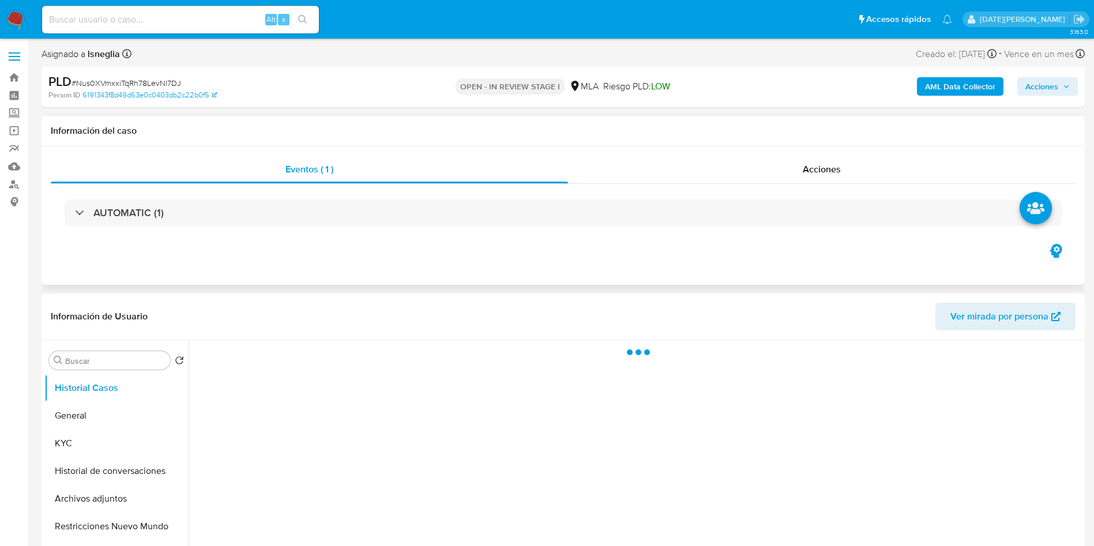
select select "10"
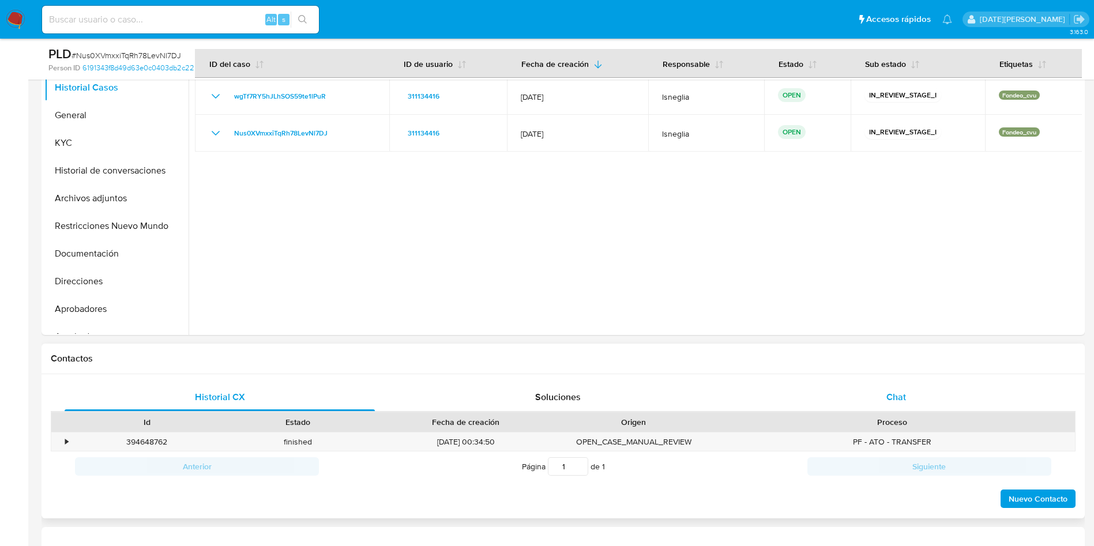
click at [890, 393] on span "Chat" at bounding box center [896, 396] width 20 height 13
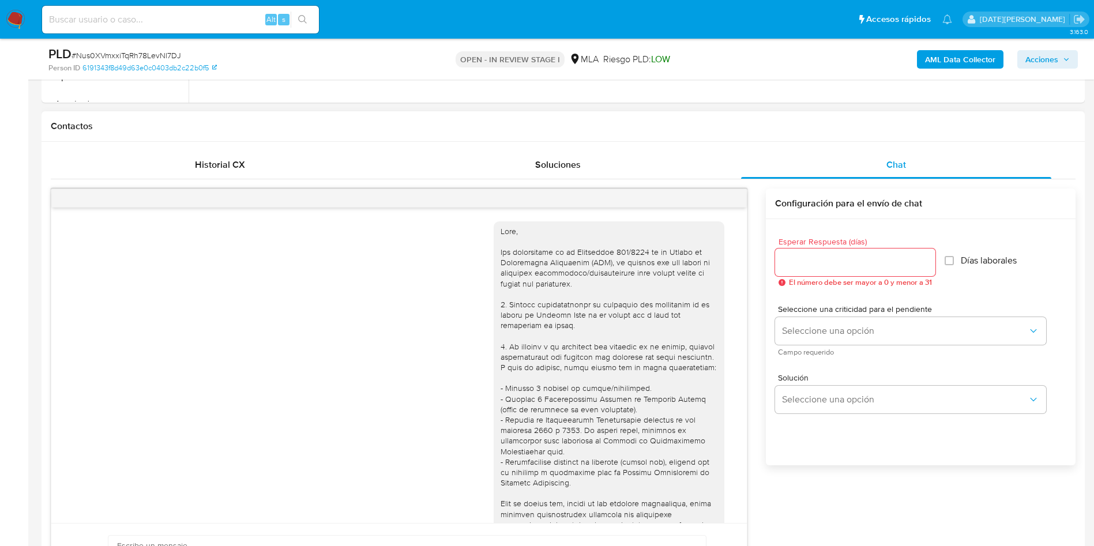
scroll to position [519, 0]
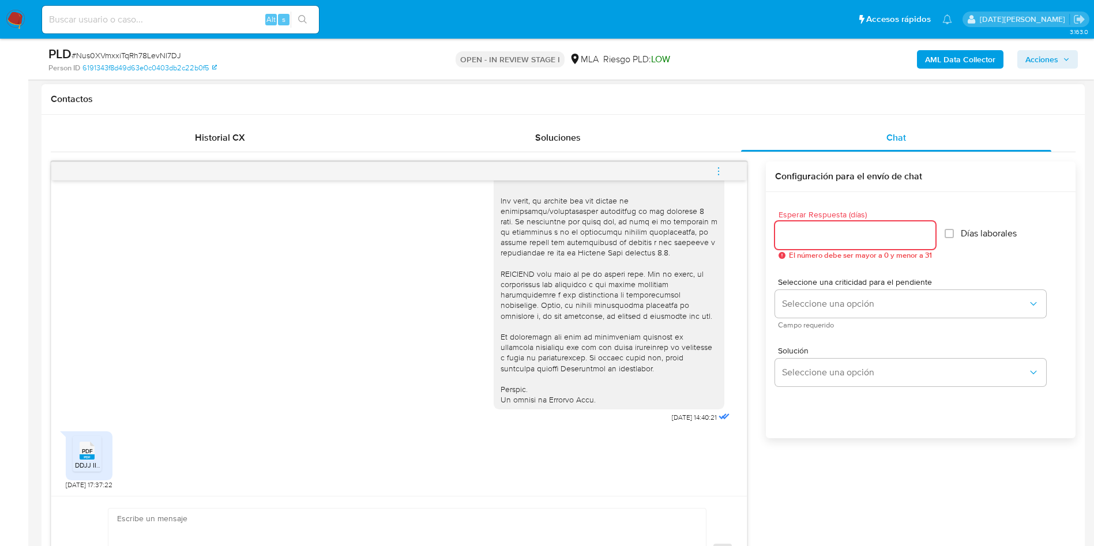
click at [804, 235] on input "Esperar Respuesta (días)" at bounding box center [855, 235] width 160 height 15
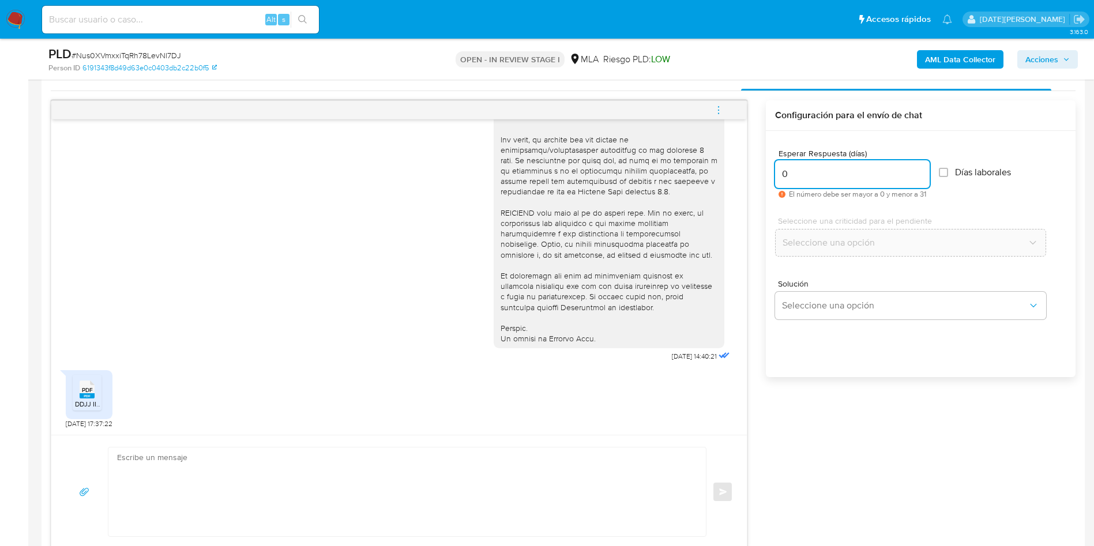
scroll to position [605, 0]
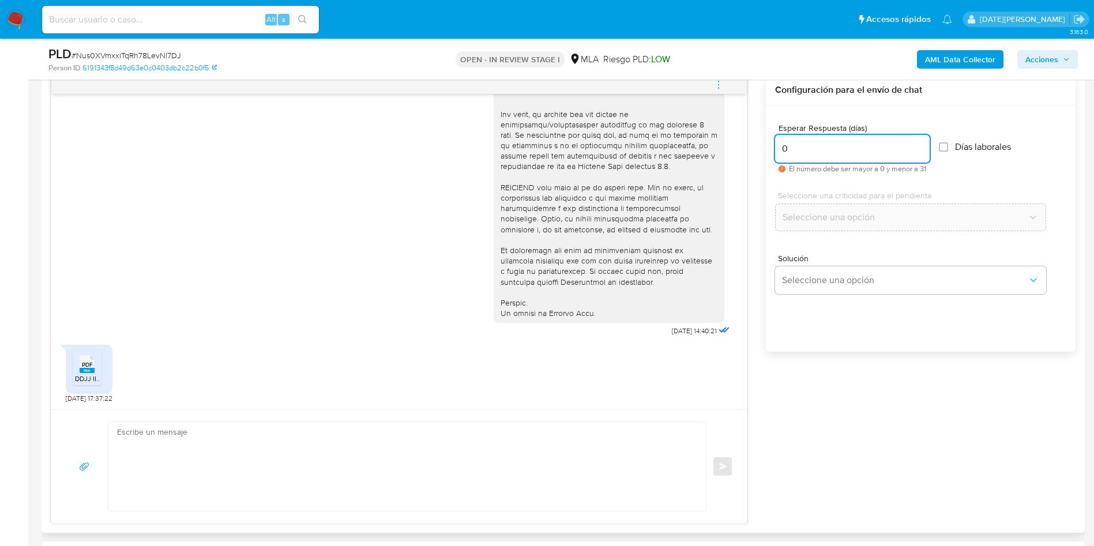
type input "0"
click at [254, 453] on textarea at bounding box center [404, 466] width 574 height 89
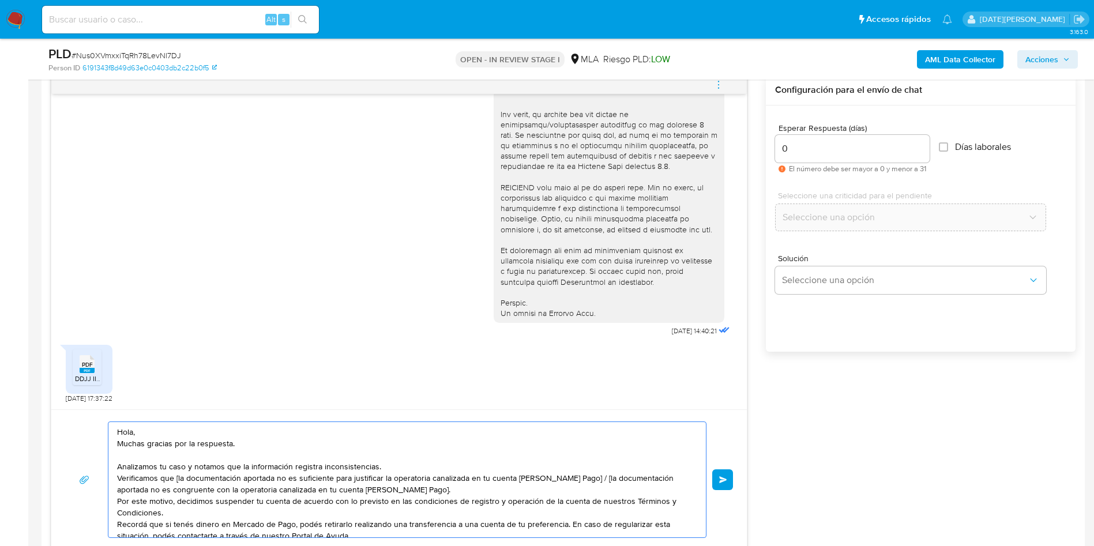
click at [235, 427] on textarea "Hola, Muchas gracias por la respuesta. Analizamos tu caso y notamos que la info…" at bounding box center [404, 479] width 574 height 115
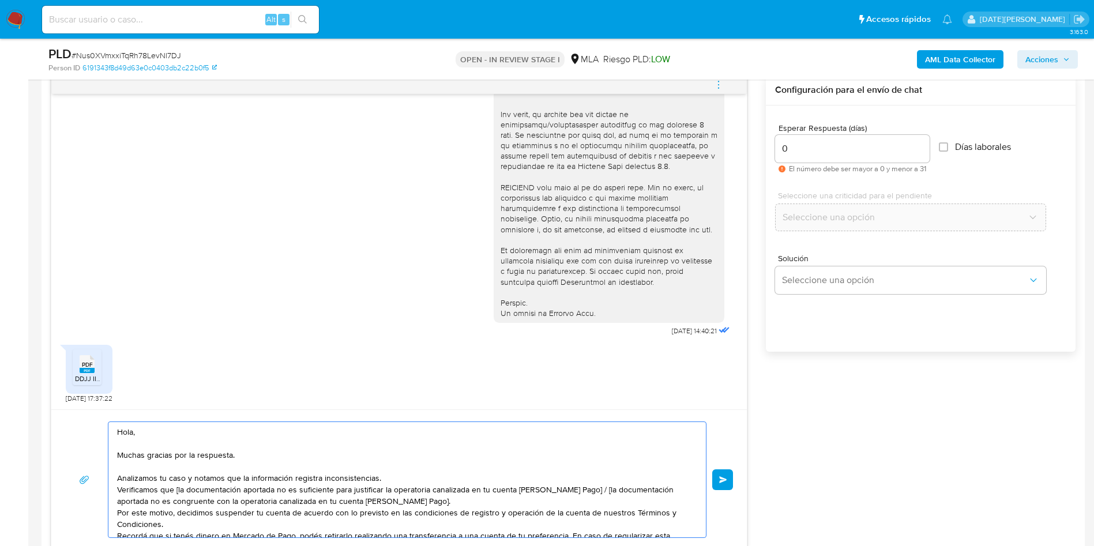
click at [265, 450] on textarea "Hola, Muchas gracias por la respuesta. Analizamos tu caso y notamos que la info…" at bounding box center [404, 479] width 574 height 115
click at [392, 475] on textarea "Hola, Muchas gracias por la respuesta. Analizamos tu caso y notamos que la info…" at bounding box center [404, 479] width 574 height 115
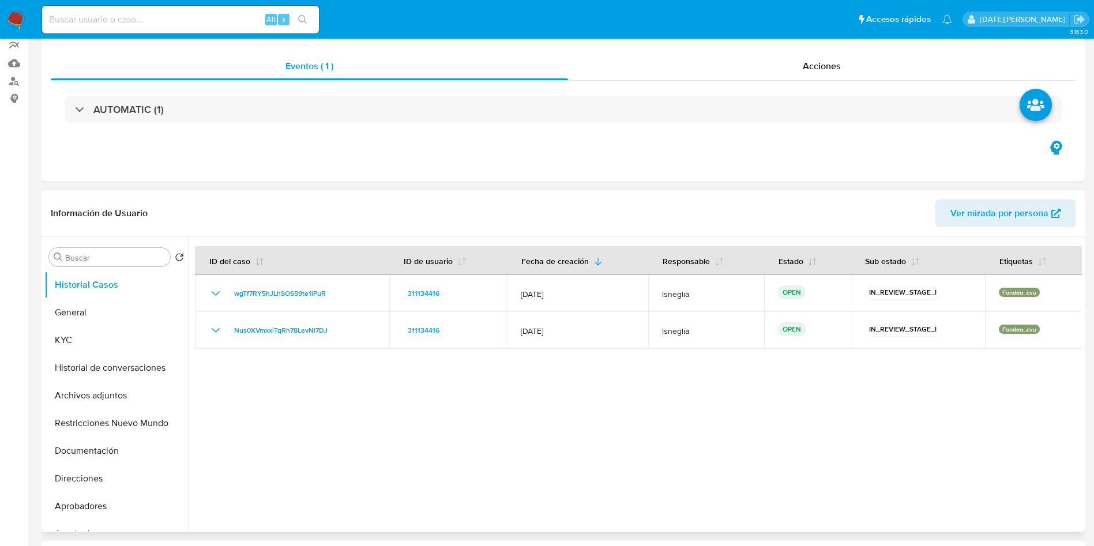
scroll to position [0, 0]
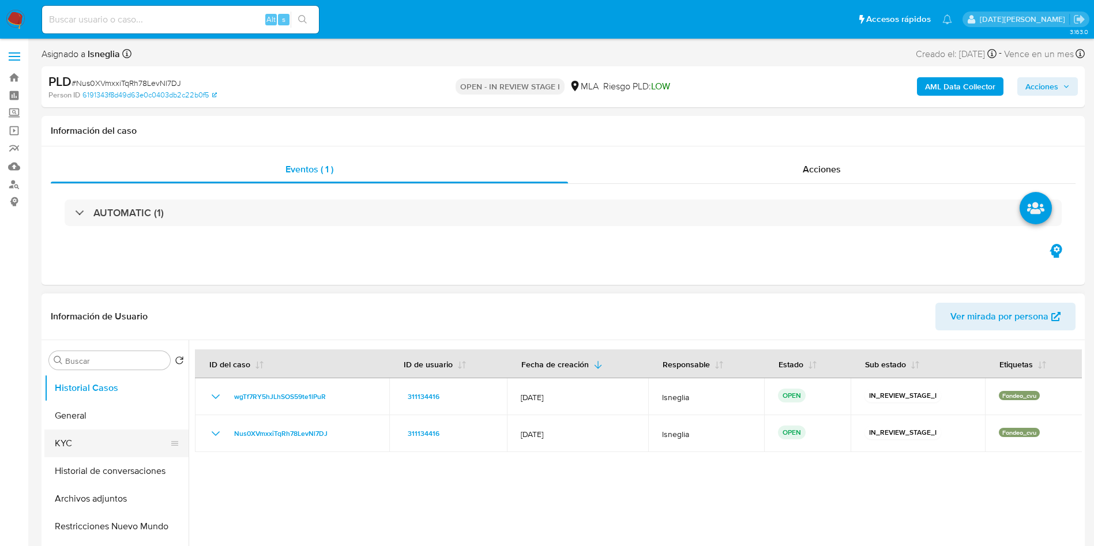
click at [78, 439] on button "KYC" at bounding box center [111, 444] width 135 height 28
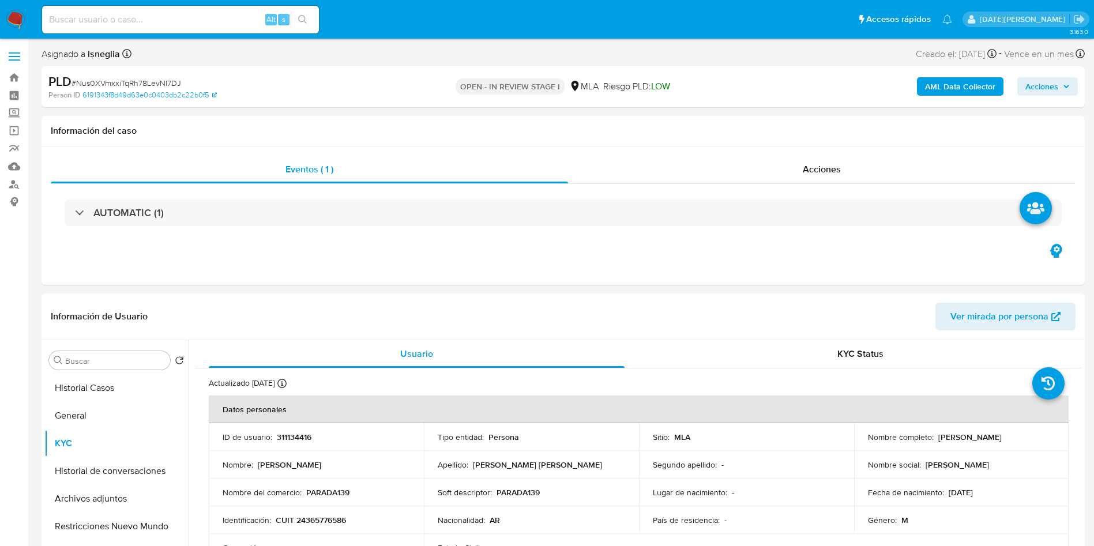
drag, startPoint x: 864, startPoint y: 442, endPoint x: 1010, endPoint y: 439, distance: 145.9
click at [1010, 439] on div "Nombre completo : Federico Martin Camerini Villarruel" at bounding box center [961, 437] width 187 height 10
copy p "[PERSON_NAME]"
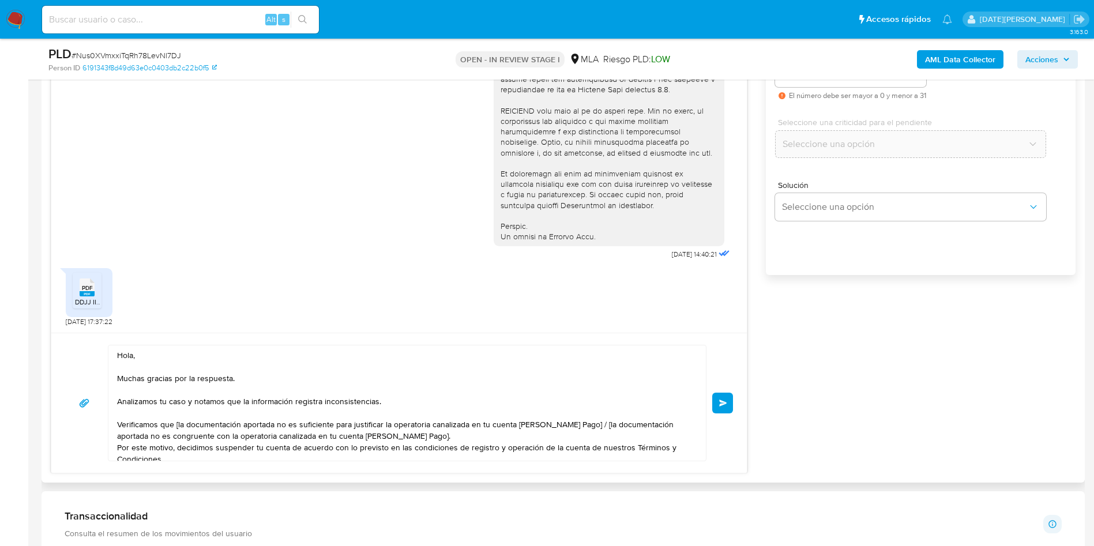
scroll to position [692, 0]
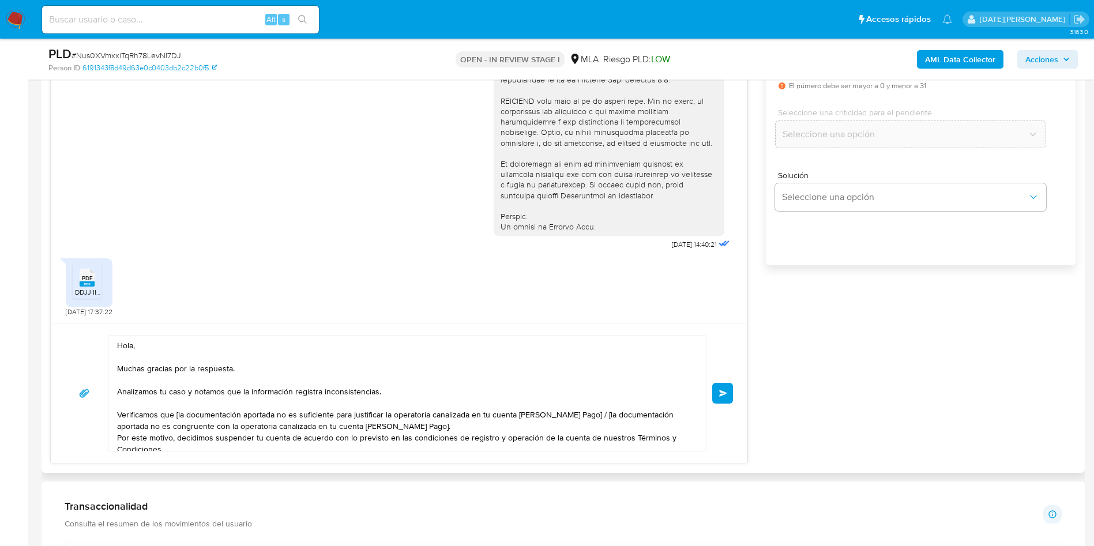
click at [140, 344] on textarea "Hola, Muchas gracias por la respuesta. Analizamos tu caso y notamos que la info…" at bounding box center [404, 393] width 574 height 115
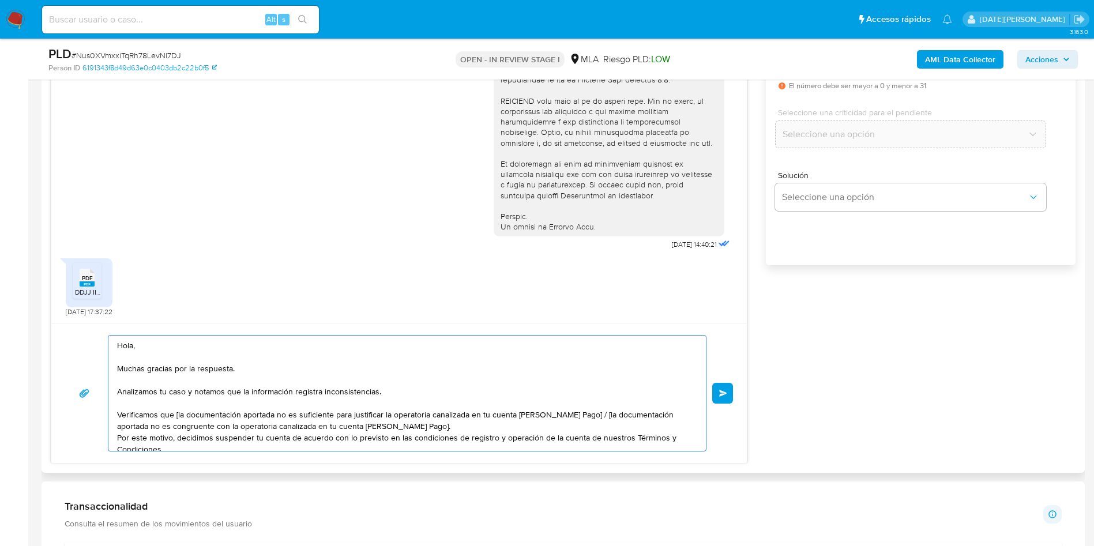
paste textarea "[PERSON_NAME]"
drag, startPoint x: 175, startPoint y: 412, endPoint x: 187, endPoint y: 407, distance: 13.2
click at [176, 412] on textarea "Hola, Federico Martin Camerini Villarruel. Muchas gracias por la respuesta. Ana…" at bounding box center [404, 393] width 574 height 115
drag, startPoint x: 576, startPoint y: 415, endPoint x: 586, endPoint y: 420, distance: 11.1
click at [586, 420] on textarea "Hola, Federico Martin Camerini Villarruel. Muchas gracias por la respuesta. Ana…" at bounding box center [404, 393] width 574 height 115
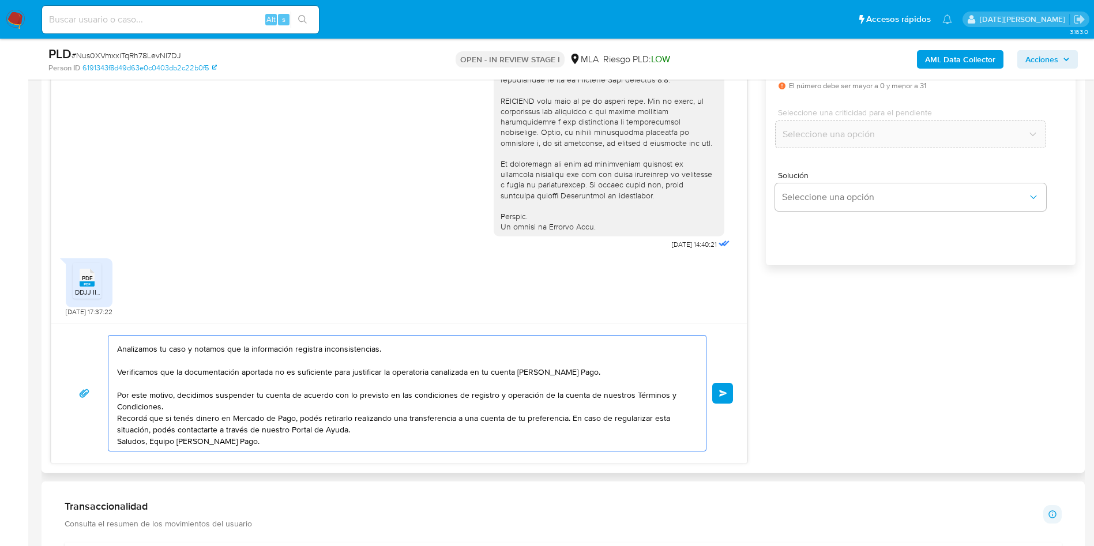
scroll to position [77, 0]
click at [494, 371] on textarea "Hola, Federico Martin Camerini Villarruel. Muchas gracias por la respuesta. Ana…" at bounding box center [404, 393] width 574 height 115
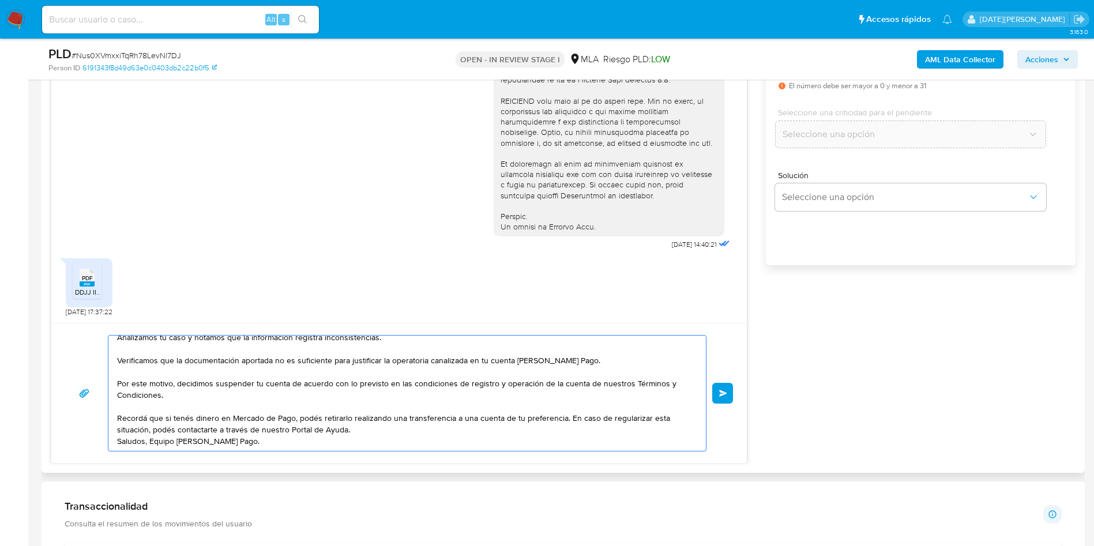
click at [375, 405] on textarea "Hola, Federico Martin Camerini Villarruel. Muchas gracias por la respuesta. Ana…" at bounding box center [404, 393] width 574 height 115
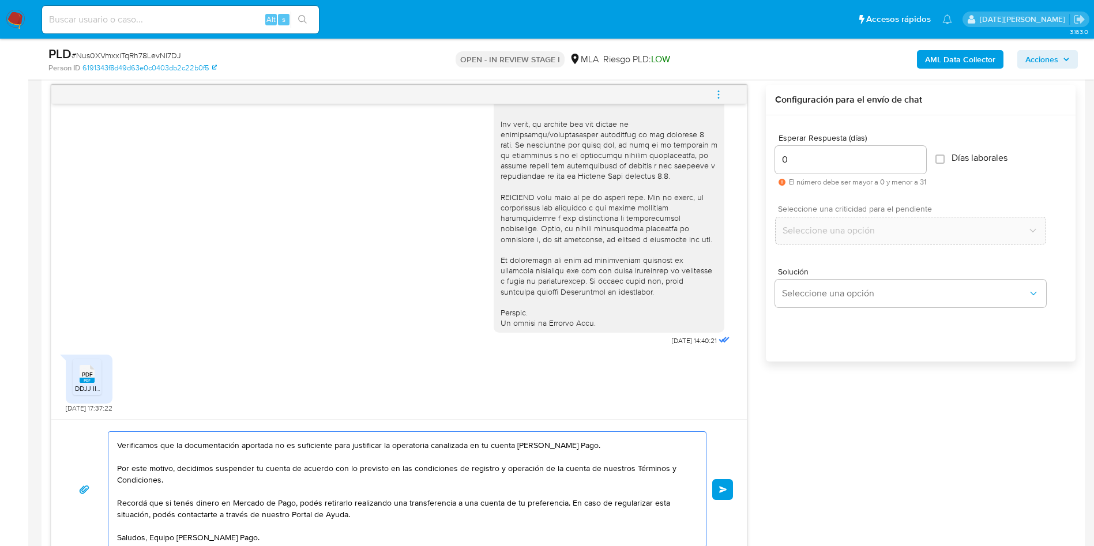
scroll to position [519, 0]
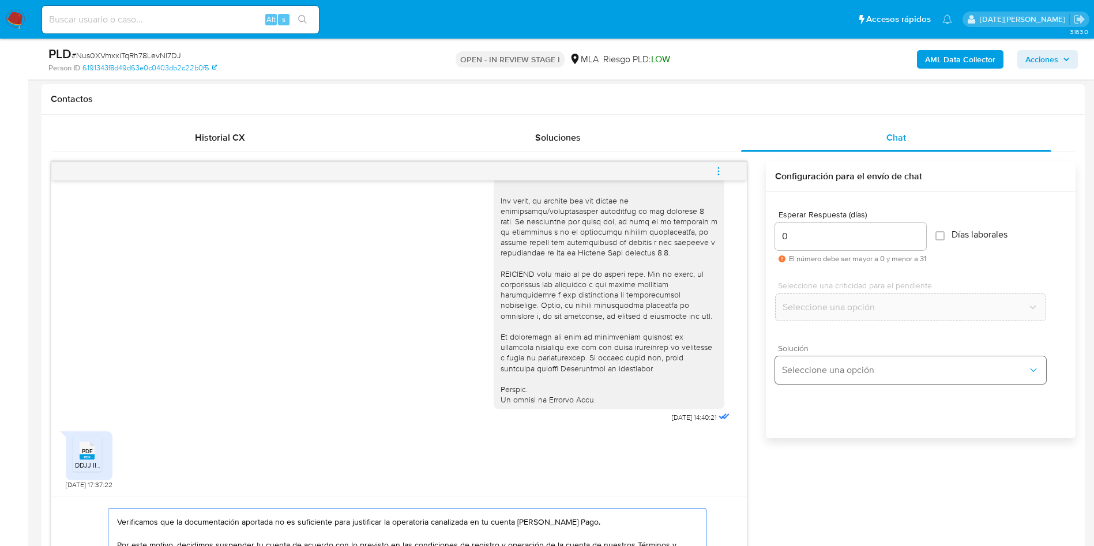
type textarea "[PERSON_NAME], [PERSON_NAME]. Muchas gracias por la respuesta. Analizamos tu ca…"
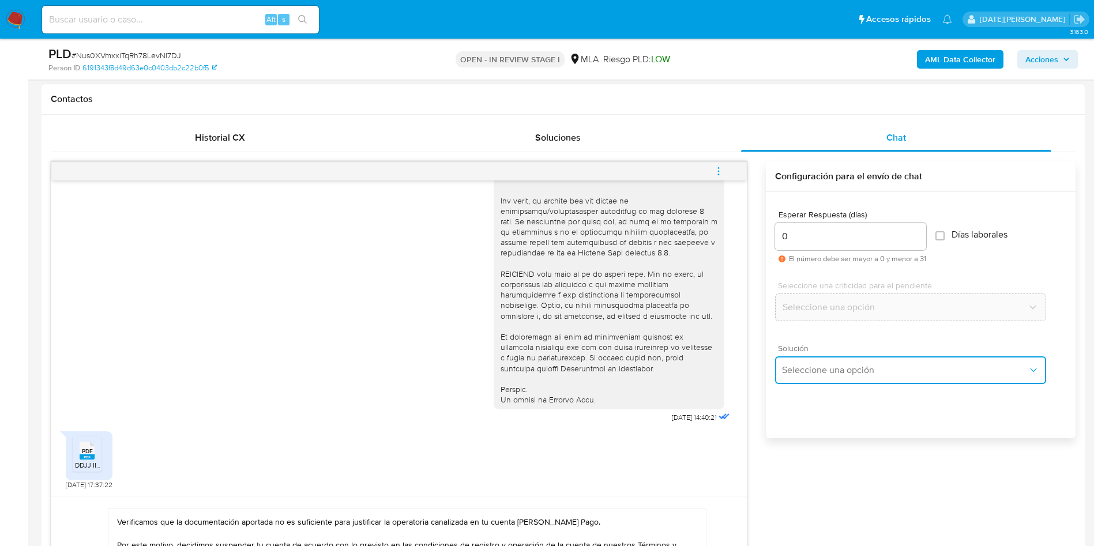
click at [816, 372] on span "Seleccione una opción" at bounding box center [905, 370] width 246 height 12
click at [833, 367] on span "Seleccione una opción" at bounding box center [905, 370] width 246 height 12
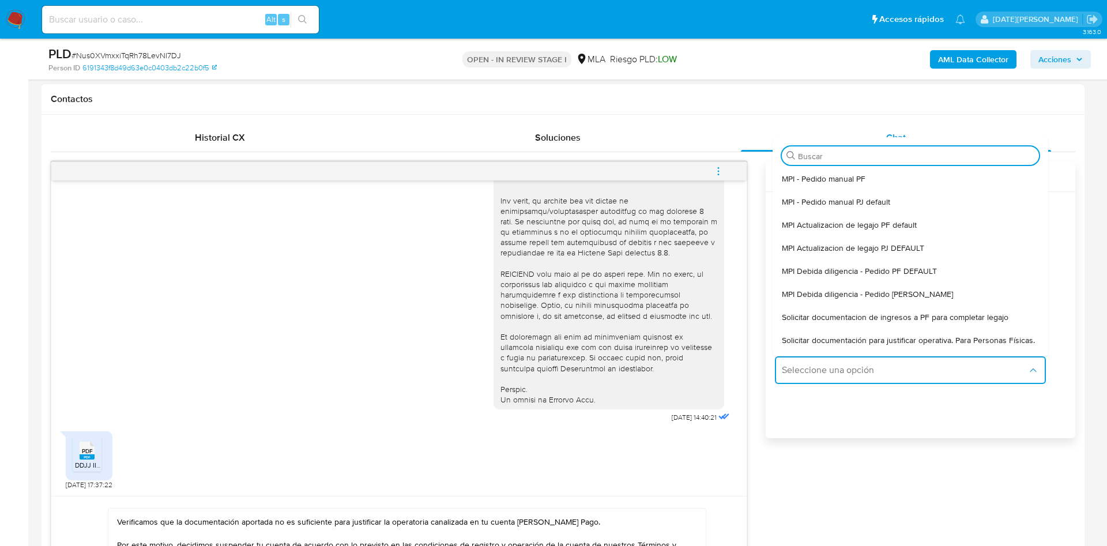
click at [562, 419] on div "[DATE] 14:40:21" at bounding box center [613, 110] width 239 height 631
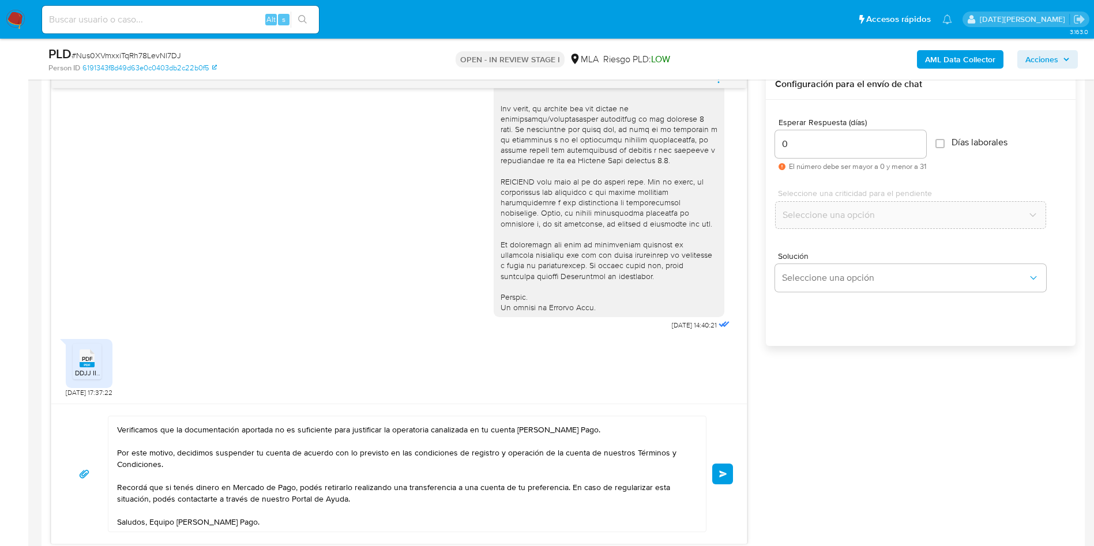
scroll to position [605, 0]
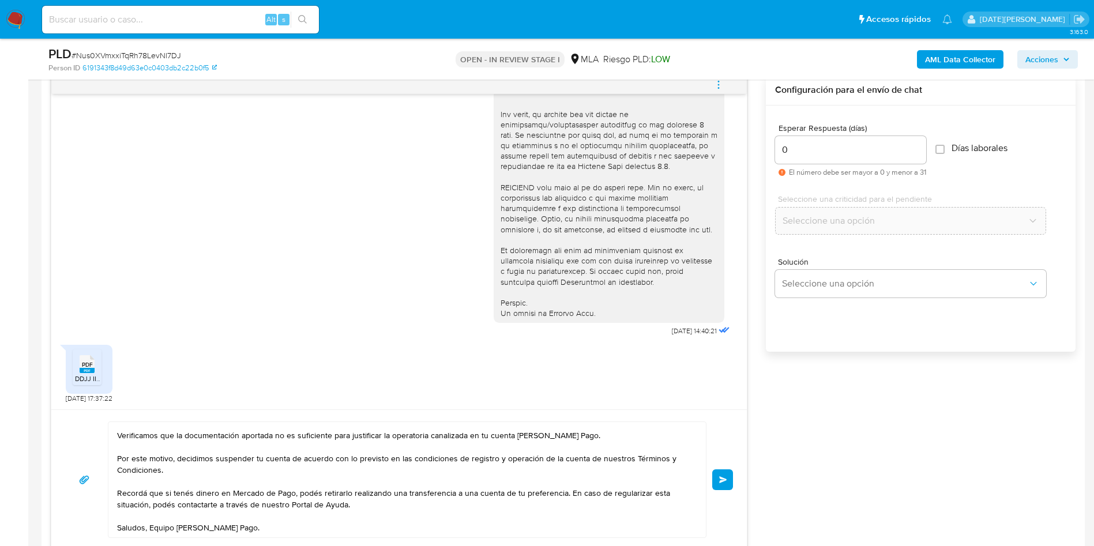
click at [148, 56] on span "# Nus0XVmxxiTqRh78LevNl7DJ" at bounding box center [127, 56] width 110 height 12
copy span "Nus0XVmxxiTqRh78LevNl7DJ"
click at [868, 454] on div "17/09/2025 14:40:21 PDF PDF DDJJ IIBB.pdf 17/09/2025 17:37:22 Hola, Federico Ma…" at bounding box center [563, 312] width 1025 height 475
click at [722, 484] on button "Enviar" at bounding box center [722, 479] width 21 height 21
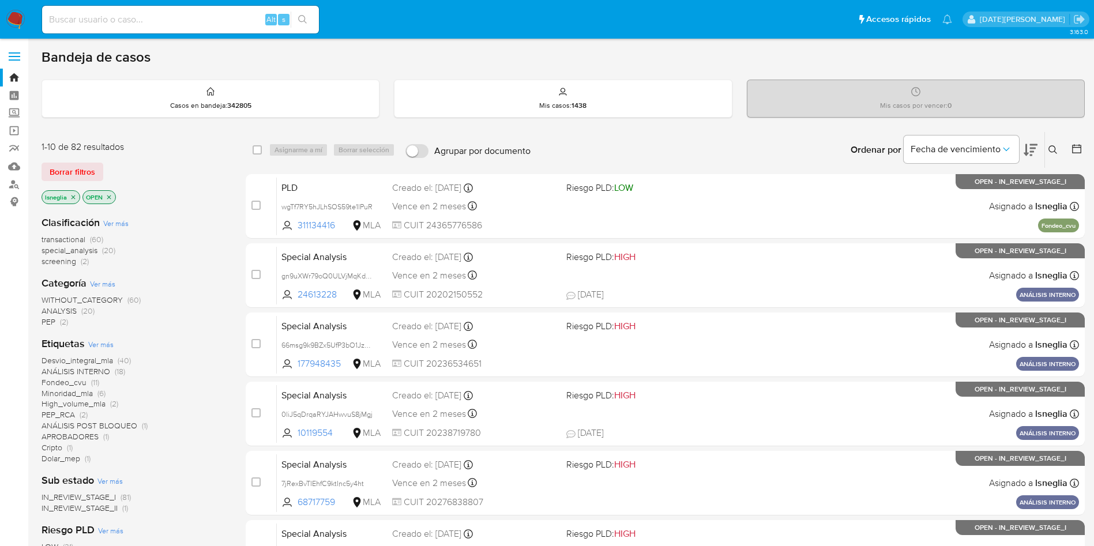
click at [1052, 146] on icon at bounding box center [1052, 149] width 9 height 9
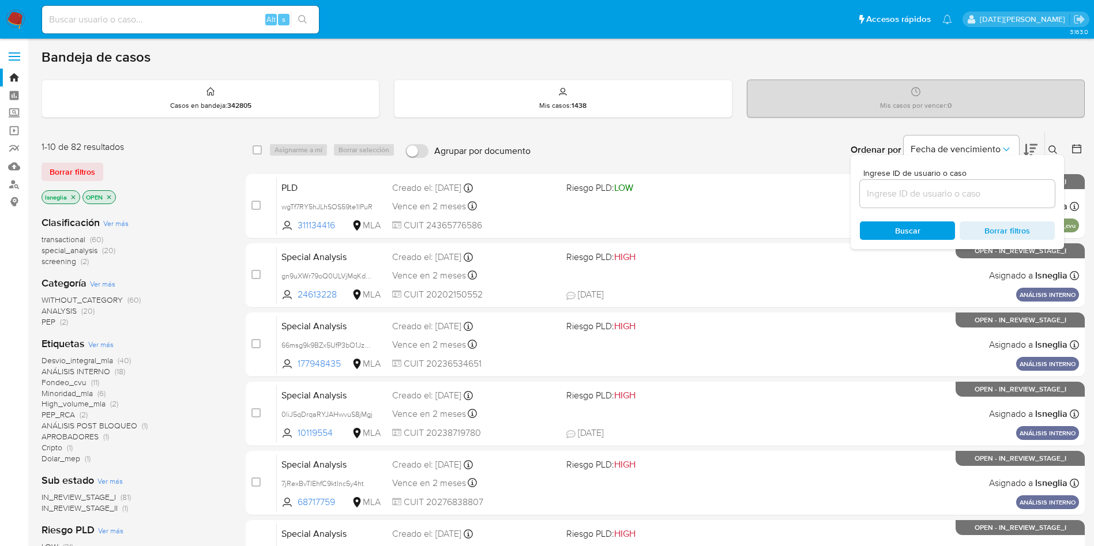
click at [892, 194] on input at bounding box center [957, 193] width 195 height 15
type input "Nus0XVmxxiTqRh78LevNl7DJ"
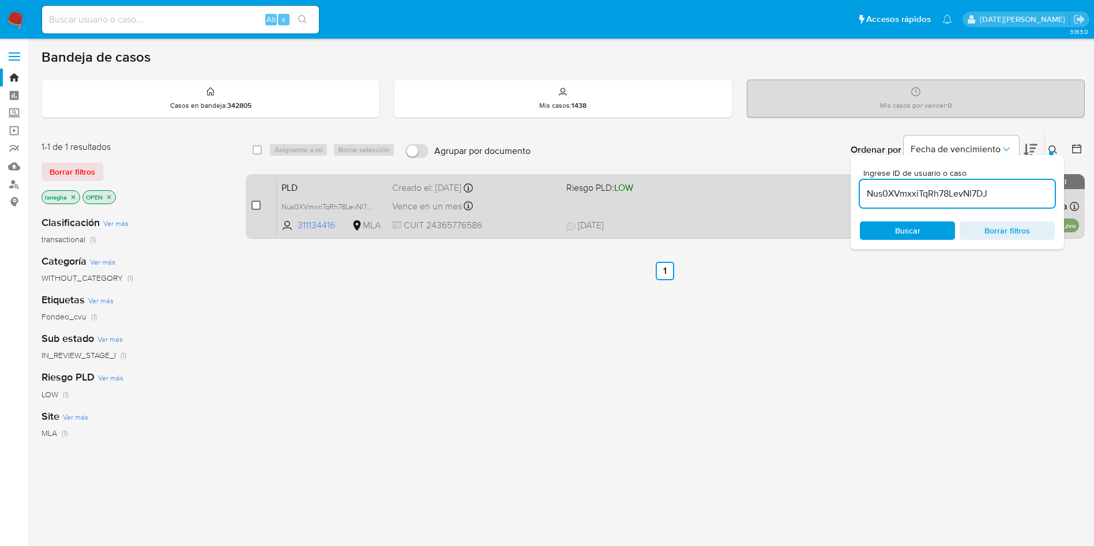
click at [256, 205] on input "checkbox" at bounding box center [255, 205] width 9 height 9
checkbox input "true"
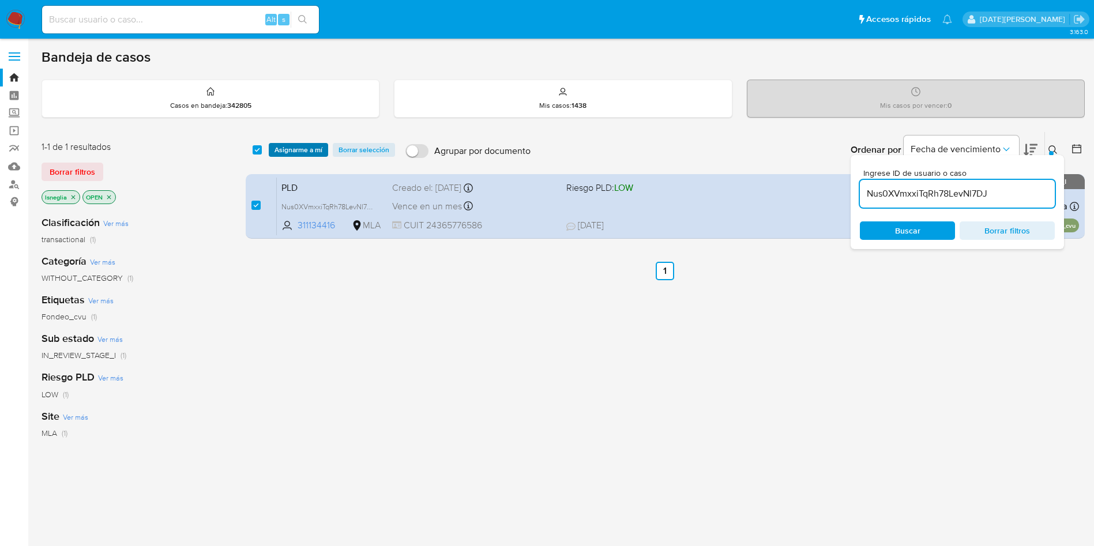
click at [294, 146] on span "Asignarme a mí" at bounding box center [298, 150] width 48 height 12
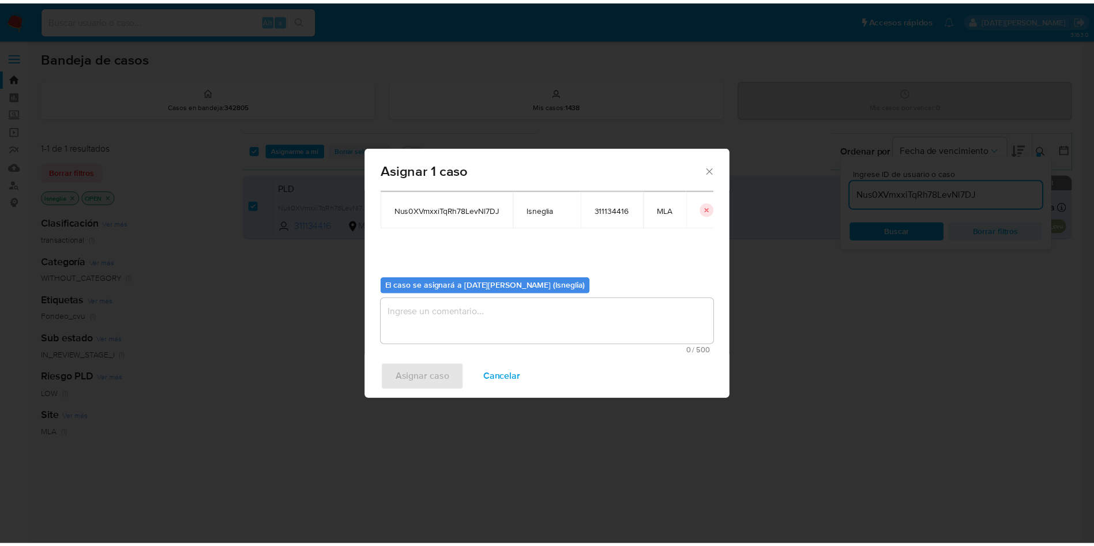
scroll to position [60, 0]
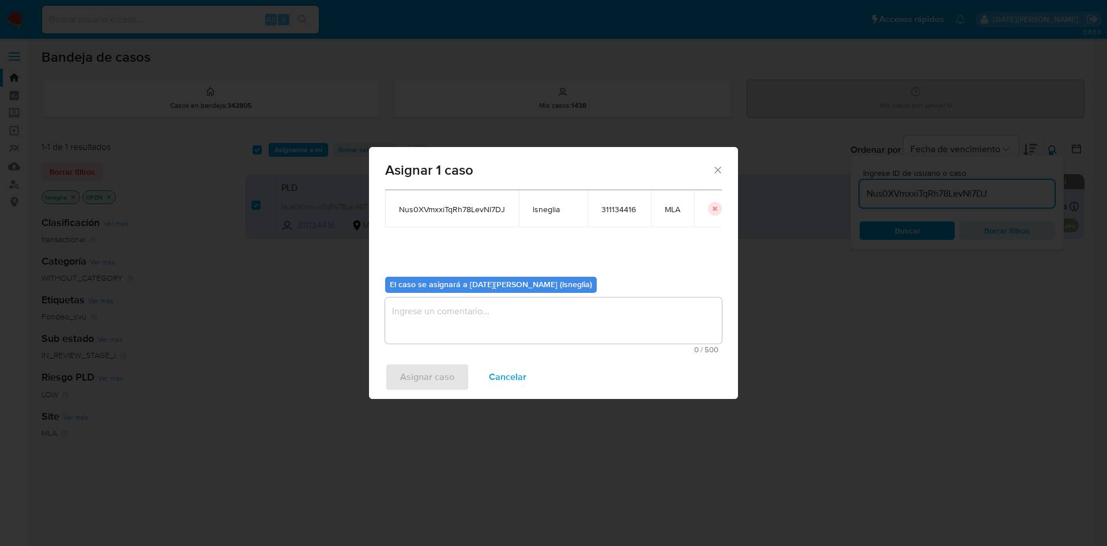
click at [514, 306] on textarea "assign-modal" at bounding box center [553, 321] width 337 height 46
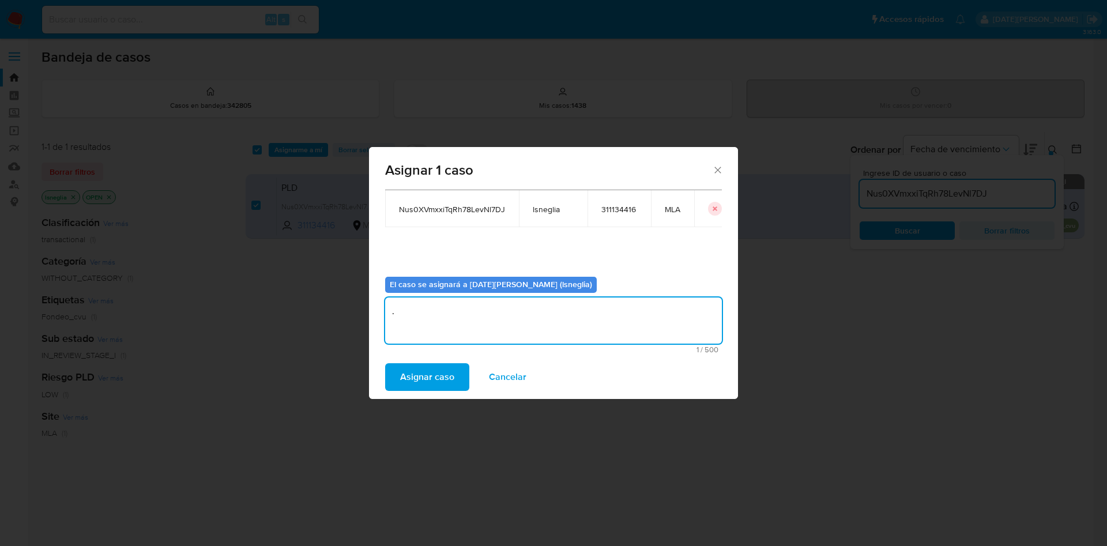
type textarea "."
click at [426, 382] on span "Asignar caso" at bounding box center [427, 376] width 54 height 25
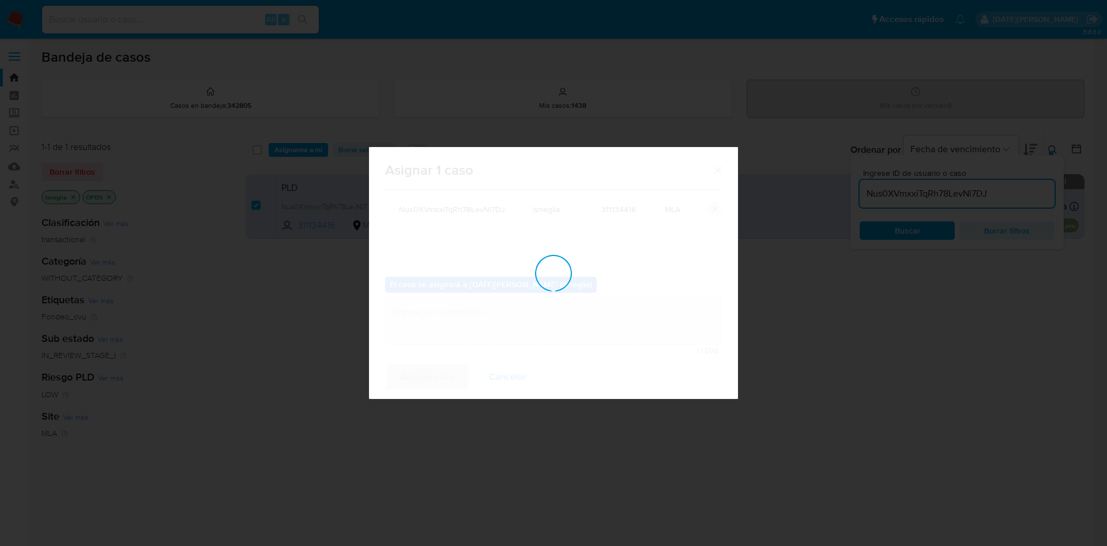
checkbox input "false"
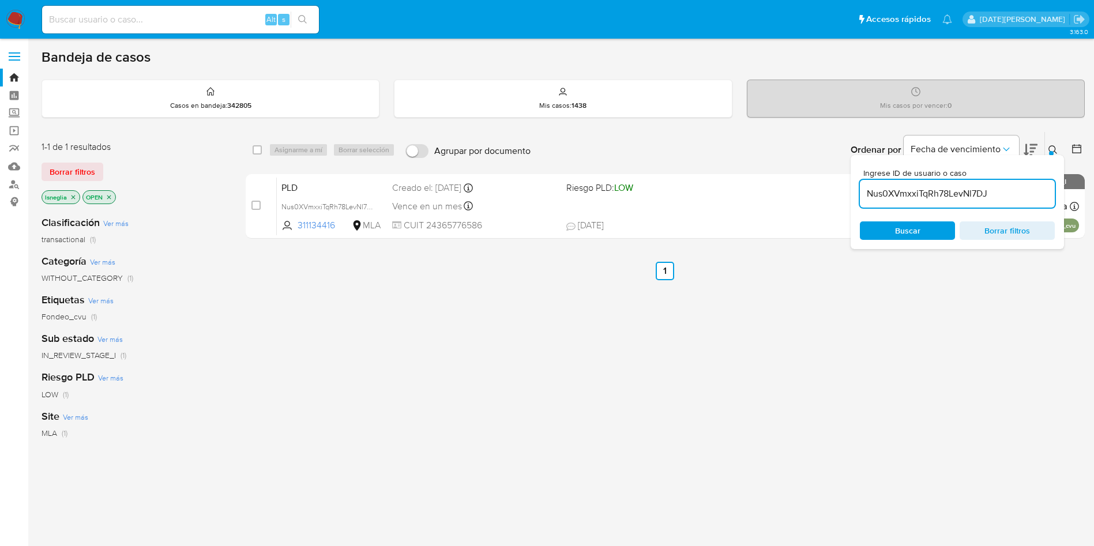
click at [1055, 144] on button at bounding box center [1054, 150] width 19 height 14
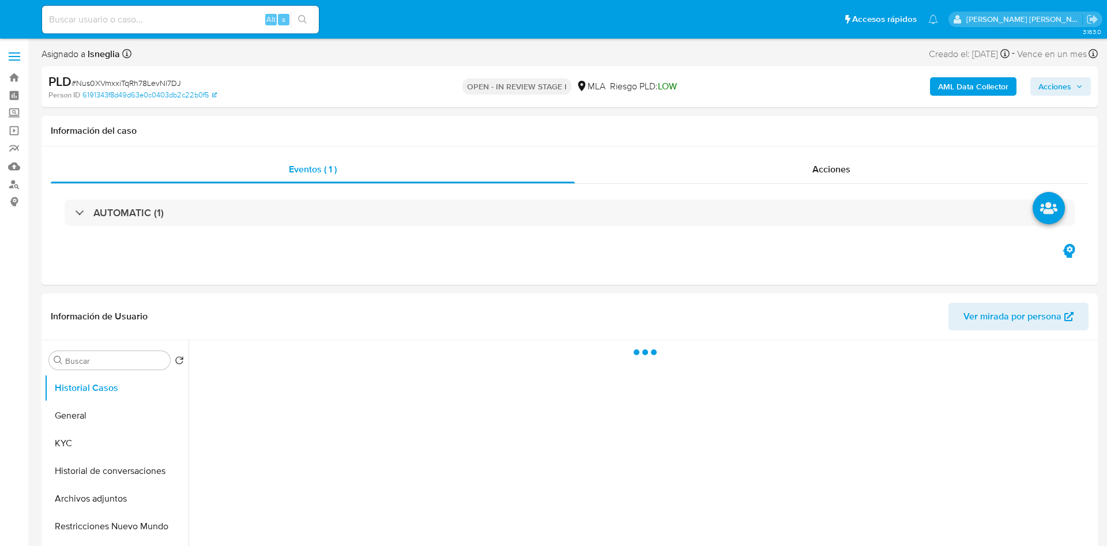
select select "10"
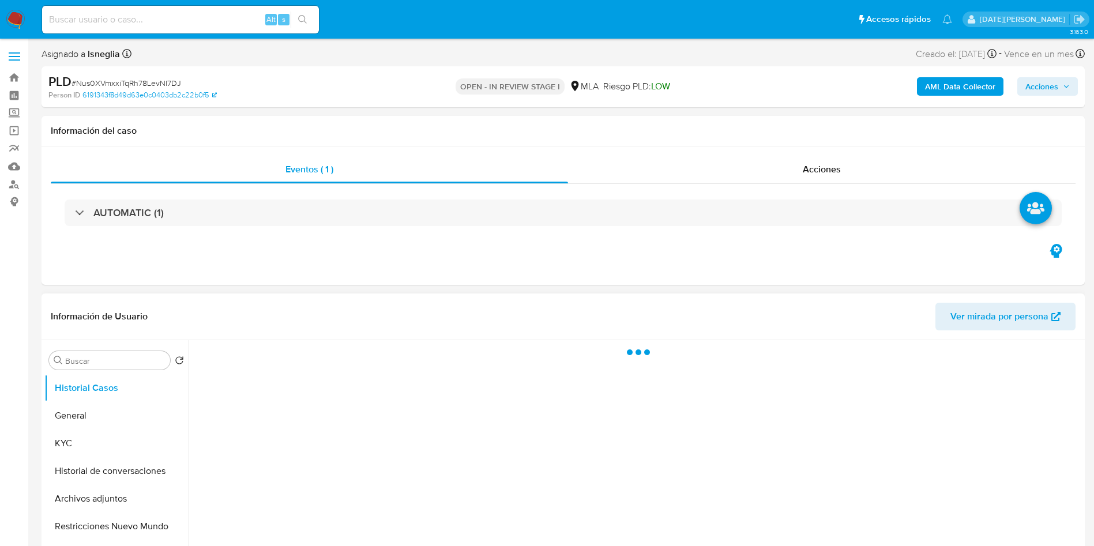
select select "10"
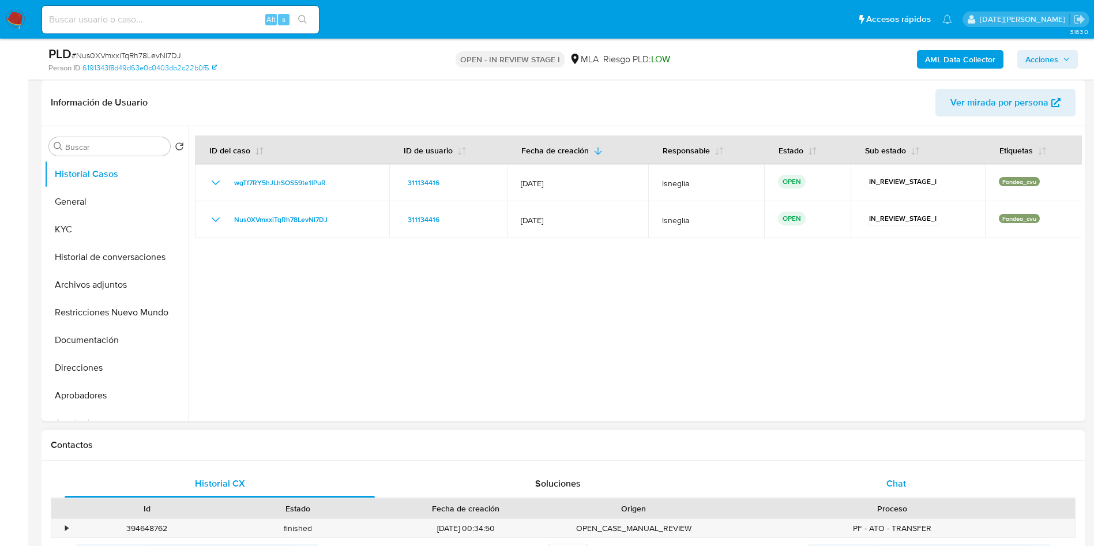
click at [901, 484] on span "Chat" at bounding box center [896, 483] width 20 height 13
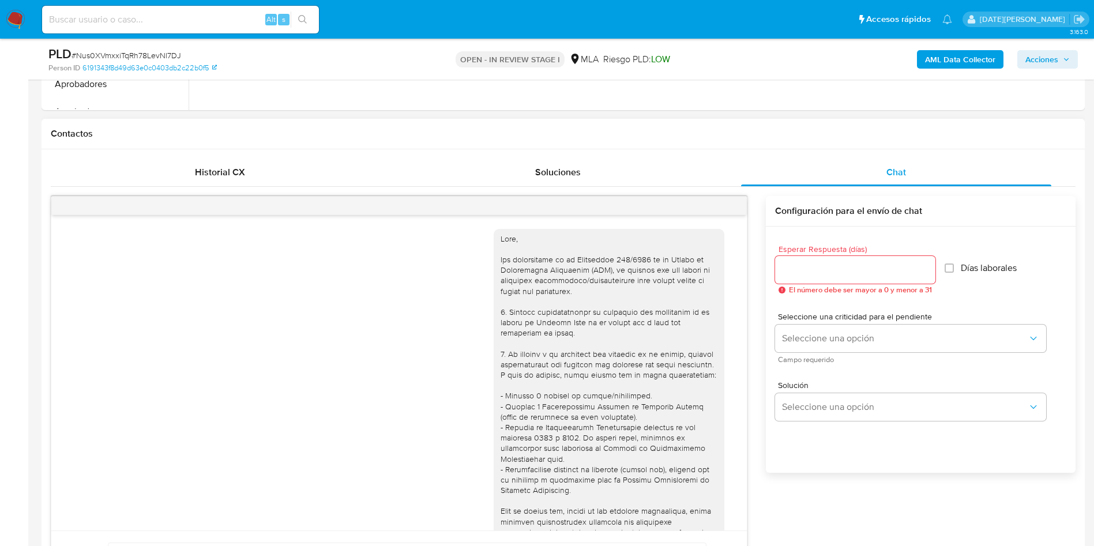
scroll to position [519, 0]
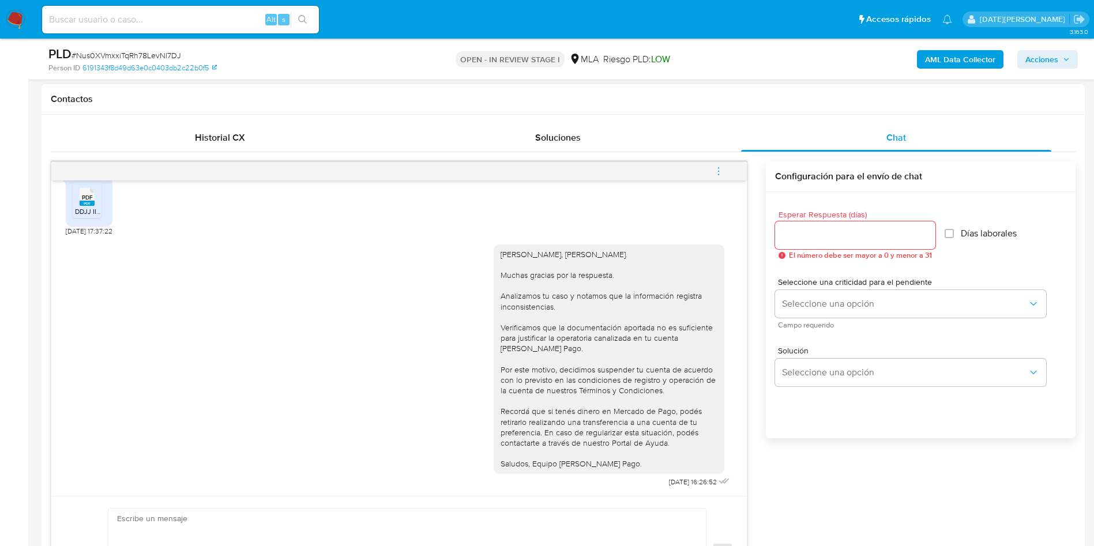
click at [714, 168] on icon "menu-action" at bounding box center [718, 171] width 10 height 10
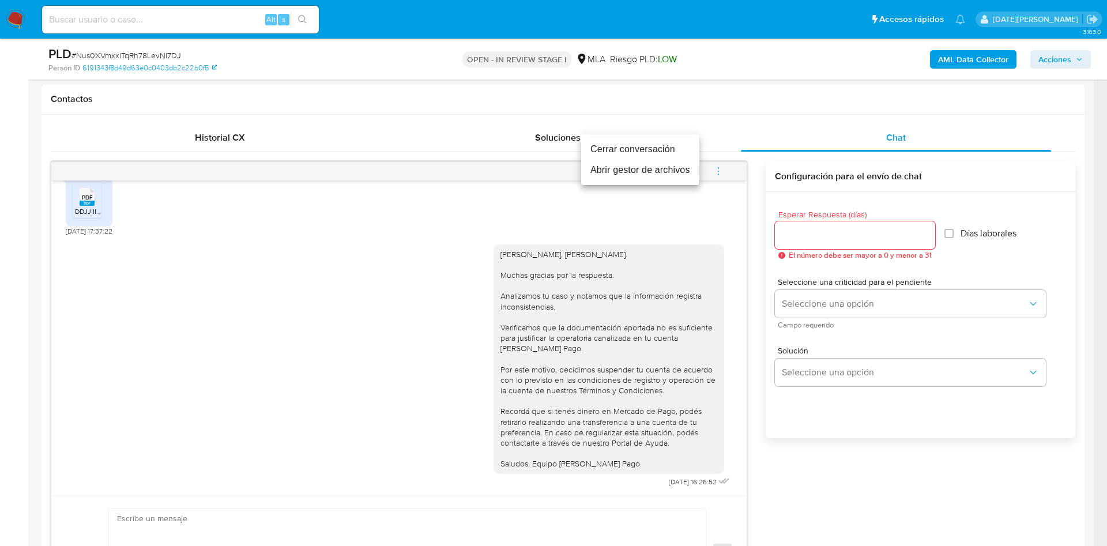
click at [647, 149] on li "Cerrar conversación" at bounding box center [640, 149] width 118 height 21
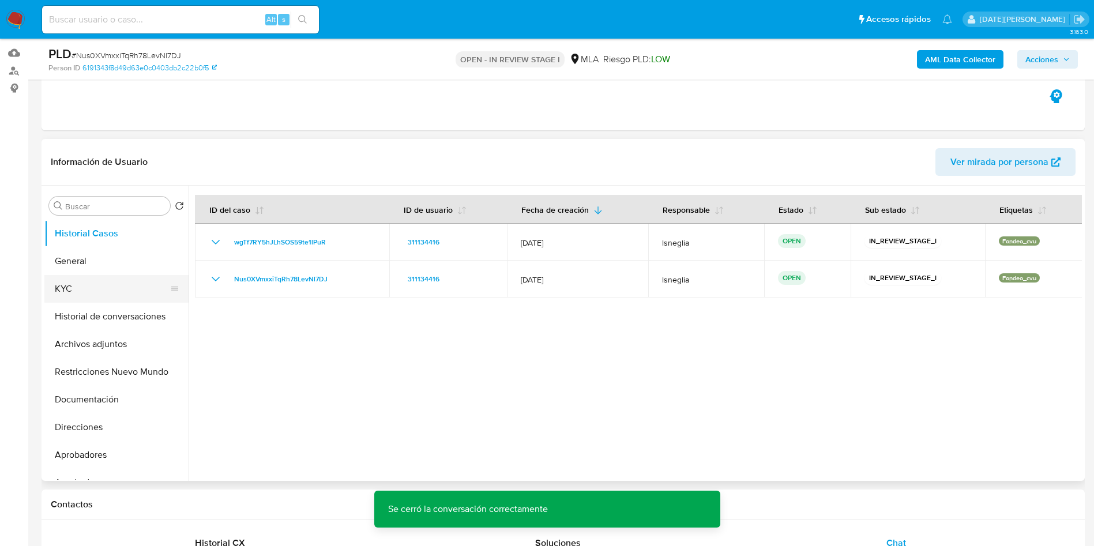
scroll to position [86, 0]
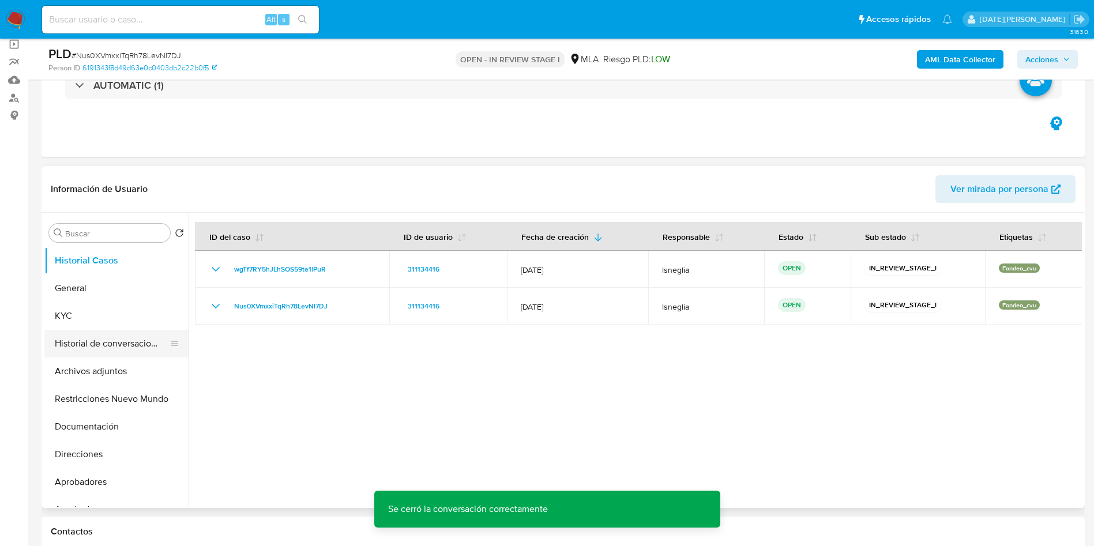
click at [88, 339] on button "Historial de conversaciones" at bounding box center [111, 344] width 135 height 28
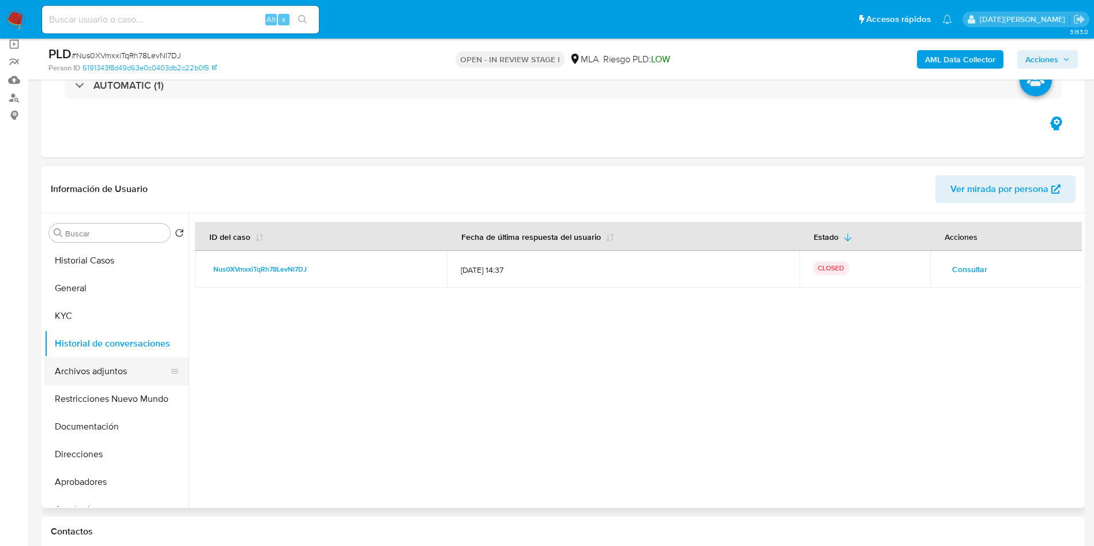
click at [100, 368] on button "Archivos adjuntos" at bounding box center [111, 372] width 135 height 28
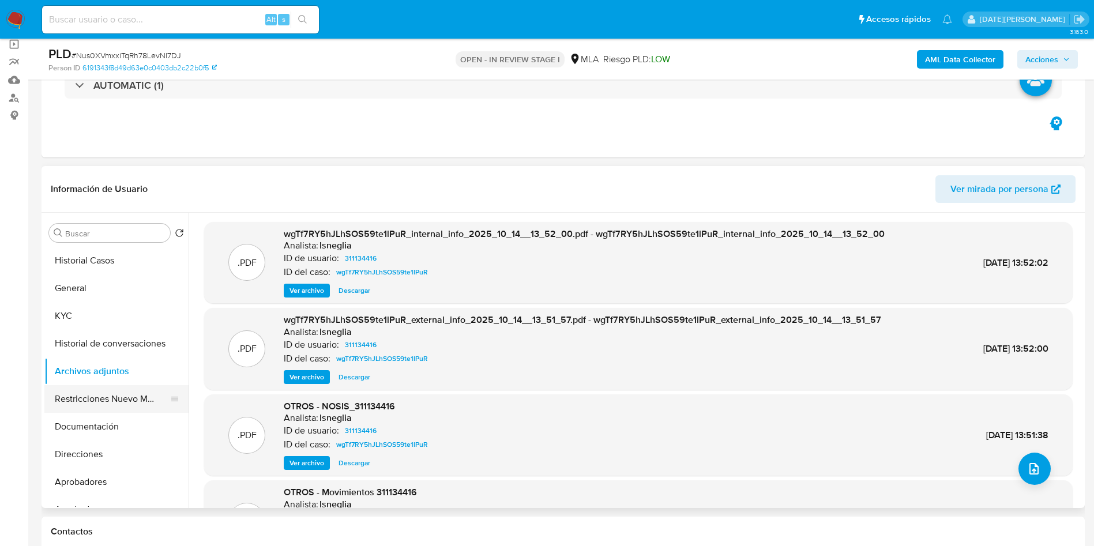
click at [100, 392] on button "Restricciones Nuevo Mundo" at bounding box center [111, 399] width 135 height 28
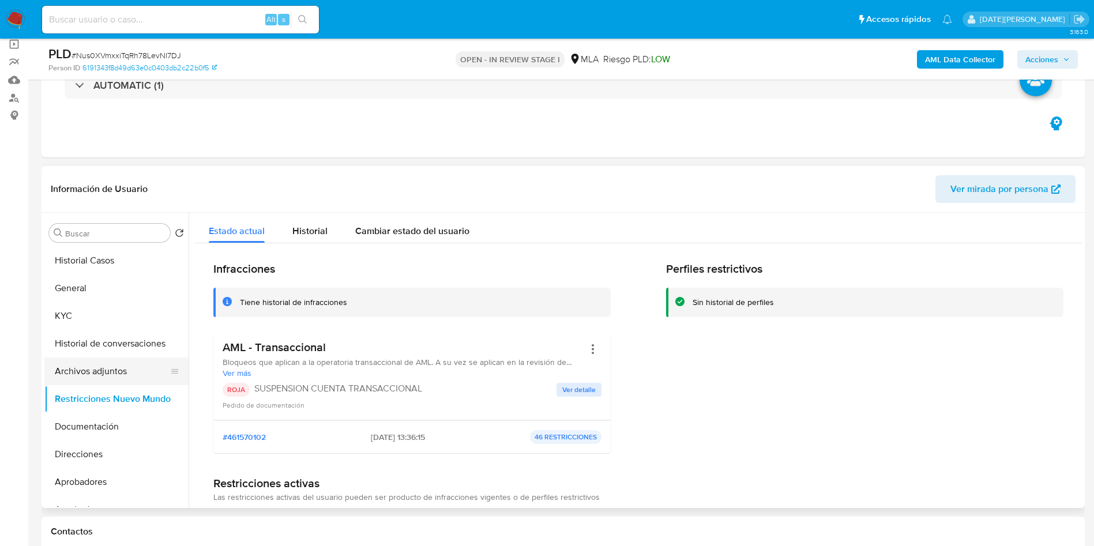
click at [102, 375] on button "Archivos adjuntos" at bounding box center [111, 372] width 135 height 28
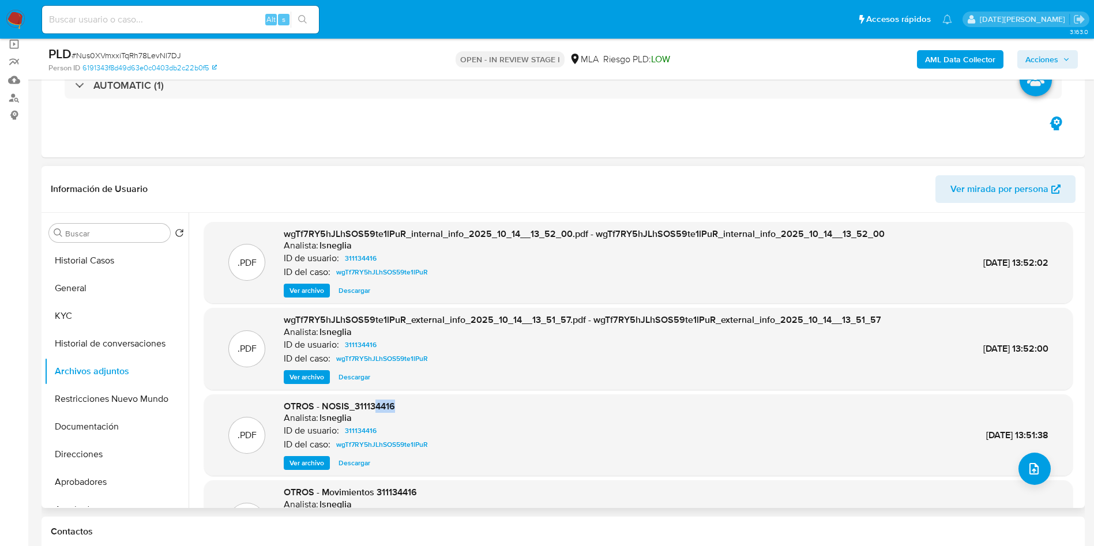
drag, startPoint x: 376, startPoint y: 403, endPoint x: 398, endPoint y: 403, distance: 21.9
click at [398, 403] on div "OTROS - NOSIS_311134416 Analista: lsneglia ID de usuario: 311134416 ID del caso…" at bounding box center [358, 435] width 149 height 70
click at [82, 288] on button "General" at bounding box center [111, 288] width 135 height 28
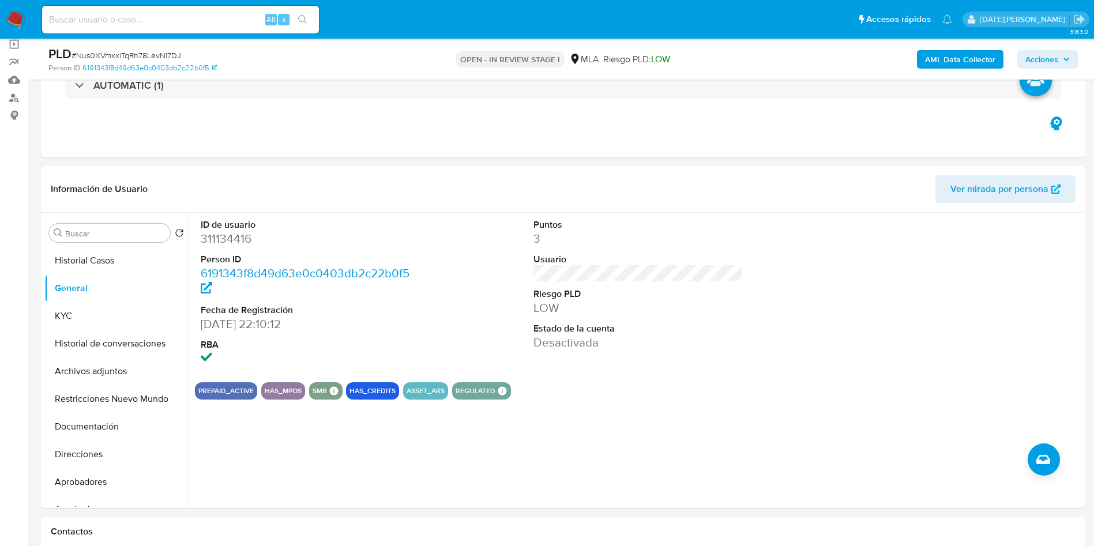
click at [1040, 54] on span "Acciones" at bounding box center [1041, 59] width 33 height 18
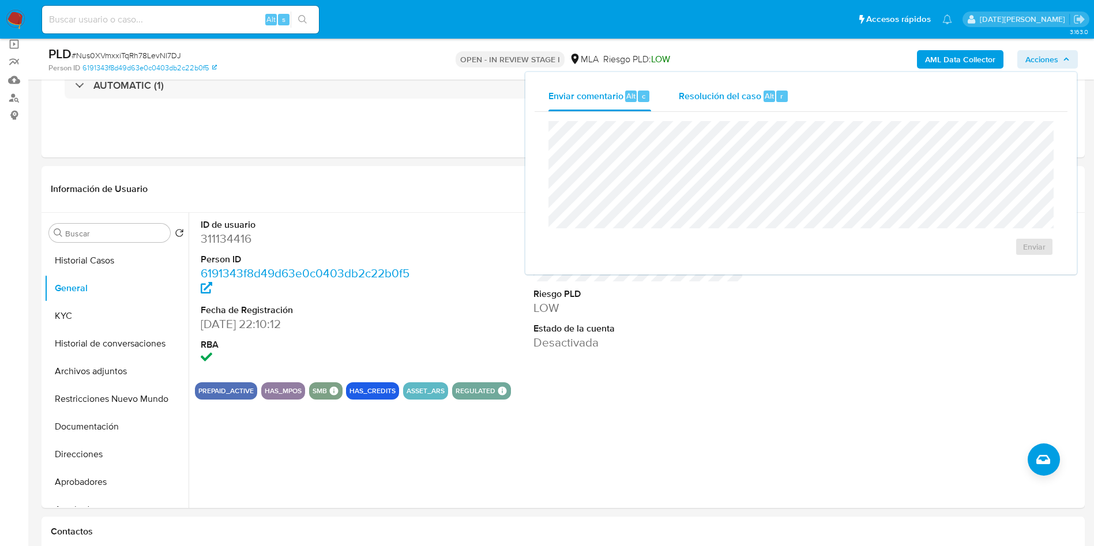
click at [716, 88] on div "Resolución del caso Alt r" at bounding box center [734, 96] width 110 height 30
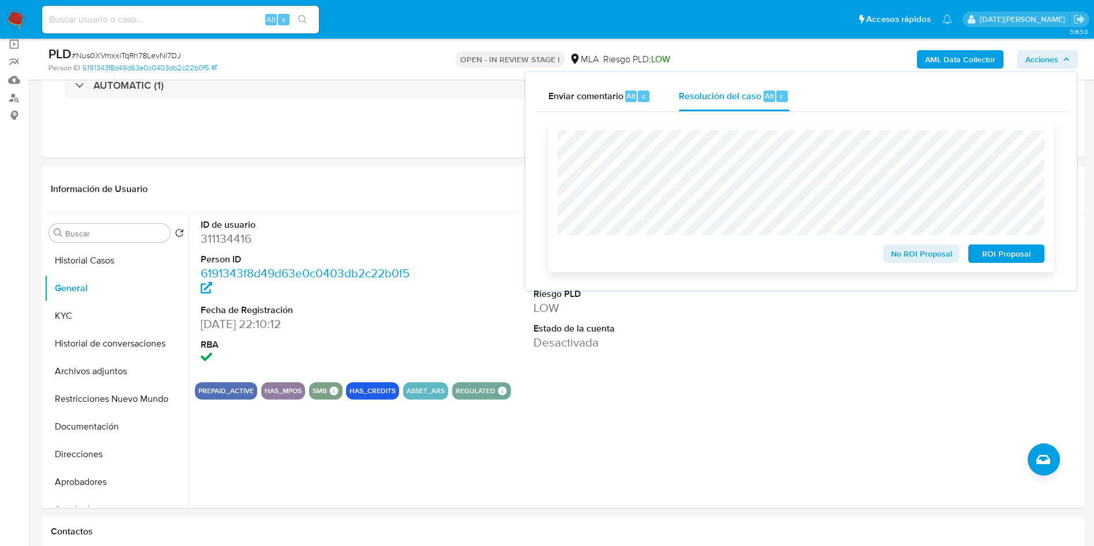
click at [999, 259] on span "ROI Proposal" at bounding box center [1006, 254] width 60 height 16
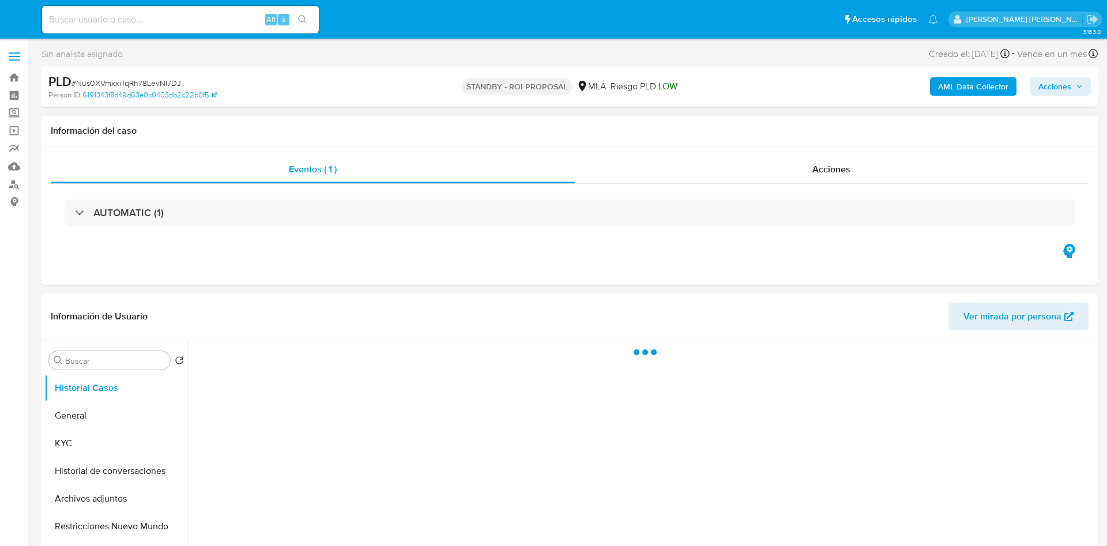
select select "10"
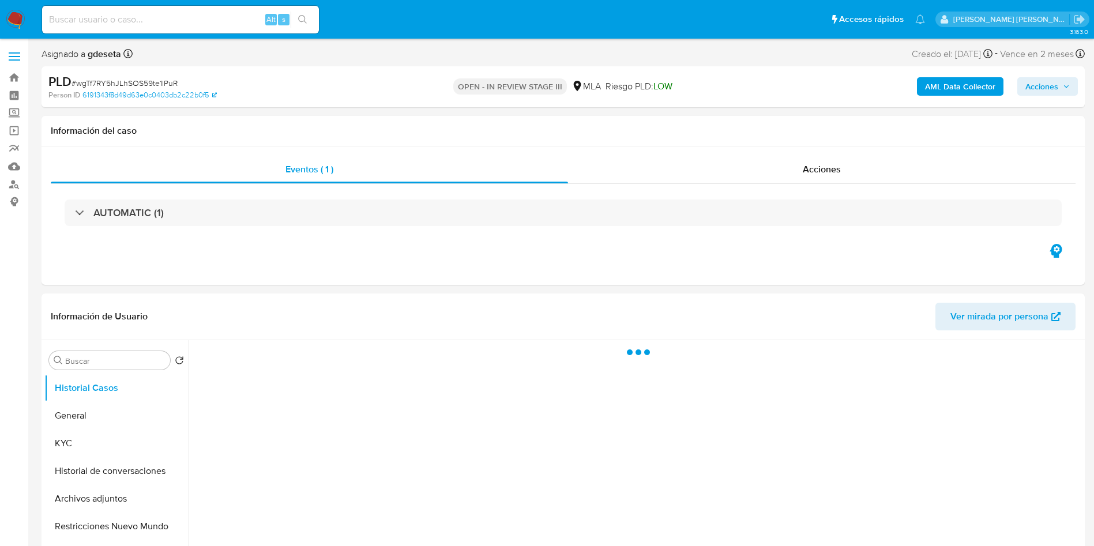
select select "10"
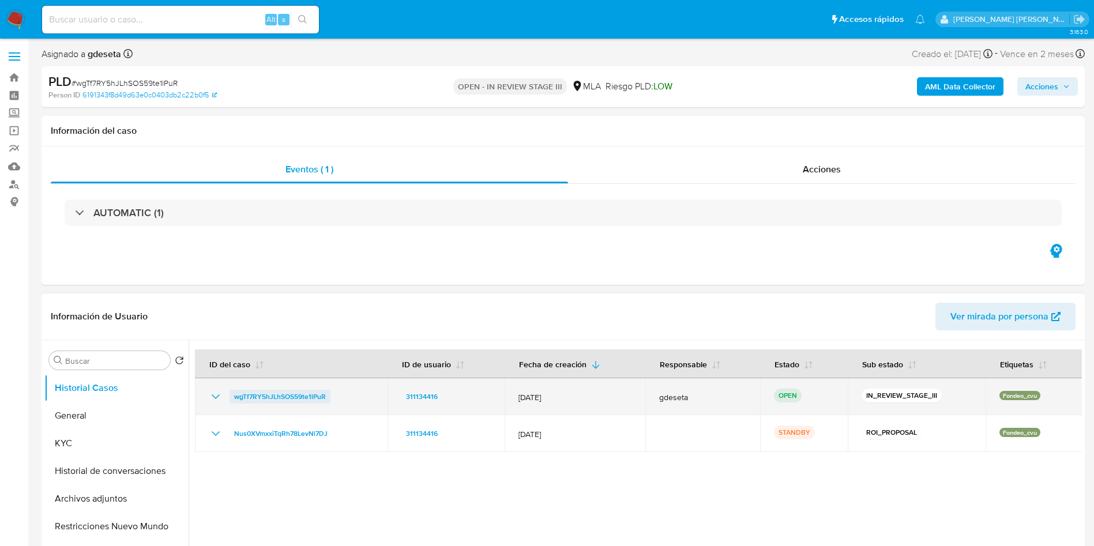
drag, startPoint x: 337, startPoint y: 396, endPoint x: 232, endPoint y: 396, distance: 105.0
click at [232, 396] on div "wgTf7RY5hJLhSOS59te1lPuR" at bounding box center [291, 397] width 165 height 14
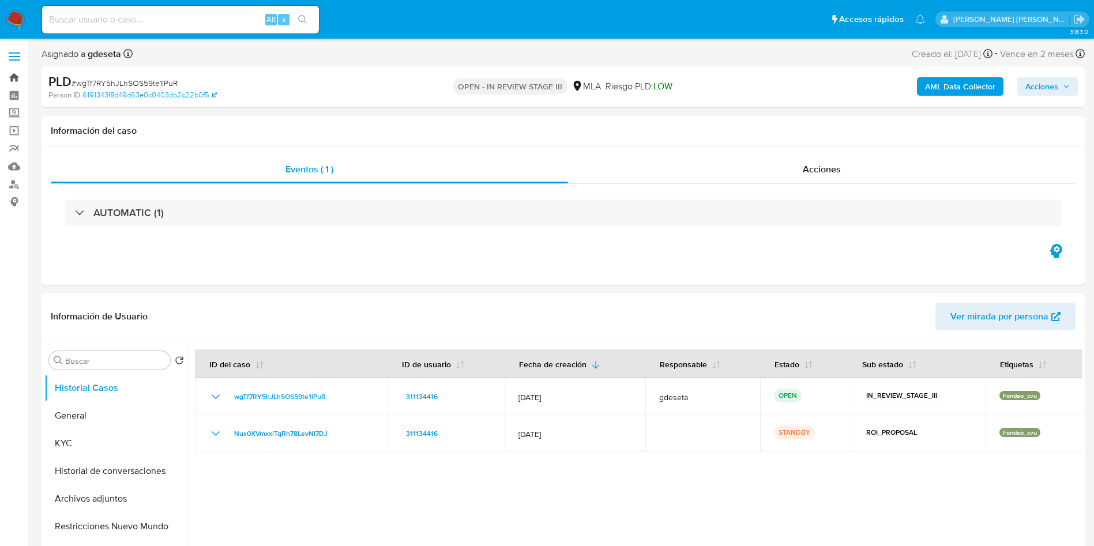
click at [13, 76] on link "Bandeja" at bounding box center [68, 78] width 137 height 18
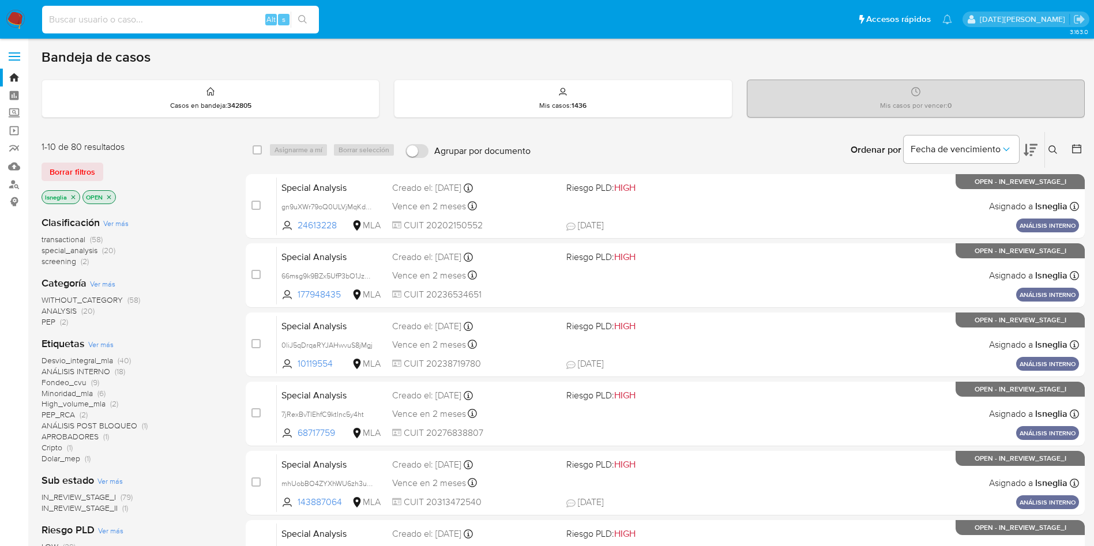
click at [145, 22] on input at bounding box center [180, 19] width 277 height 15
paste input "AvIGVypm4l4ldCwltt87EfZZ"
type input "AvIGVypm4l4ldCwltt87EfZZ"
click at [303, 16] on icon "search-icon" at bounding box center [302, 19] width 9 height 9
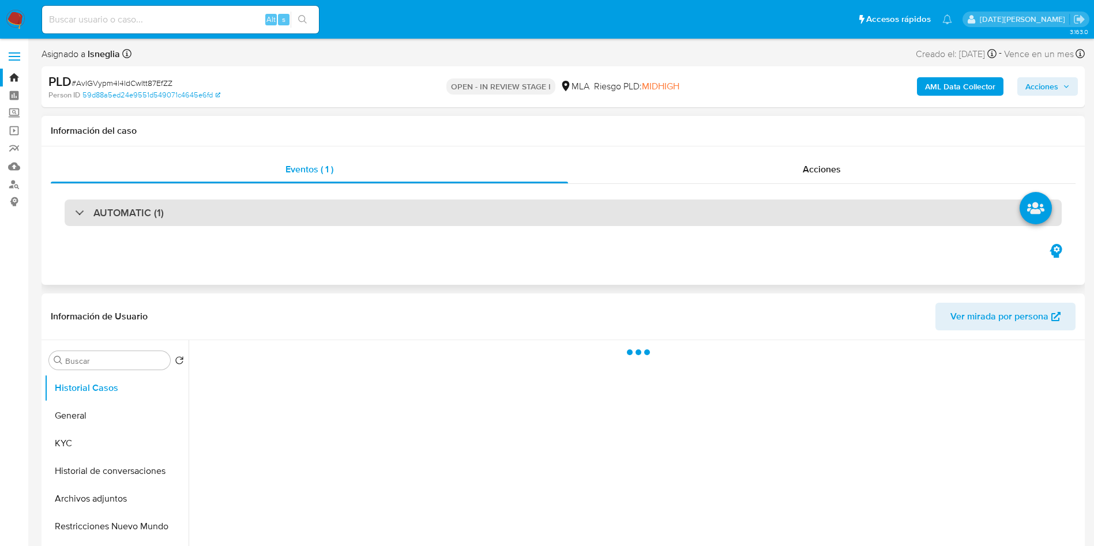
select select "10"
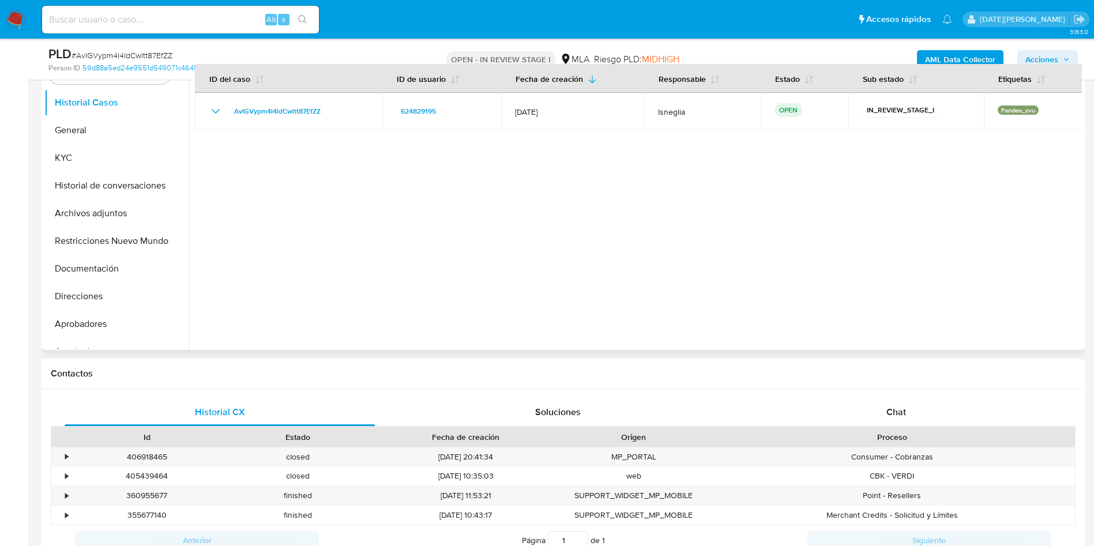
scroll to position [259, 0]
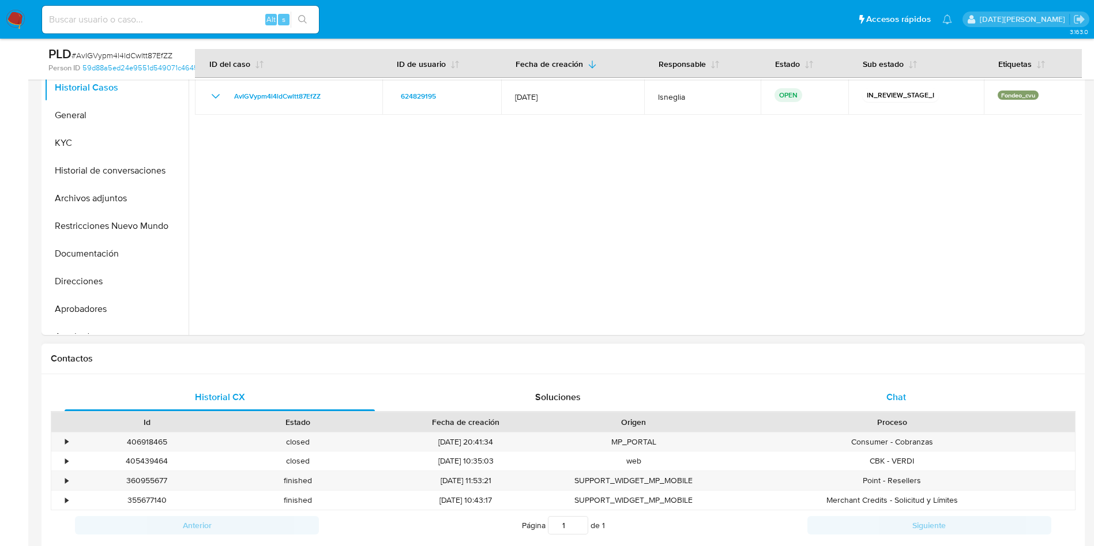
click at [904, 400] on span "Chat" at bounding box center [896, 396] width 20 height 13
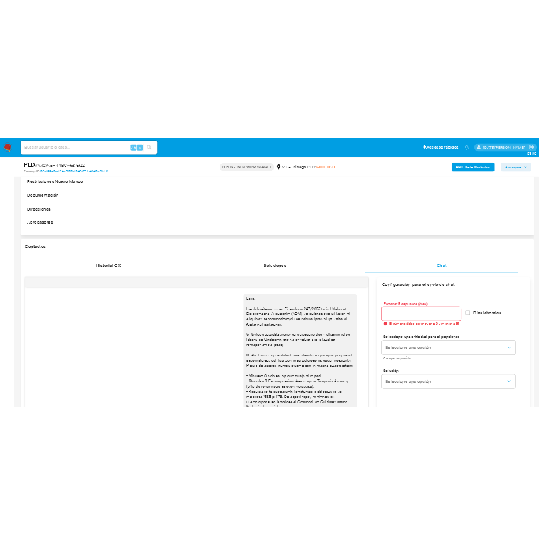
scroll to position [173, 0]
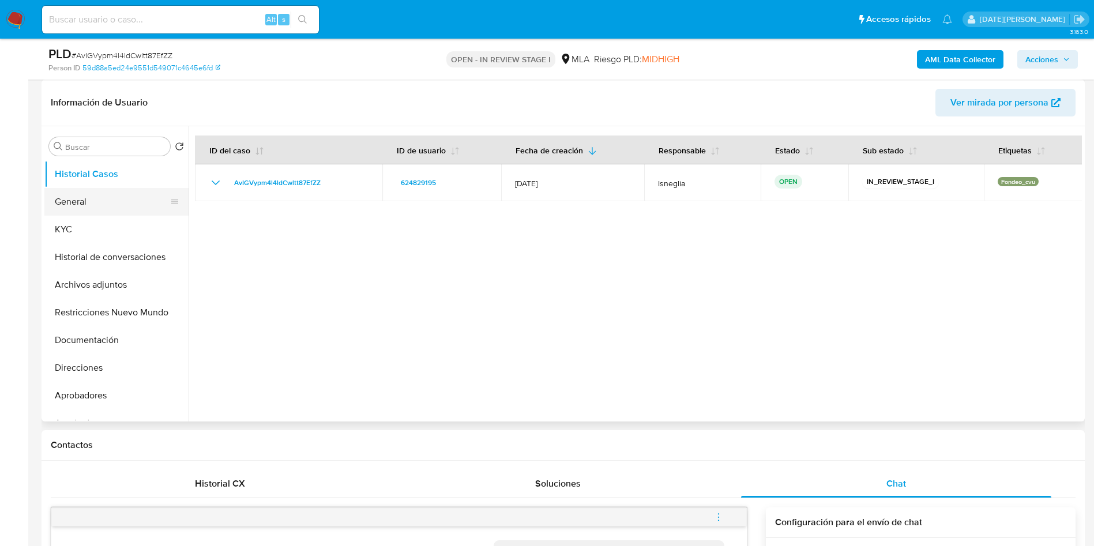
click at [105, 207] on button "General" at bounding box center [111, 202] width 135 height 28
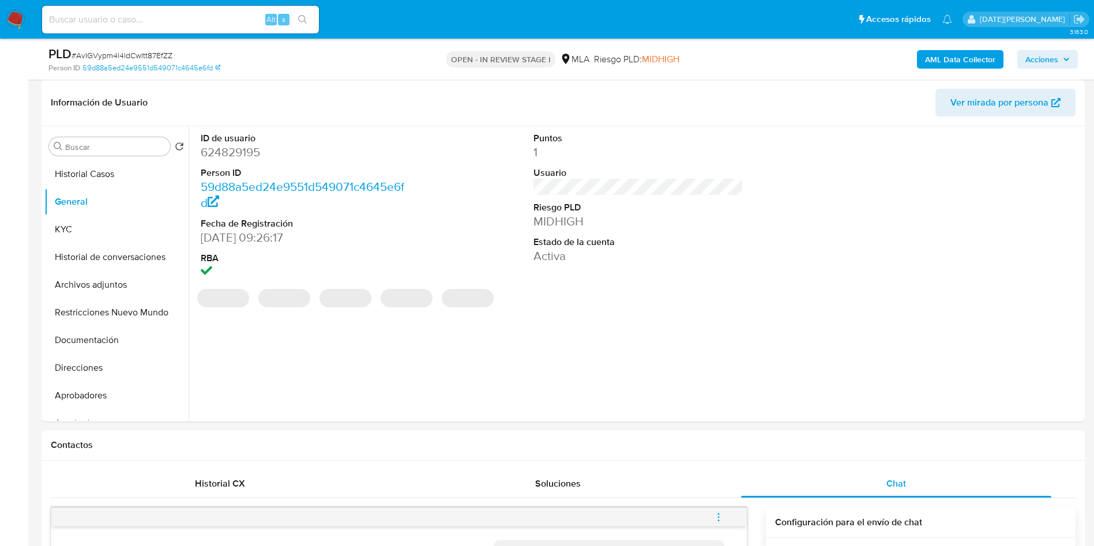
click at [221, 160] on dd "624829195" at bounding box center [306, 152] width 210 height 16
click at [224, 156] on dd "624829195" at bounding box center [306, 152] width 210 height 16
copy dd "624829195"
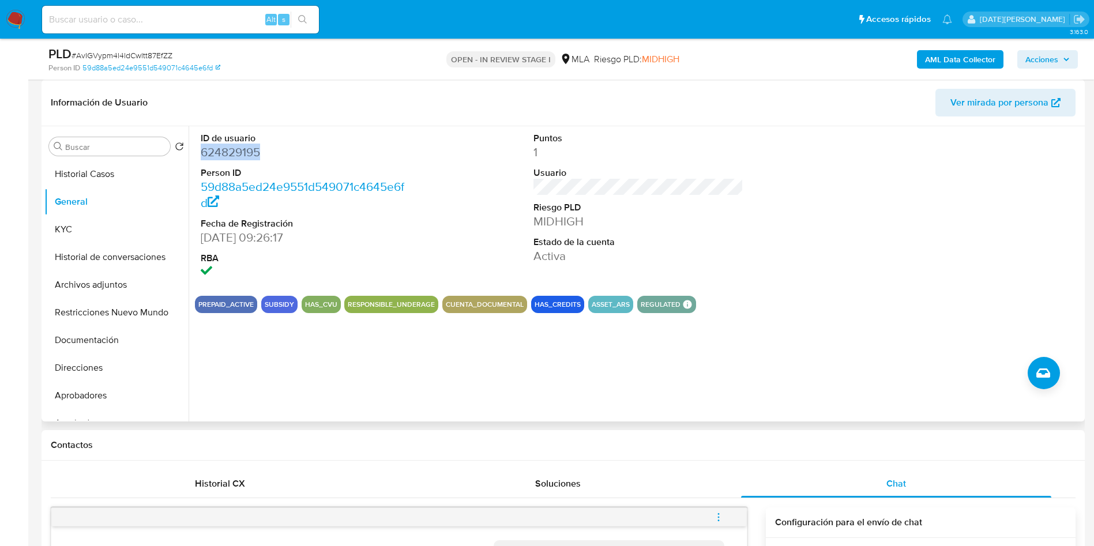
copy dd "624829195"
click at [140, 228] on button "KYC" at bounding box center [111, 230] width 135 height 28
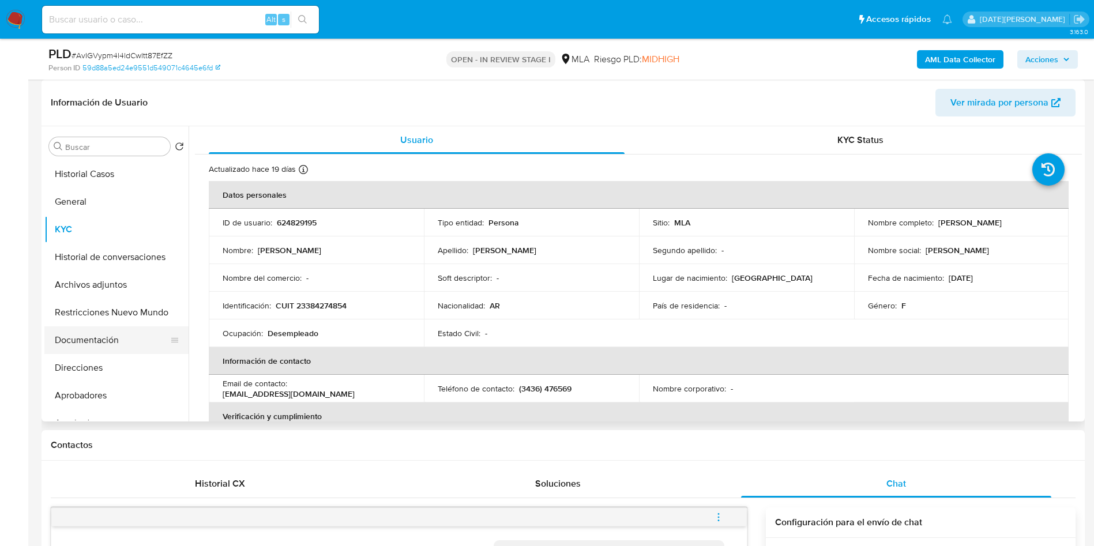
click at [106, 341] on button "Documentación" at bounding box center [111, 340] width 135 height 28
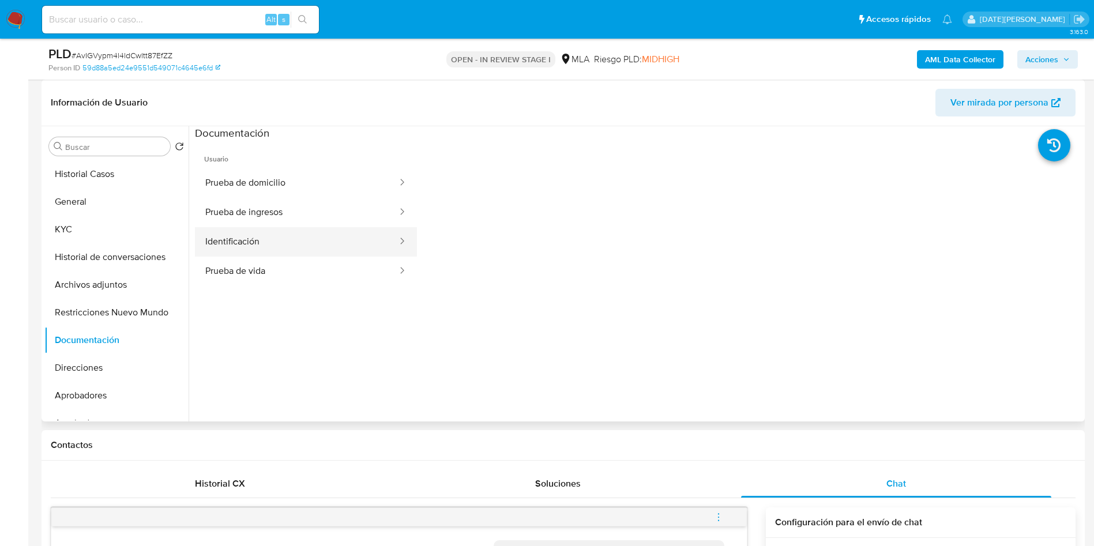
click at [279, 238] on button "Identificación" at bounding box center [297, 241] width 204 height 29
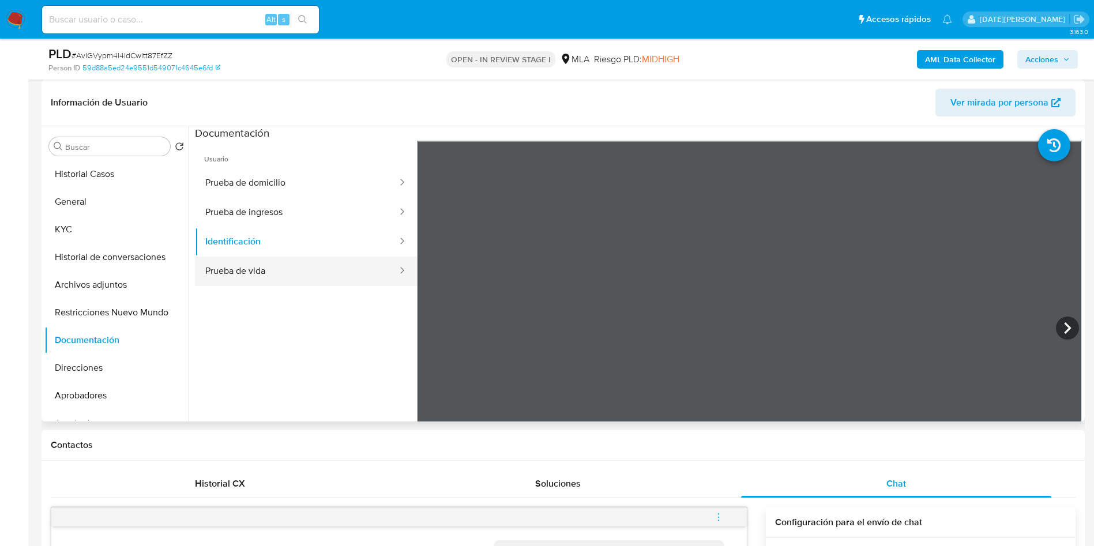
click at [251, 266] on button "Prueba de vida" at bounding box center [297, 271] width 204 height 29
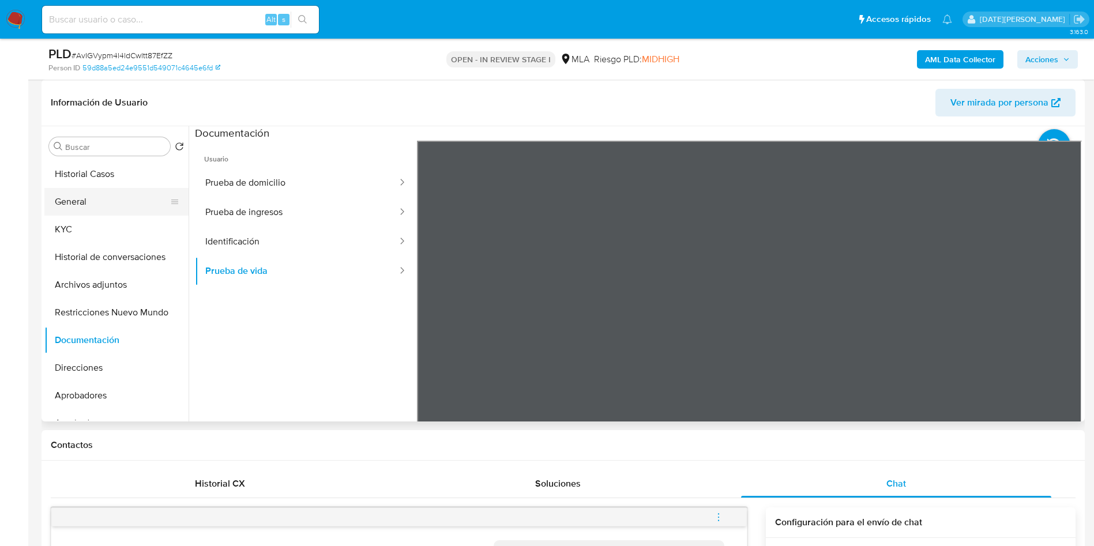
click at [89, 201] on button "General" at bounding box center [111, 202] width 135 height 28
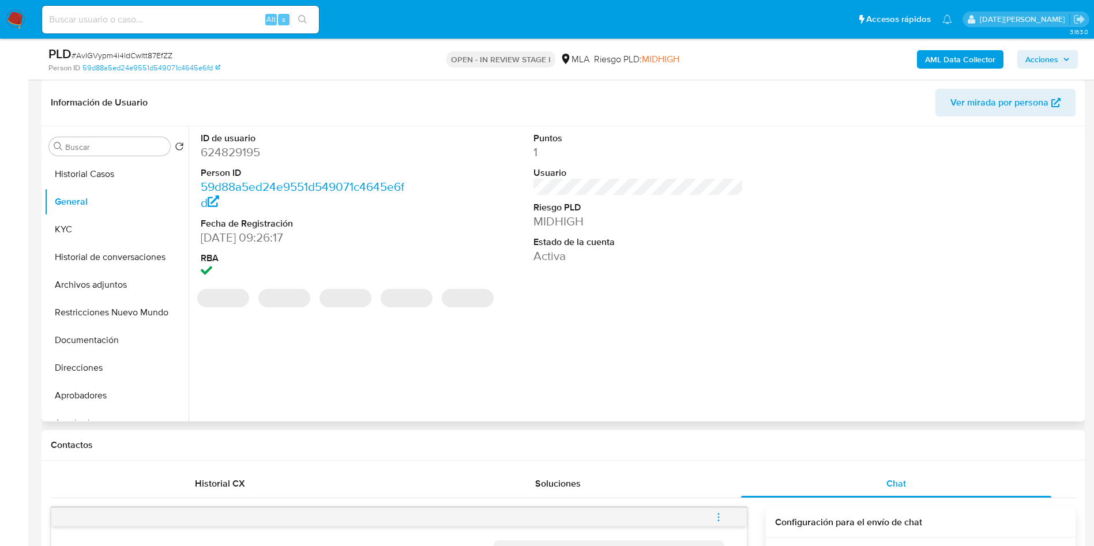
click at [255, 152] on dd "624829195" at bounding box center [306, 152] width 210 height 16
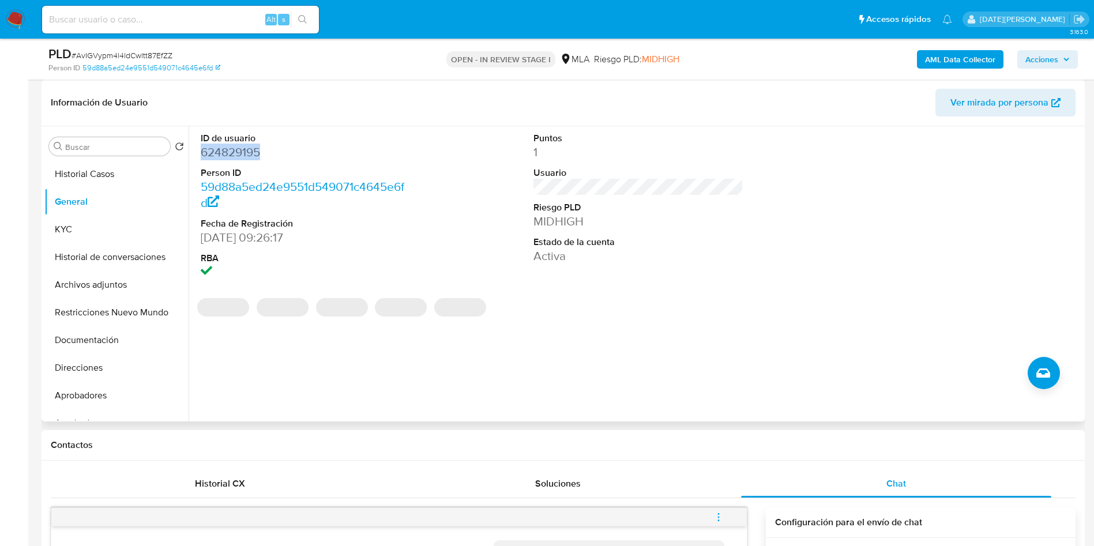
copy dd "624829195"
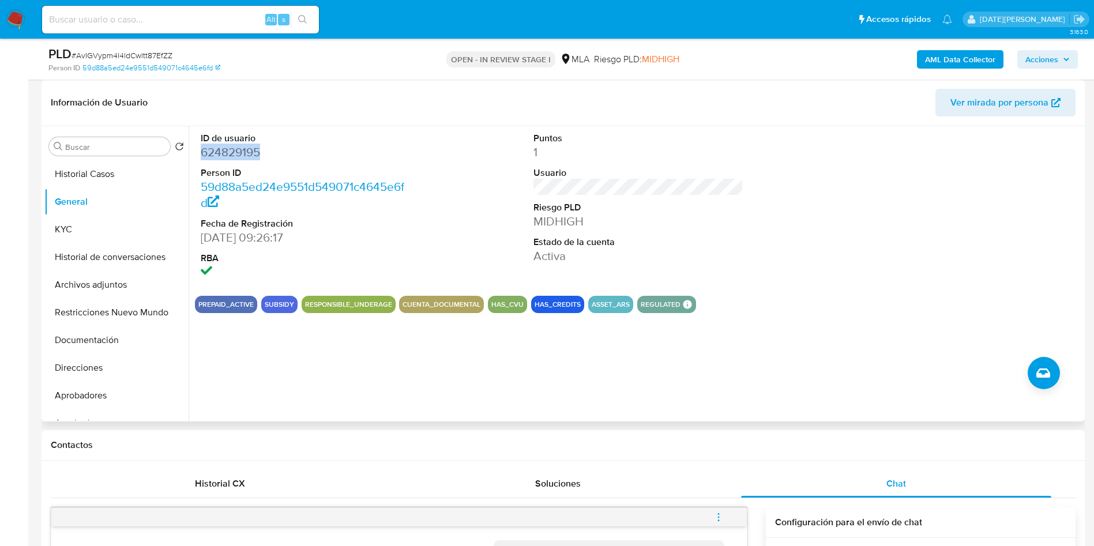
copy dd "624829195"
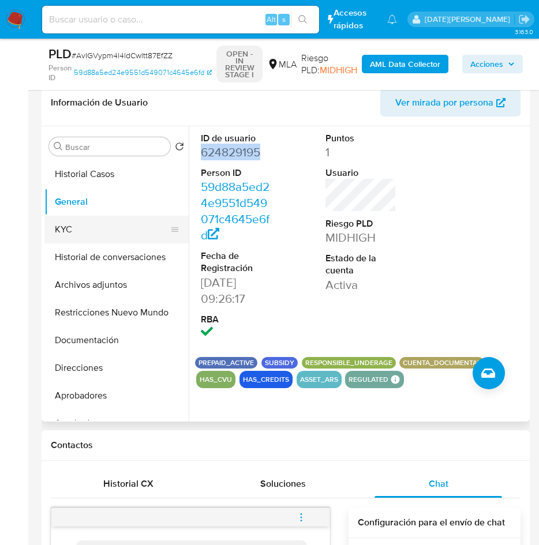
click at [55, 224] on button "KYC" at bounding box center [111, 230] width 135 height 28
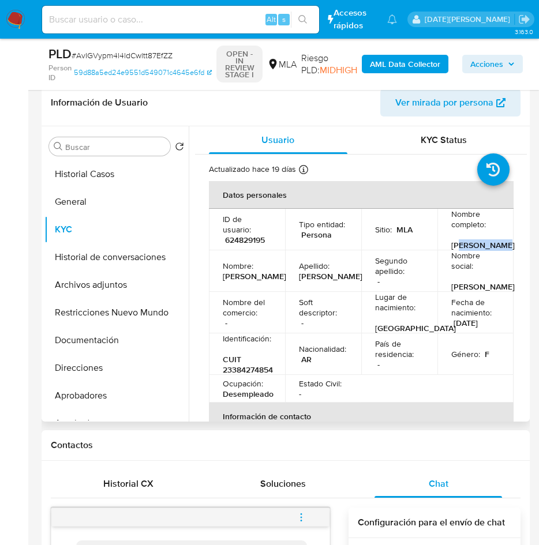
drag, startPoint x: 457, startPoint y: 245, endPoint x: 465, endPoint y: 254, distance: 11.8
click at [465, 250] on p "[PERSON_NAME]" at bounding box center [482, 245] width 63 height 10
click at [470, 250] on p "[PERSON_NAME]" at bounding box center [482, 245] width 63 height 10
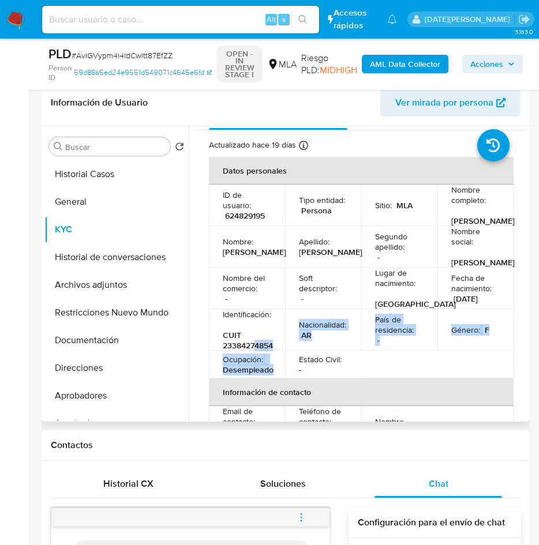
drag, startPoint x: 254, startPoint y: 411, endPoint x: 271, endPoint y: 405, distance: 17.7
click at [271, 411] on table "Datos personales ID de usuario : 624829195 Tipo entidad : Persona Sitio : MLA N…" at bounding box center [361, 431] width 304 height 549
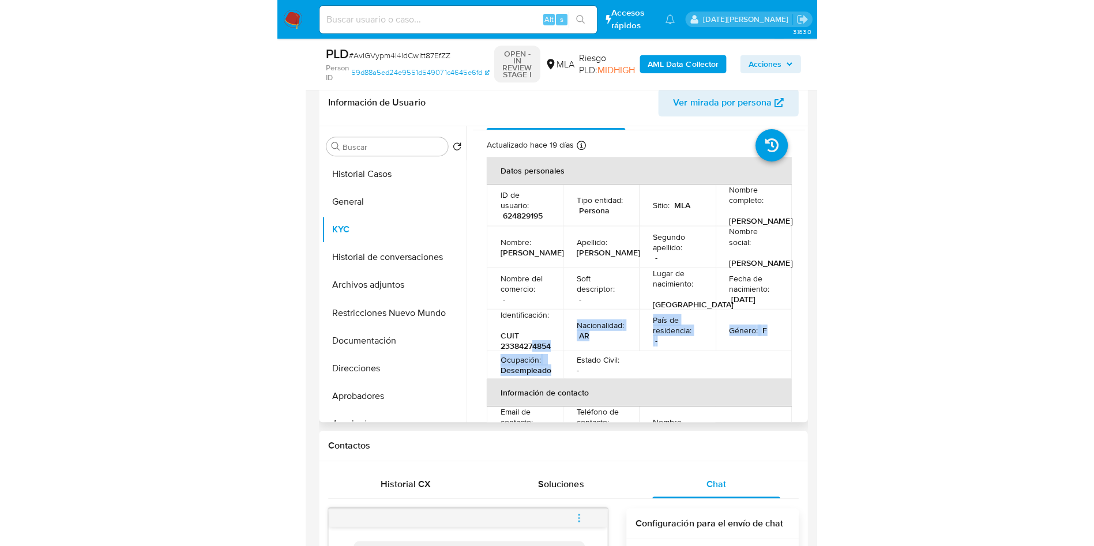
scroll to position [36, 0]
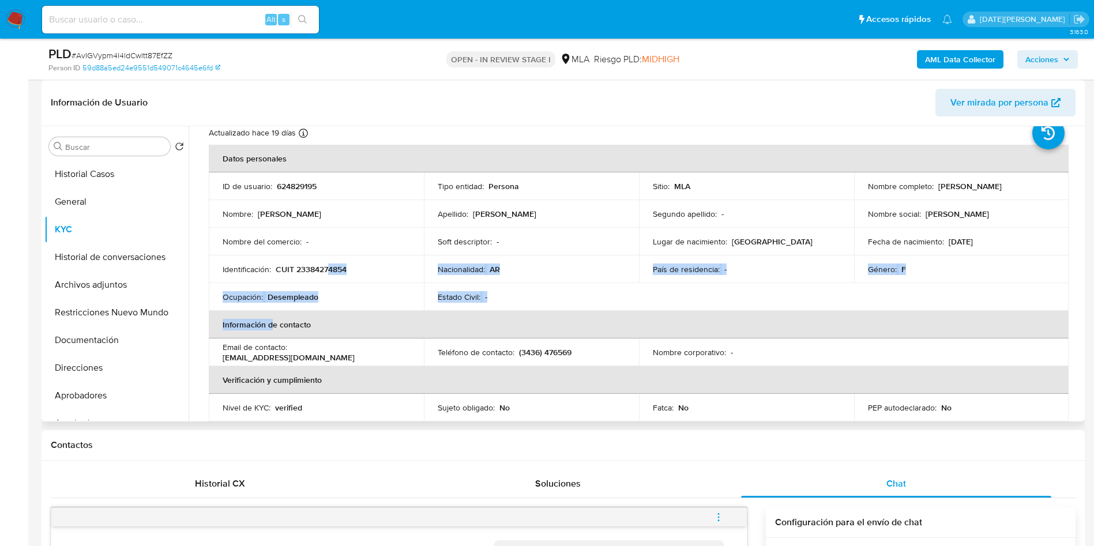
drag, startPoint x: 935, startPoint y: 185, endPoint x: 1050, endPoint y: 180, distance: 114.8
click at [1050, 181] on div "Nombre completo : Micaela Soledad Martinez" at bounding box center [961, 186] width 187 height 10
copy p "[PERSON_NAME]"
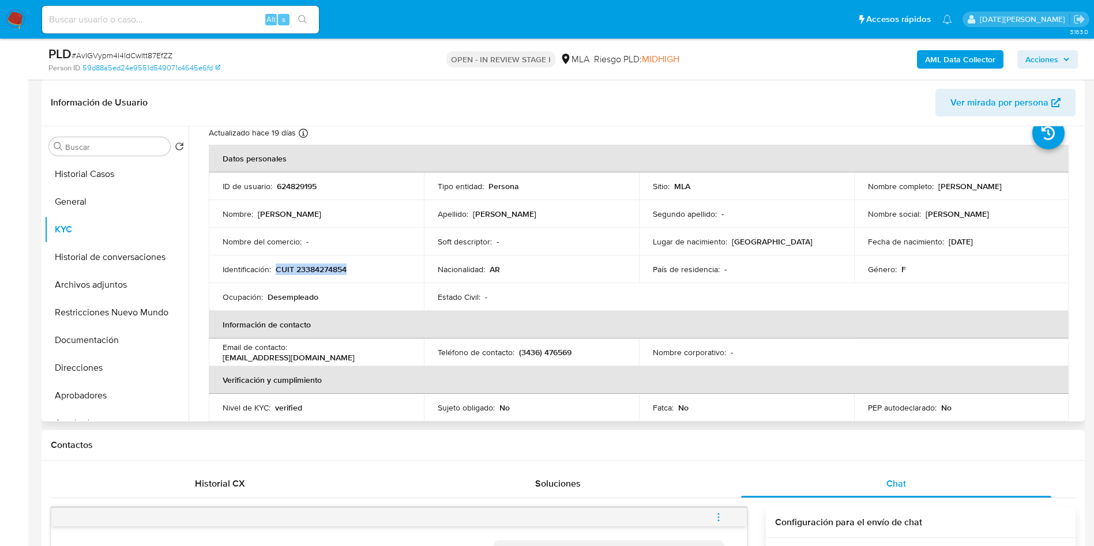
drag, startPoint x: 276, startPoint y: 268, endPoint x: 373, endPoint y: 268, distance: 97.5
click at [373, 268] on div "Identificación : CUIT 23384274854" at bounding box center [316, 269] width 187 height 10
copy p "CUIT 23384274854"
click at [319, 266] on p "CUIT 23384274854" at bounding box center [311, 269] width 71 height 10
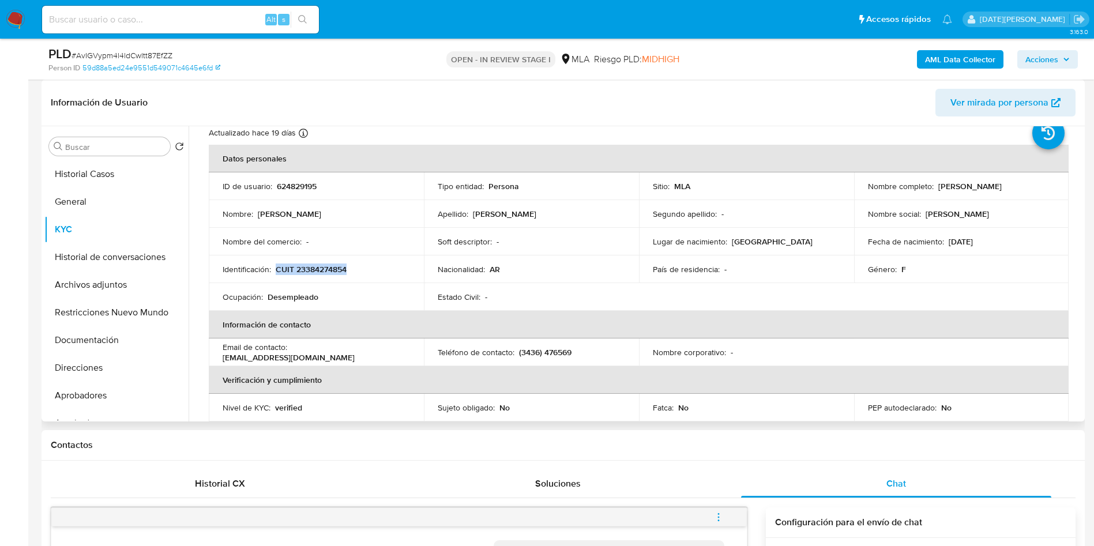
drag, startPoint x: 319, startPoint y: 266, endPoint x: 305, endPoint y: 270, distance: 14.3
click at [305, 270] on p "CUIT 23384274854" at bounding box center [311, 269] width 71 height 10
click at [325, 271] on p "CUIT 23384274854" at bounding box center [311, 269] width 71 height 10
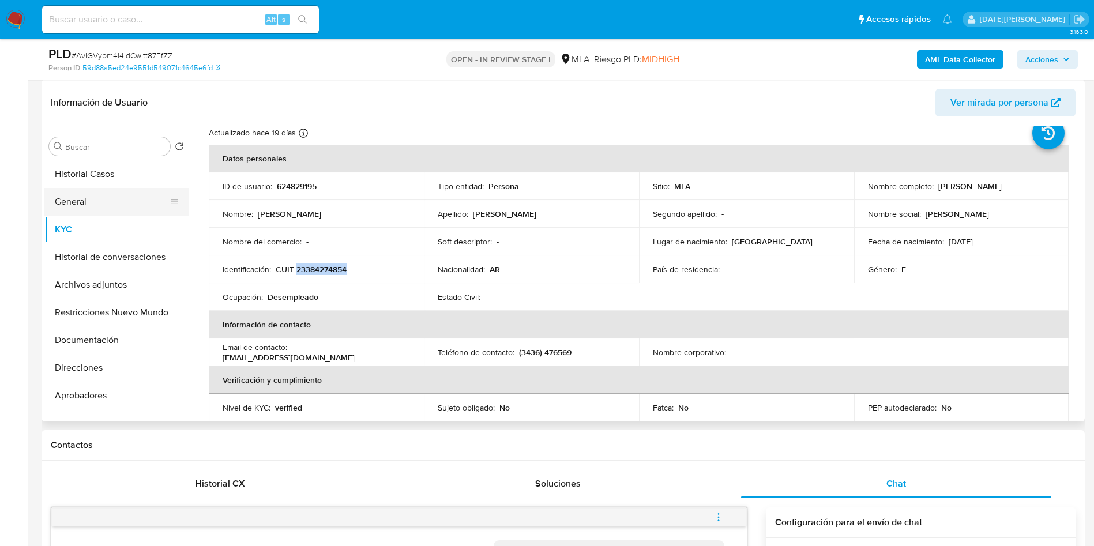
click at [85, 190] on button "General" at bounding box center [111, 202] width 135 height 28
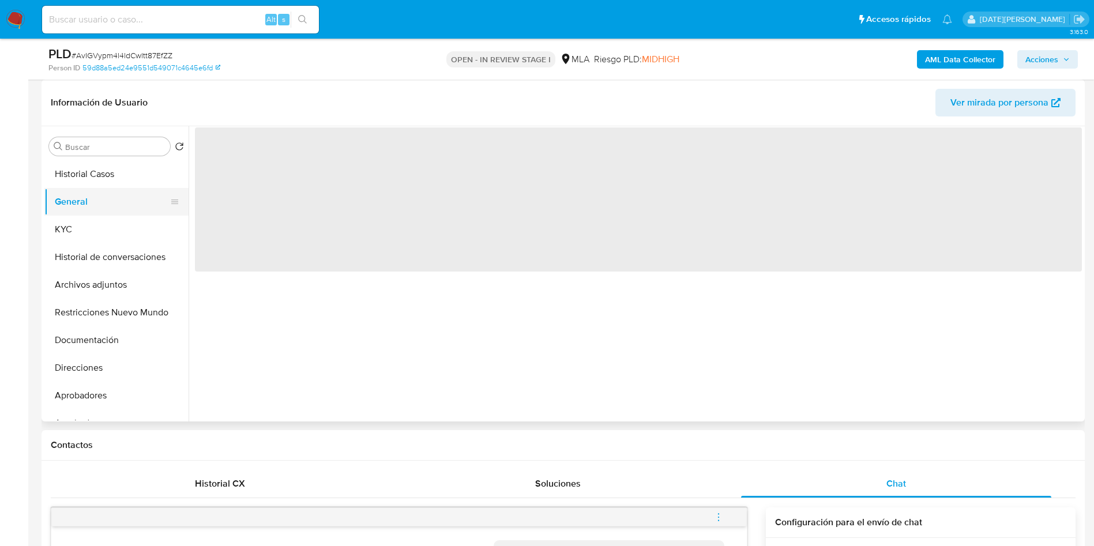
scroll to position [0, 0]
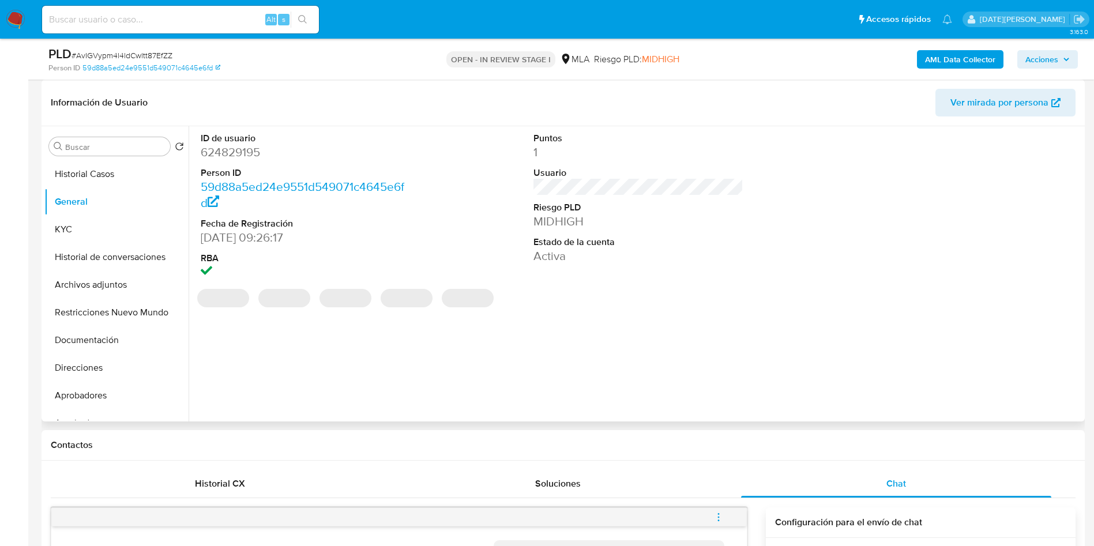
click at [247, 147] on dd "624829195" at bounding box center [306, 152] width 210 height 16
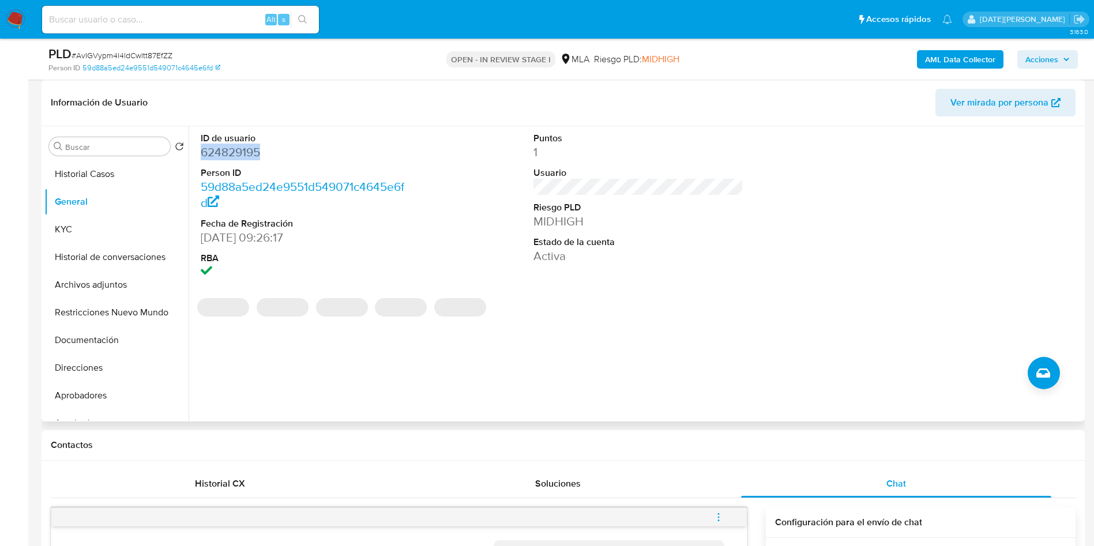
copy dd "624829195"
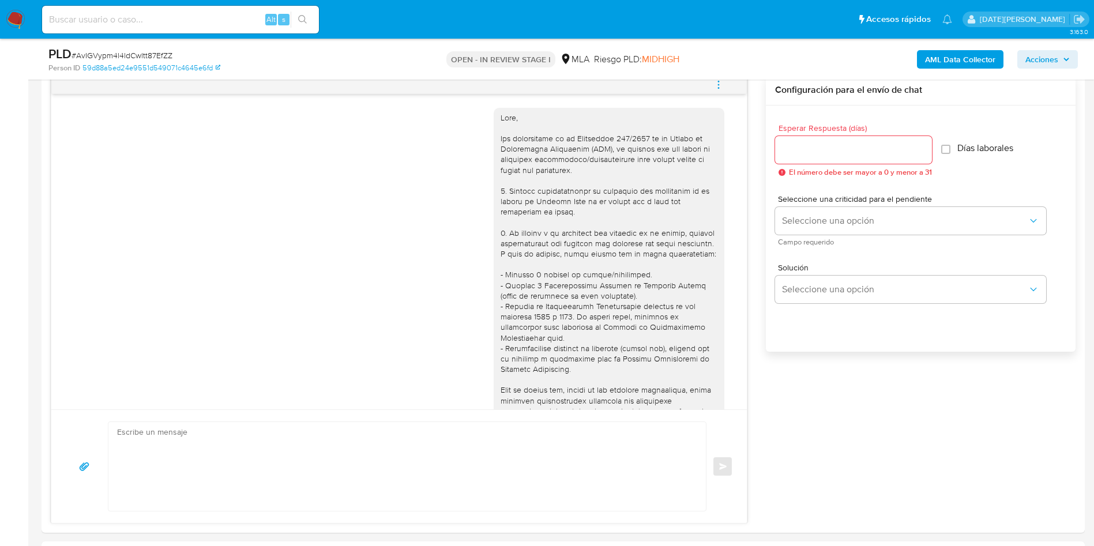
scroll to position [173, 0]
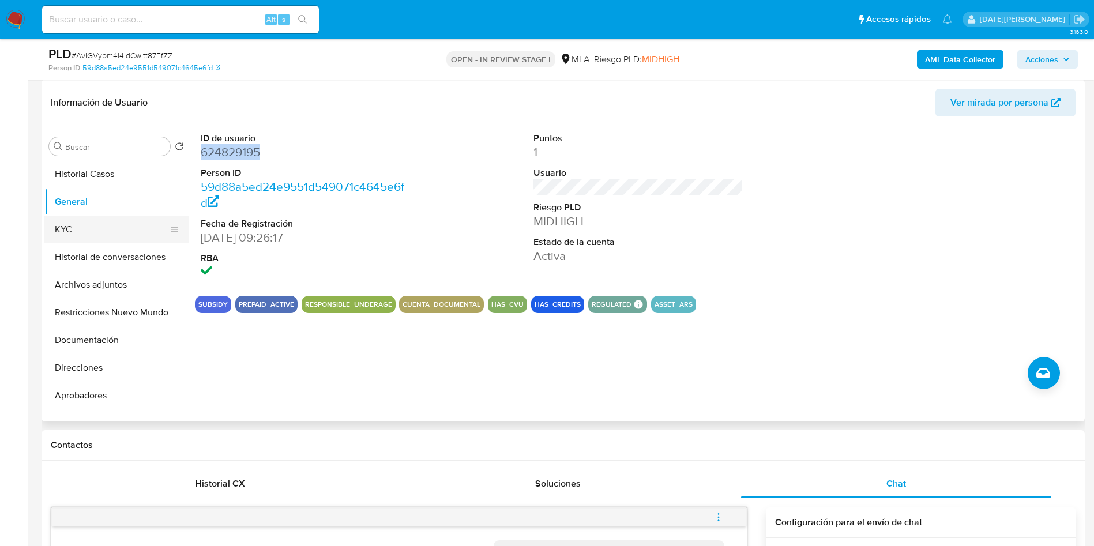
click at [54, 217] on button "KYC" at bounding box center [111, 230] width 135 height 28
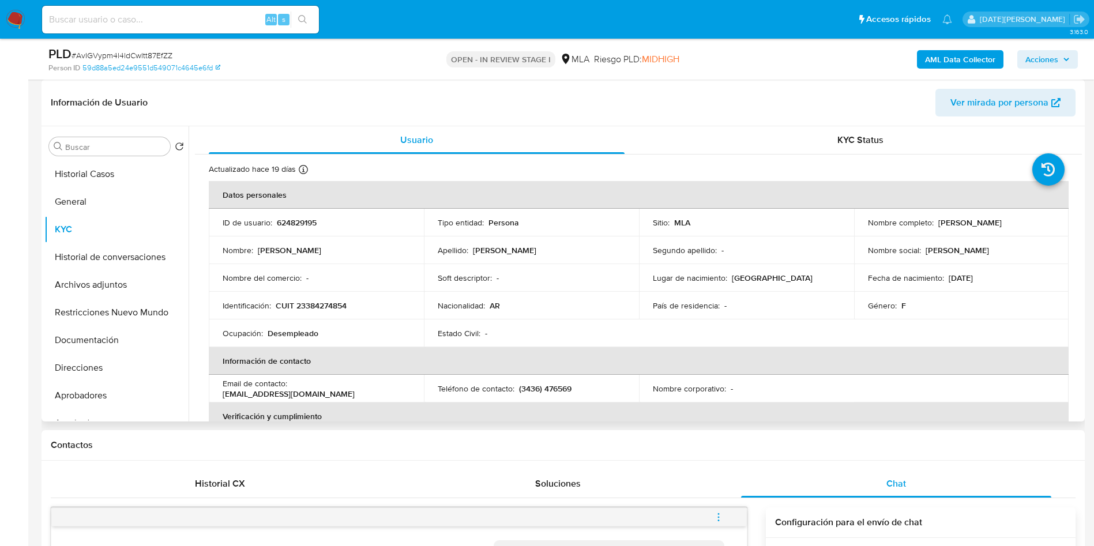
drag, startPoint x: 935, startPoint y: 220, endPoint x: 1045, endPoint y: 222, distance: 110.2
click at [1045, 222] on div "Nombre completo : Micaela Soledad Martinez" at bounding box center [961, 222] width 187 height 10
copy p "[PERSON_NAME]"
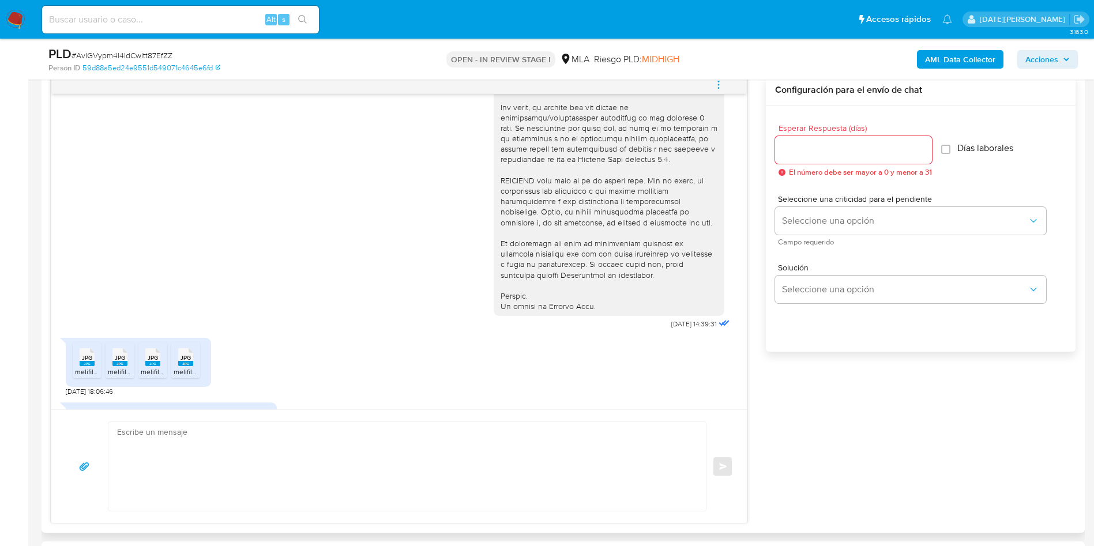
scroll to position [447, 0]
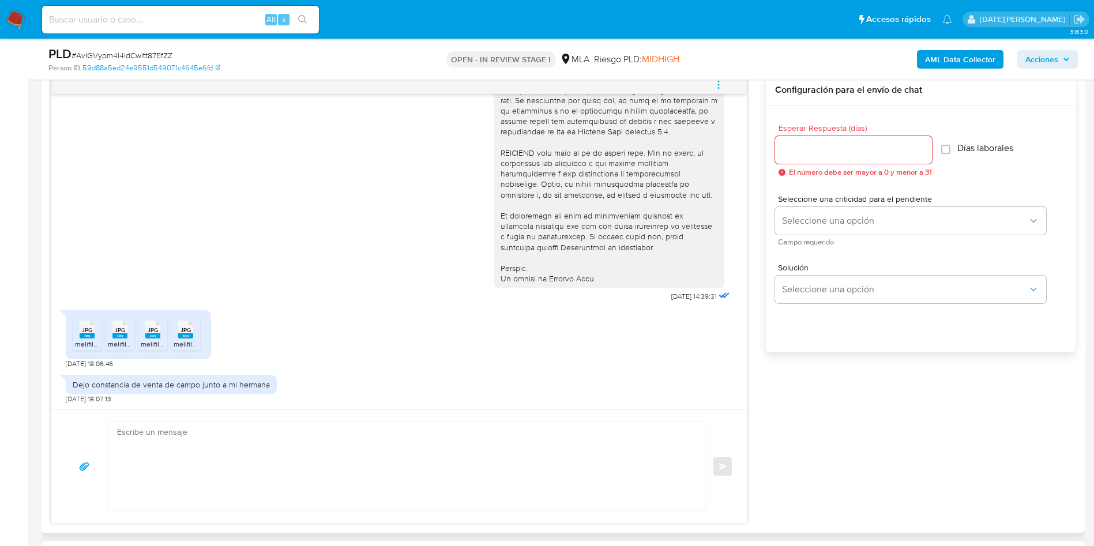
click at [89, 336] on rect at bounding box center [87, 335] width 15 height 5
click at [116, 339] on icon "JPG" at bounding box center [119, 329] width 15 height 20
click at [139, 339] on li "JPG JPG melifile46814801412829785.jpg" at bounding box center [152, 333] width 29 height 36
click at [180, 341] on span "melifile899608429527860639.jpg" at bounding box center [227, 344] width 106 height 10
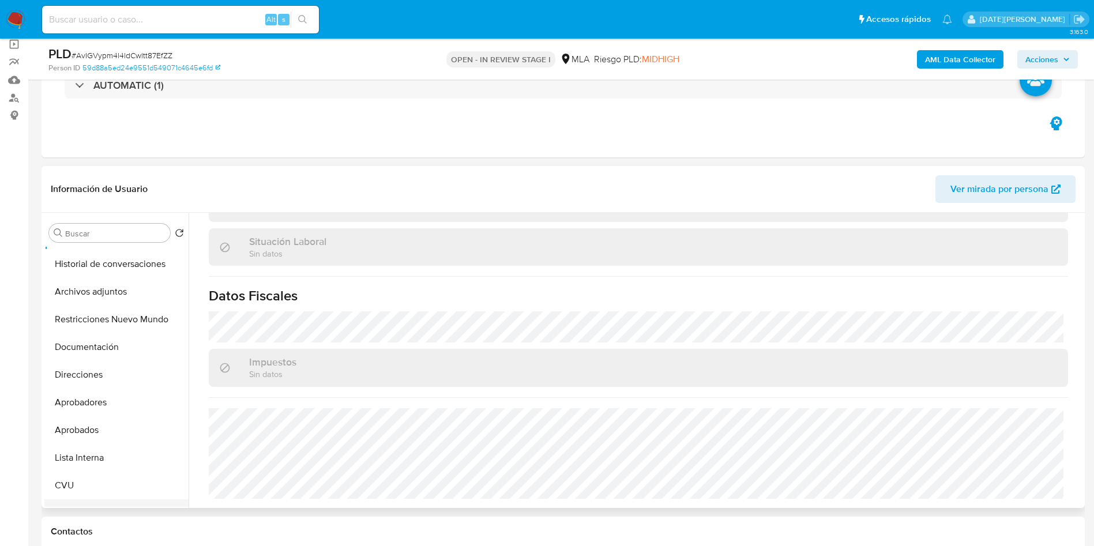
scroll to position [173, 0]
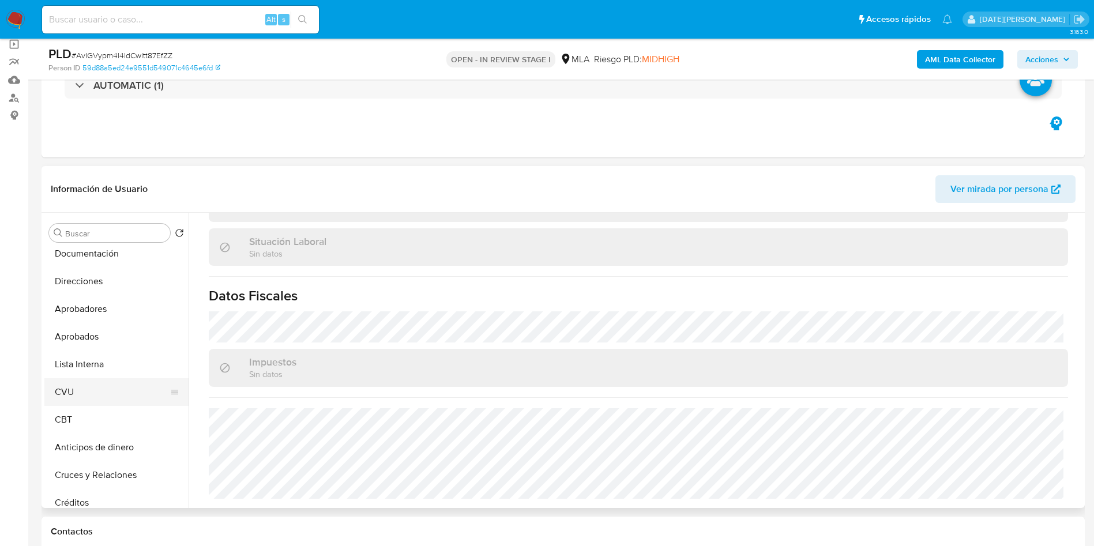
click at [92, 403] on button "CVU" at bounding box center [111, 392] width 135 height 28
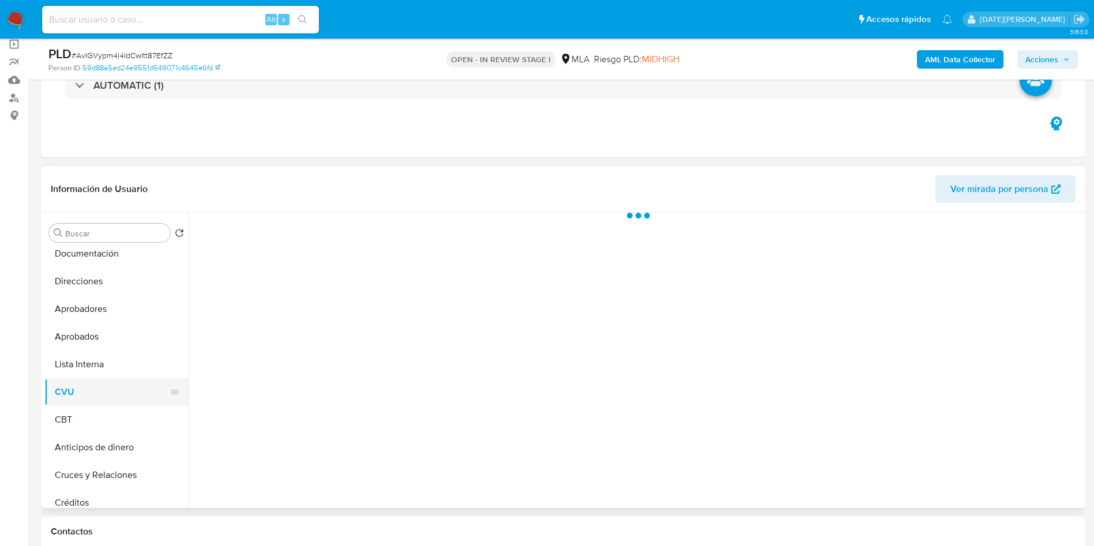
scroll to position [0, 0]
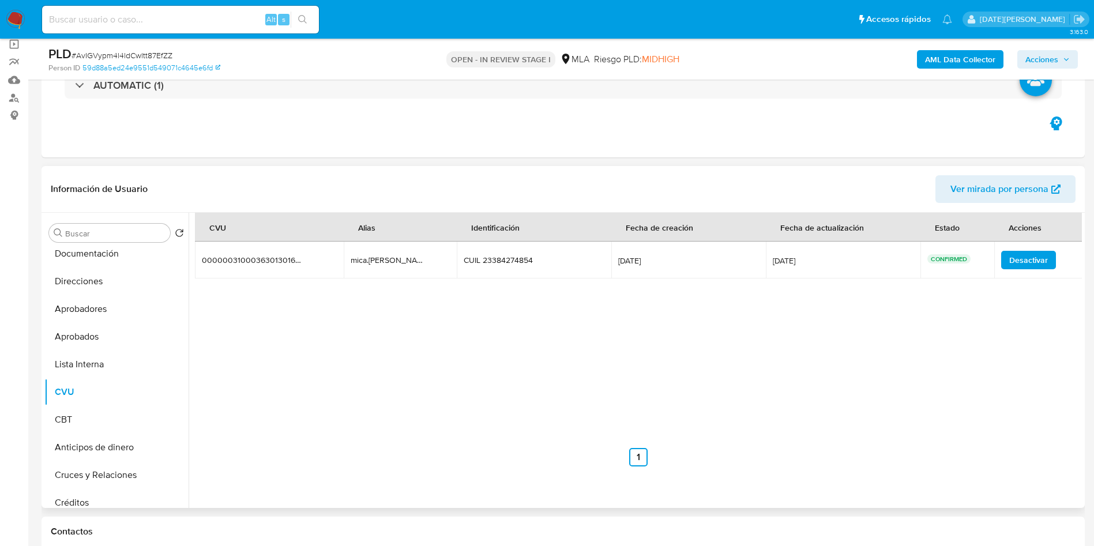
click at [463, 168] on div "Información de Usuario Ver mirada por persona" at bounding box center [563, 189] width 1043 height 47
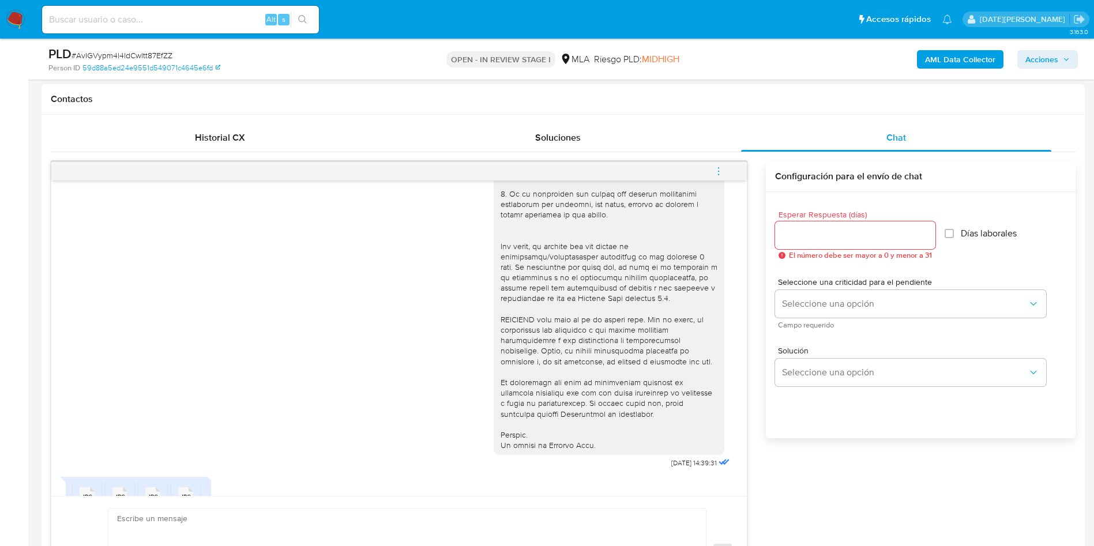
scroll to position [447, 0]
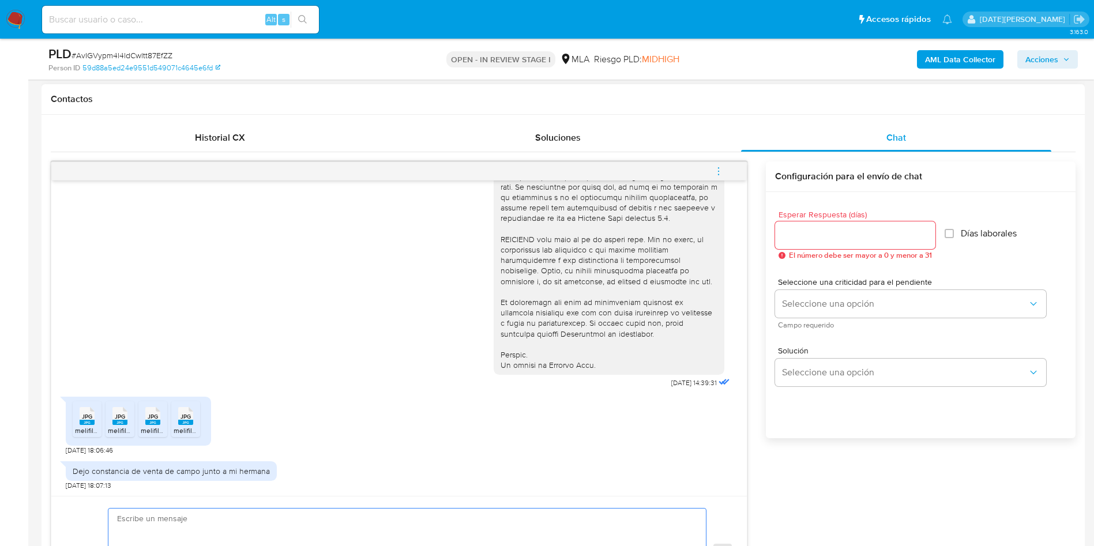
click at [292, 522] on textarea at bounding box center [404, 553] width 574 height 89
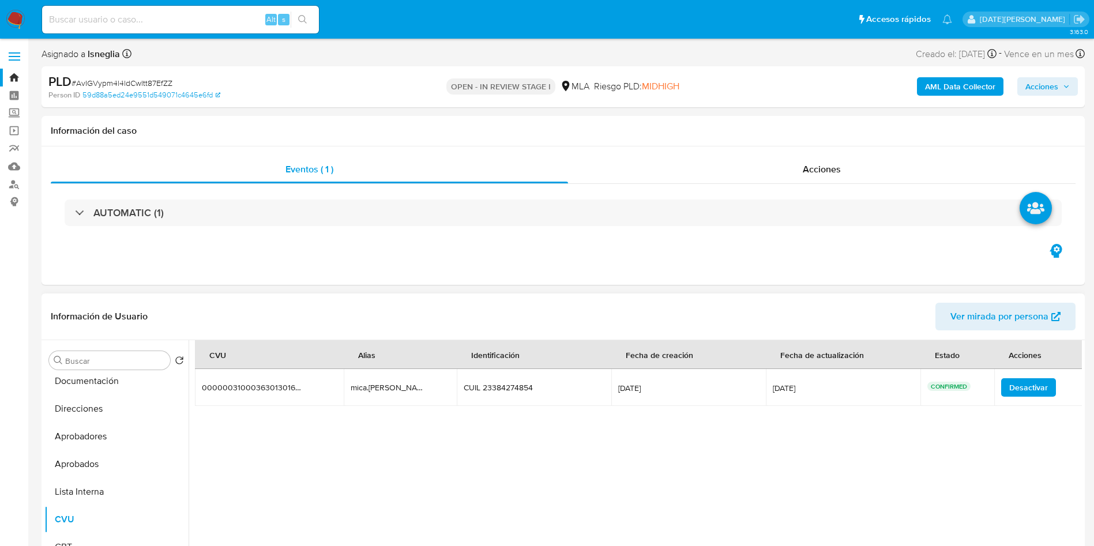
scroll to position [0, 0]
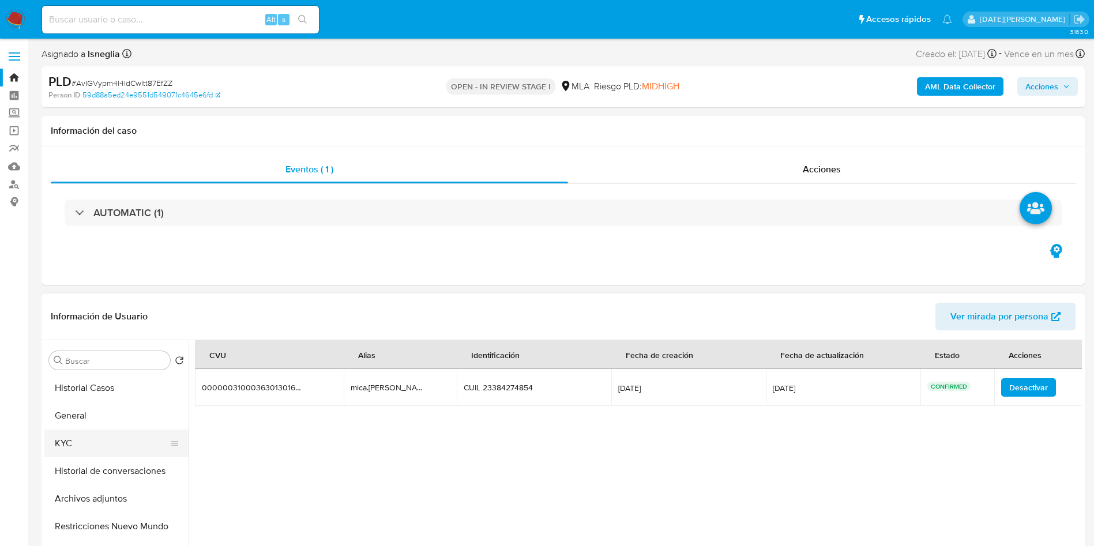
click at [88, 432] on button "KYC" at bounding box center [111, 444] width 135 height 28
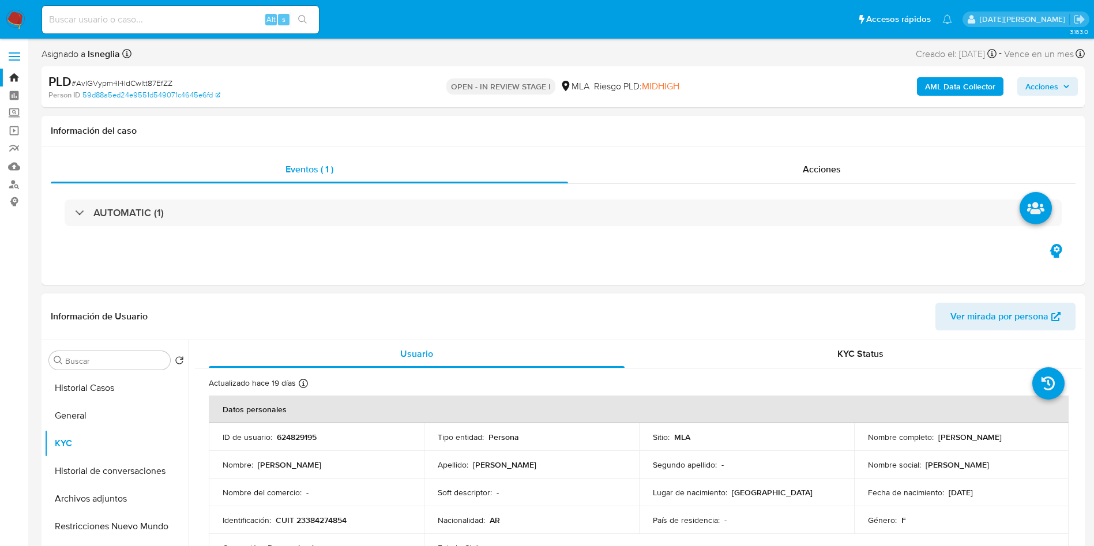
drag, startPoint x: 935, startPoint y: 437, endPoint x: 1055, endPoint y: 436, distance: 120.5
click at [1055, 436] on td "Nombre completo : Micaela Soledad Martinez" at bounding box center [961, 437] width 215 height 28
copy p "[PERSON_NAME]"
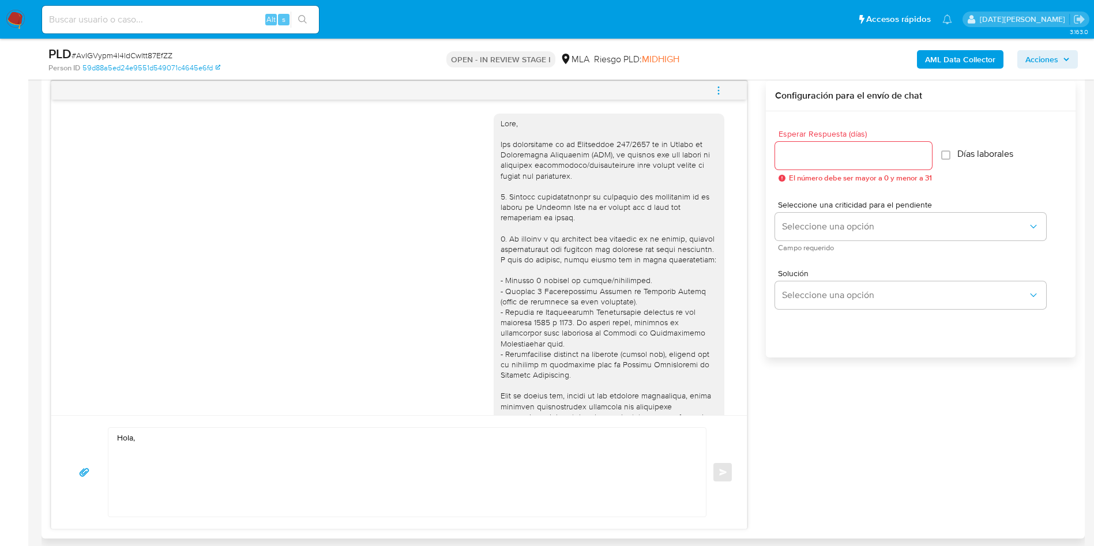
scroll to position [692, 0]
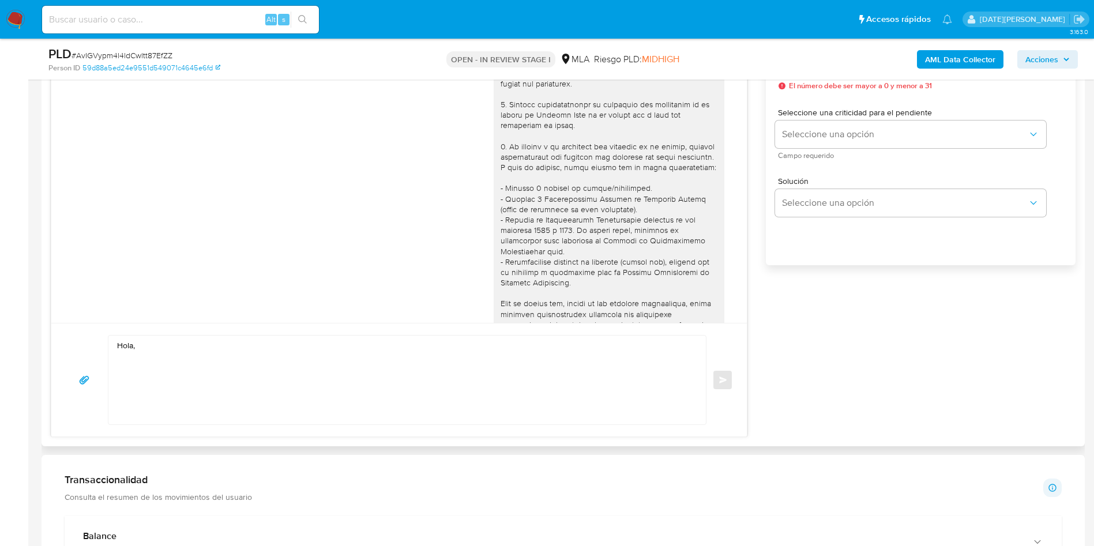
click at [285, 349] on textarea "Hola," at bounding box center [404, 380] width 574 height 89
paste textarea "[PERSON_NAME]"
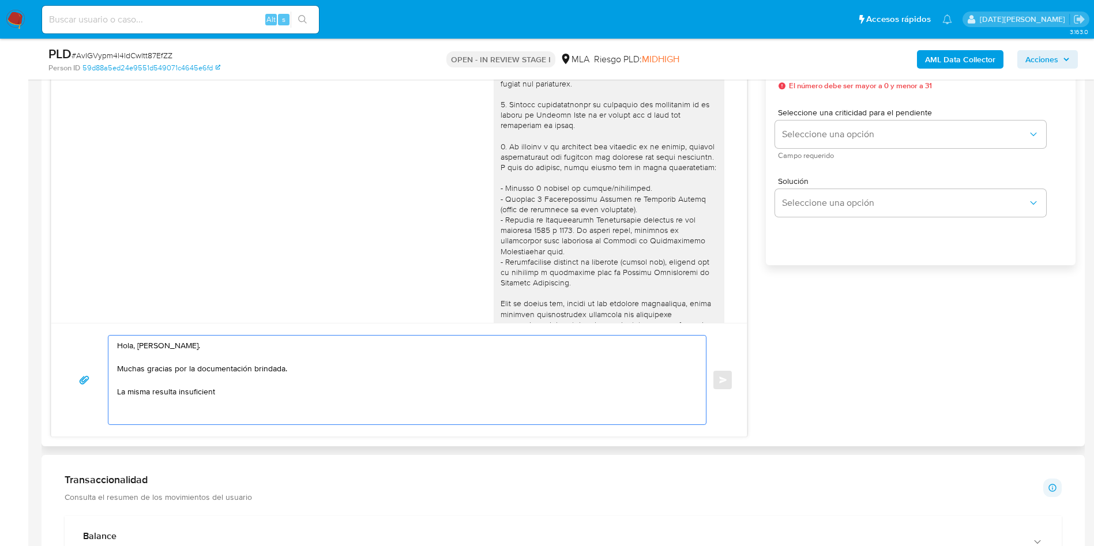
click at [208, 395] on textarea "Hola, Micaela Soledad Martinez. Muchas gracias por la documentación brindada. L…" at bounding box center [404, 380] width 574 height 89
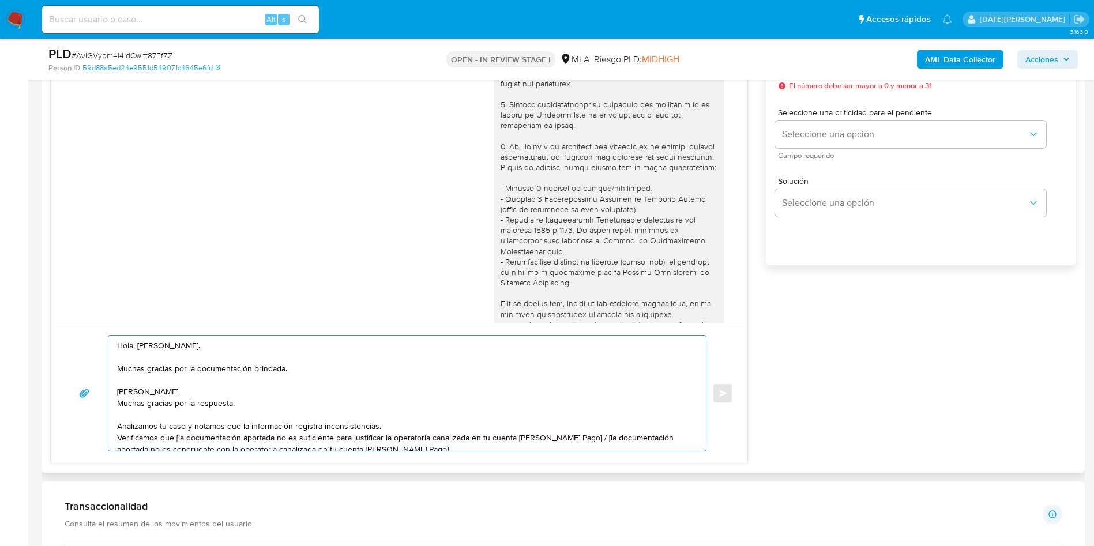
drag, startPoint x: 243, startPoint y: 406, endPoint x: 192, endPoint y: 373, distance: 60.9
click at [114, 392] on div "Hola, Micaela Soledad Martinez. Muchas gracias por la documentación brindada. H…" at bounding box center [404, 393] width 592 height 115
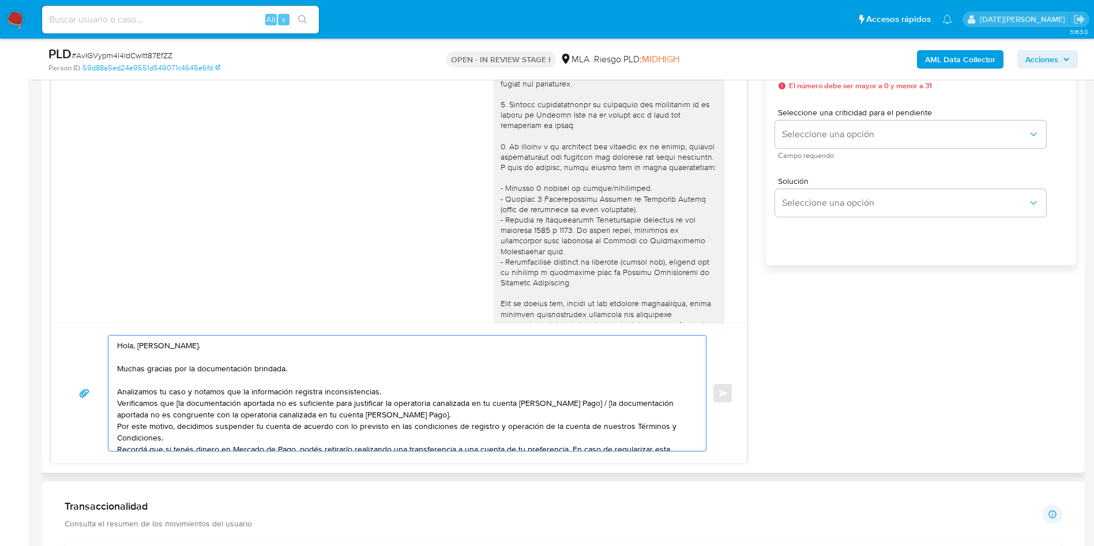
drag, startPoint x: 196, startPoint y: 370, endPoint x: 322, endPoint y: 373, distance: 126.3
click at [322, 373] on textarea "Hola, Micaela Soledad Martinez. Muchas gracias por la documentación brindada. A…" at bounding box center [404, 393] width 574 height 115
click at [422, 393] on textarea "Hola, Micaela Soledad Martinez. Muchas gracias por la respuesta Analizamos tu c…" at bounding box center [404, 393] width 574 height 115
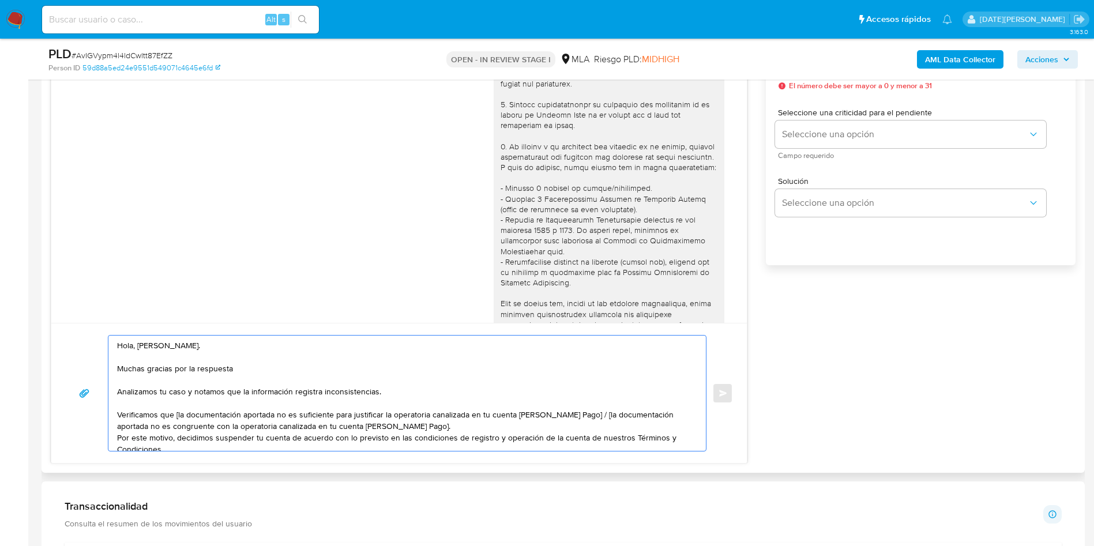
click at [176, 416] on textarea "Hola, Micaela Soledad Martinez. Muchas gracias por la respuesta Analizamos tu c…" at bounding box center [404, 393] width 574 height 115
drag, startPoint x: 589, startPoint y: 416, endPoint x: 175, endPoint y: 417, distance: 414.0
click at [175, 417] on textarea "Hola, Micaela Soledad Martinez. Muchas gracias por la respuesta Analizamos tu c…" at bounding box center [404, 393] width 574 height 115
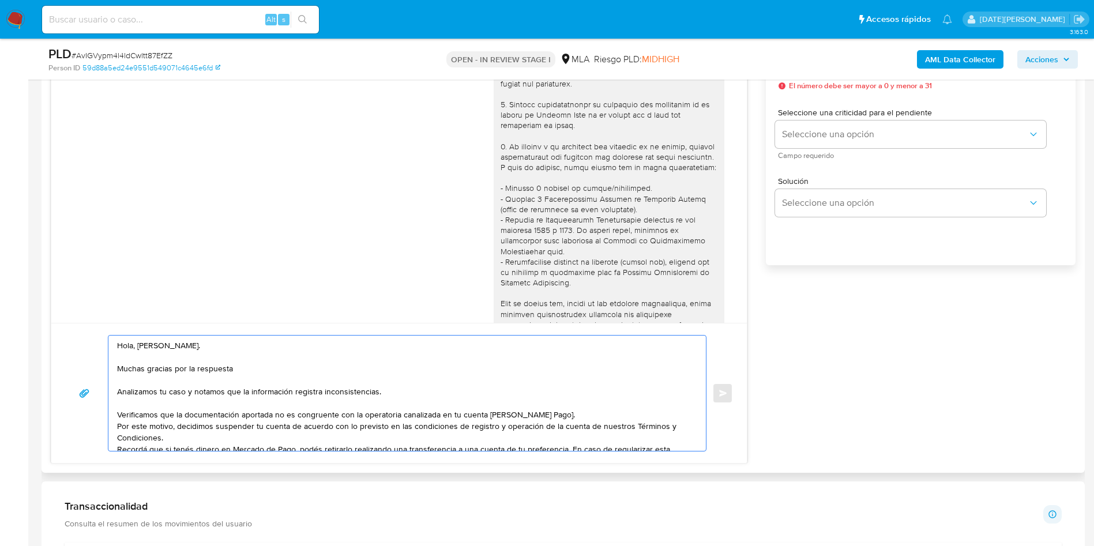
click at [567, 418] on textarea "Hola, Micaela Soledad Martinez. Muchas gracias por la respuesta Analizamos tu c…" at bounding box center [404, 393] width 574 height 115
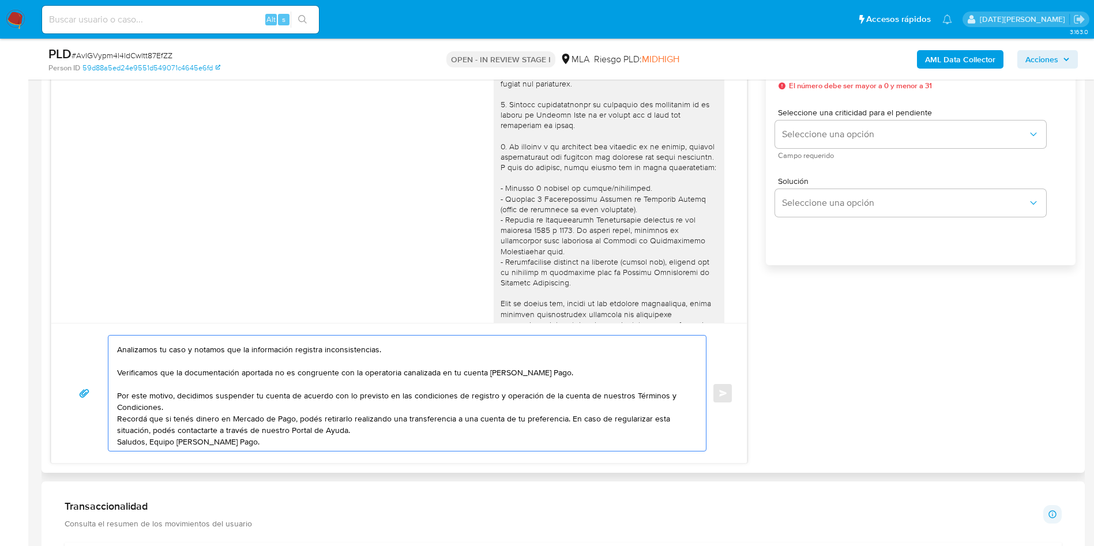
scroll to position [77, 0]
drag, startPoint x: 118, startPoint y: 362, endPoint x: 267, endPoint y: 405, distance: 154.9
click at [267, 405] on textarea "Hola, Micaela Soledad Martinez. Muchas gracias por la respuesta Analizamos tu c…" at bounding box center [404, 393] width 574 height 115
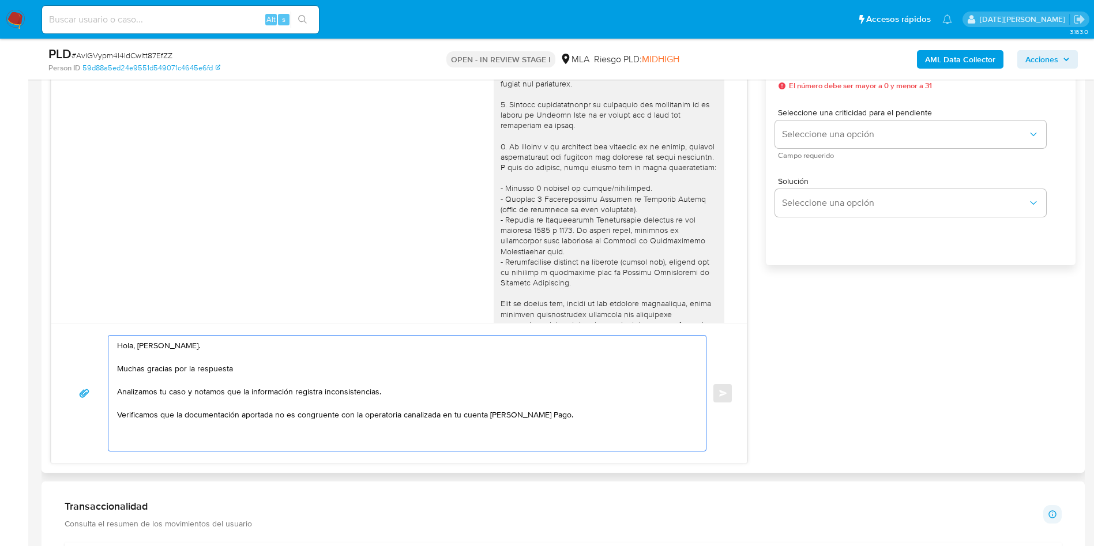
scroll to position [31, 0]
paste textarea "Baires Logisticas"
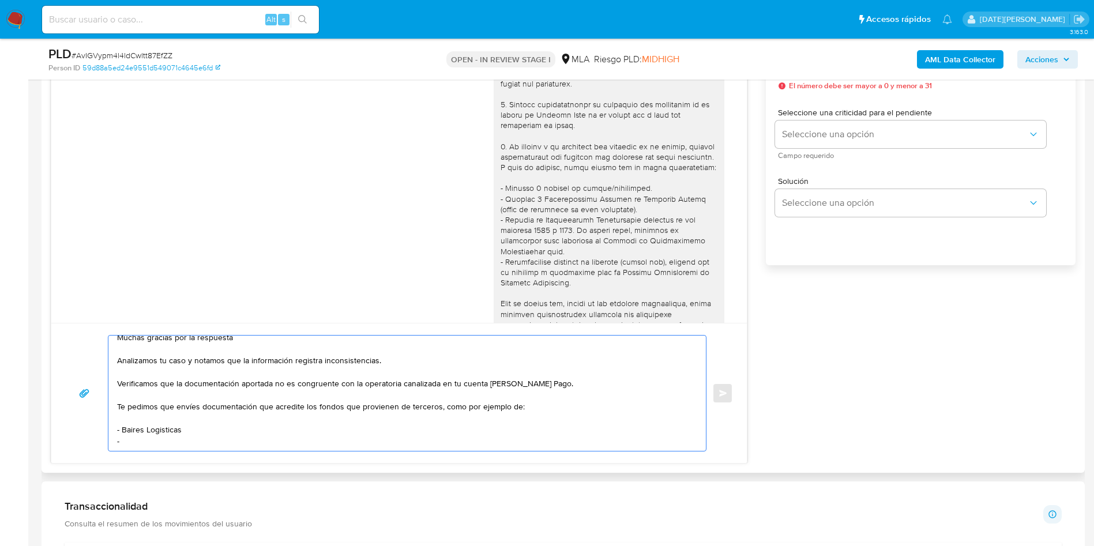
paste textarea "ZAPATA WALTER JESUS"
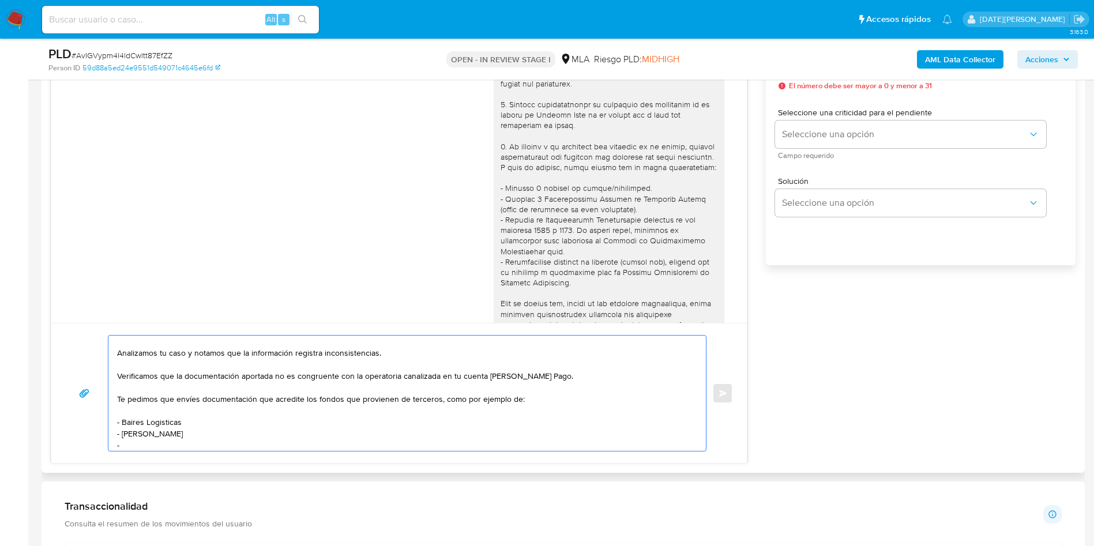
paste textarea "Felix Roberto Martinez"
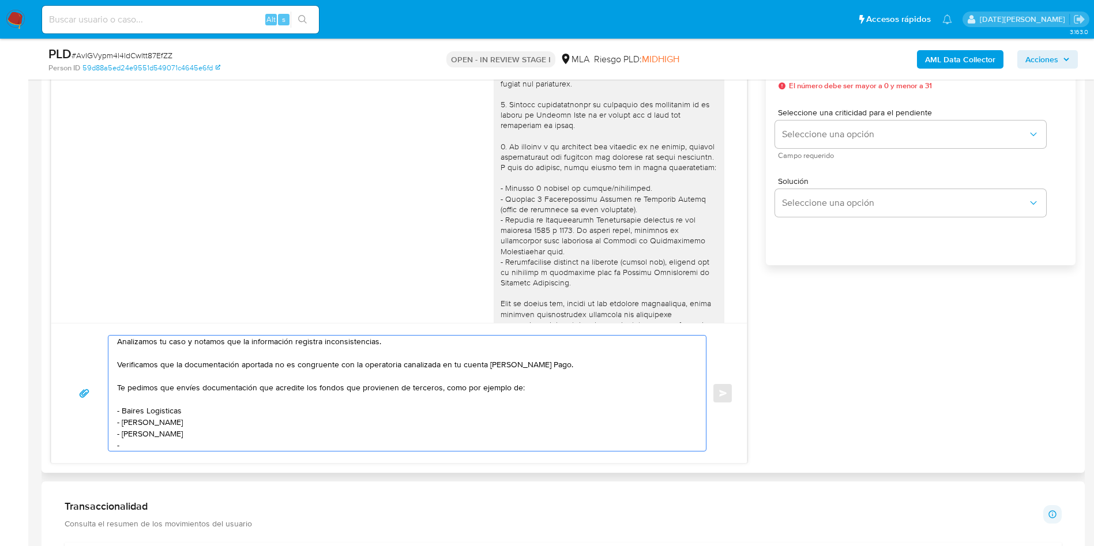
paste textarea "Edgardo Ramon Chiconi"
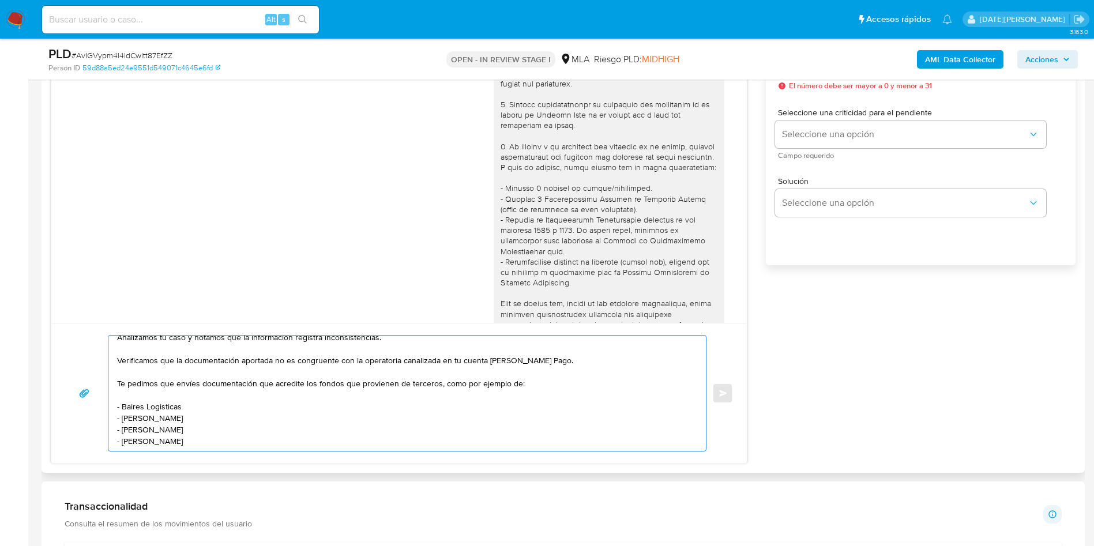
drag, startPoint x: 303, startPoint y: 377, endPoint x: 533, endPoint y: 377, distance: 229.5
click at [533, 377] on textarea "Hola, Micaela Soledad Martinez. Muchas gracias por la respuesta Analizamos tu c…" at bounding box center [404, 393] width 574 height 115
click at [159, 439] on textarea "Hola, Micaela Soledad Martinez. Muchas gracias por la respuesta Analizamos tu c…" at bounding box center [404, 393] width 574 height 115
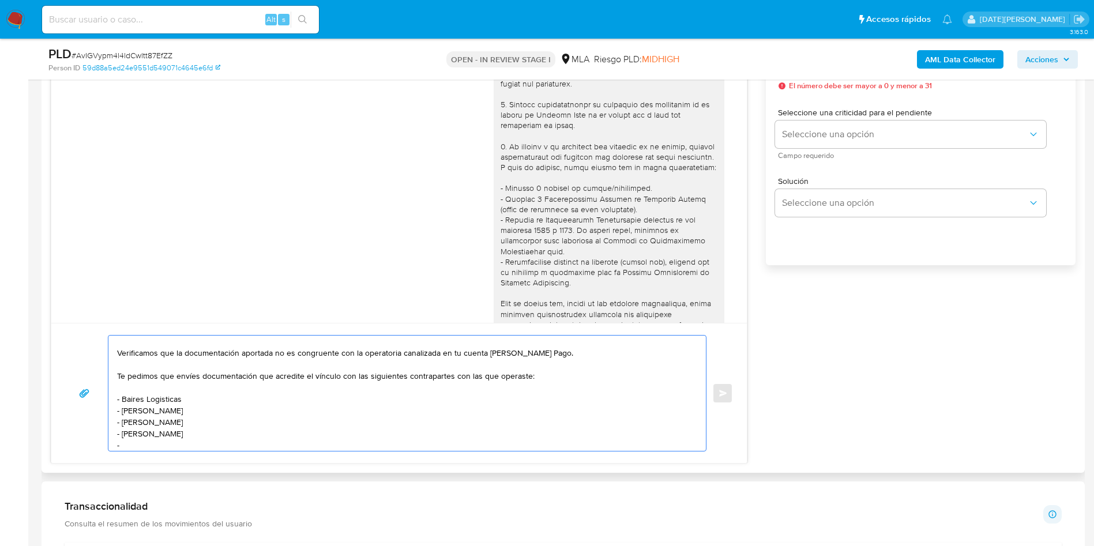
paste textarea "Ana Carina Garreto Castro"
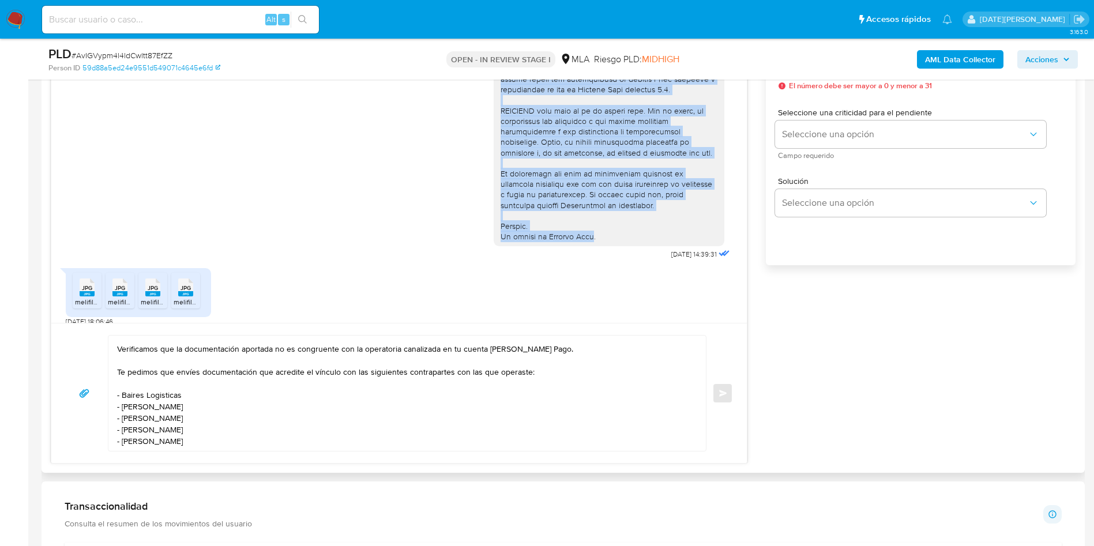
scroll to position [432, 0]
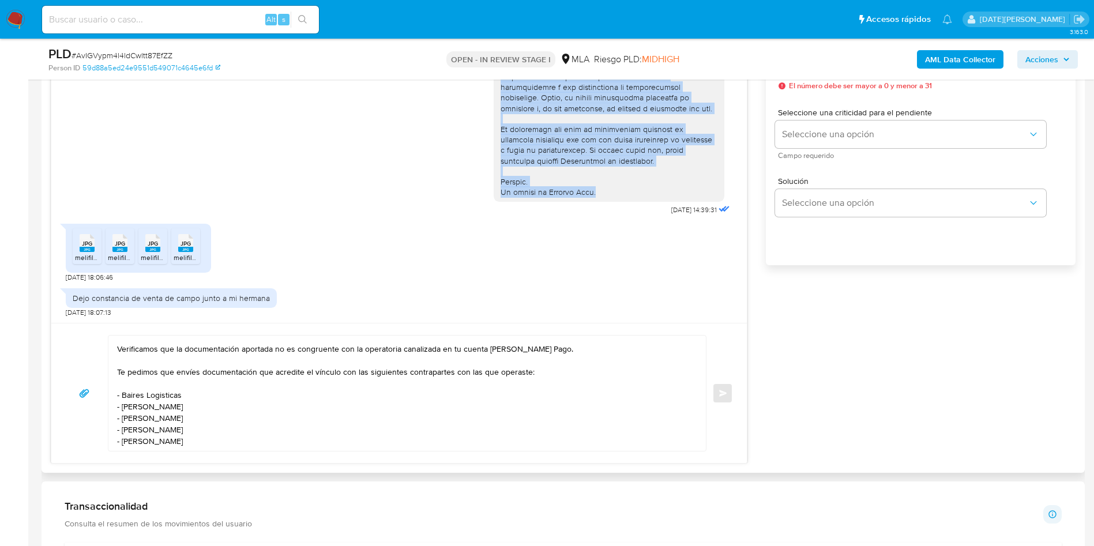
drag, startPoint x: 486, startPoint y: 172, endPoint x: 591, endPoint y: 209, distance: 111.3
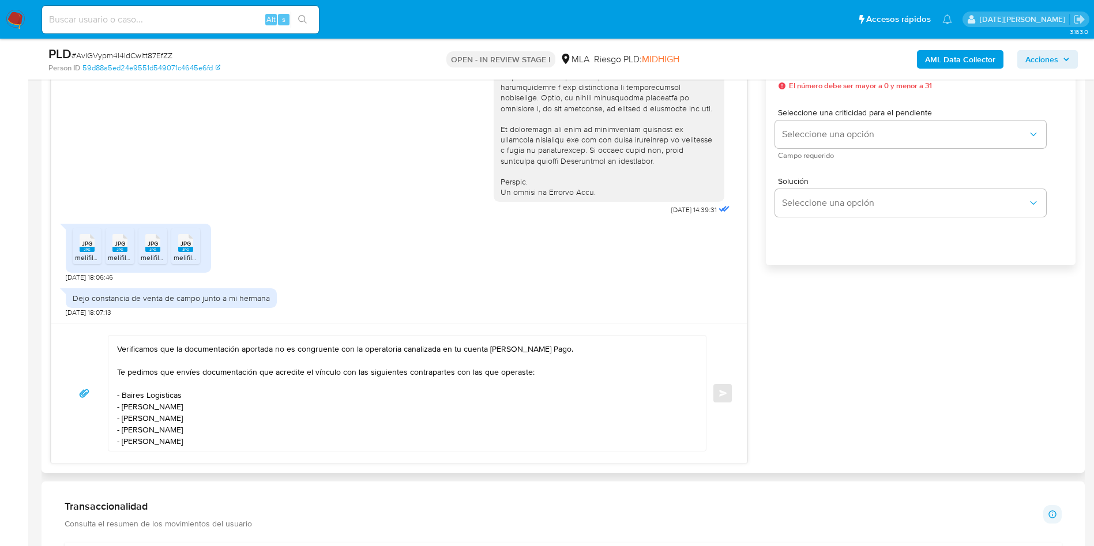
click at [159, 420] on textarea "Hola, Micaela Soledad Martinez. Muchas gracias por la respuesta Analizamos tu c…" at bounding box center [404, 393] width 574 height 115
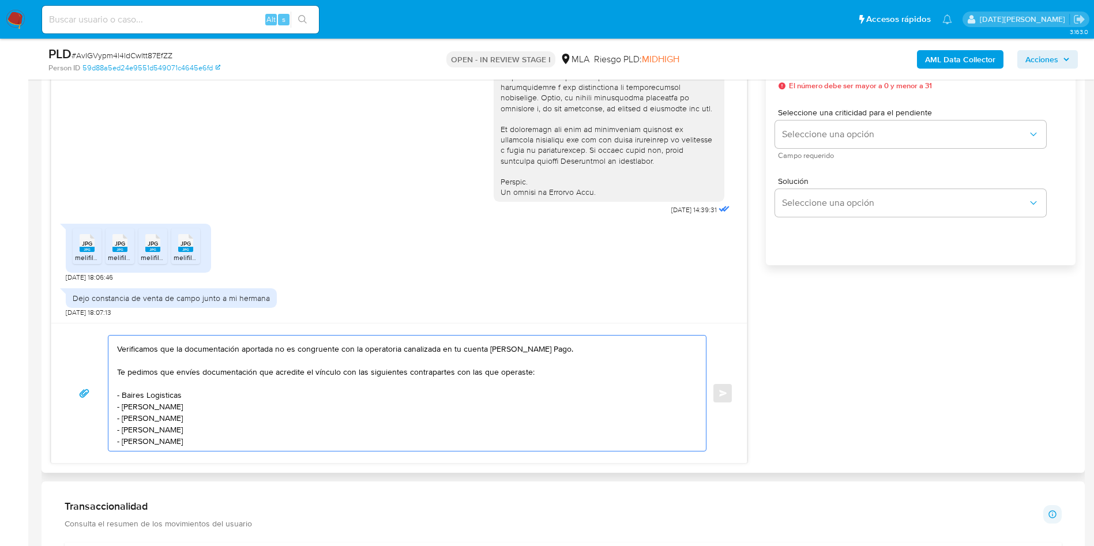
paste textarea "Por favor, te pedimos que nos envíes la información/documentación solicitada en…"
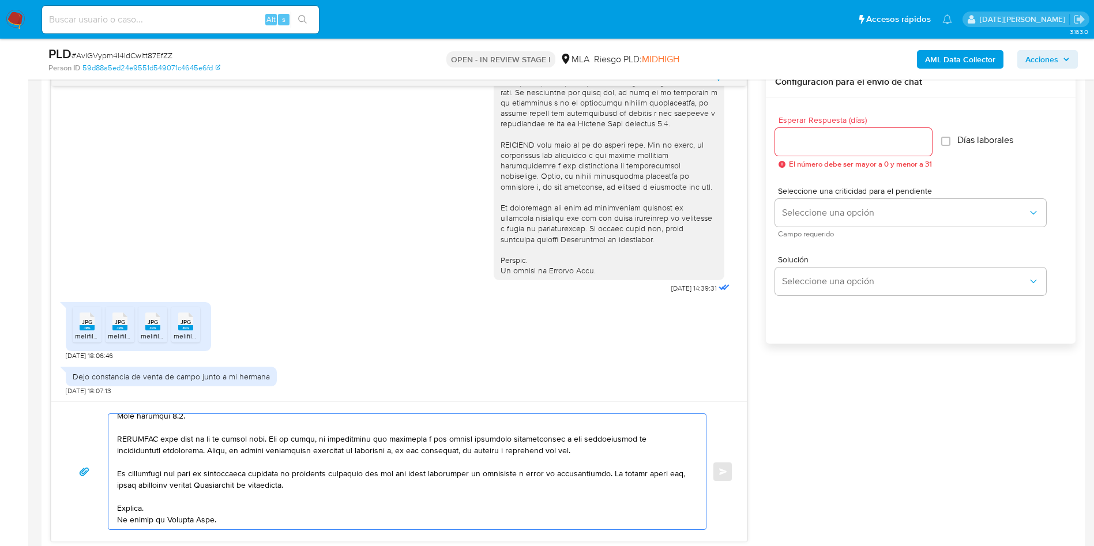
scroll to position [519, 0]
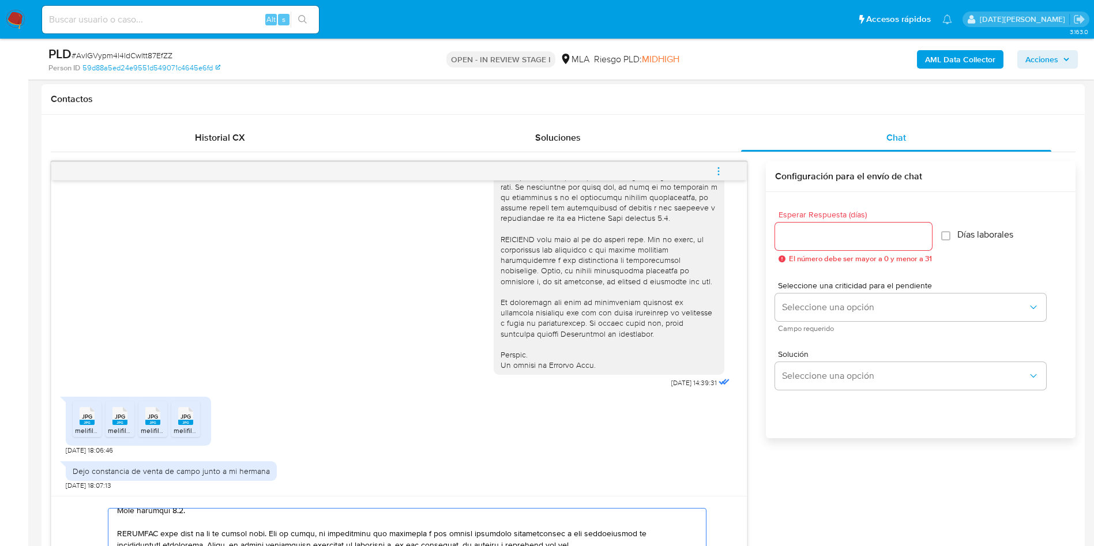
type textarea "Hola, Micaela Soledad Martinez. Muchas gracias por la respuesta Analizamos tu c…"
click at [807, 241] on input "Esperar Respuesta (días)" at bounding box center [853, 236] width 157 height 15
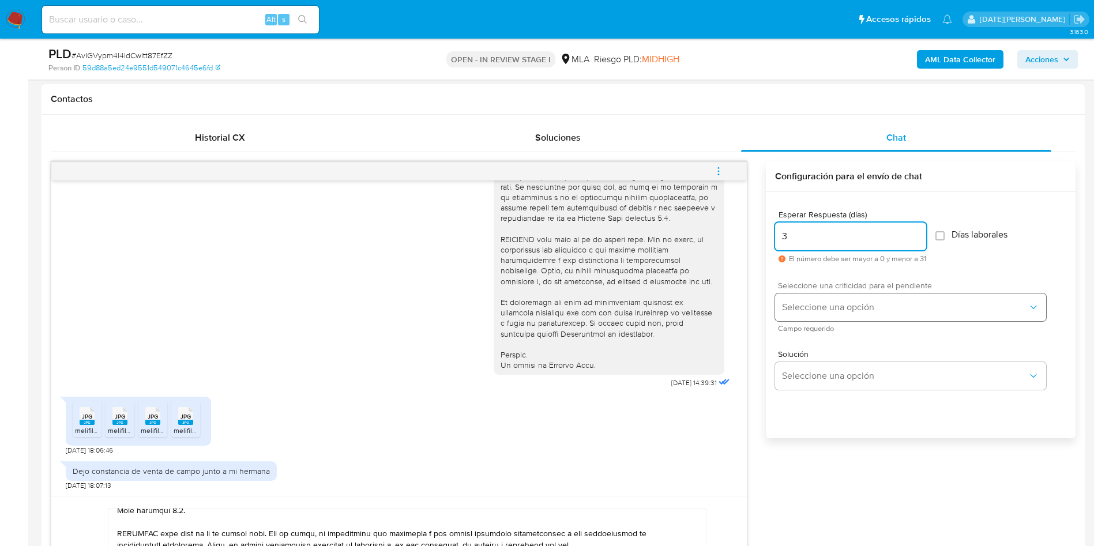
type input "3"
click at [810, 307] on span "Seleccione una opción" at bounding box center [905, 308] width 246 height 12
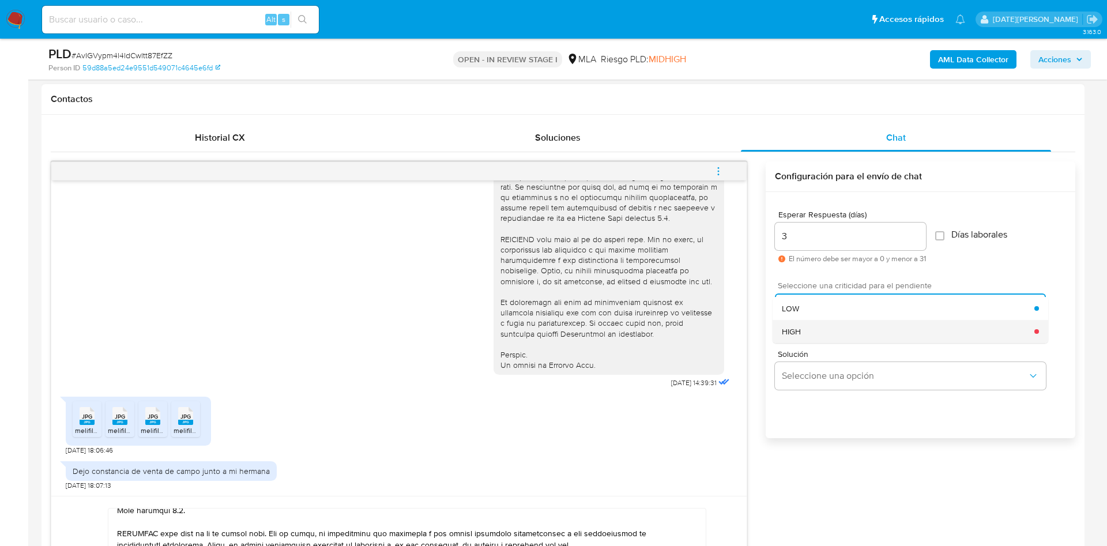
click at [795, 330] on span "HIGH" at bounding box center [791, 331] width 19 height 10
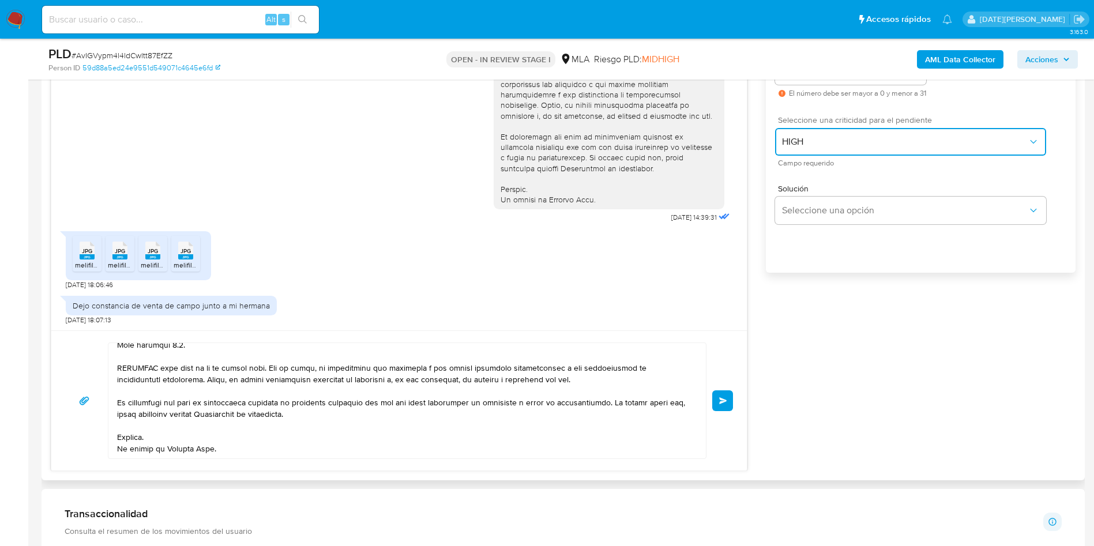
scroll to position [692, 0]
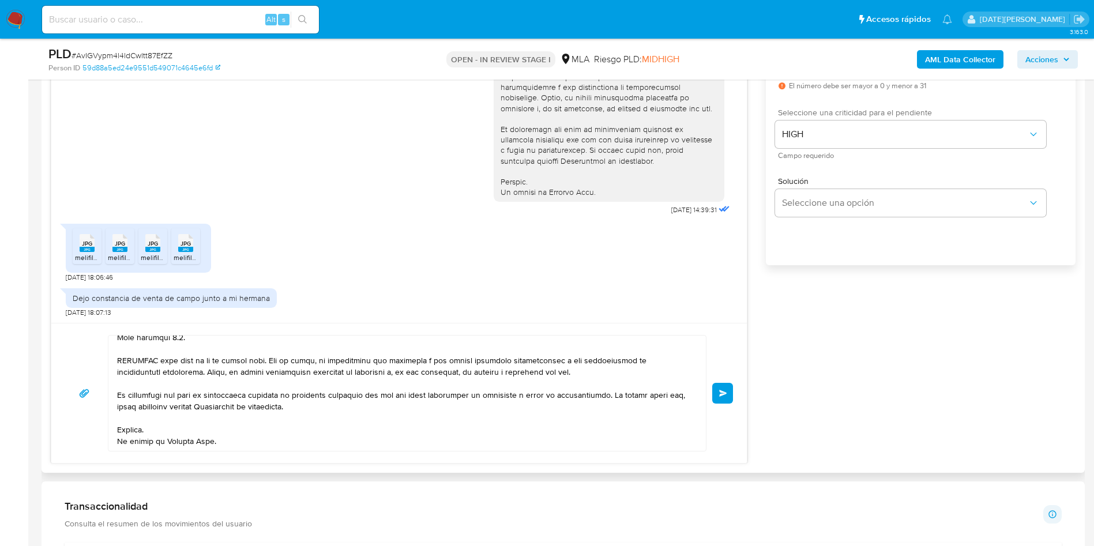
click at [726, 397] on button "Enviar" at bounding box center [722, 393] width 21 height 21
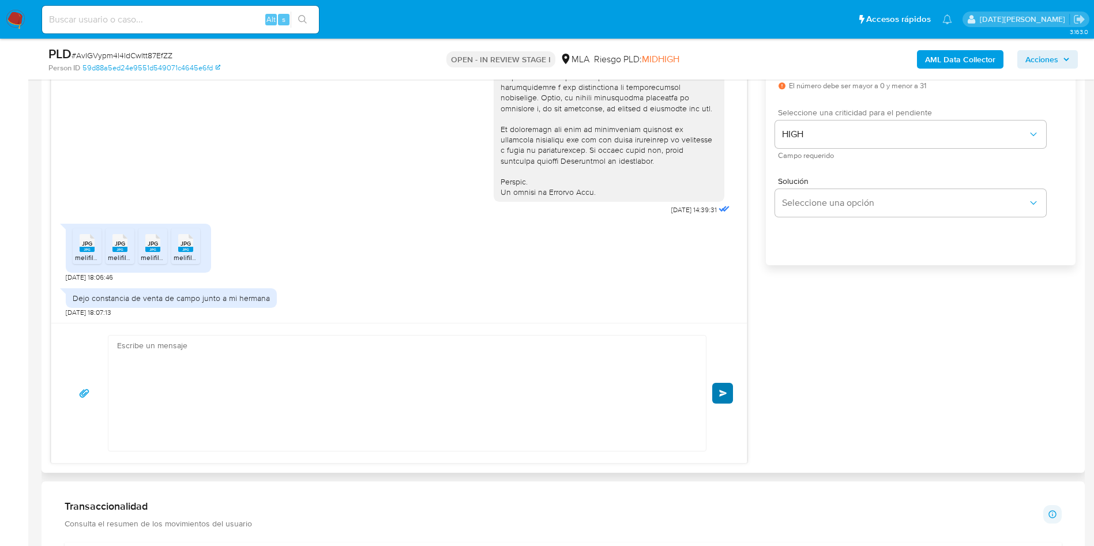
scroll to position [932, 0]
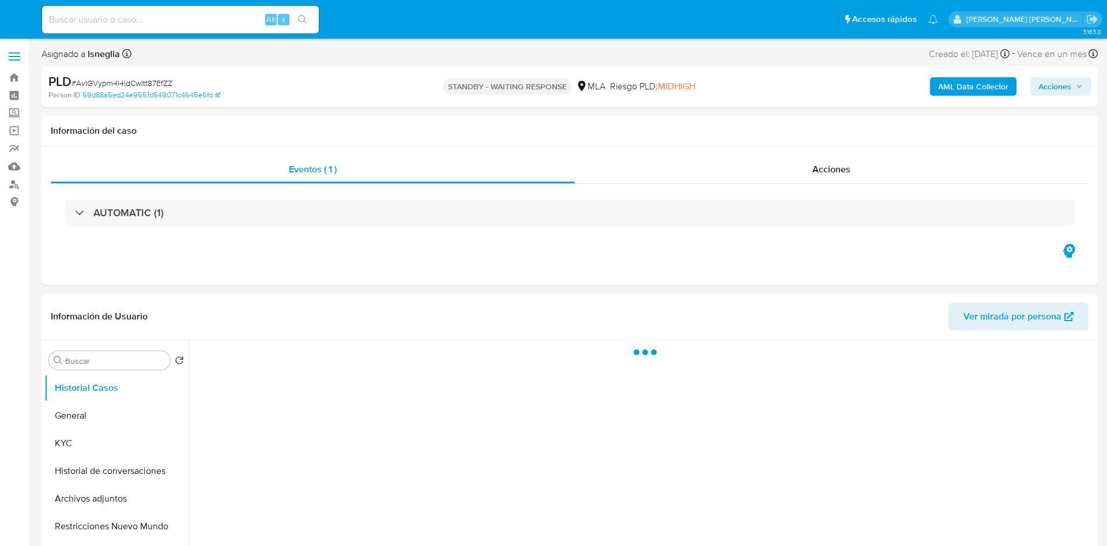
select select "10"
